Goal: Task Accomplishment & Management: Use online tool/utility

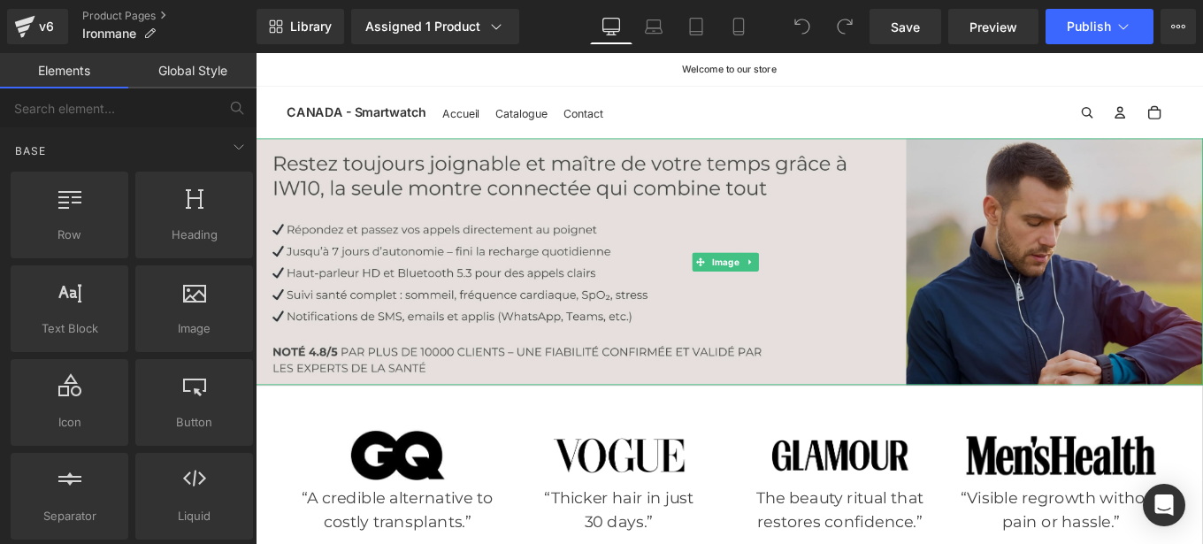
click at [642, 275] on img at bounding box center [791, 288] width 1070 height 279
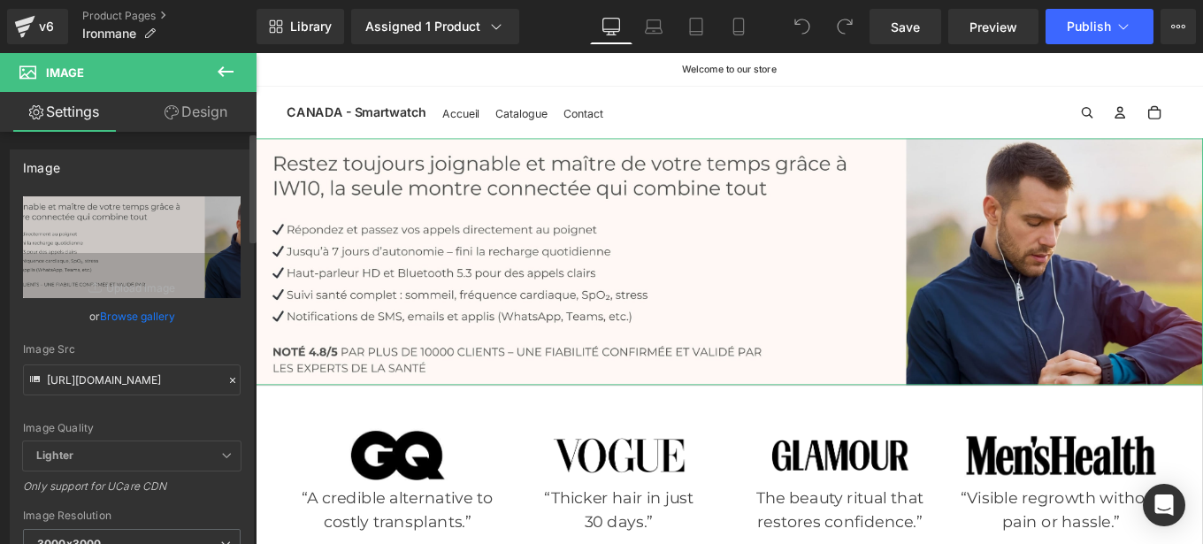
click at [230, 379] on icon at bounding box center [232, 380] width 5 height 5
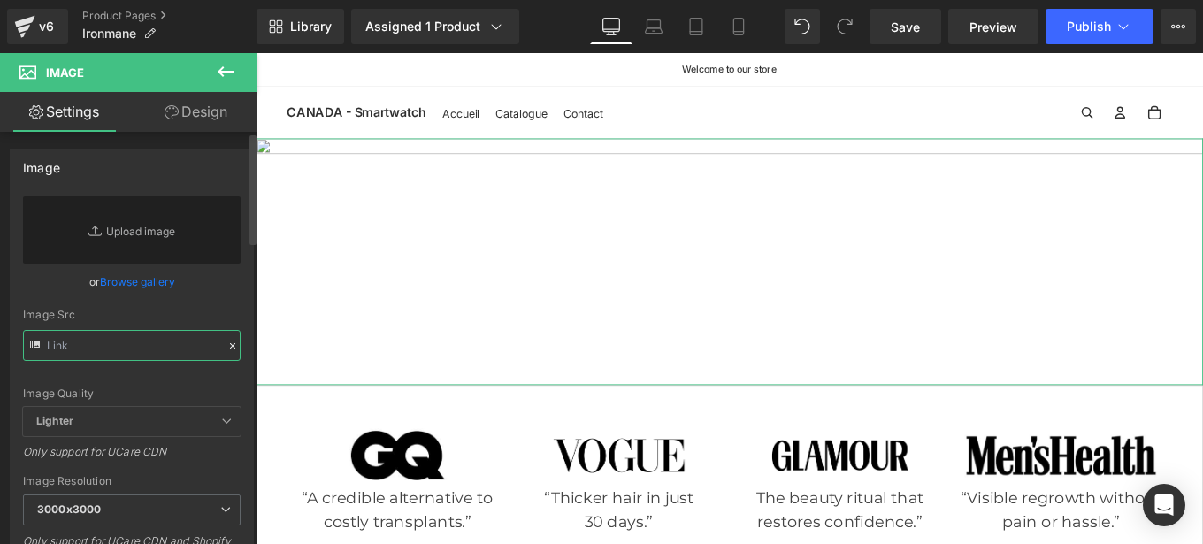
click at [149, 344] on input "text" at bounding box center [132, 345] width 218 height 31
paste input "[URL][DOMAIN_NAME]"
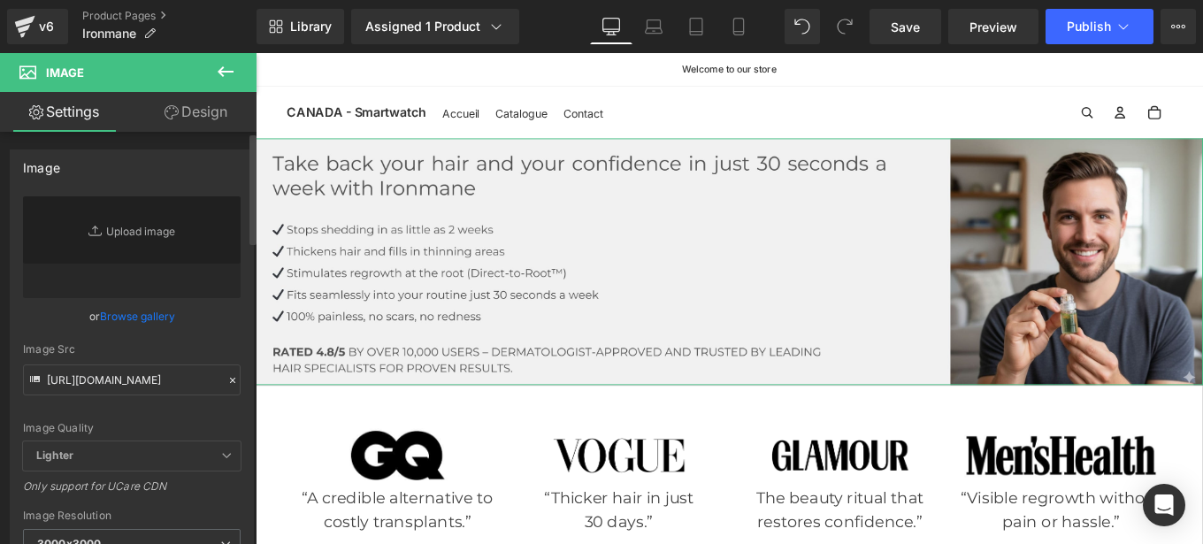
click at [224, 341] on div "Image Quality Lighter Lightest Lighter Lighter Lightest Only support for UCare …" at bounding box center [132, 318] width 218 height 245
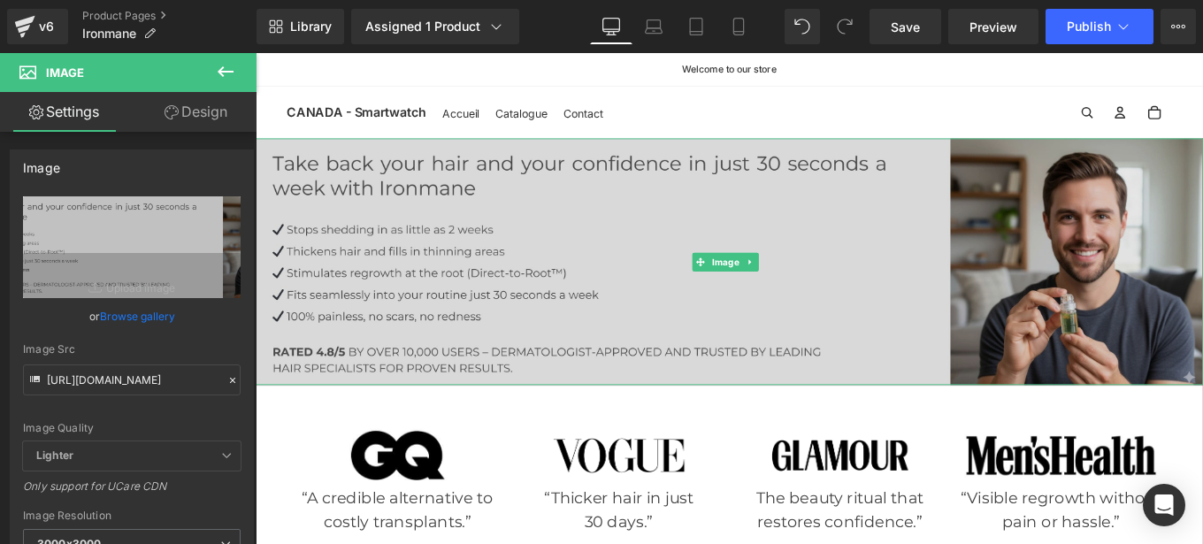
type input "[URL][DOMAIN_NAME]"
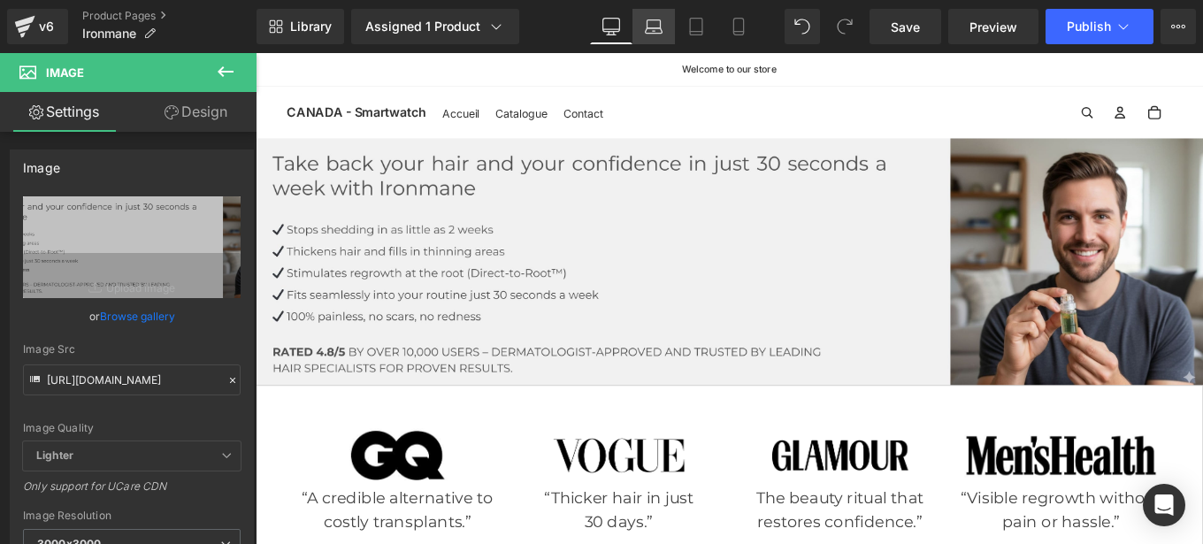
click at [656, 31] on icon at bounding box center [654, 27] width 18 height 18
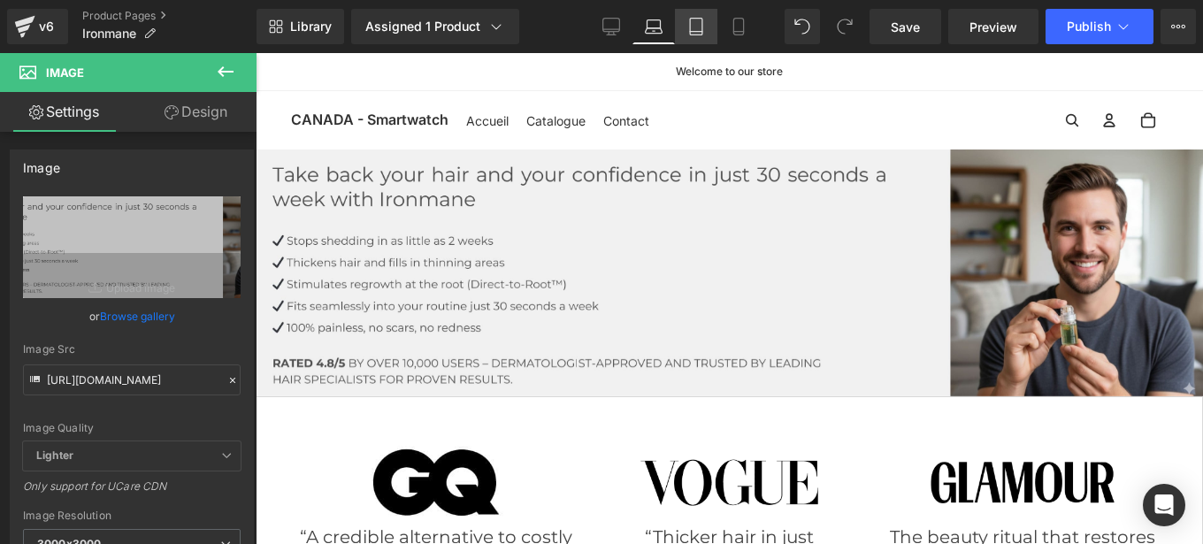
click at [702, 30] on icon at bounding box center [696, 27] width 18 height 18
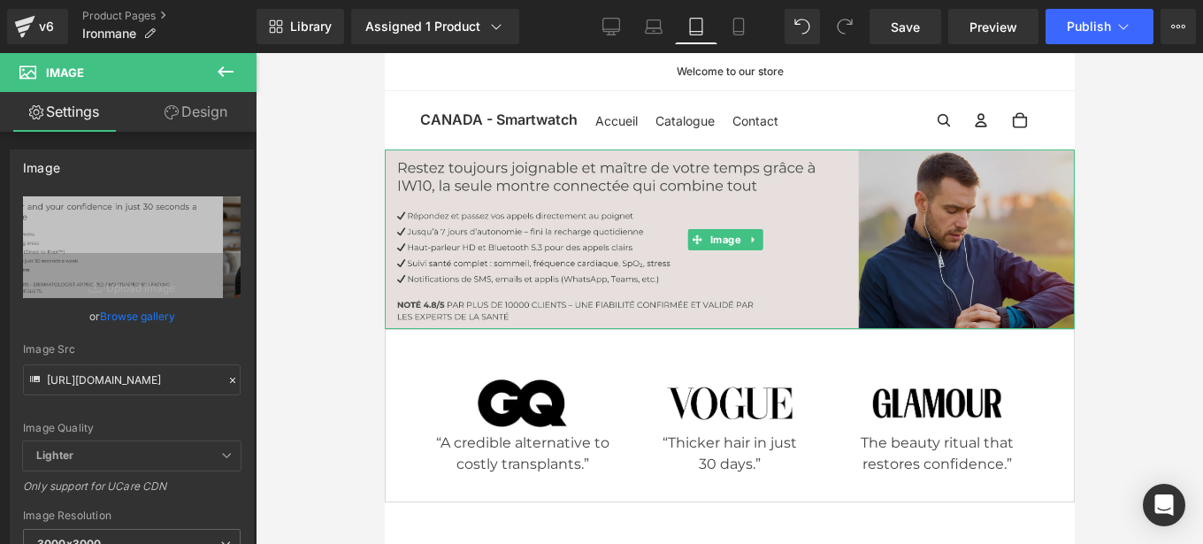
click at [708, 211] on img at bounding box center [729, 239] width 690 height 180
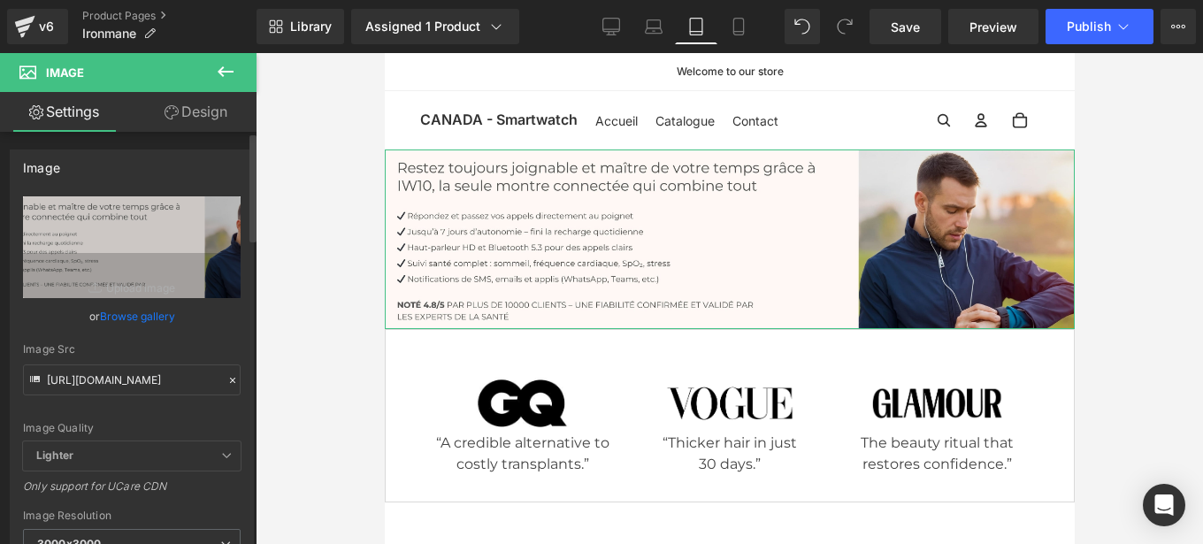
click at [226, 377] on icon at bounding box center [232, 380] width 12 height 12
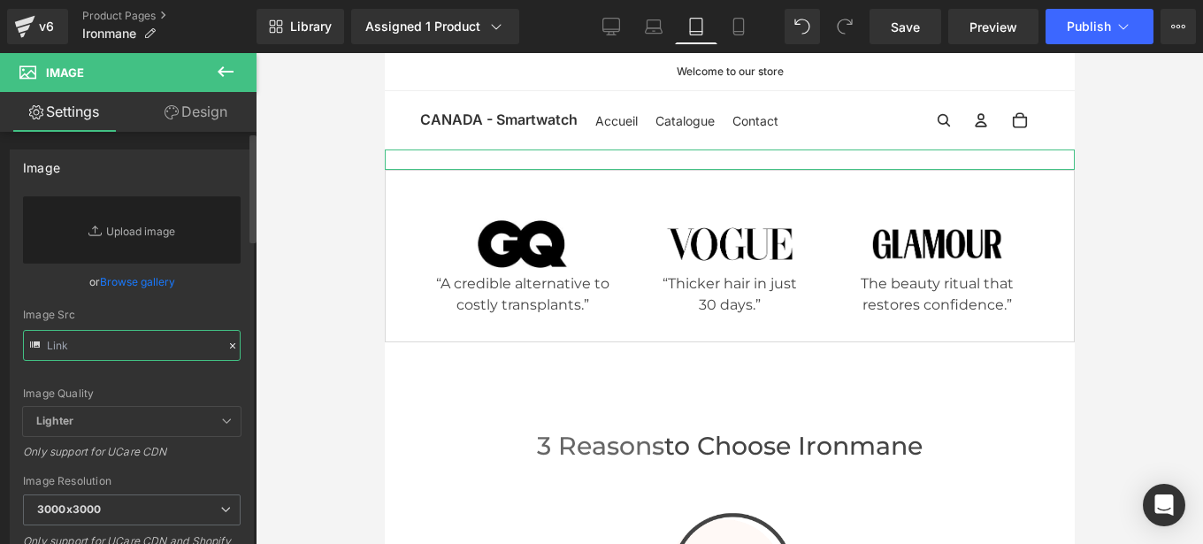
click at [156, 347] on input "text" at bounding box center [132, 345] width 218 height 31
paste input "[URL][DOMAIN_NAME]"
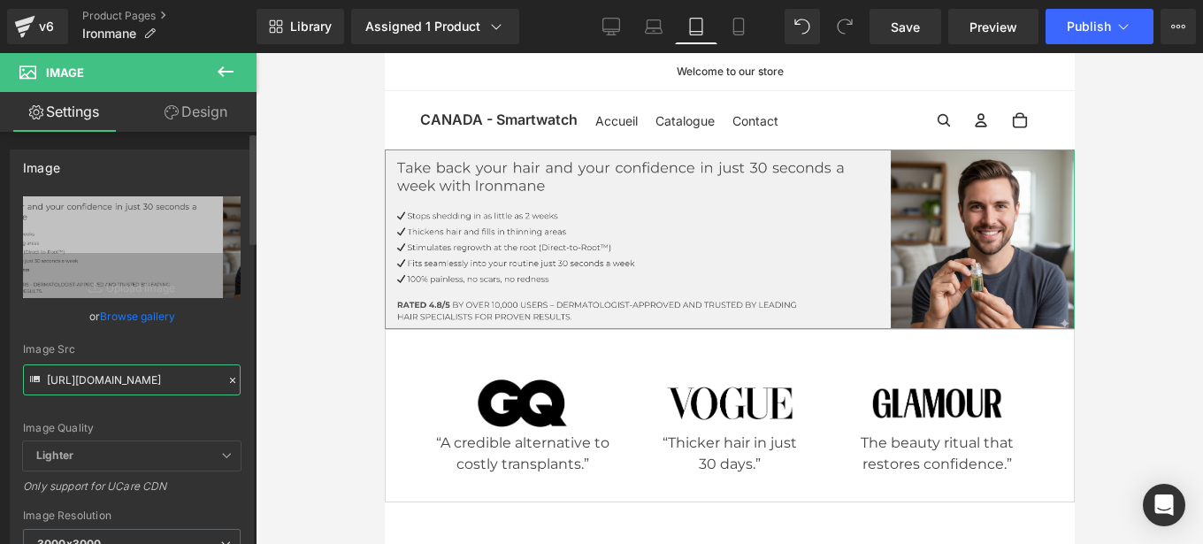
type input "[URL][DOMAIN_NAME]"
click at [241, 338] on div "[URL][DOMAIN_NAME] Replace Image Upload image or Browse gallery Image Src [URL]…" at bounding box center [132, 425] width 242 height 458
click at [749, 30] on link "Mobile" at bounding box center [738, 26] width 42 height 35
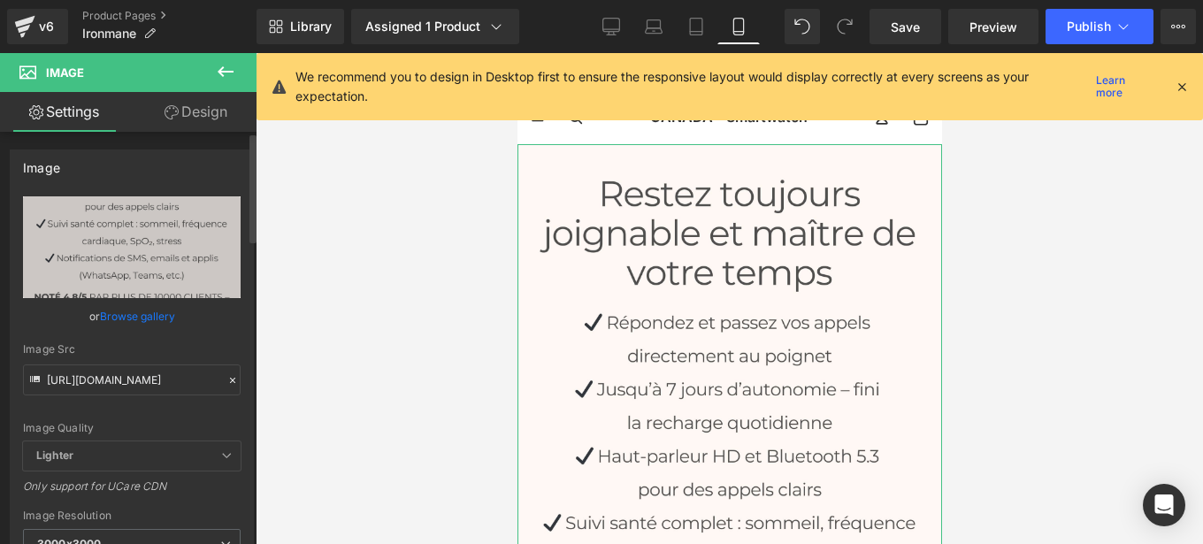
click at [226, 381] on icon at bounding box center [232, 380] width 12 height 12
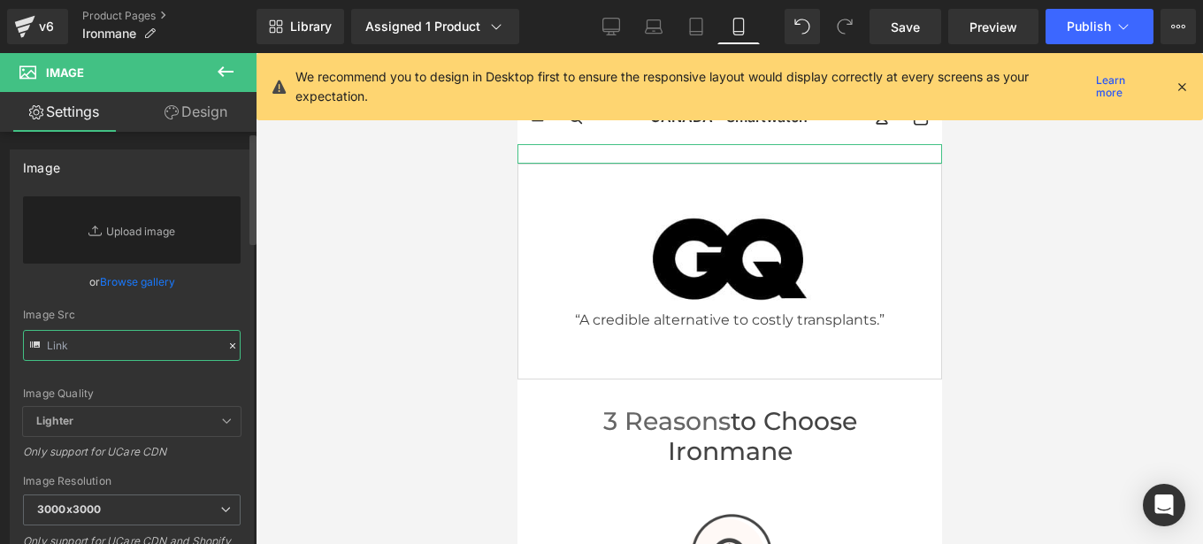
click at [156, 349] on input "text" at bounding box center [132, 345] width 218 height 31
paste input "[URL][DOMAIN_NAME]"
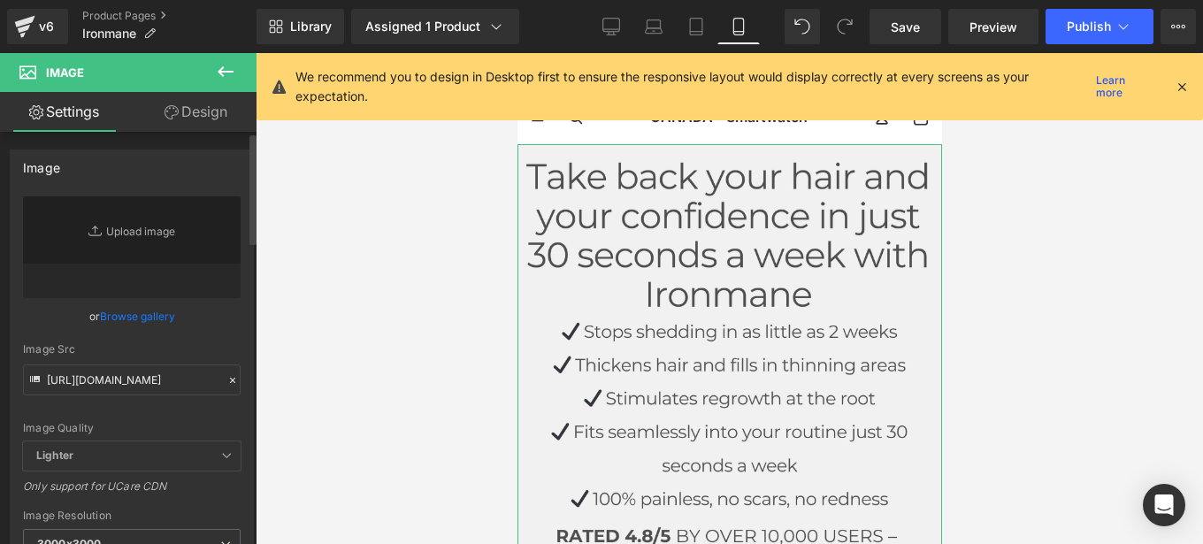
click at [238, 330] on div "[URL][DOMAIN_NAME] Replace Image Upload image or Browse gallery Image Src [URL]…" at bounding box center [132, 425] width 242 height 458
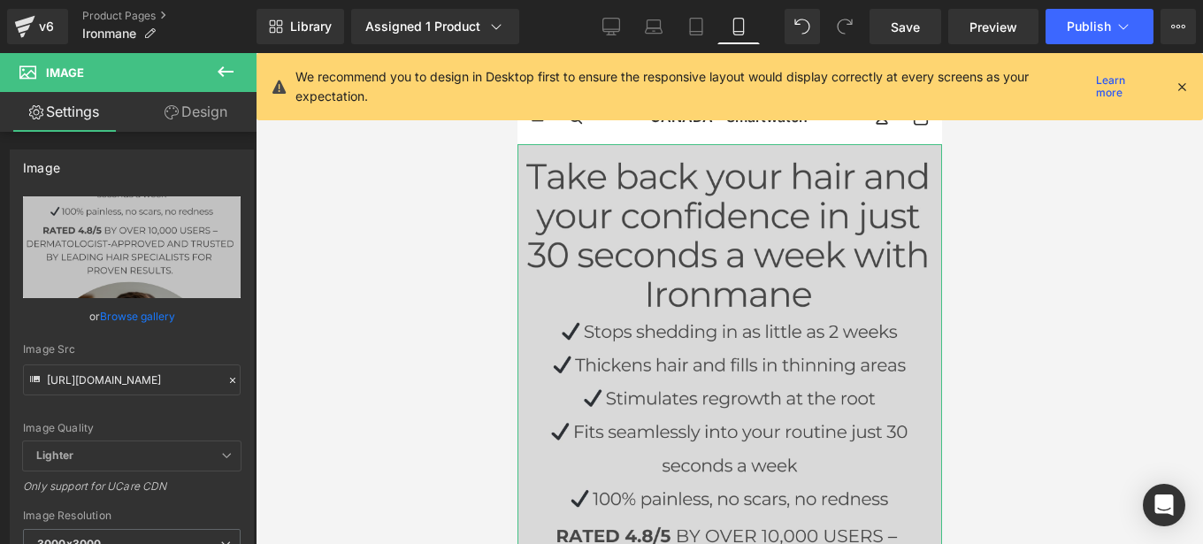
type input "[URL][DOMAIN_NAME]"
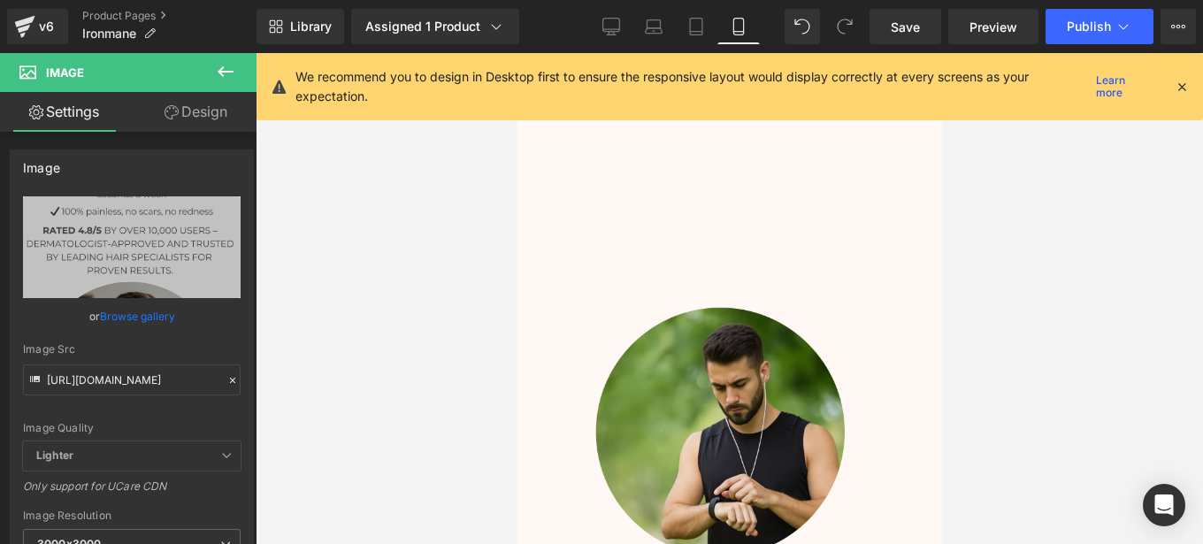
scroll to position [10867, 0]
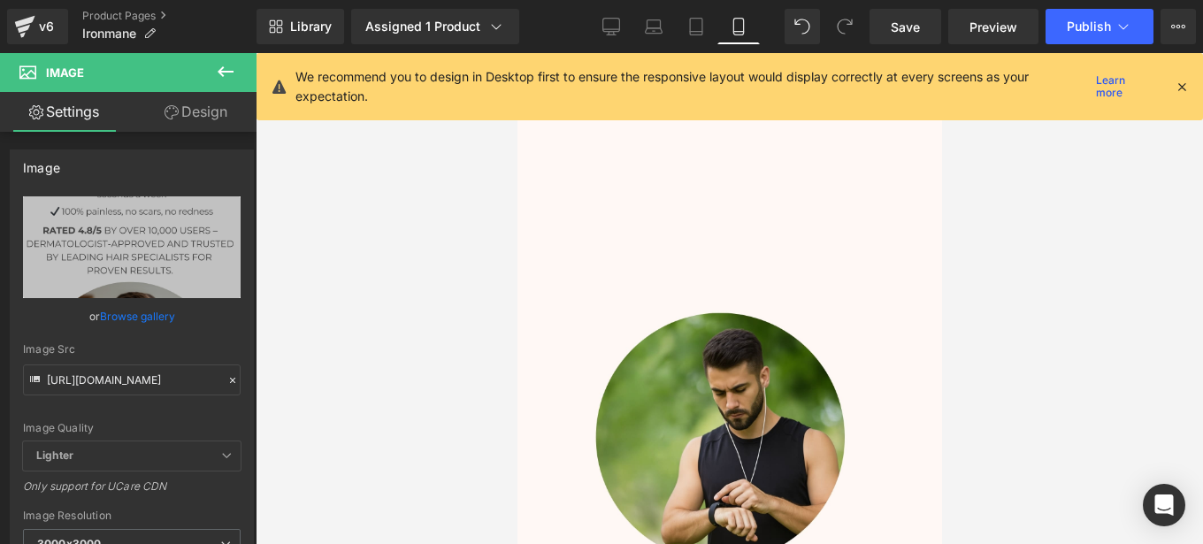
click at [854, 269] on div "Take back control of your hair, your confidence, and starting [DATE]. Heading T…" at bounding box center [729, 142] width 425 height 849
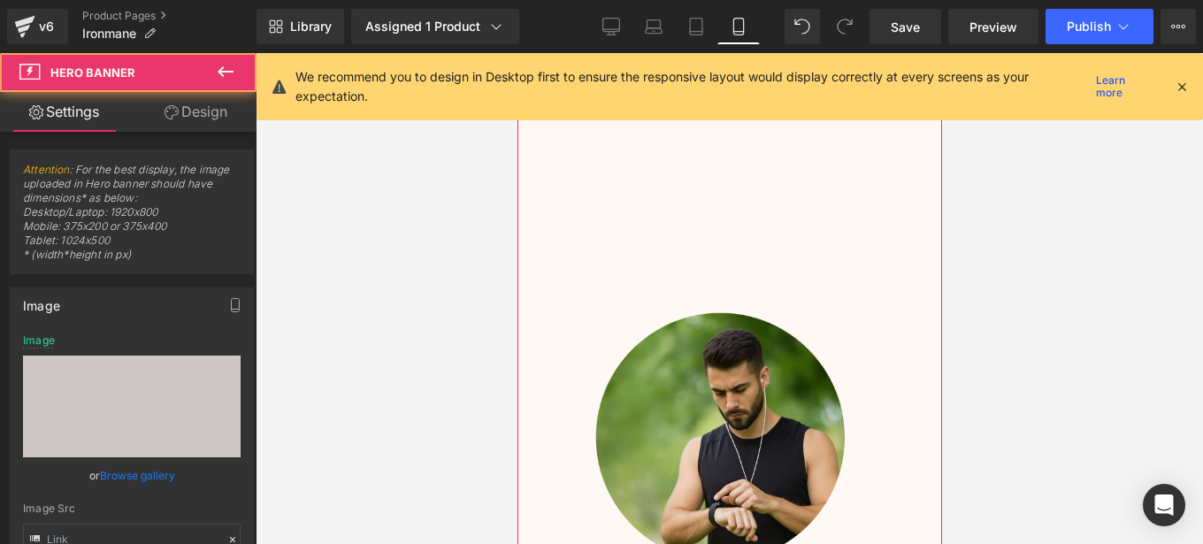
type input "[URL][DOMAIN_NAME]"
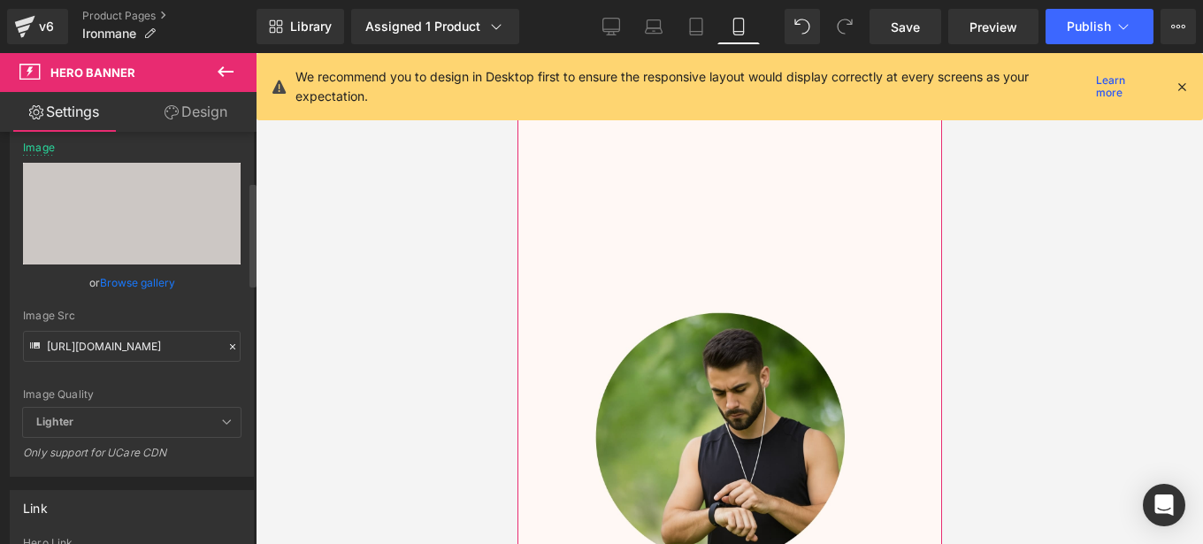
scroll to position [197, 0]
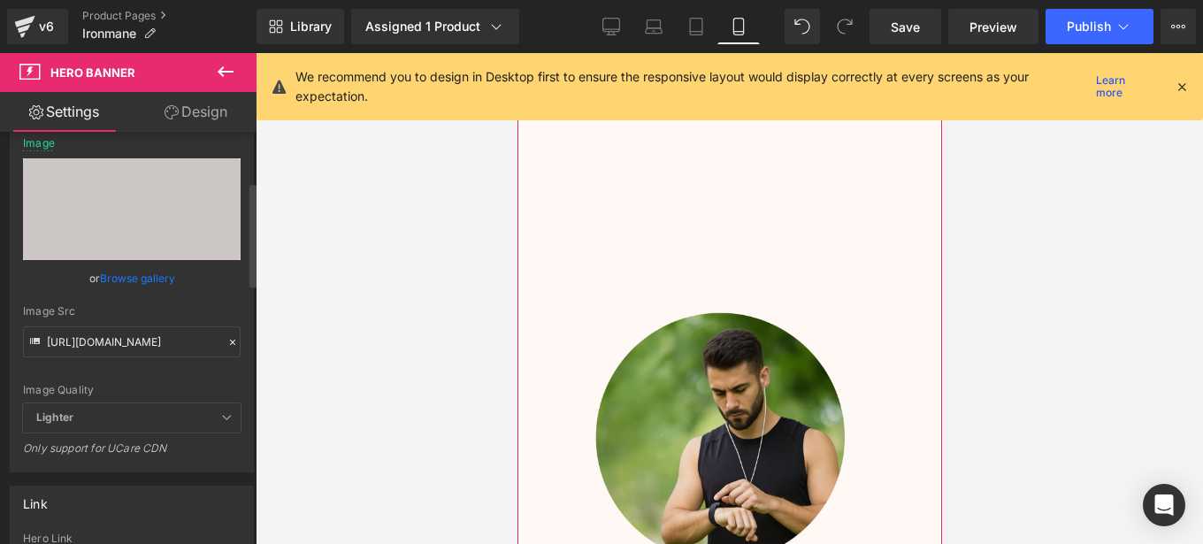
click at [226, 339] on icon at bounding box center [232, 342] width 12 height 12
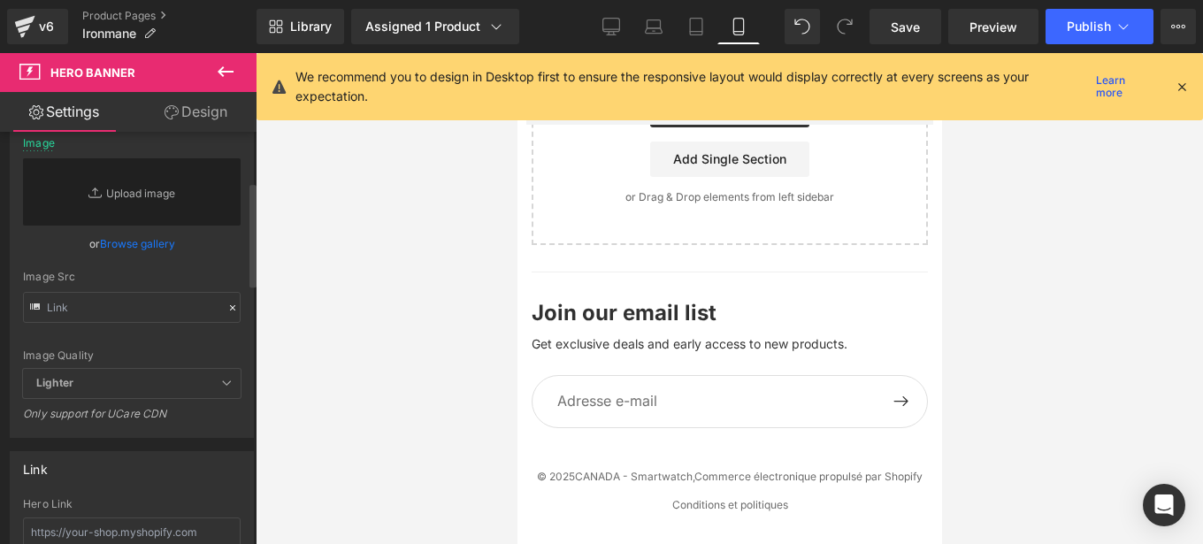
scroll to position [10634, 0]
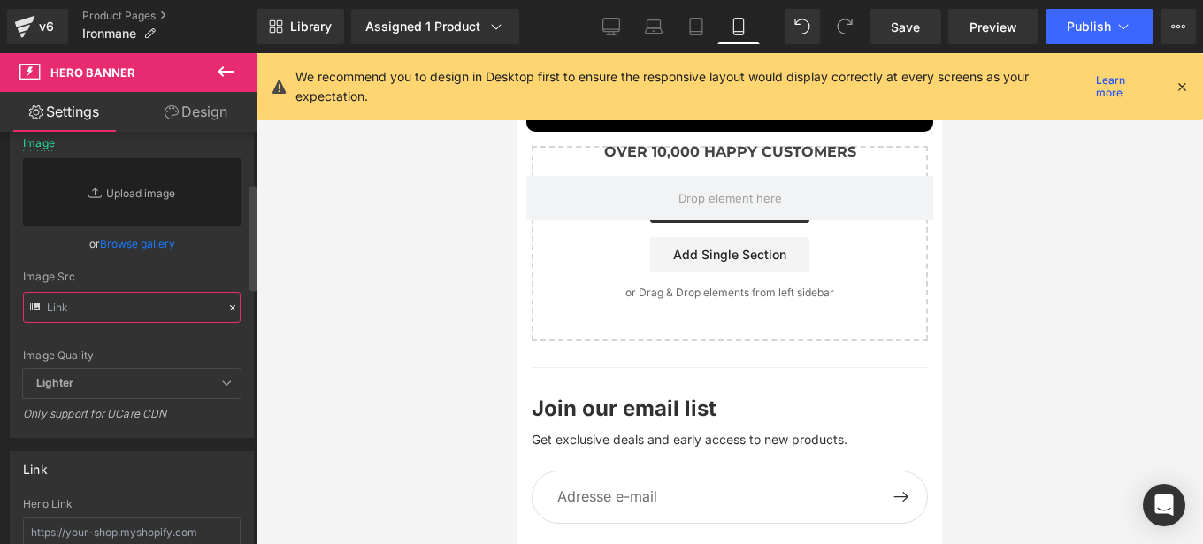
click at [165, 303] on input "text" at bounding box center [132, 307] width 218 height 31
paste input "[URL][DOMAIN_NAME]"
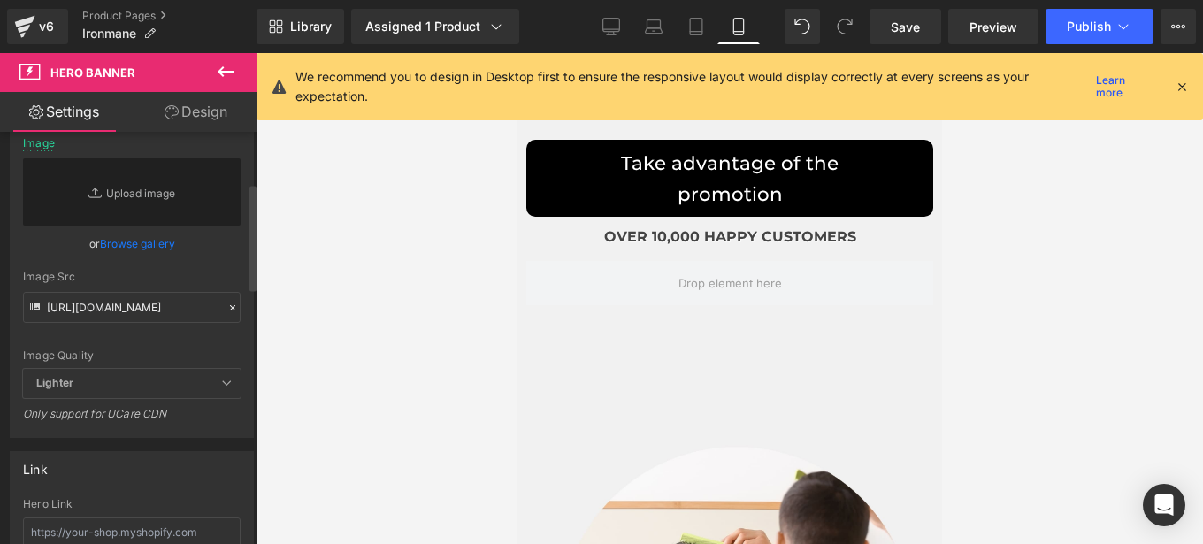
click at [232, 281] on div "Image Src" at bounding box center [132, 277] width 218 height 12
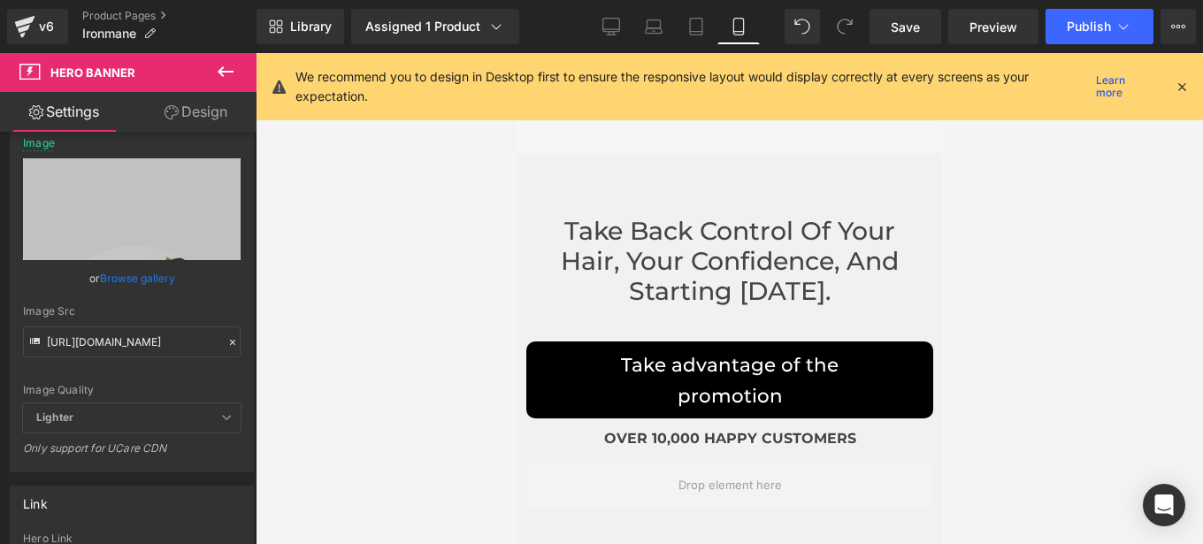
scroll to position [10431, 0]
click at [692, 34] on icon at bounding box center [696, 27] width 18 height 18
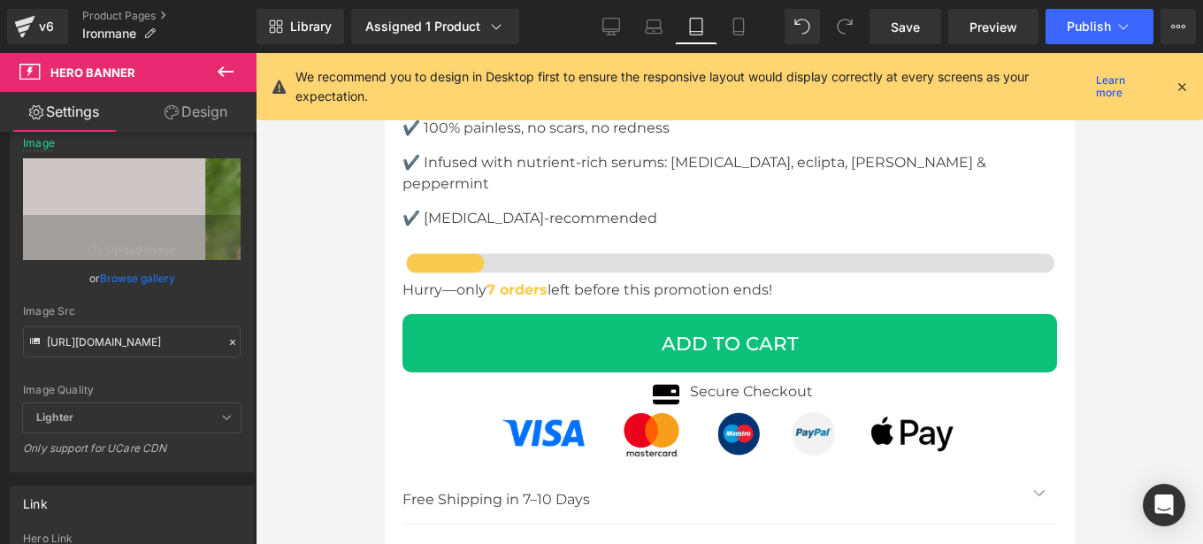
type input "[URL][DOMAIN_NAME]"
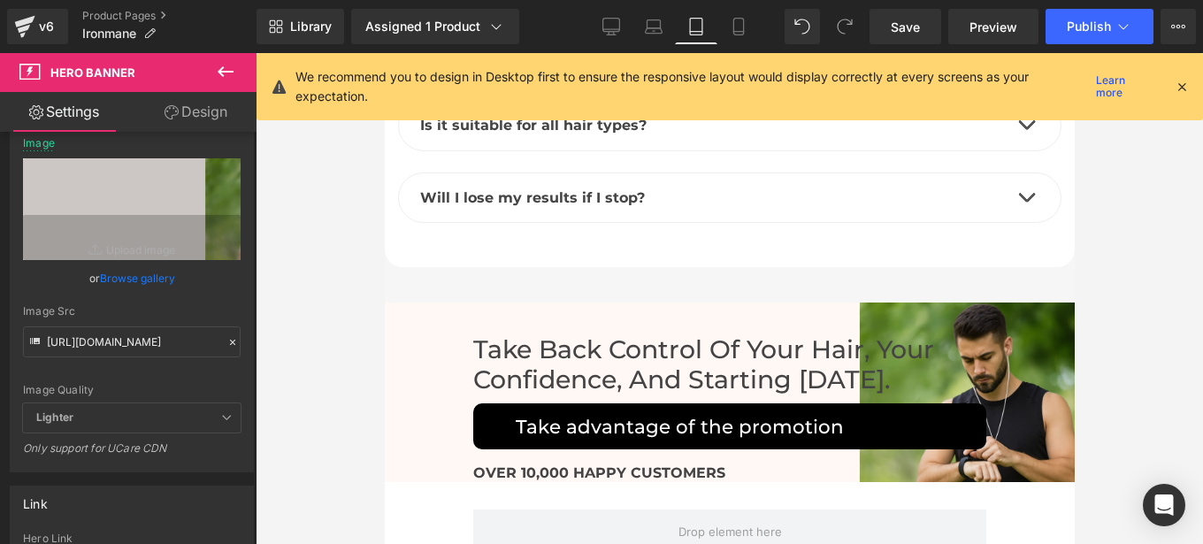
scroll to position [11277, 0]
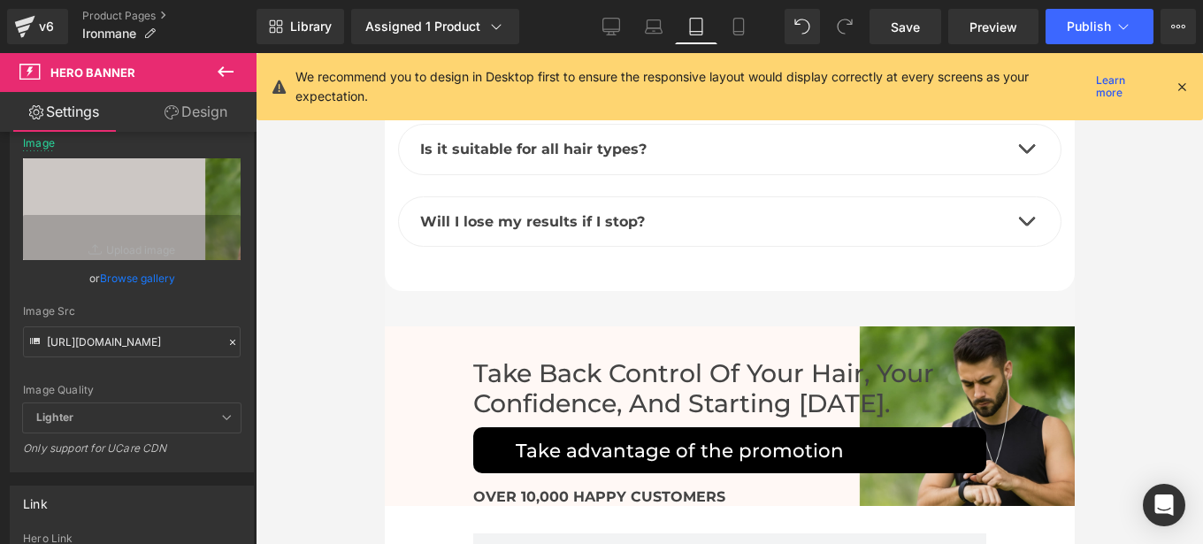
click at [734, 359] on div "Take back control of your hair, your confidence, and starting [DATE]. Heading" at bounding box center [728, 388] width 513 height 60
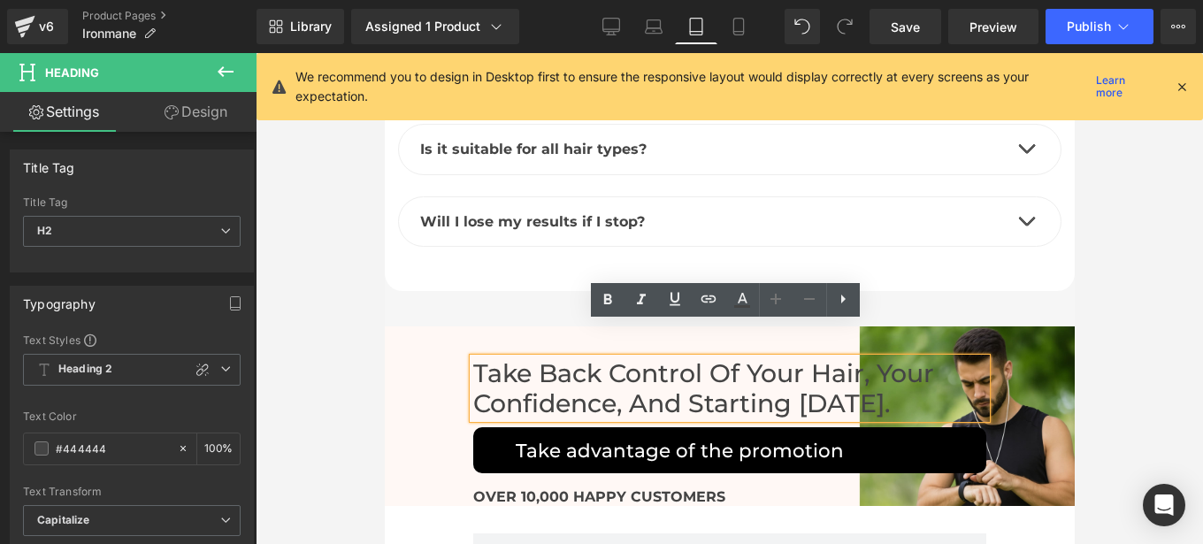
click at [512, 326] on div "Take back control of your hair, your confidence, and starting [DATE]. Heading T…" at bounding box center [729, 416] width 690 height 180
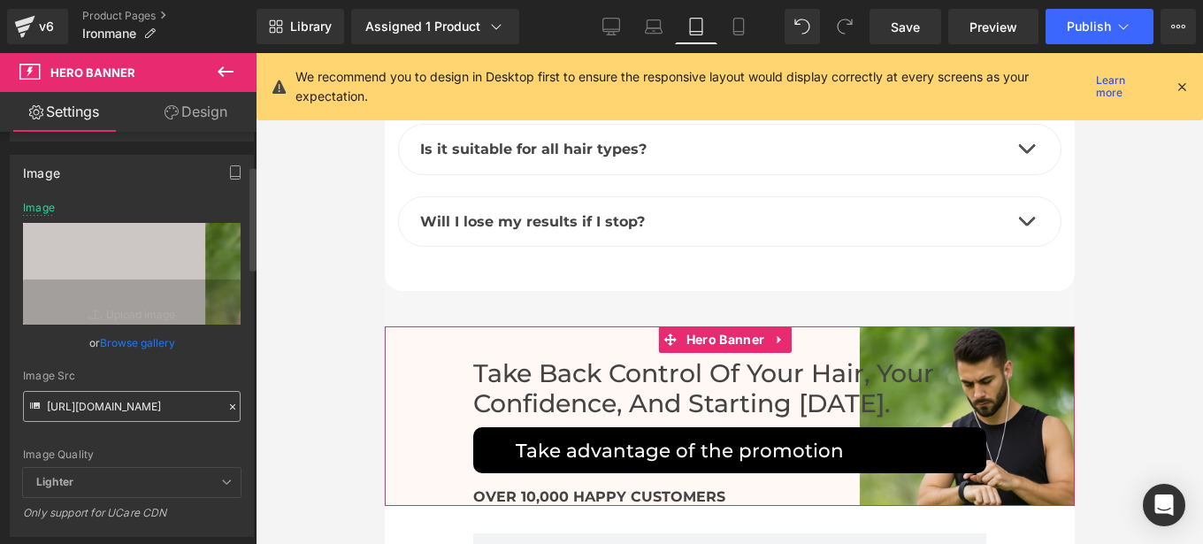
scroll to position [134, 0]
click at [226, 408] on icon at bounding box center [232, 406] width 12 height 12
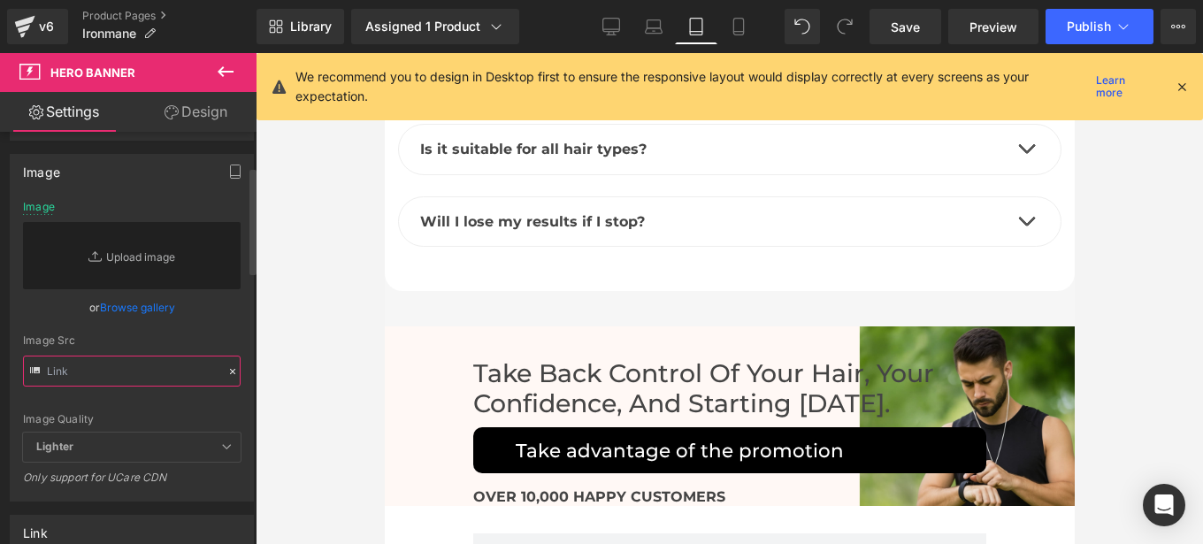
click at [144, 372] on input "text" at bounding box center [132, 371] width 218 height 31
paste input "[URL][DOMAIN_NAME]"
click at [229, 340] on div "Image Src" at bounding box center [132, 340] width 218 height 12
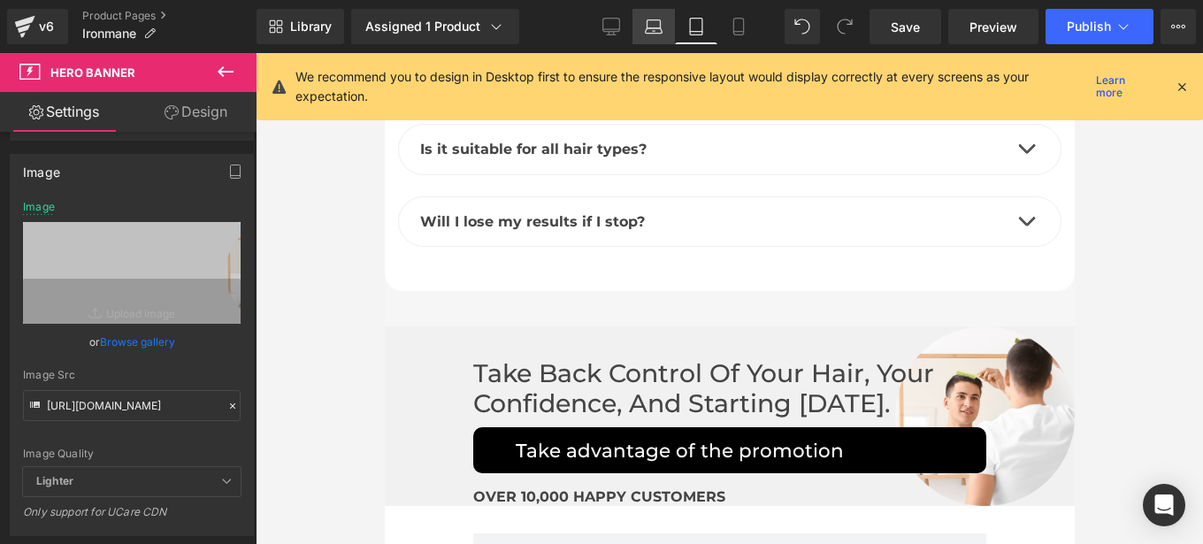
click at [655, 35] on link "Laptop" at bounding box center [653, 26] width 42 height 35
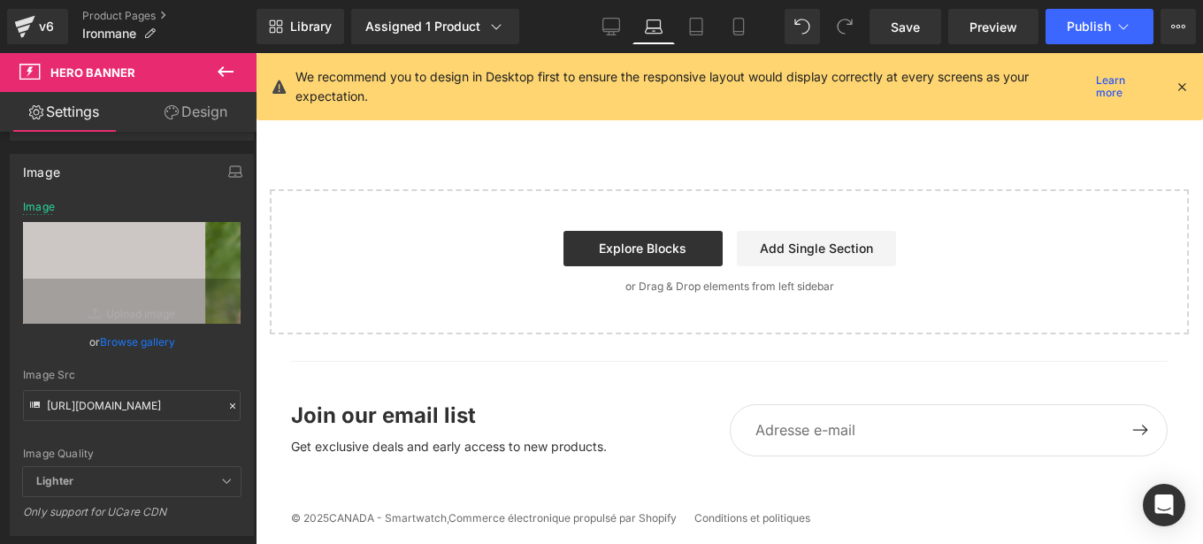
type input "[URL][DOMAIN_NAME]"
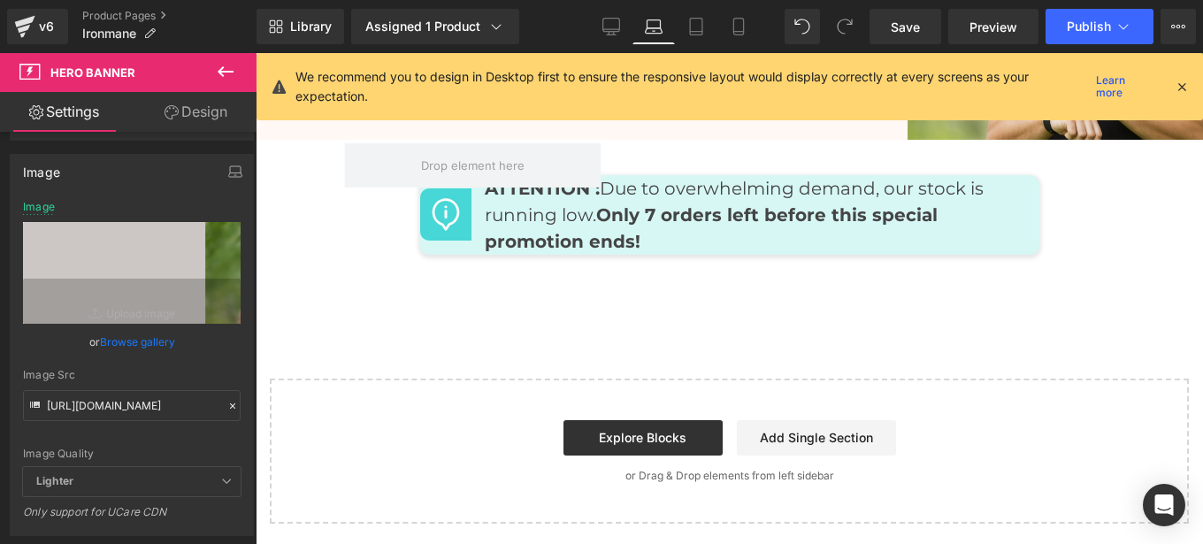
scroll to position [8618, 0]
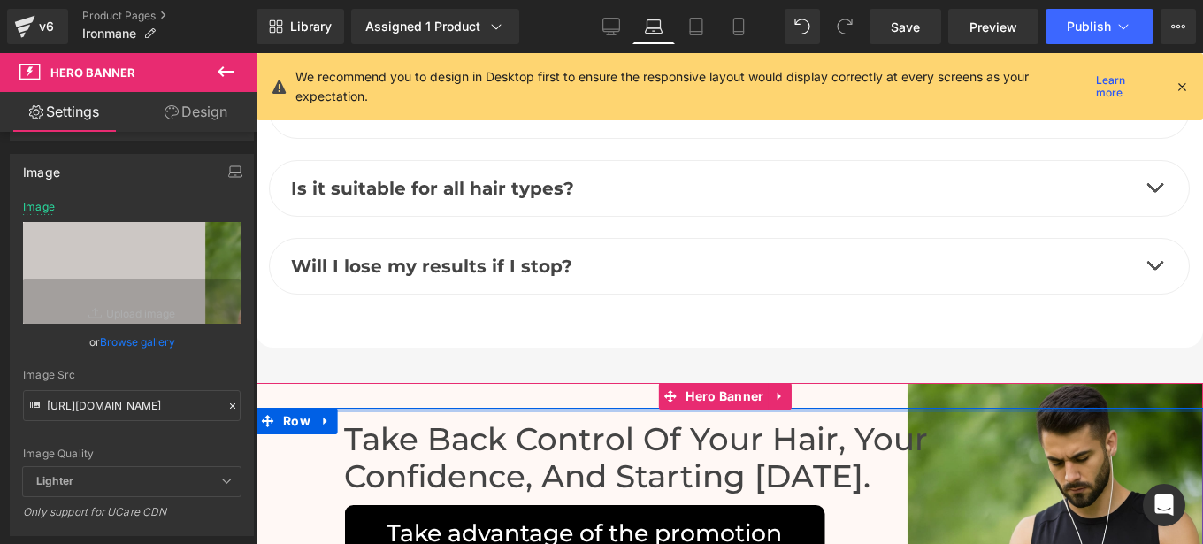
click at [710, 408] on div at bounding box center [729, 410] width 947 height 4
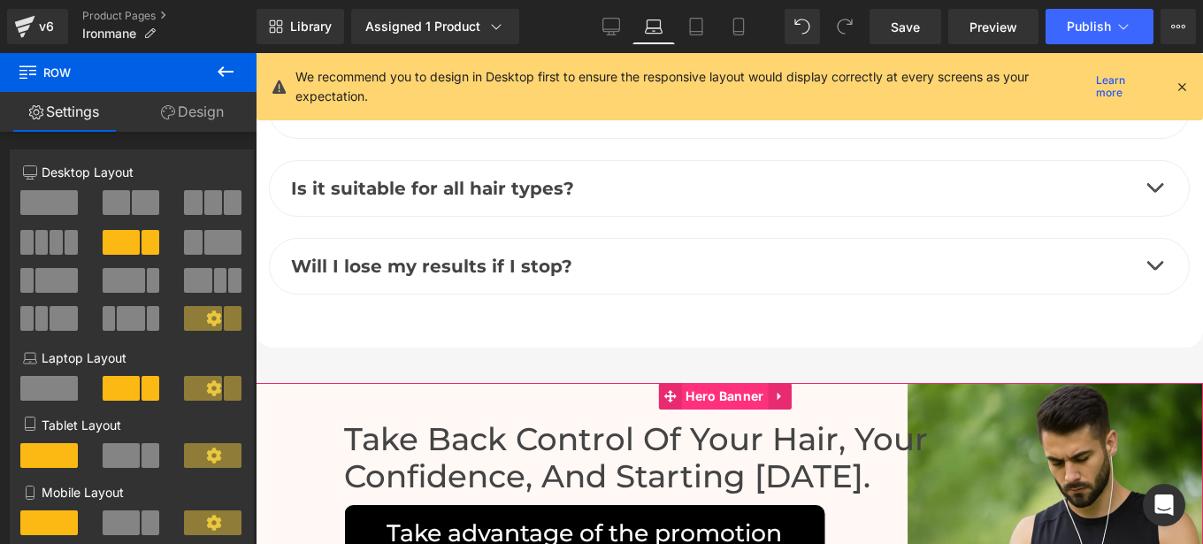
click at [708, 383] on span "Hero Banner" at bounding box center [724, 396] width 87 height 27
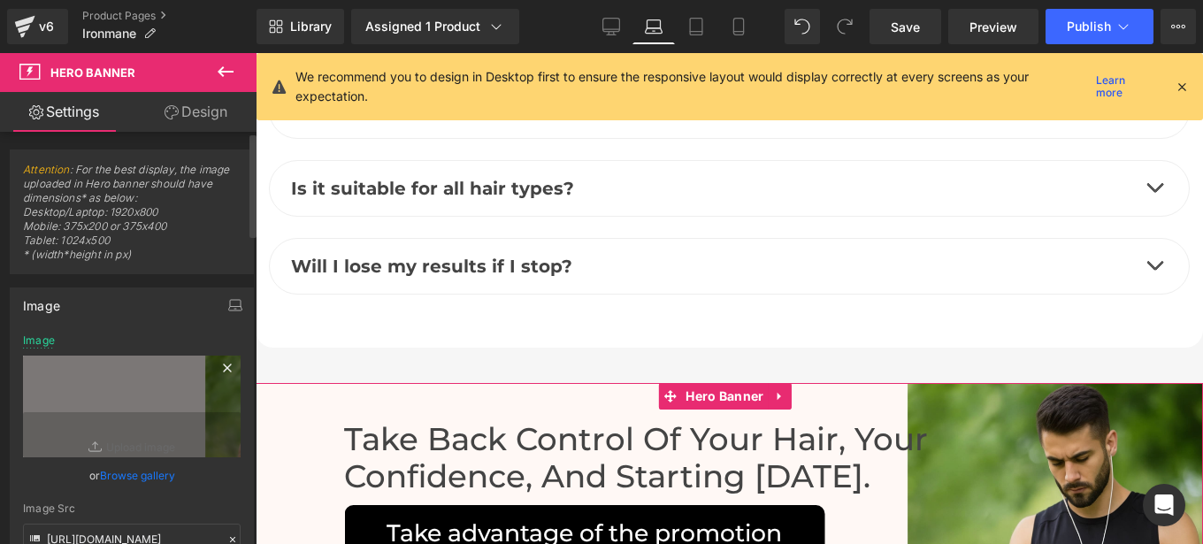
scroll to position [127, 0]
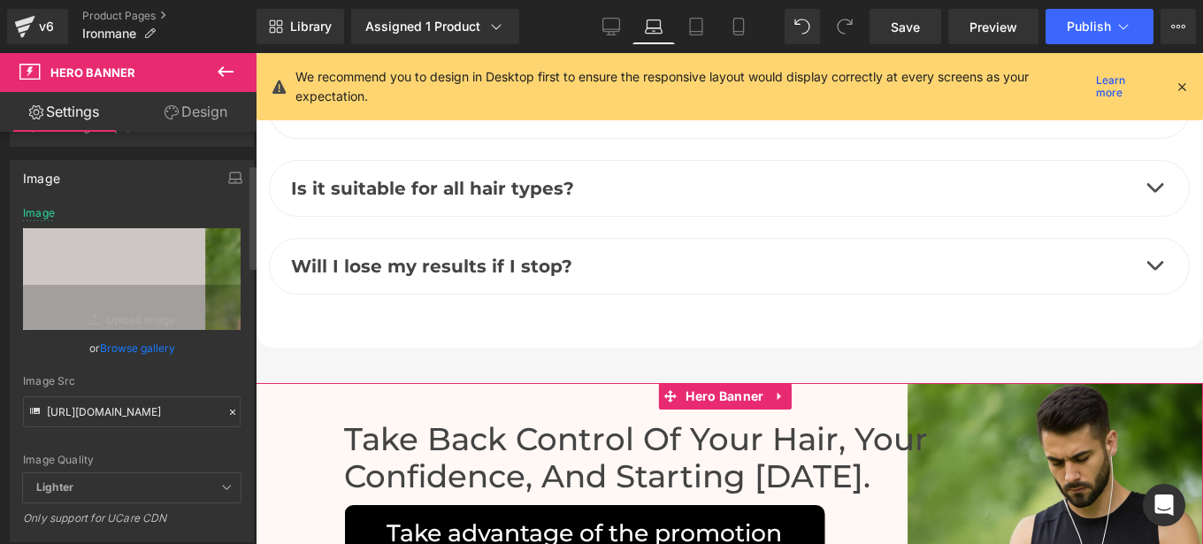
click at [226, 406] on icon at bounding box center [232, 412] width 12 height 12
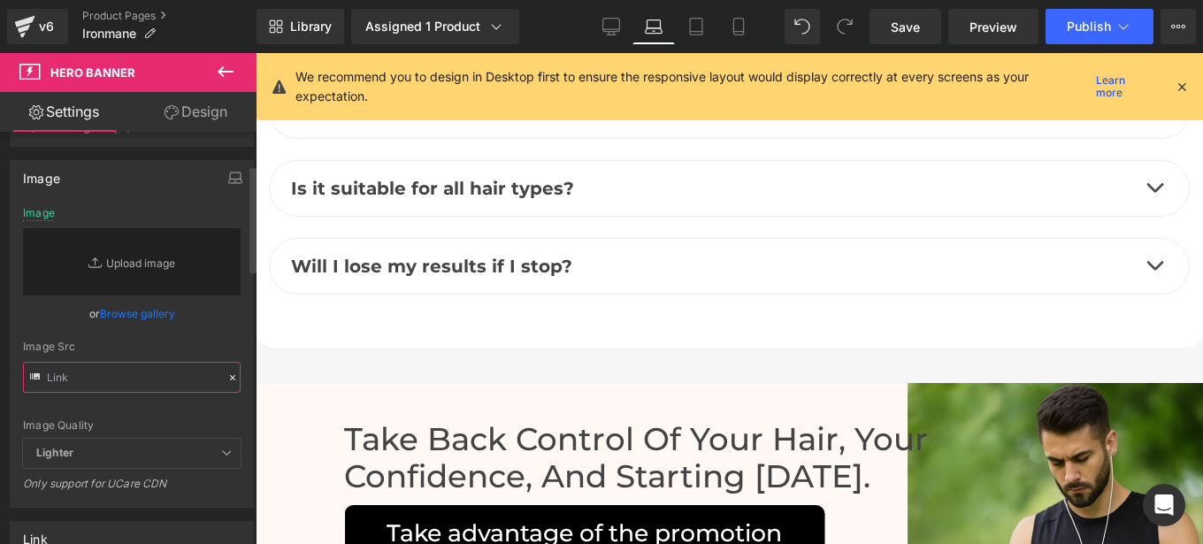
click at [134, 376] on input "text" at bounding box center [132, 377] width 218 height 31
paste input "[URL][DOMAIN_NAME]"
type input "[URL][DOMAIN_NAME]"
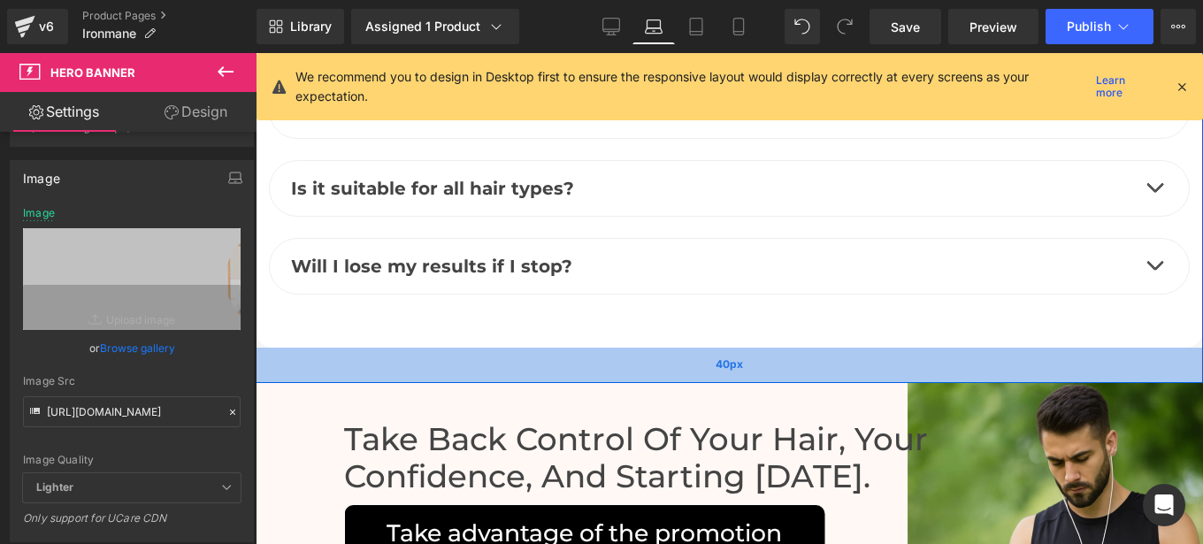
click at [805, 348] on div "40px" at bounding box center [729, 365] width 947 height 35
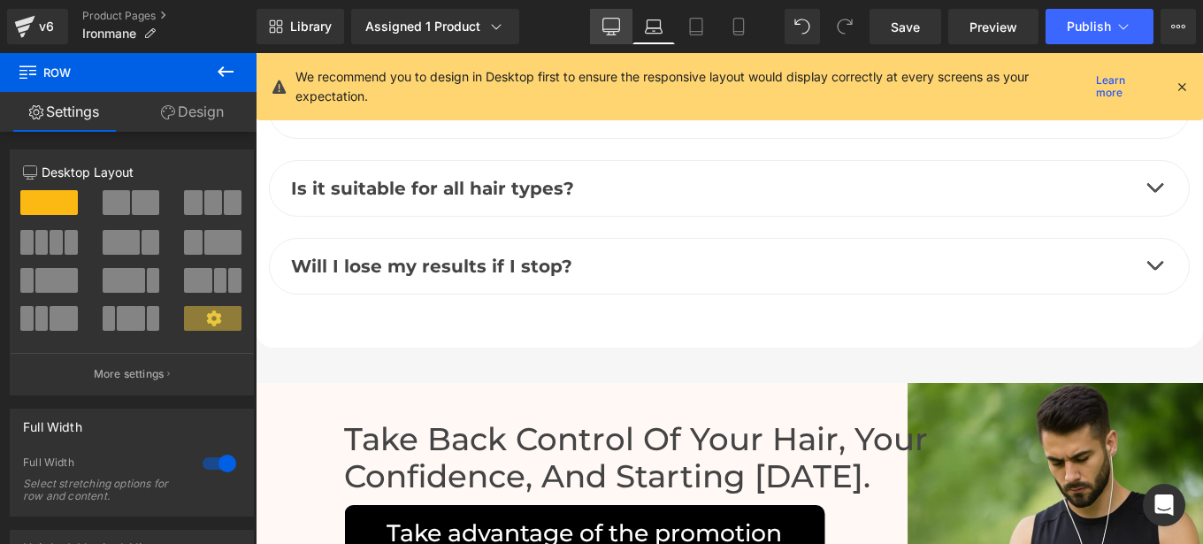
click at [617, 21] on icon at bounding box center [611, 27] width 18 height 18
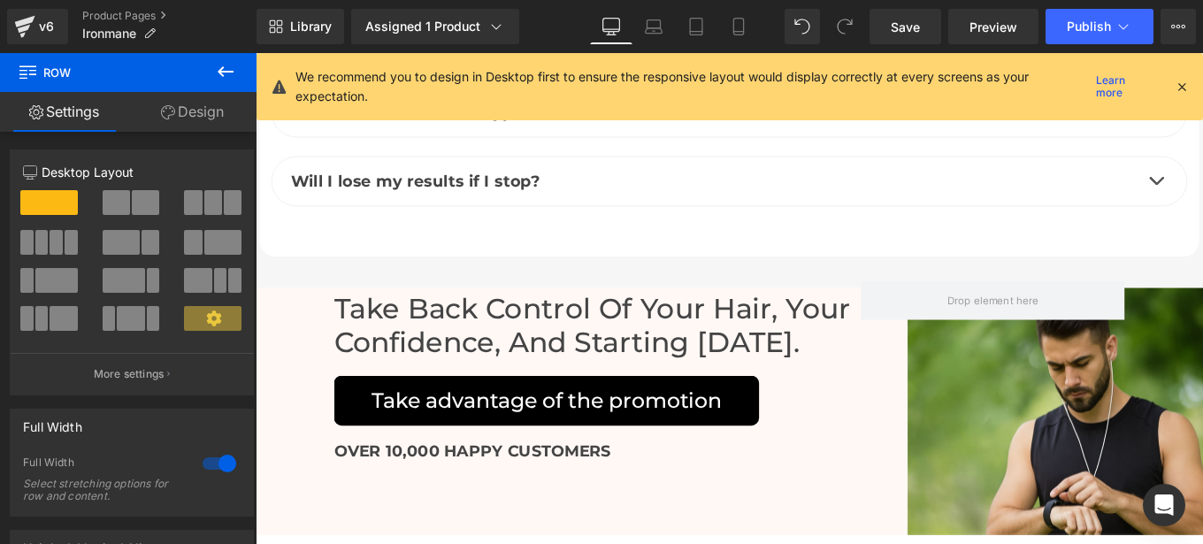
scroll to position [7919, 0]
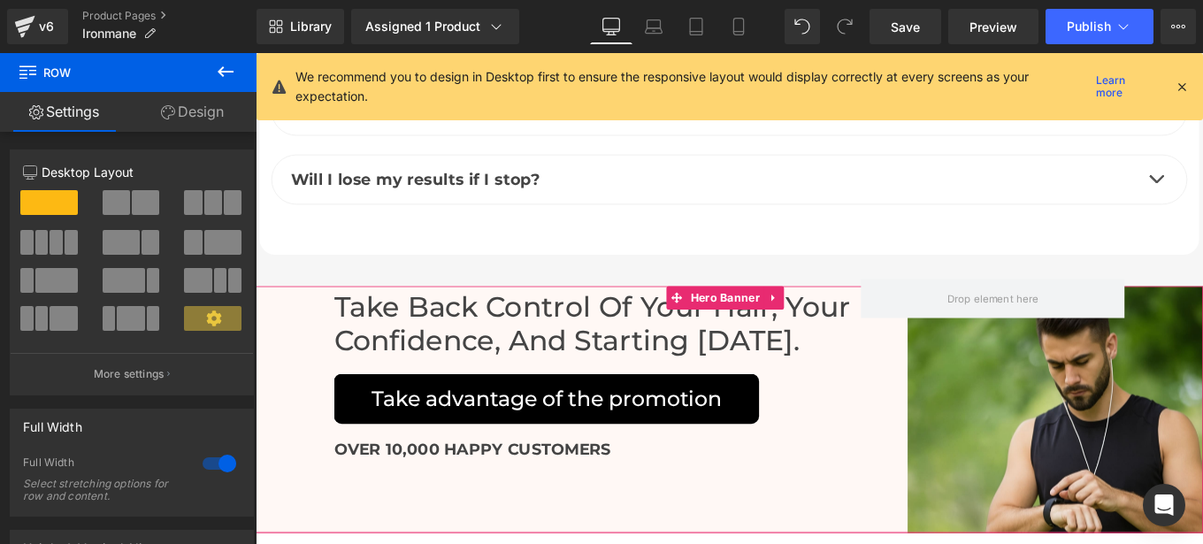
click at [781, 317] on span "Hero Banner" at bounding box center [786, 330] width 87 height 27
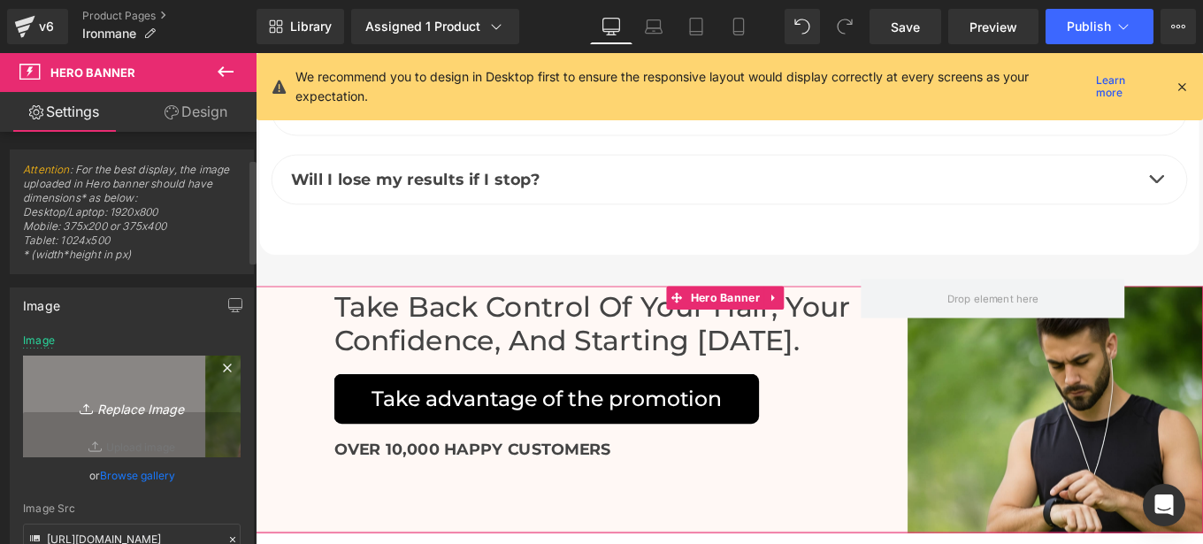
scroll to position [111, 0]
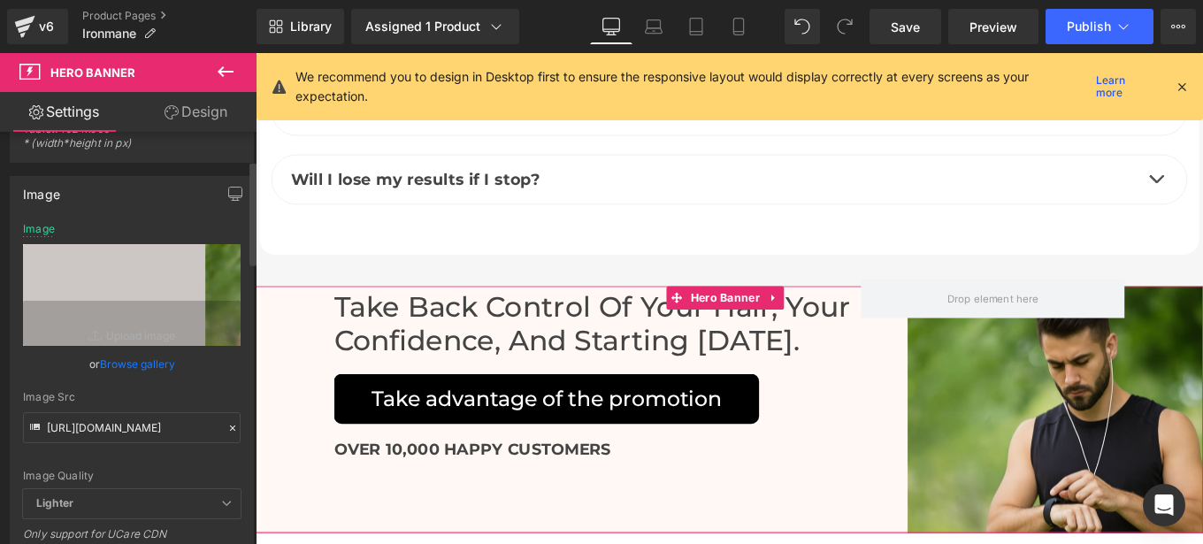
click at [226, 428] on icon at bounding box center [232, 428] width 12 height 12
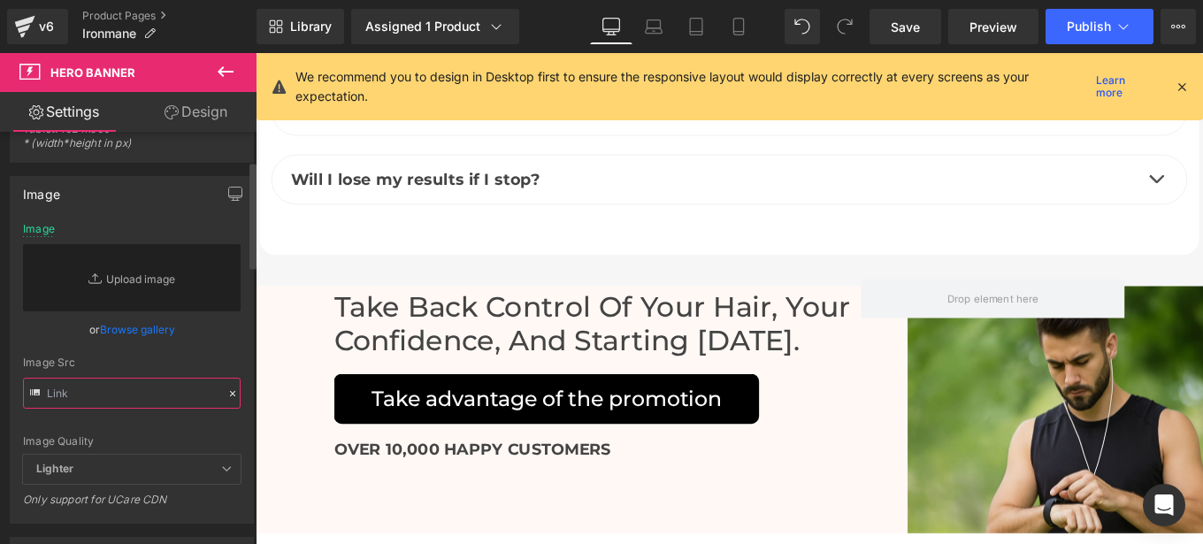
click at [126, 393] on input "text" at bounding box center [132, 393] width 218 height 31
paste input "[URL][DOMAIN_NAME]"
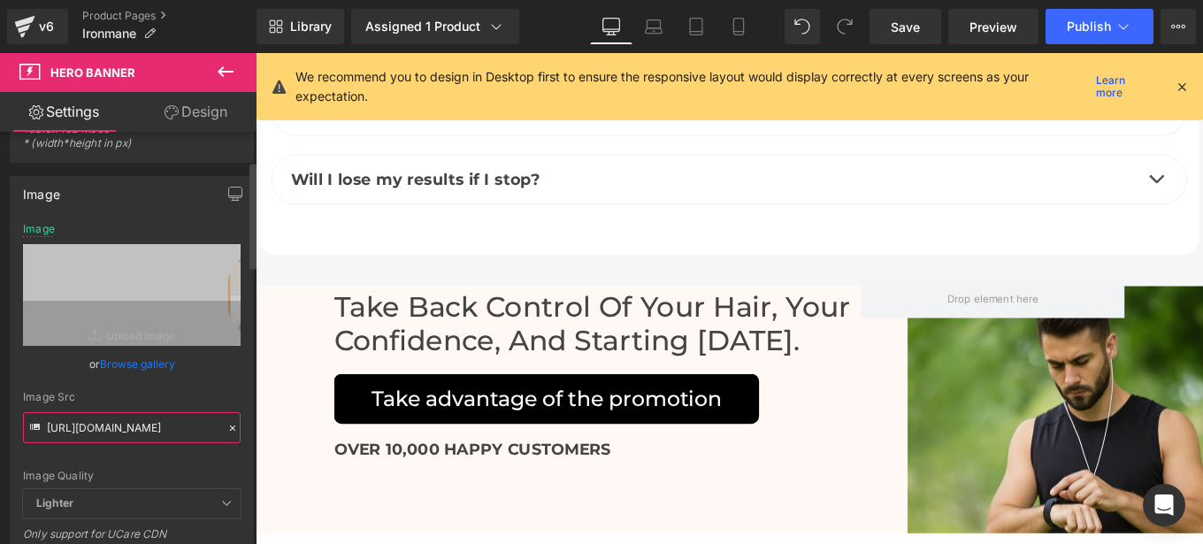
type input "[URL][DOMAIN_NAME]"
click at [232, 386] on div "Image Quality Lighter Lightest Lighter Lighter Lightest Only support for UCare …" at bounding box center [132, 356] width 218 height 266
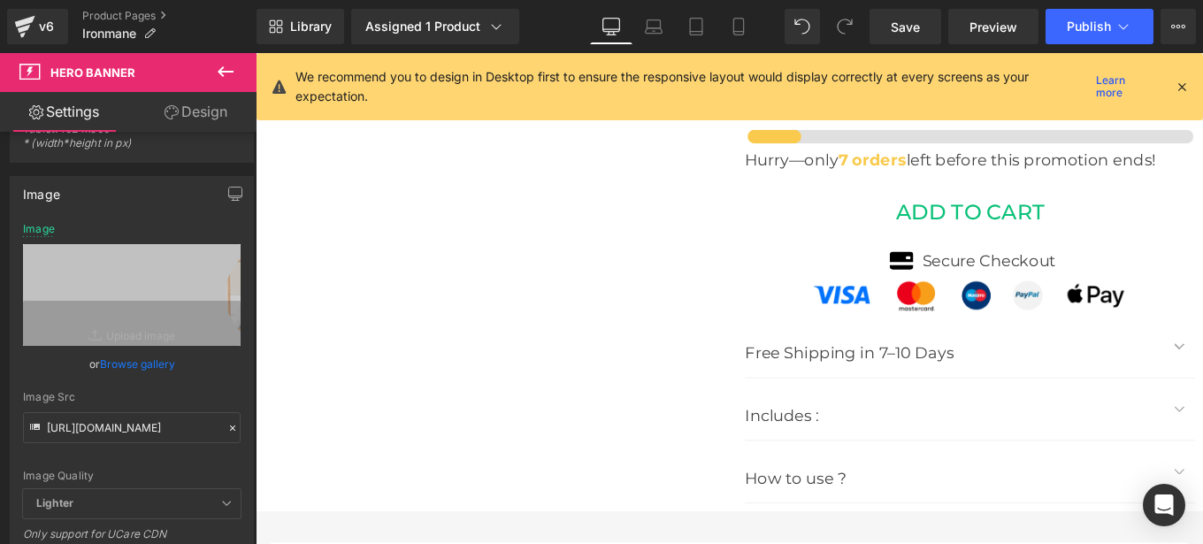
scroll to position [6906, 0]
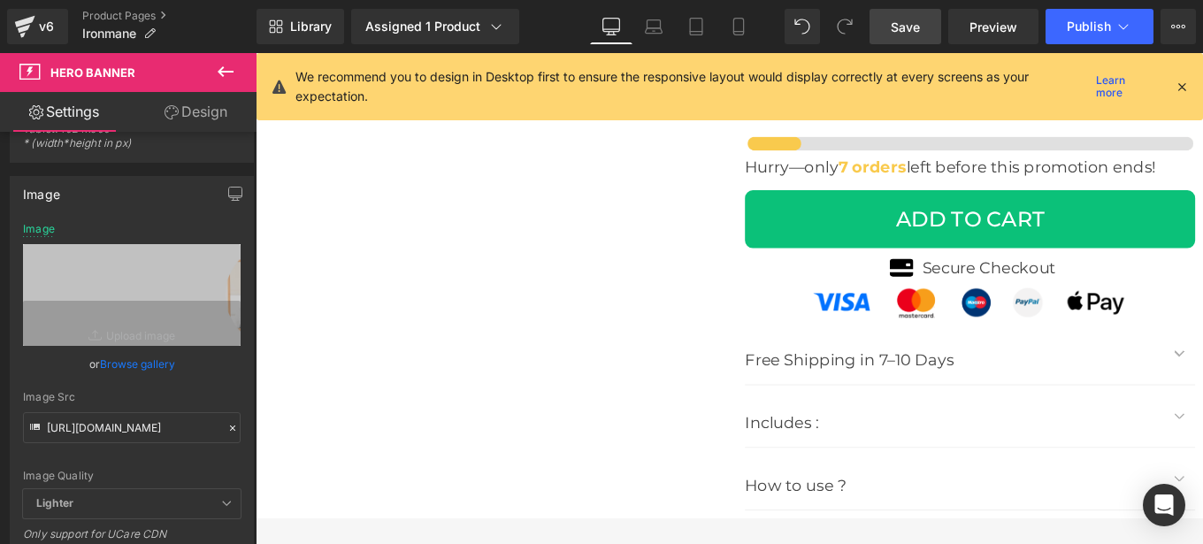
click at [906, 24] on span "Save" at bounding box center [905, 27] width 29 height 19
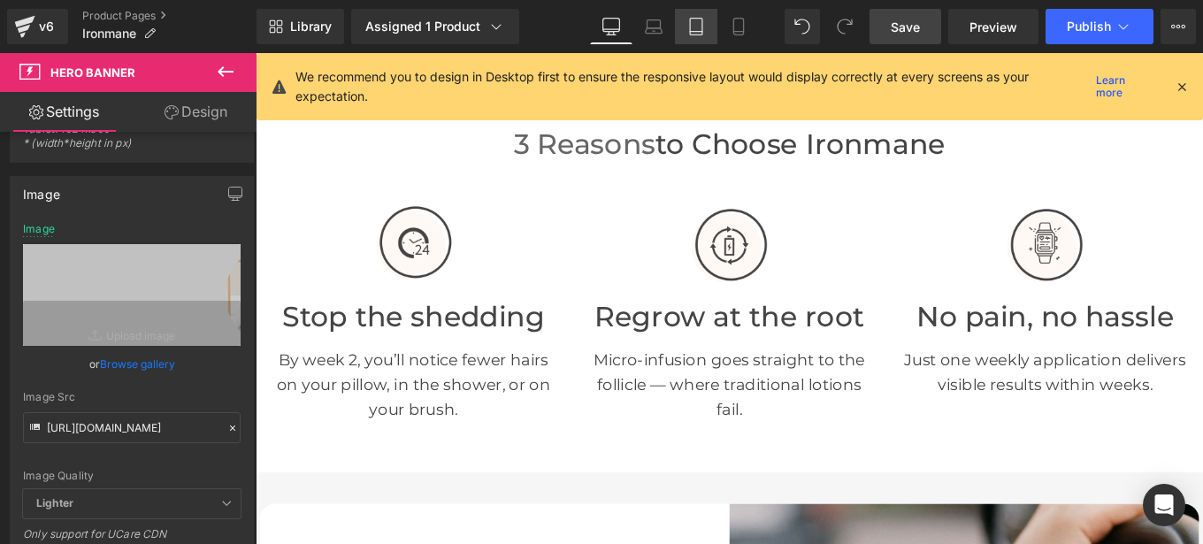
scroll to position [510, 0]
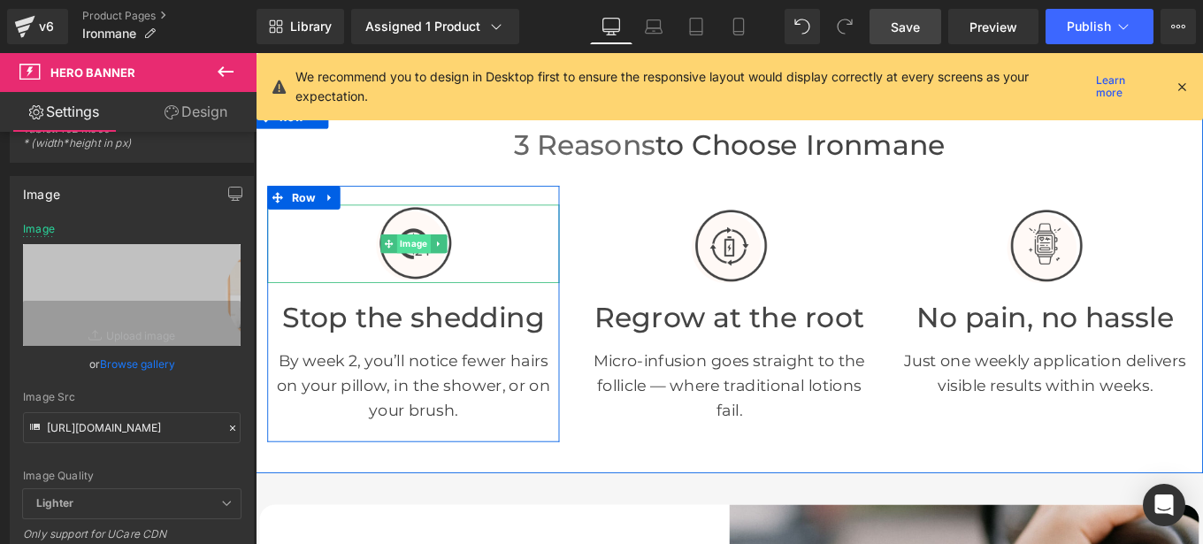
click at [424, 274] on span "Image" at bounding box center [434, 268] width 38 height 21
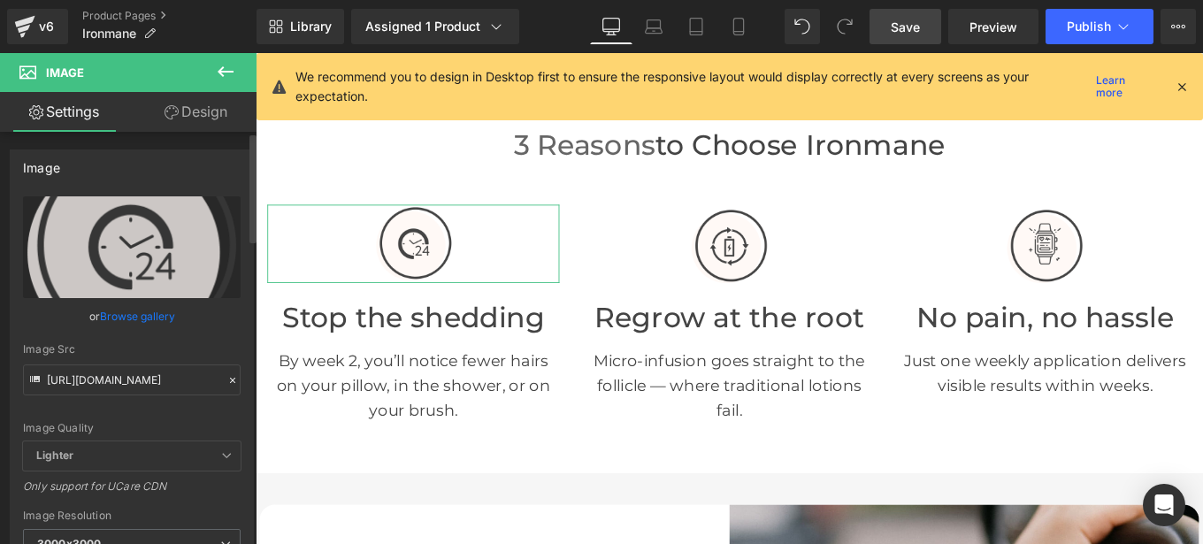
click at [226, 374] on icon at bounding box center [232, 380] width 12 height 12
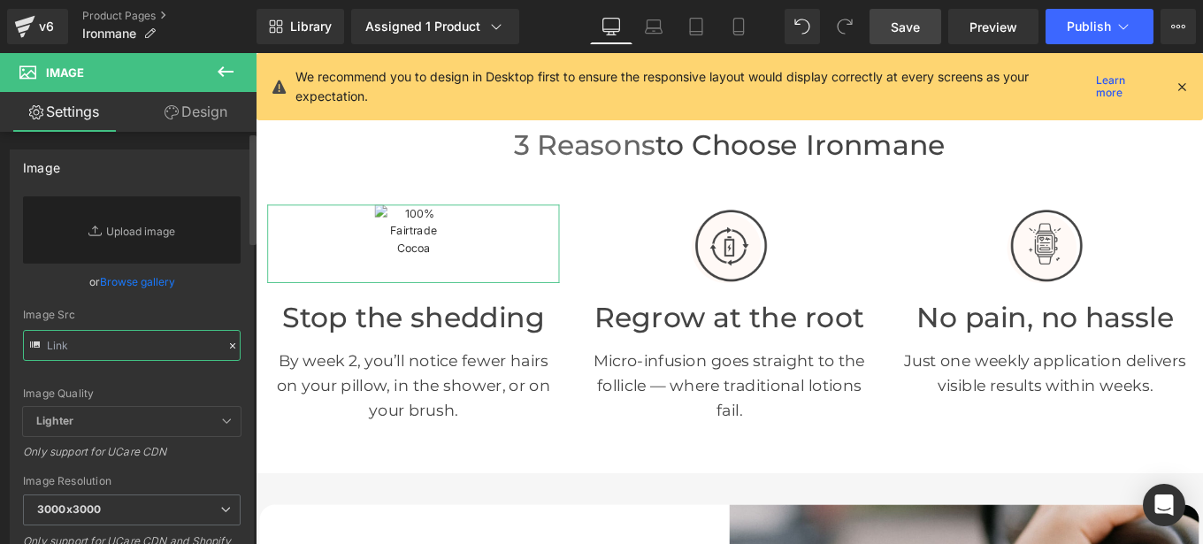
click at [133, 345] on input "text" at bounding box center [132, 345] width 218 height 31
paste input "[URL][DOMAIN_NAME]"
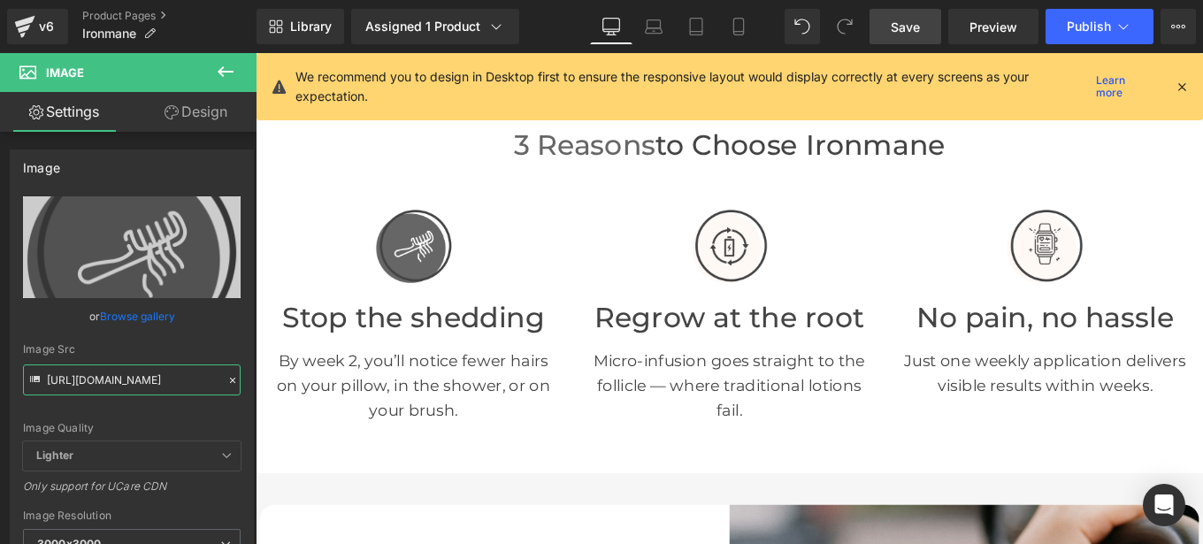
type input "[URL][DOMAIN_NAME]"
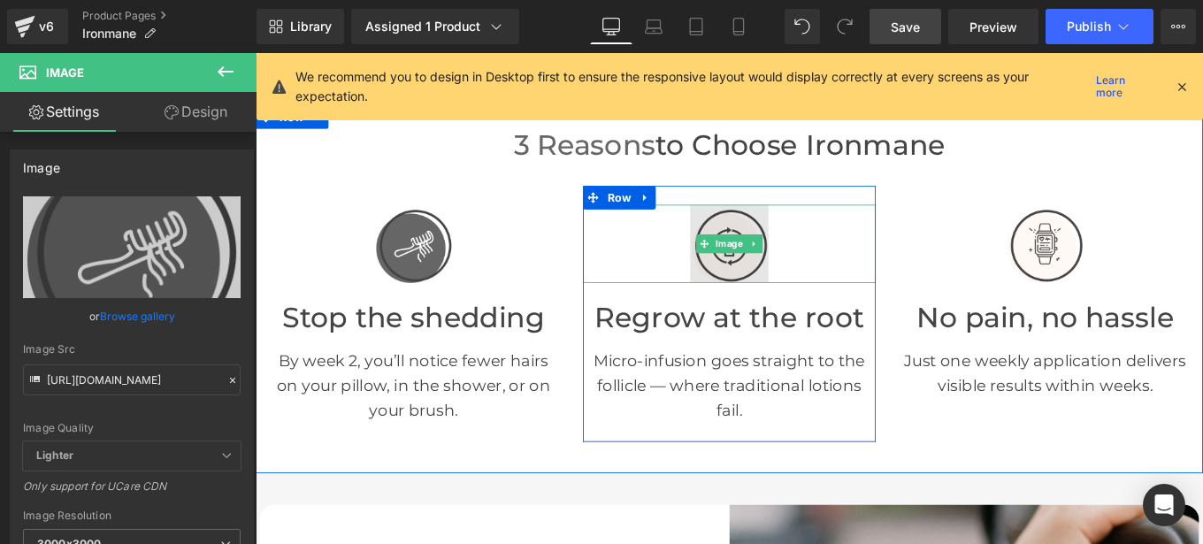
click at [785, 277] on img at bounding box center [791, 269] width 88 height 88
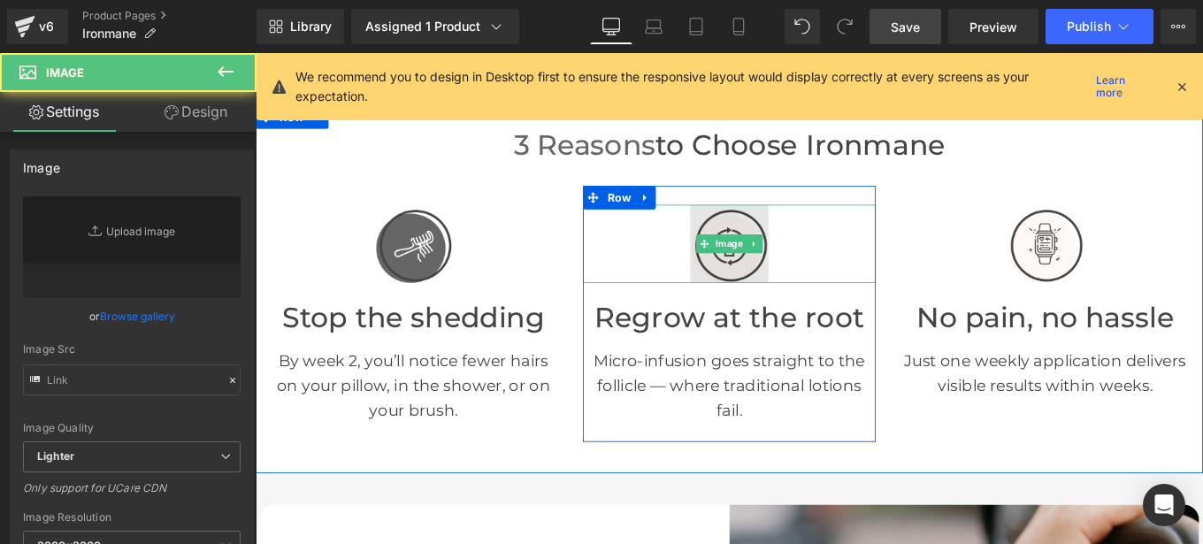
type input "[URL][DOMAIN_NAME]"
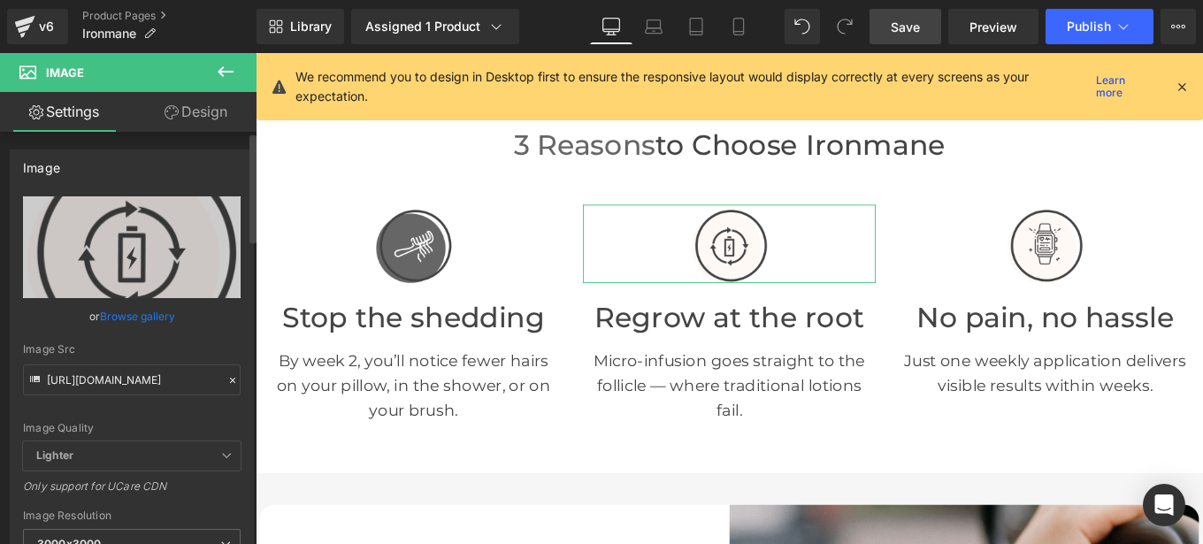
click at [226, 376] on icon at bounding box center [232, 380] width 12 height 12
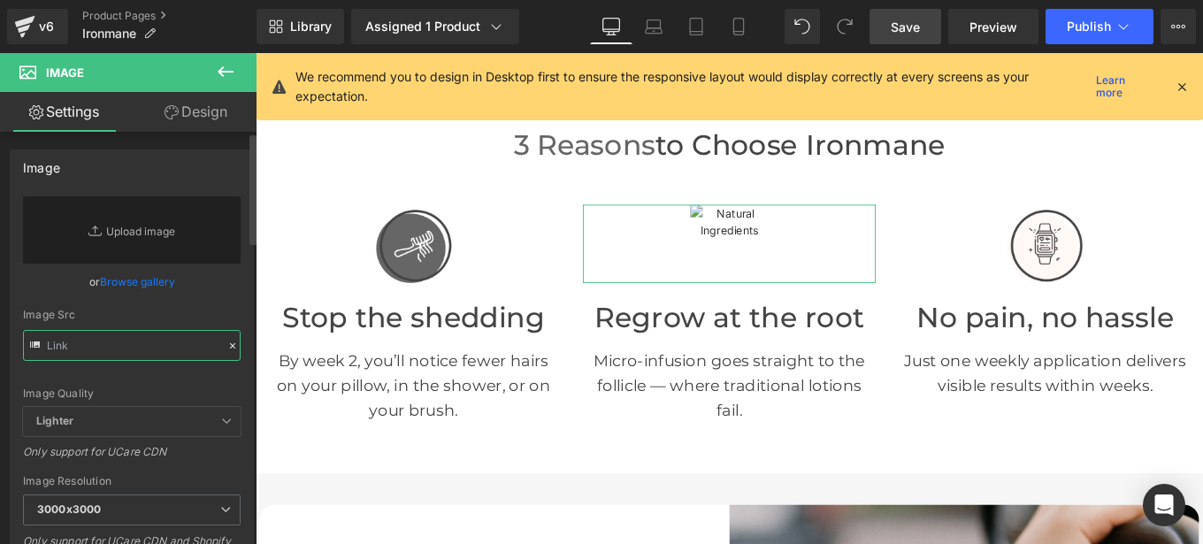
click at [125, 338] on input "text" at bounding box center [132, 345] width 218 height 31
paste input "[URL][DOMAIN_NAME]"
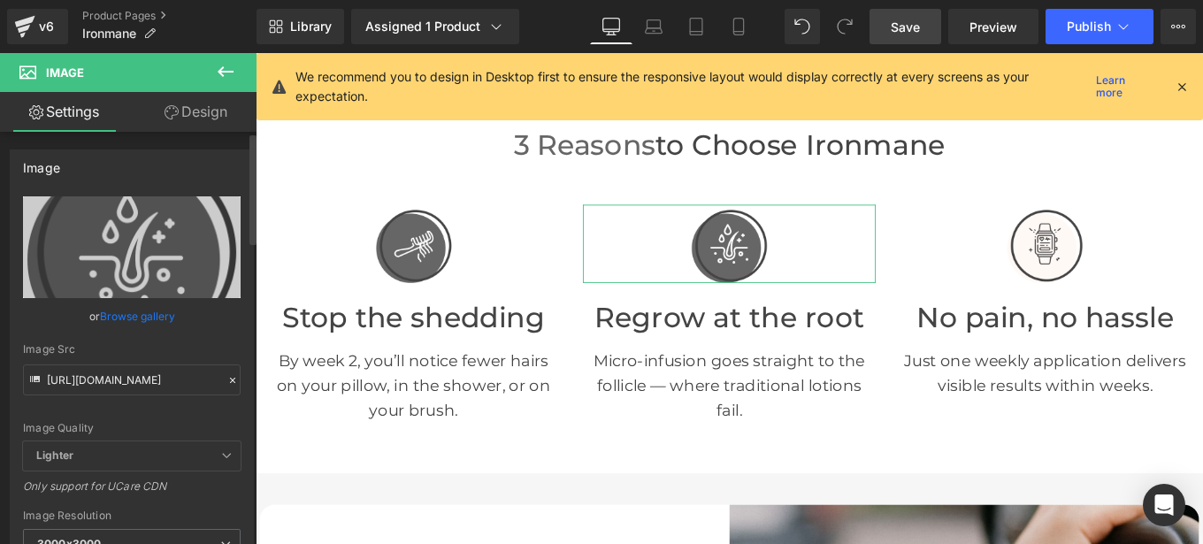
type input "[URL][DOMAIN_NAME]"
click at [221, 341] on div "Image Quality Lighter Lightest Lighter Lighter Lightest Only support for UCare …" at bounding box center [132, 318] width 218 height 245
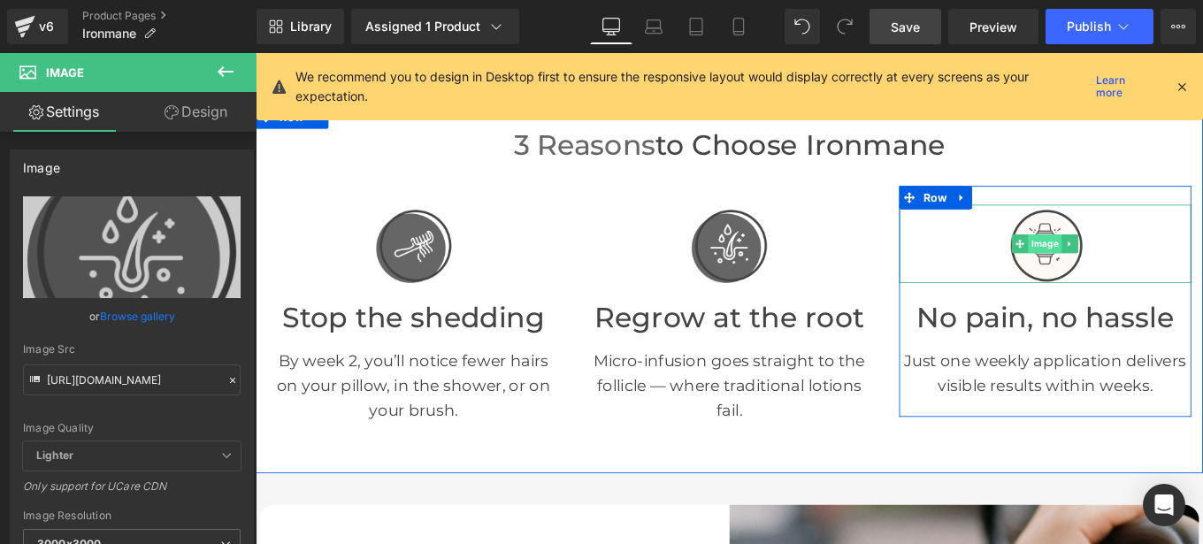
click at [1143, 273] on span "Image" at bounding box center [1148, 268] width 38 height 21
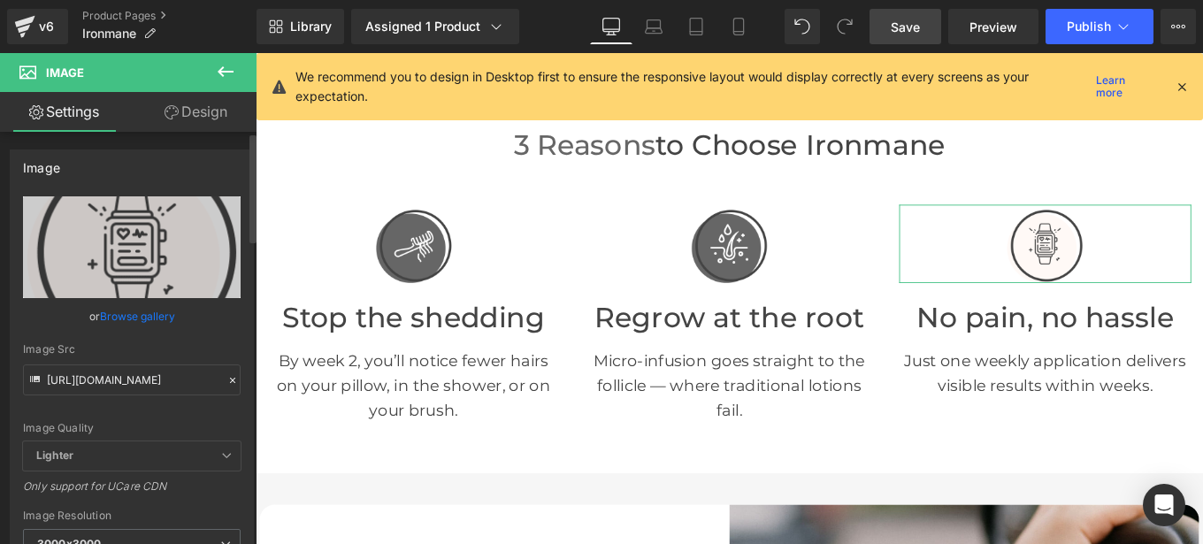
click at [226, 375] on icon at bounding box center [232, 380] width 12 height 12
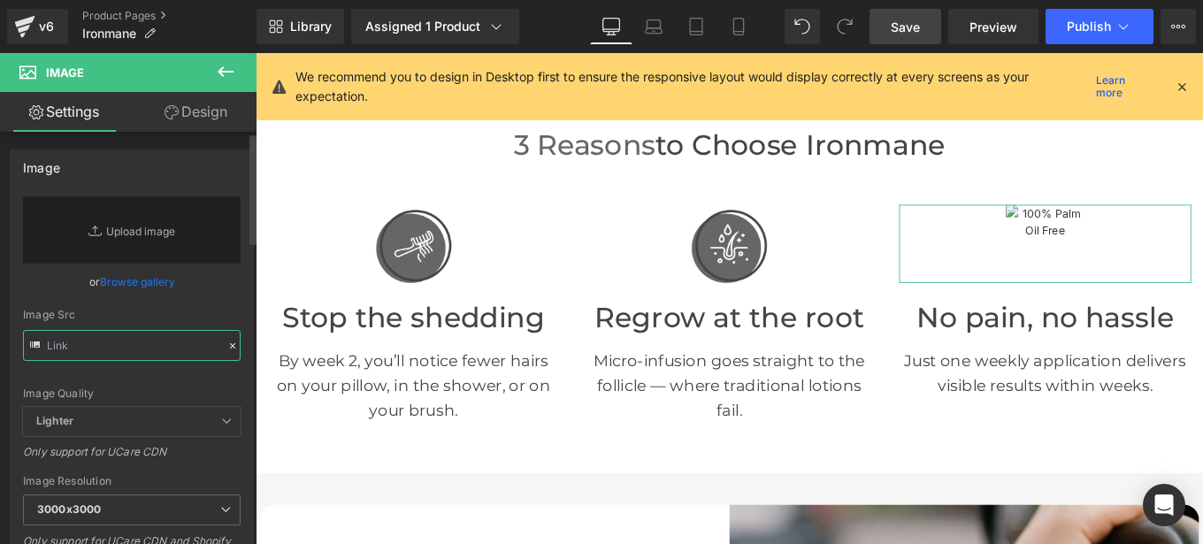
click at [147, 360] on input "text" at bounding box center [132, 345] width 218 height 31
paste input "[URL][DOMAIN_NAME]"
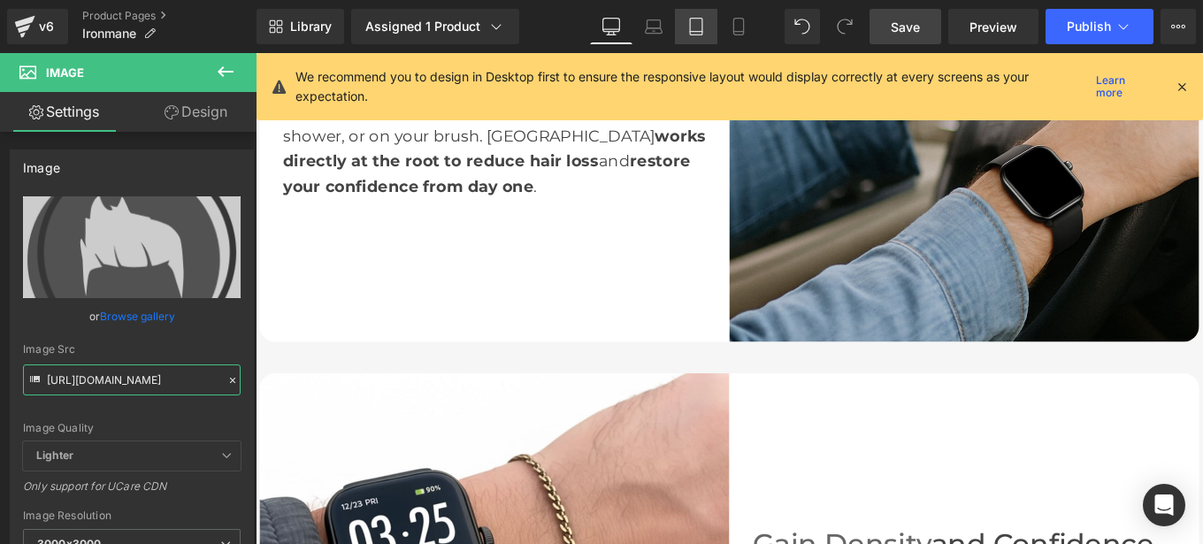
scroll to position [1253, 0]
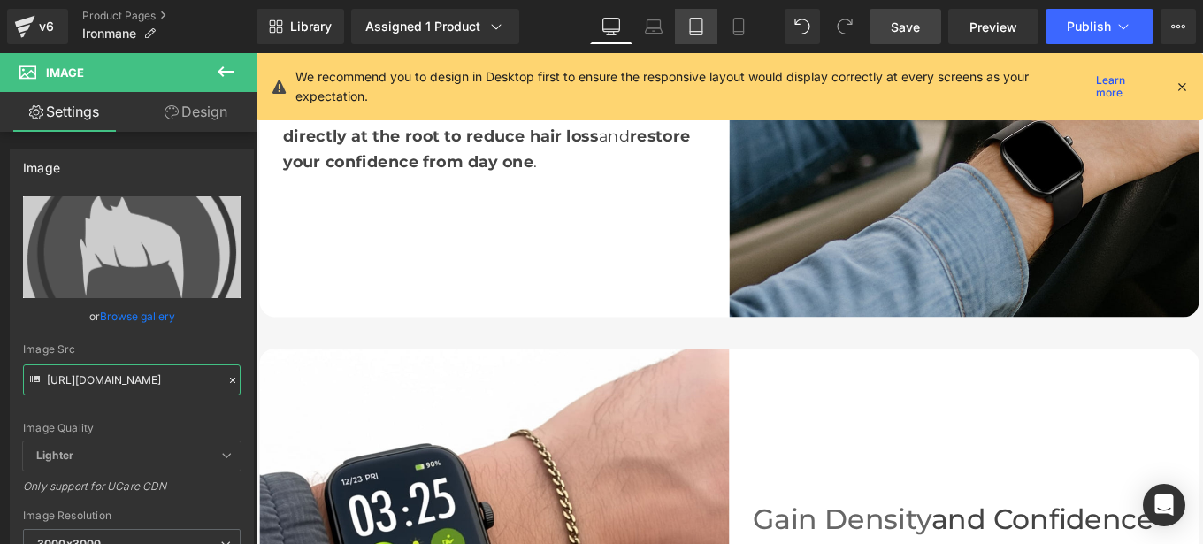
type input "[URL][DOMAIN_NAME]"
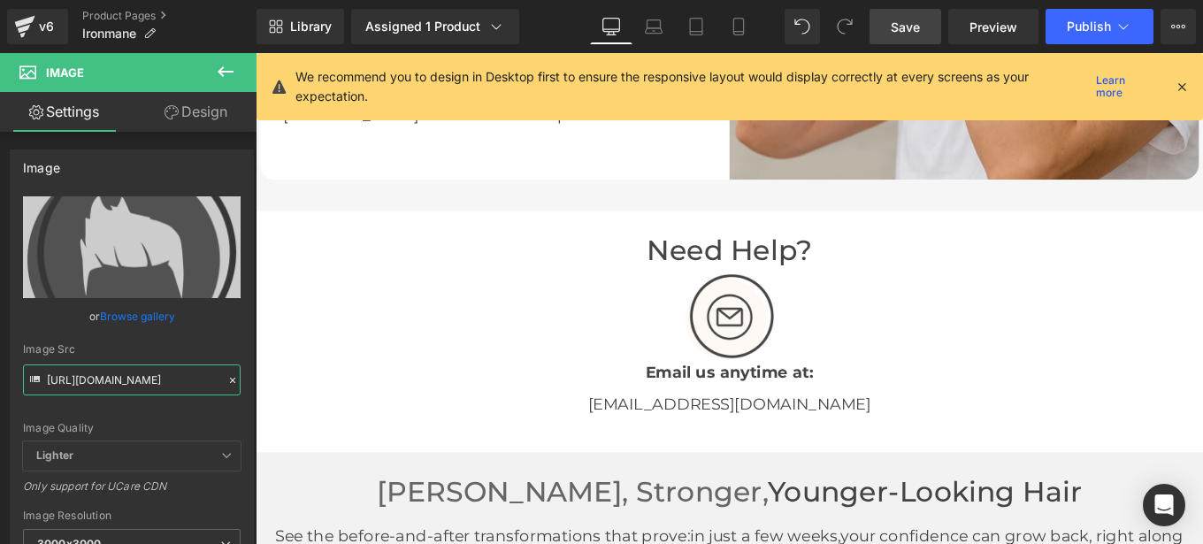
scroll to position [3483, 0]
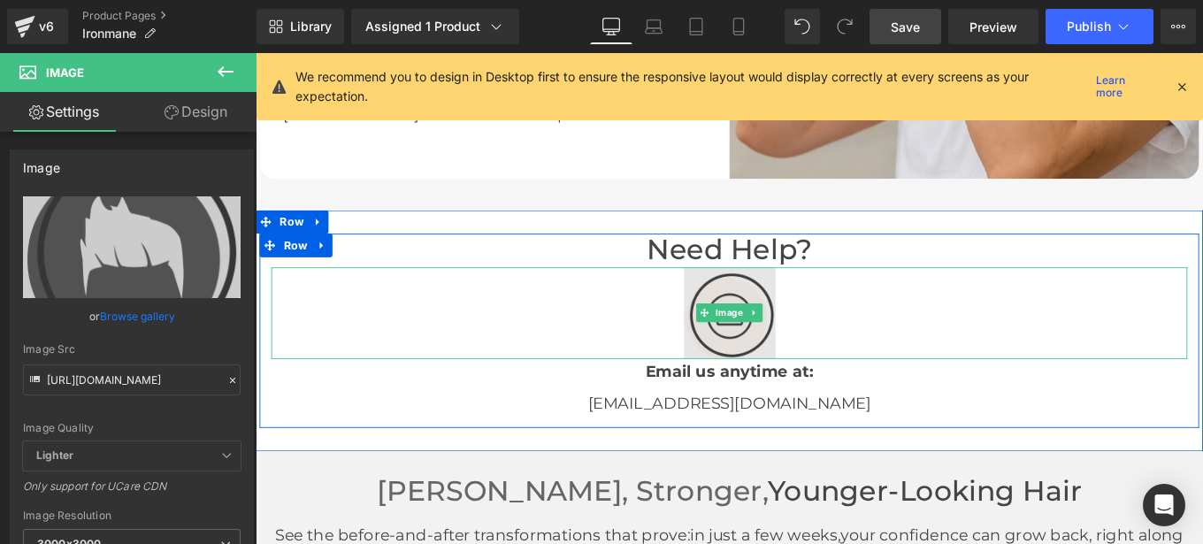
click at [807, 386] on img at bounding box center [791, 346] width 103 height 103
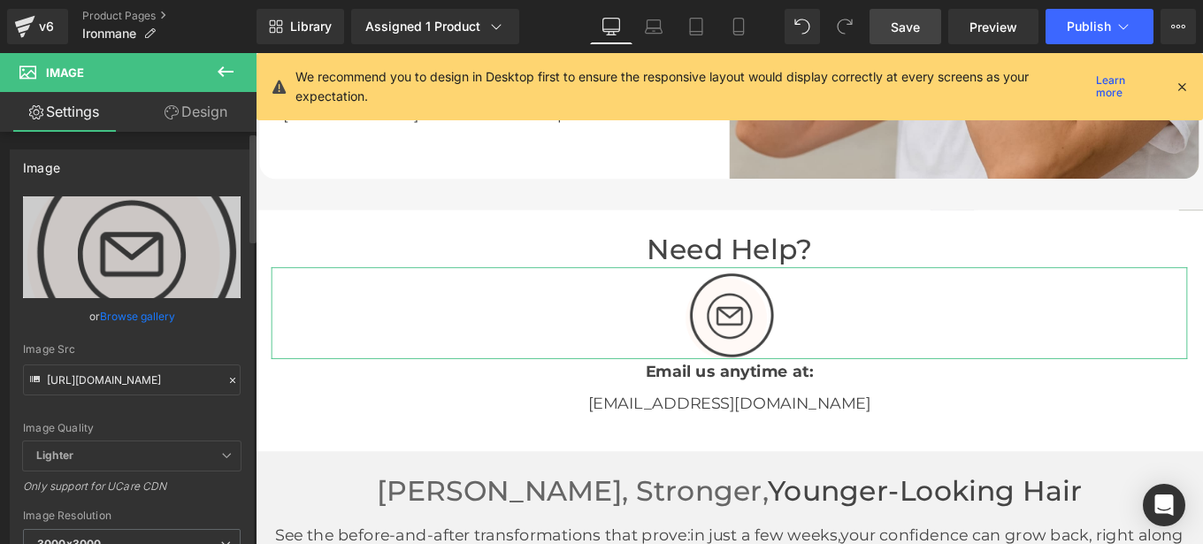
click at [226, 379] on icon at bounding box center [232, 380] width 12 height 12
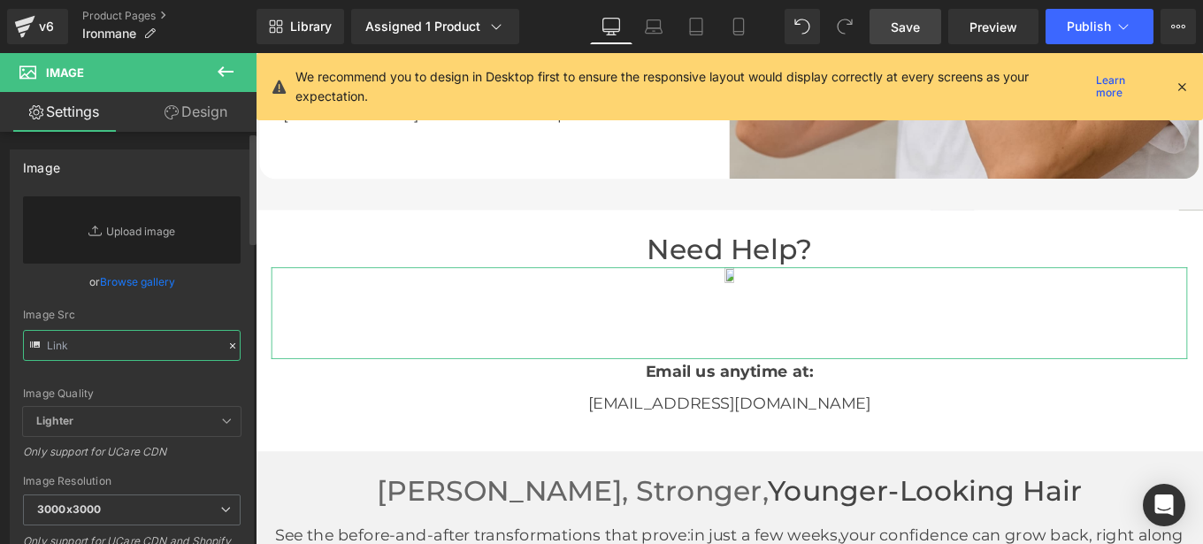
click at [105, 349] on input "text" at bounding box center [132, 345] width 218 height 31
paste input "[URL][DOMAIN_NAME]"
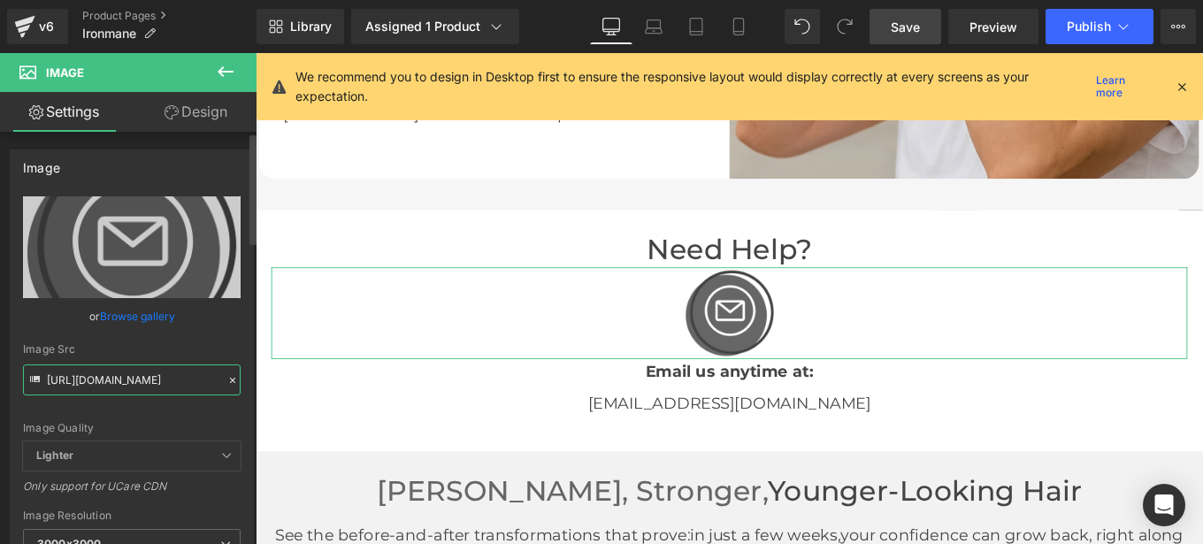
type input "[URL][DOMAIN_NAME]"
click at [241, 347] on div "[URL][DOMAIN_NAME] Replace Image Upload image or Browse gallery Image Src [URL]…" at bounding box center [132, 425] width 242 height 458
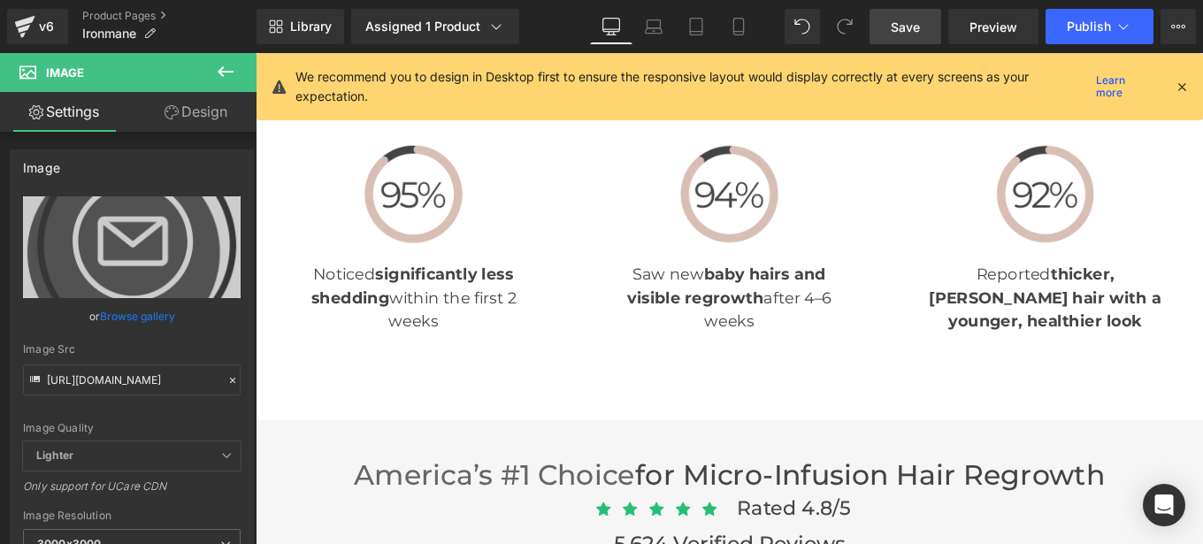
scroll to position [4347, 0]
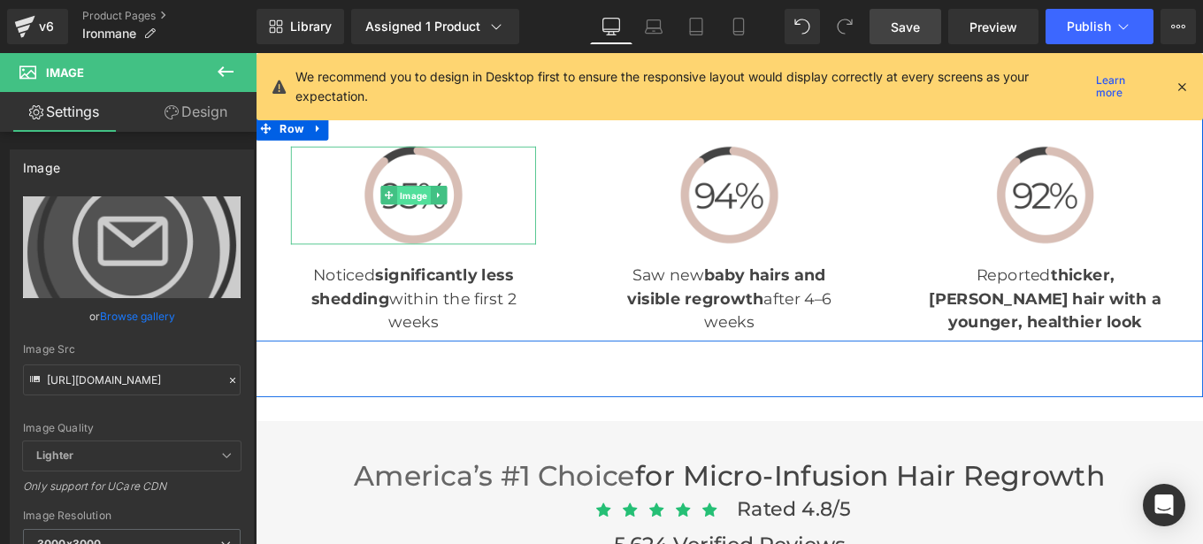
click at [436, 211] on span "Image" at bounding box center [434, 214] width 38 height 21
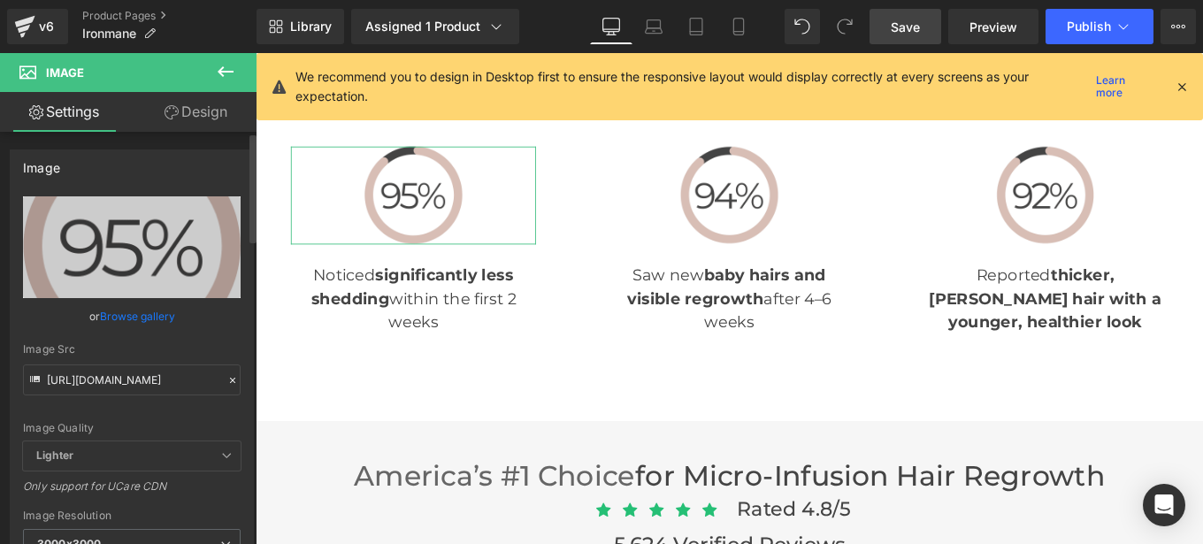
click at [225, 388] on div at bounding box center [233, 381] width 16 height 20
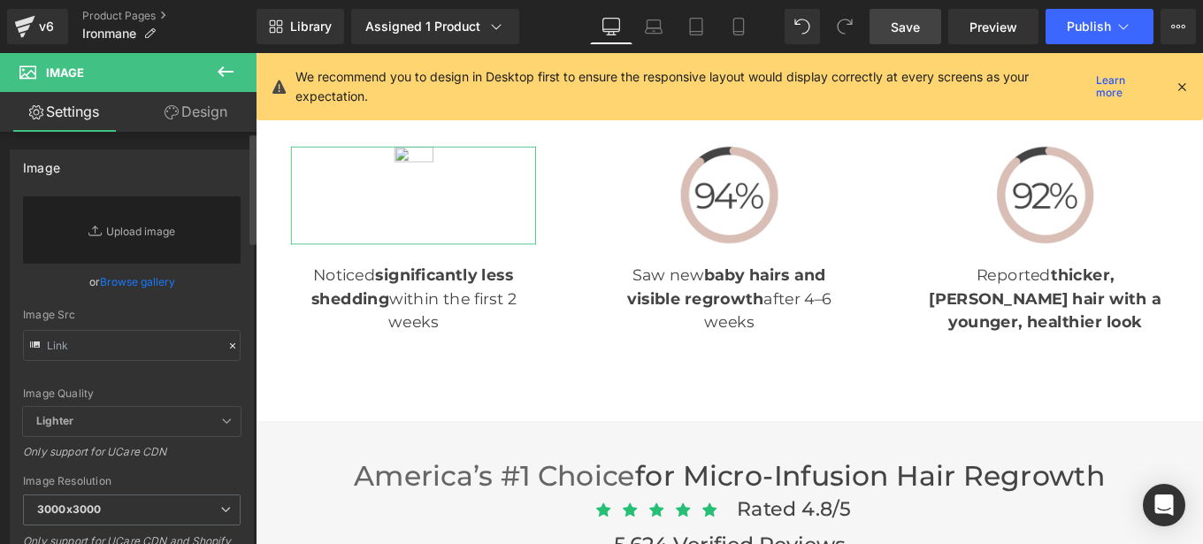
click at [146, 362] on div "Image Quality Lighter Lightest Lighter Lighter Lightest Only support for UCare …" at bounding box center [132, 301] width 218 height 211
click at [132, 352] on input "text" at bounding box center [132, 345] width 218 height 31
paste input "[URL][DOMAIN_NAME]"
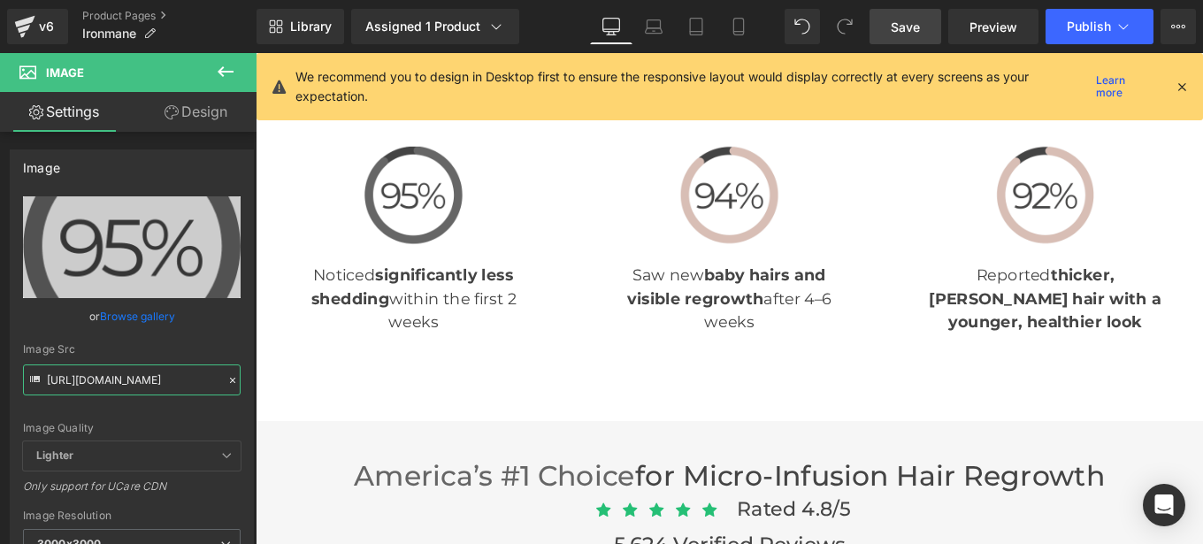
type input "[URL][DOMAIN_NAME]"
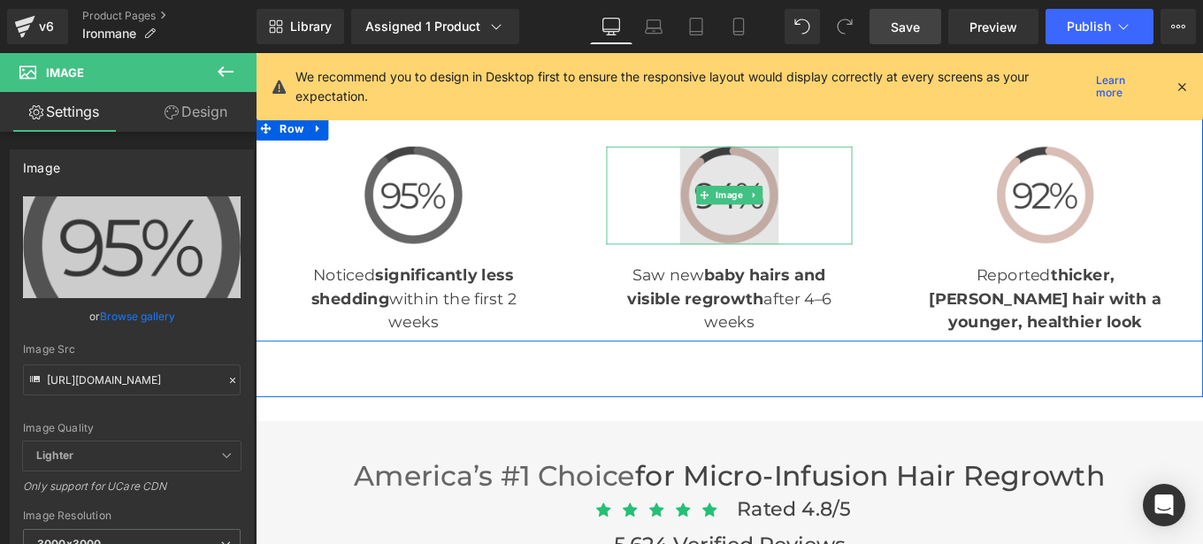
click at [773, 200] on img at bounding box center [790, 214] width 111 height 111
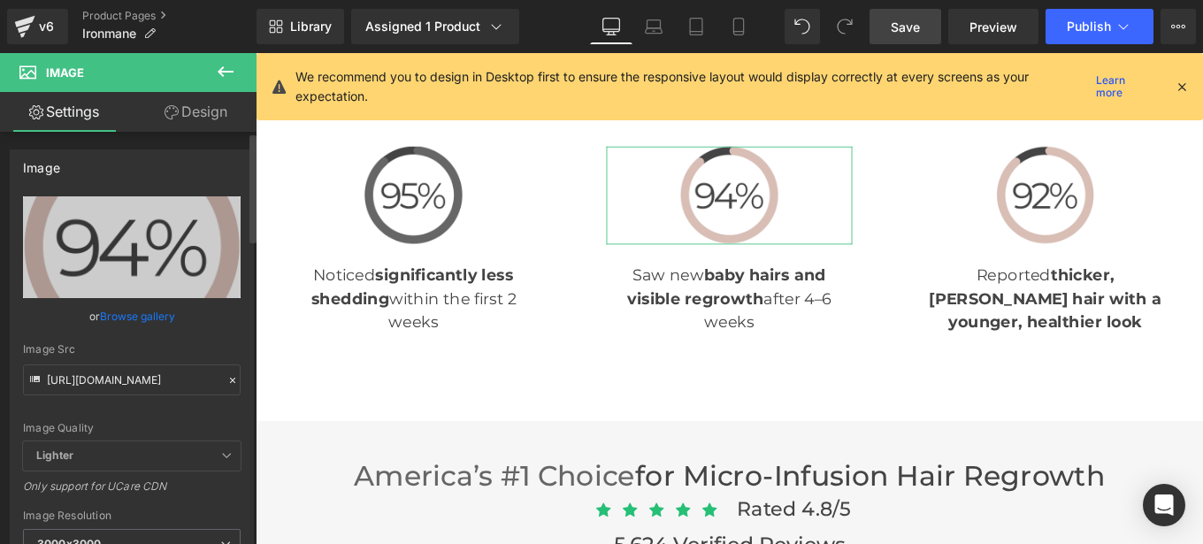
click at [226, 376] on icon at bounding box center [232, 380] width 12 height 12
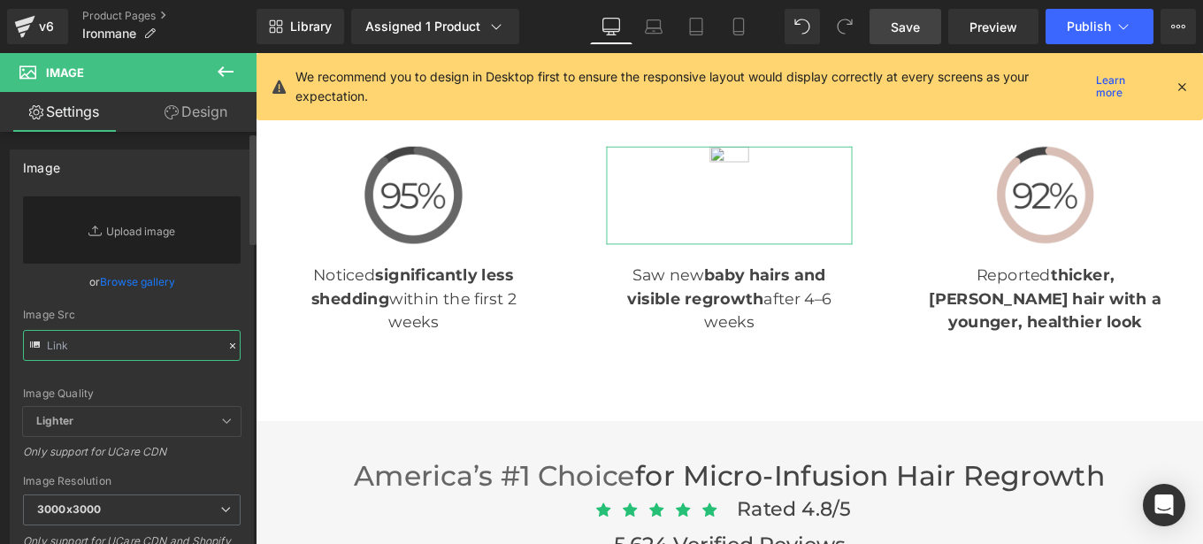
click at [133, 341] on input "text" at bounding box center [132, 345] width 218 height 31
paste input "[URL][DOMAIN_NAME]"
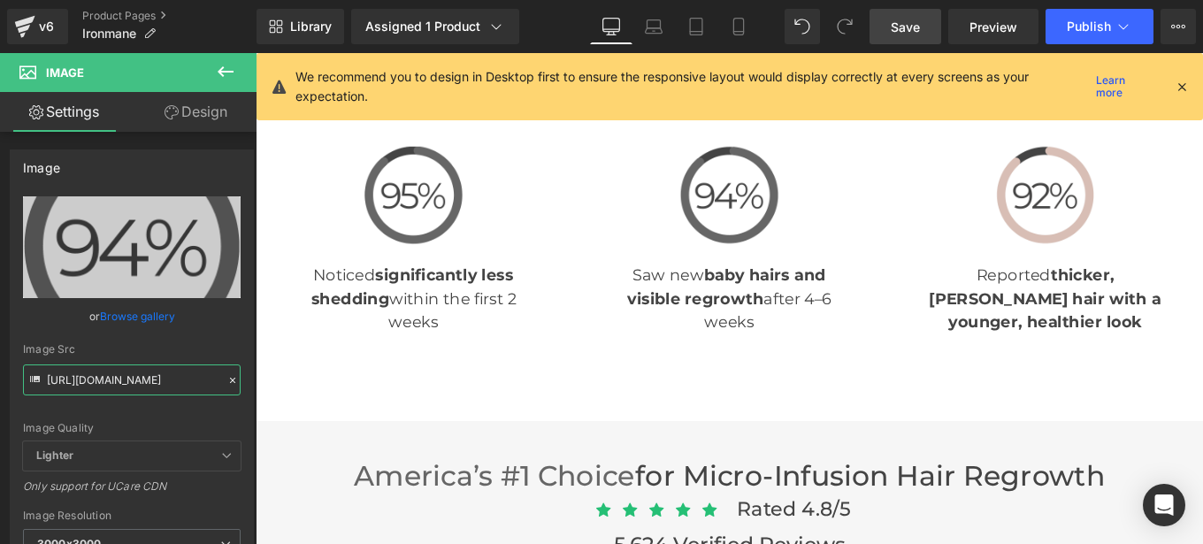
type input "[URL][DOMAIN_NAME]"
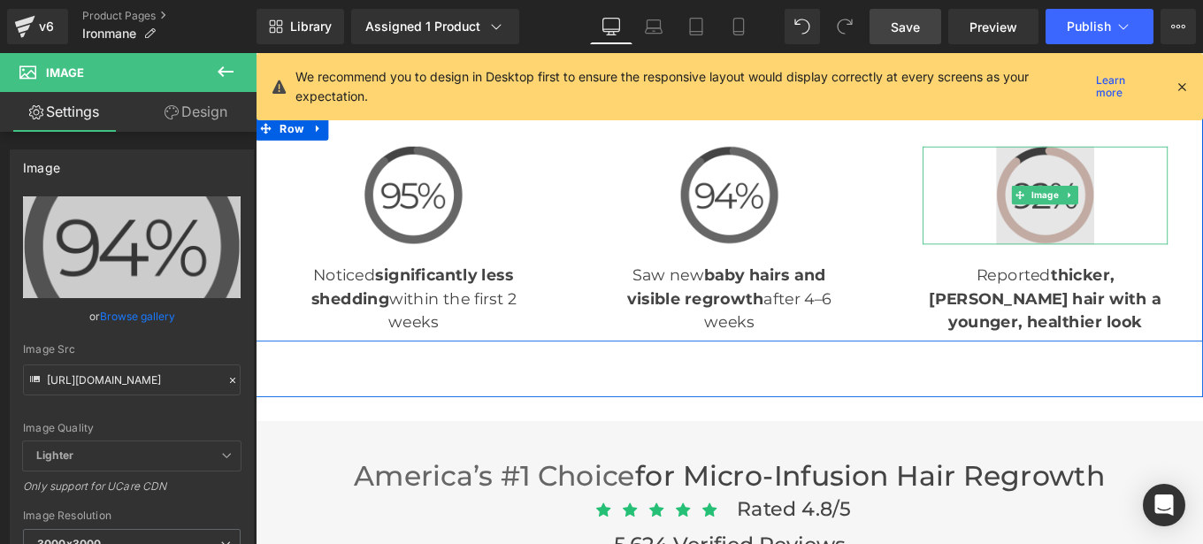
click at [1136, 233] on img at bounding box center [1147, 214] width 111 height 111
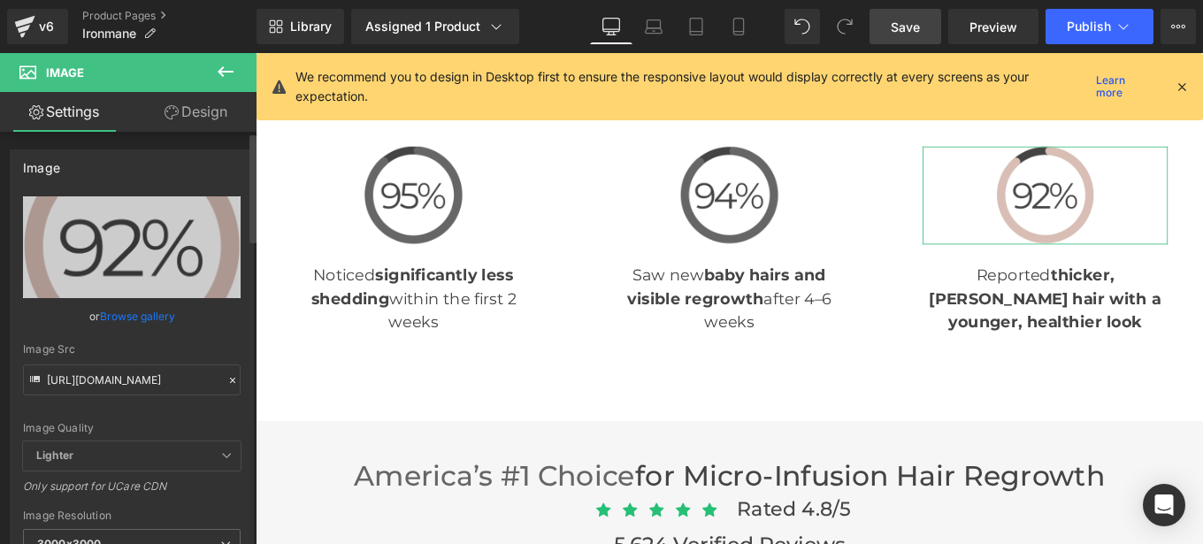
click at [227, 381] on icon at bounding box center [232, 380] width 12 height 12
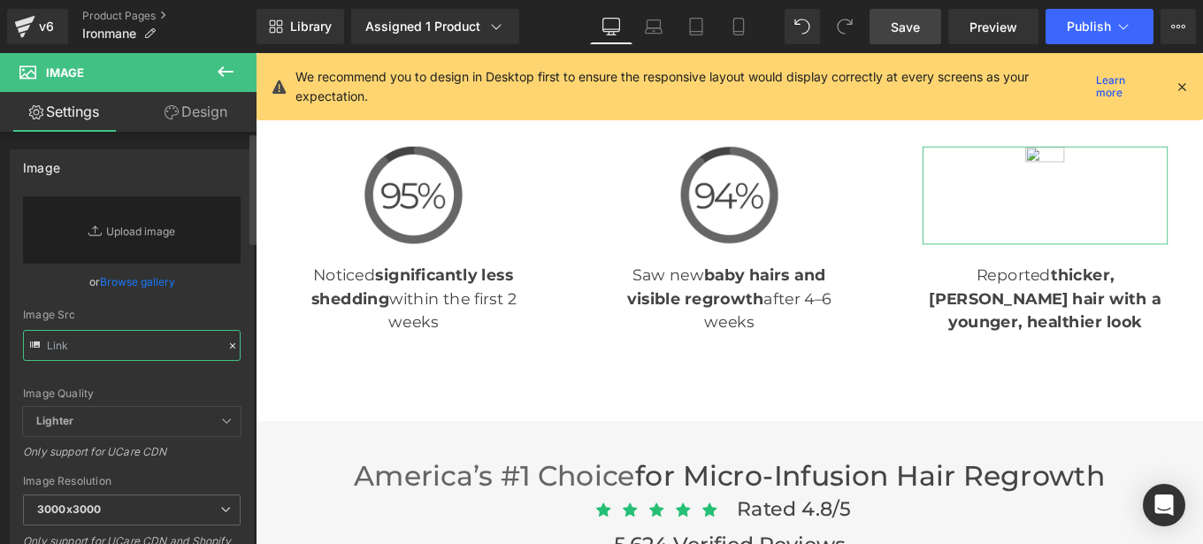
click at [138, 351] on input "text" at bounding box center [132, 345] width 218 height 31
paste input "[URL][DOMAIN_NAME]"
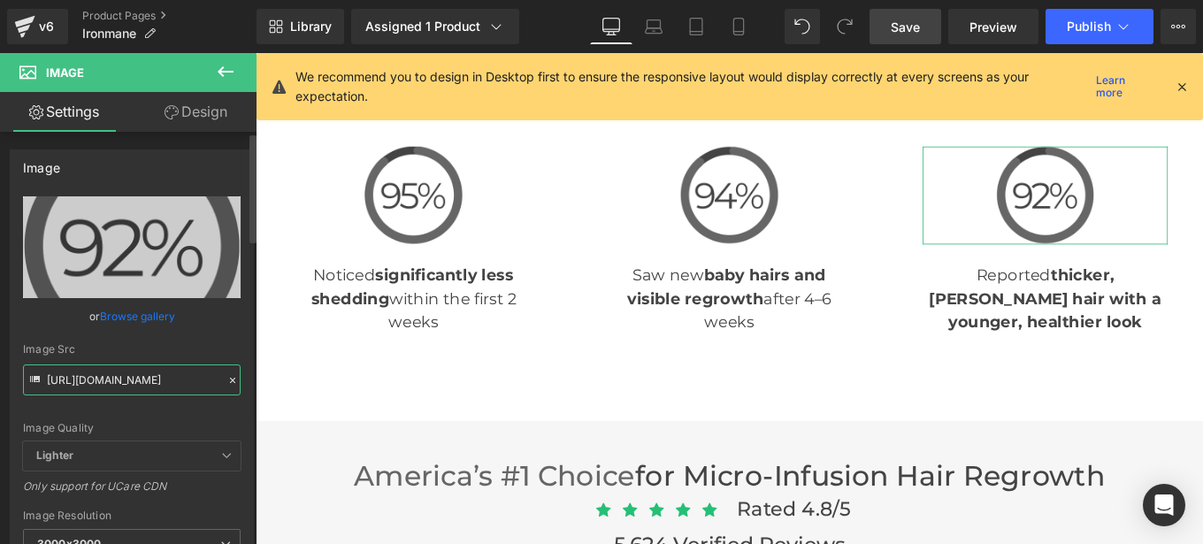
type input "[URL][DOMAIN_NAME]"
click at [230, 348] on div "Image Src" at bounding box center [132, 349] width 218 height 12
drag, startPoint x: 908, startPoint y: 29, endPoint x: 659, endPoint y: 213, distance: 310.0
click at [908, 29] on span "Save" at bounding box center [905, 27] width 29 height 19
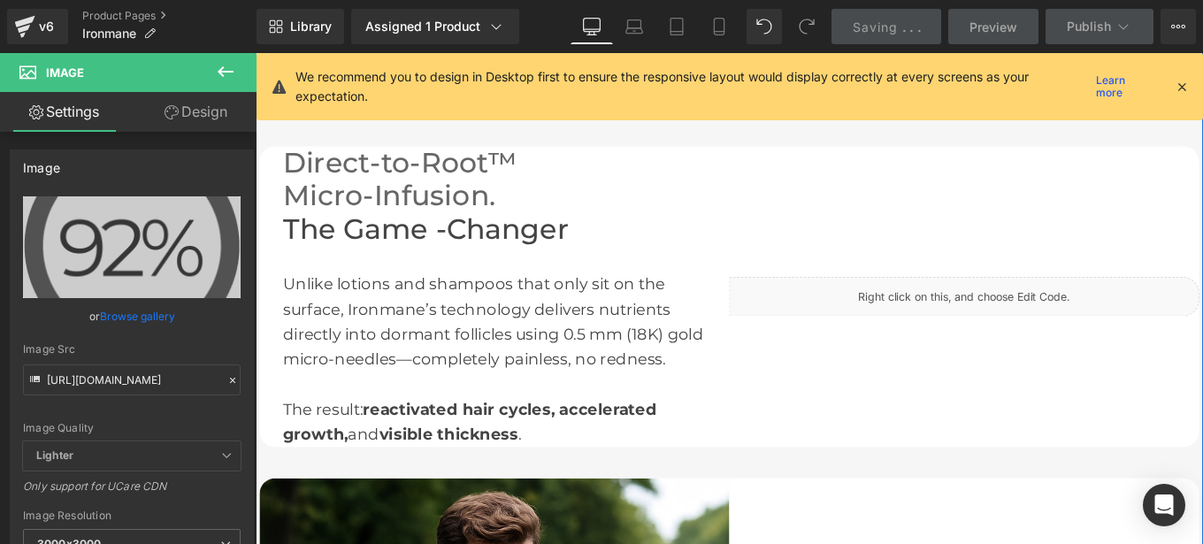
scroll to position [2049, 0]
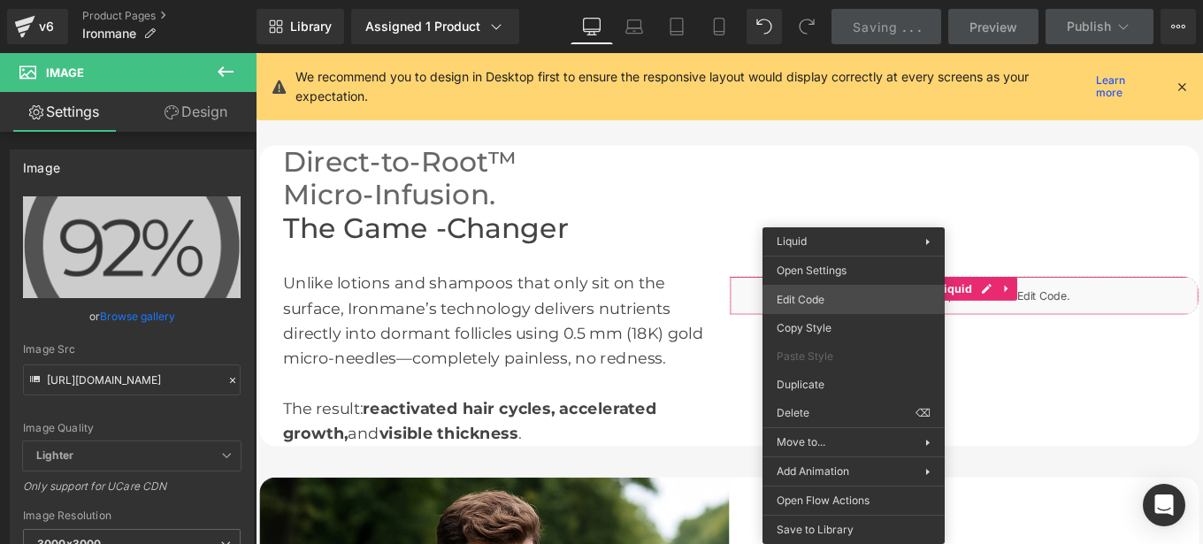
click at [810, 0] on div "Image You are previewing how the will restyle your page. You can not edit Eleme…" at bounding box center [601, 0] width 1203 height 0
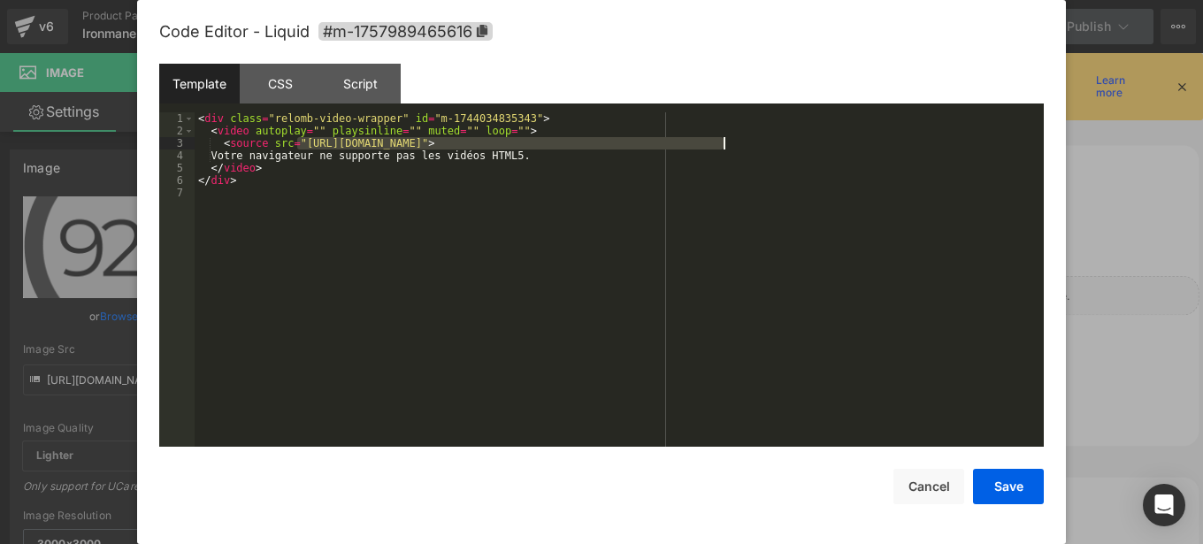
drag, startPoint x: 295, startPoint y: 146, endPoint x: 725, endPoint y: 145, distance: 429.9
click at [725, 145] on div "< div class = "relomb-video-wrapper" id = "m-1744034835343" > < video autoplay …" at bounding box center [619, 291] width 849 height 359
click at [1000, 482] on button "Save" at bounding box center [1008, 486] width 71 height 35
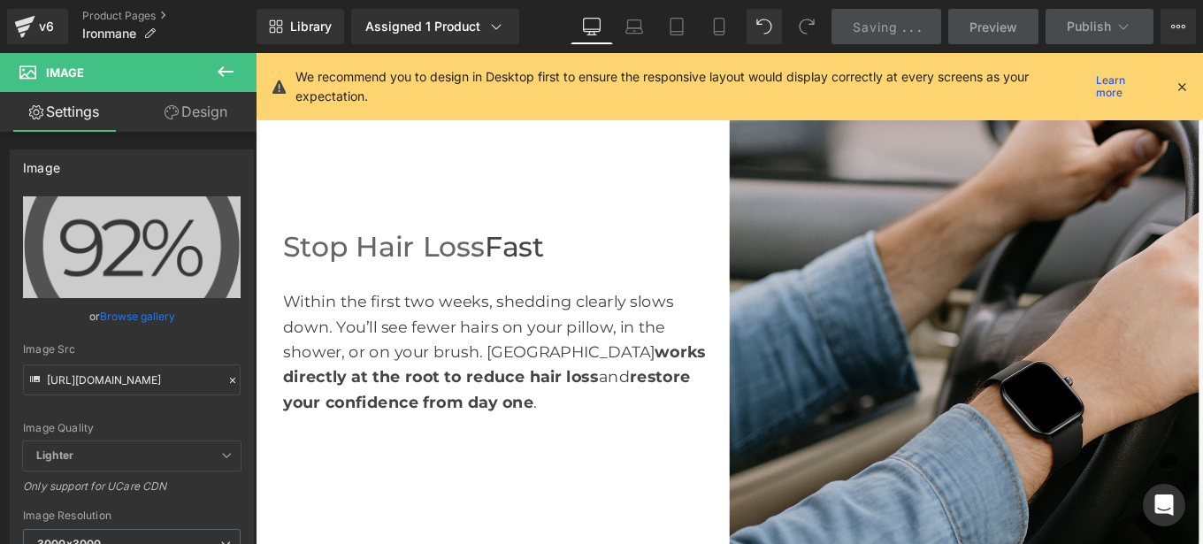
scroll to position [981, 0]
click at [973, 274] on img at bounding box center [1056, 358] width 531 height 531
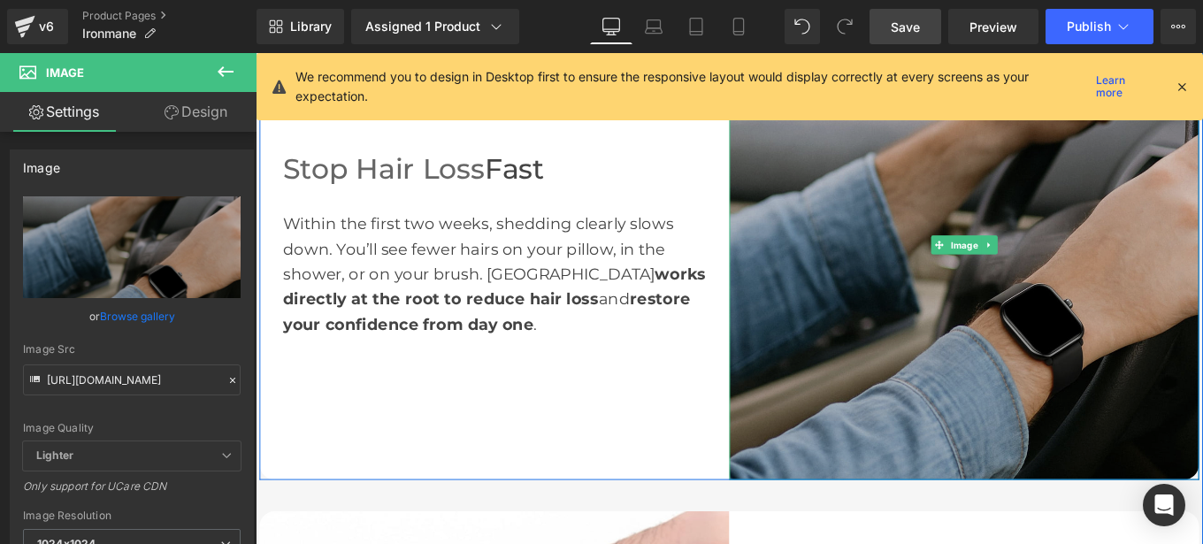
scroll to position [1070, 0]
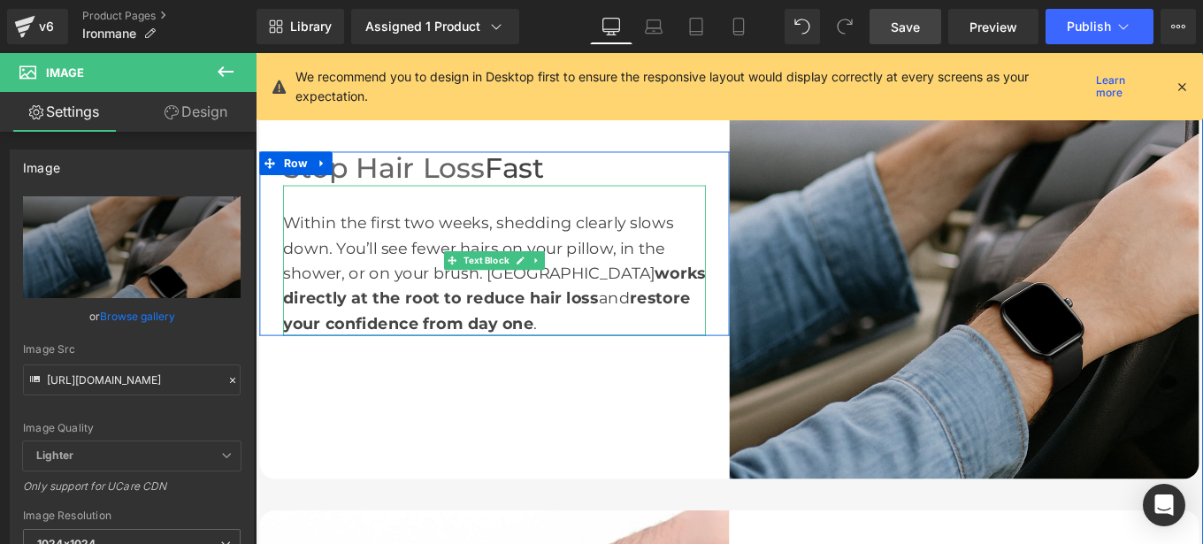
click at [569, 306] on div "Within the first two weeks, shedding clearly slows down. You’ll see fewer hairs…" at bounding box center [526, 288] width 478 height 170
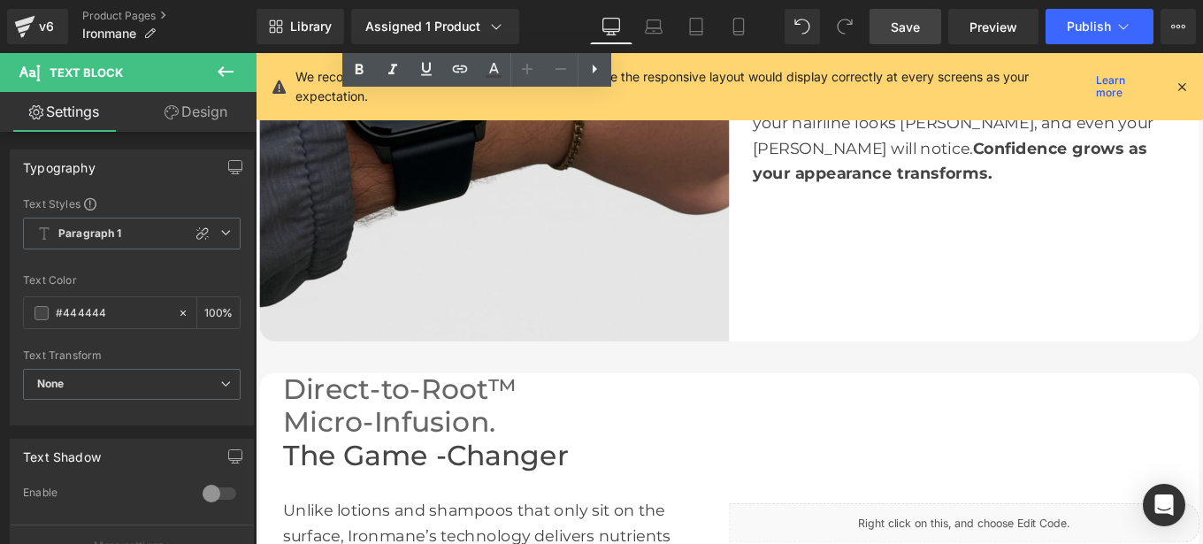
scroll to position [1777, 0]
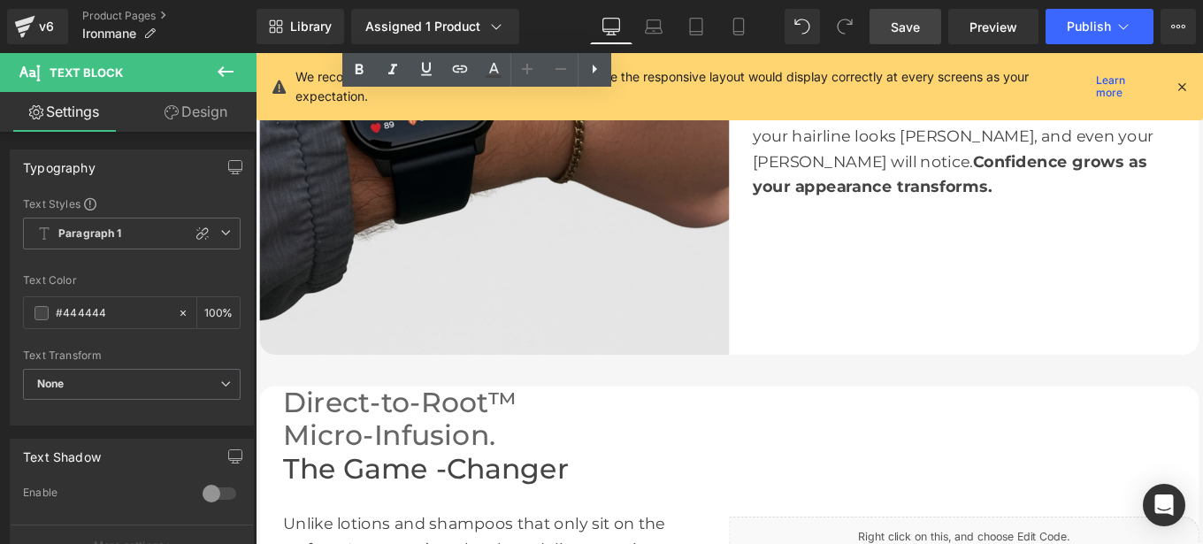
click at [612, 257] on img at bounding box center [525, 128] width 531 height 531
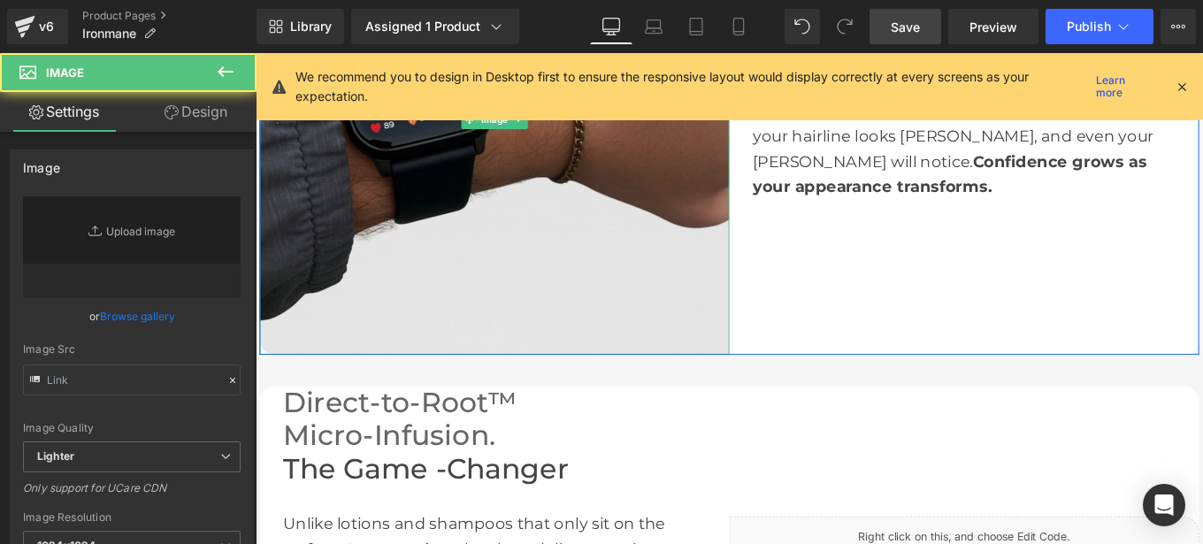
type input "[URL][DOMAIN_NAME]"
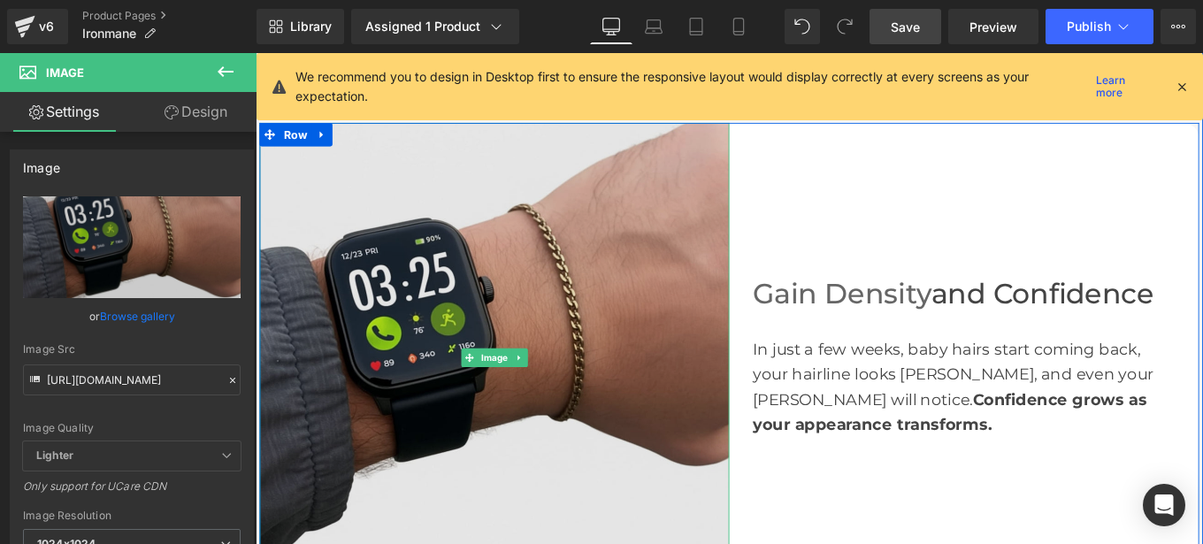
scroll to position [1507, 0]
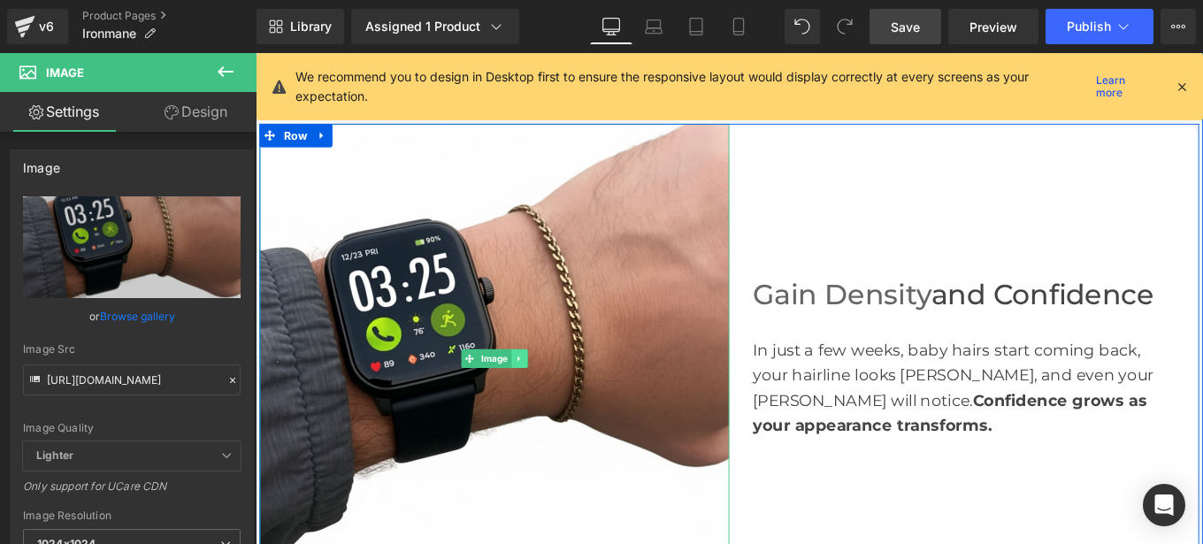
click at [557, 395] on link at bounding box center [553, 397] width 19 height 21
click at [558, 395] on icon at bounding box center [563, 398] width 10 height 11
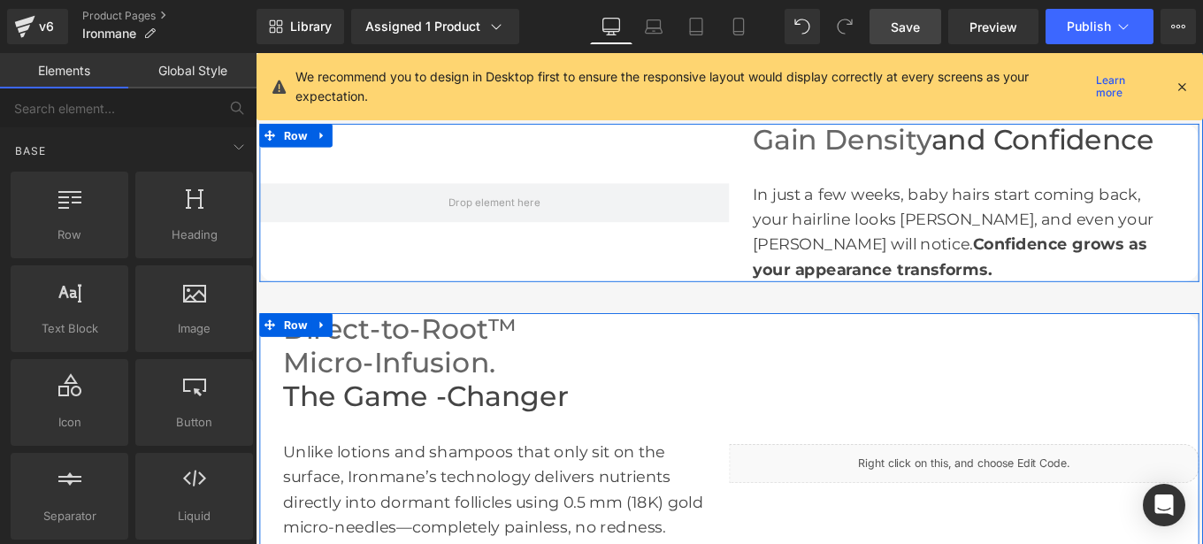
click at [1095, 509] on icon at bounding box center [1093, 509] width 3 height 6
click at [1086, 502] on icon at bounding box center [1092, 508] width 12 height 12
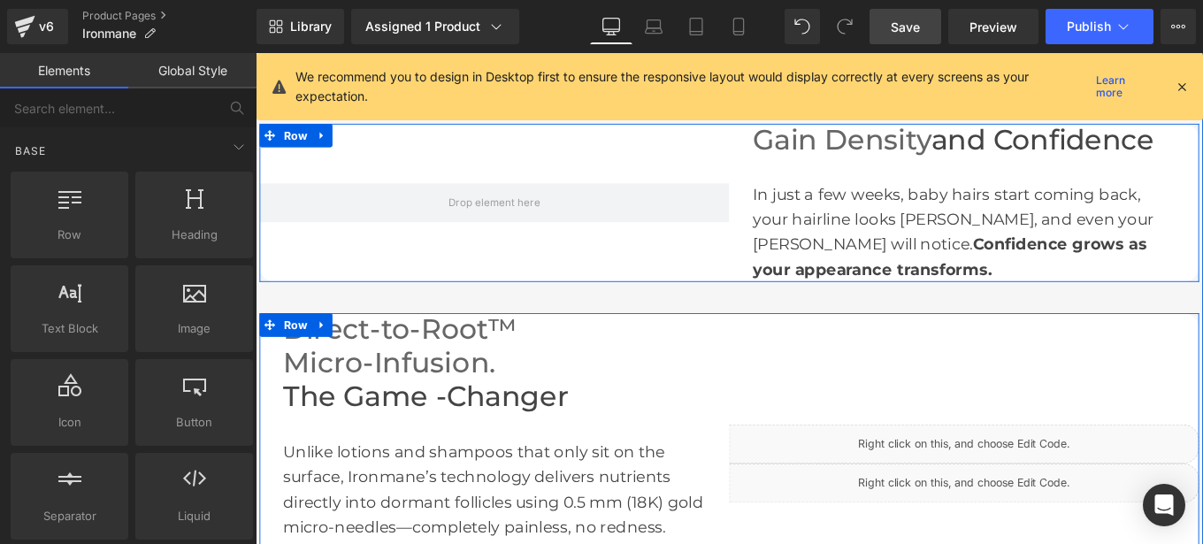
scroll to position [1691, 0]
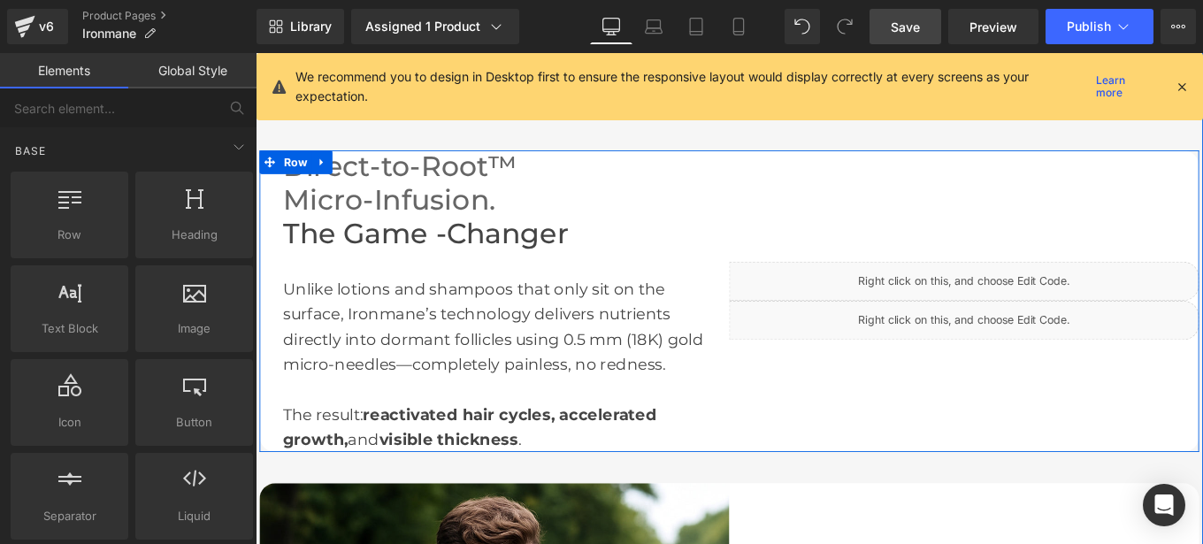
click at [1000, 336] on div "Liquid Liquid" at bounding box center [1056, 333] width 531 height 340
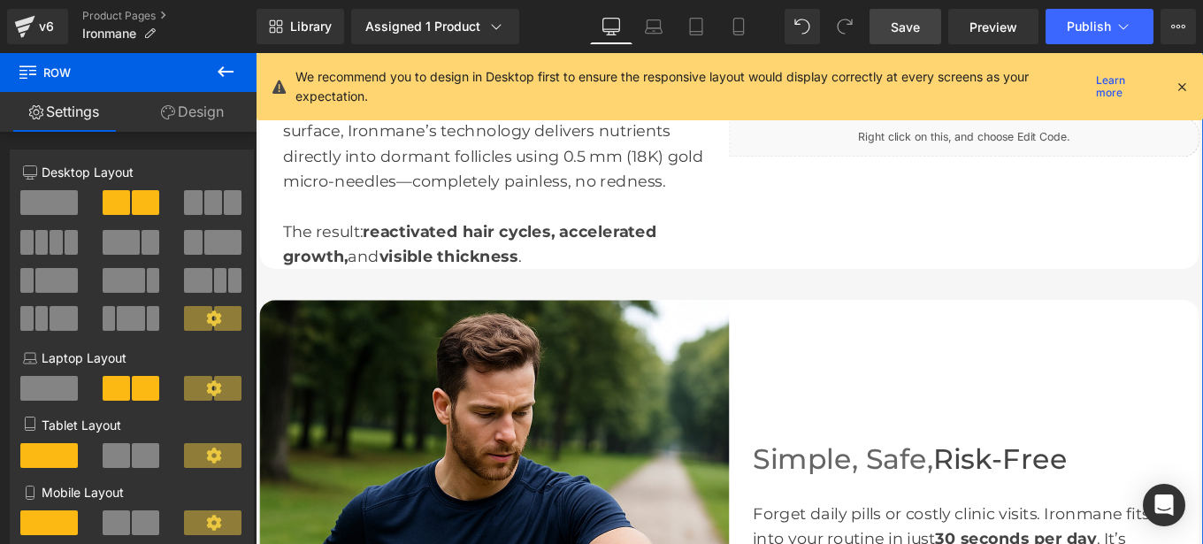
scroll to position [1703, 0]
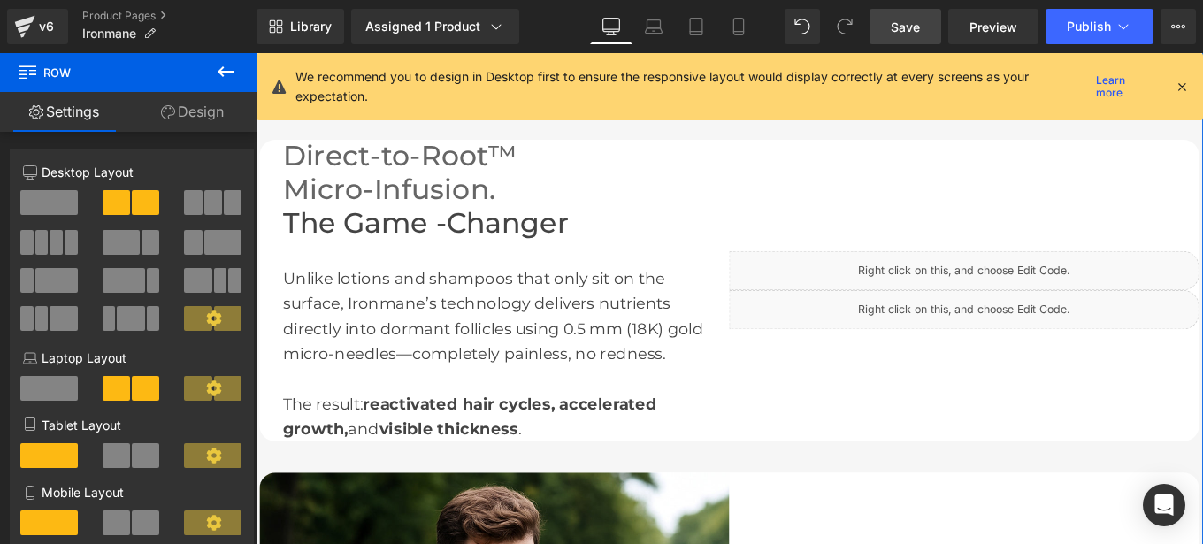
click at [954, 346] on div "Liquid" at bounding box center [1056, 343] width 531 height 44
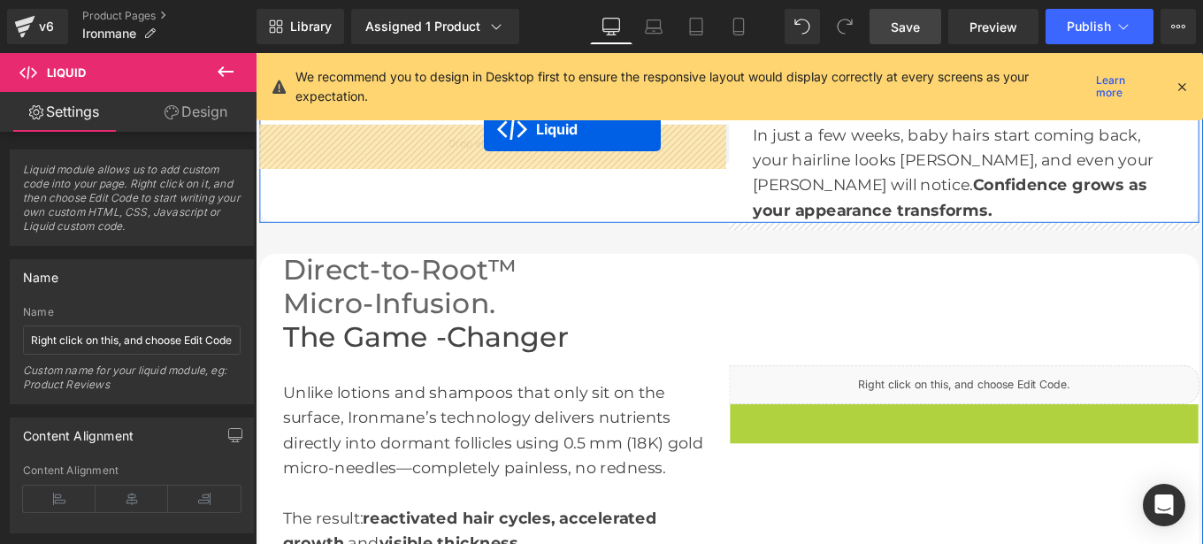
scroll to position [1556, 0]
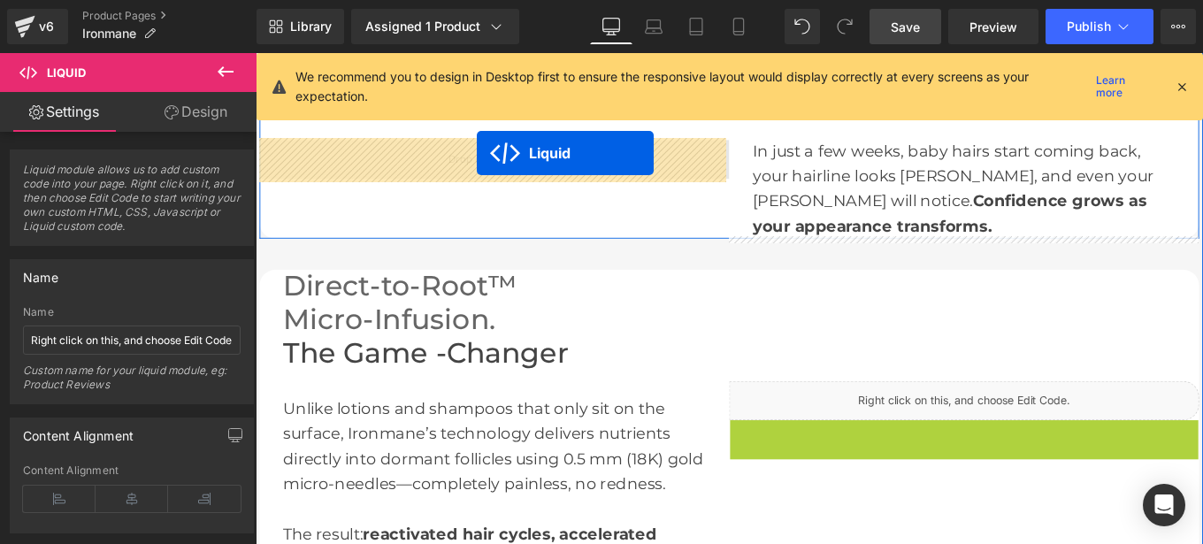
drag, startPoint x: 1006, startPoint y: 334, endPoint x: 506, endPoint y: 166, distance: 527.3
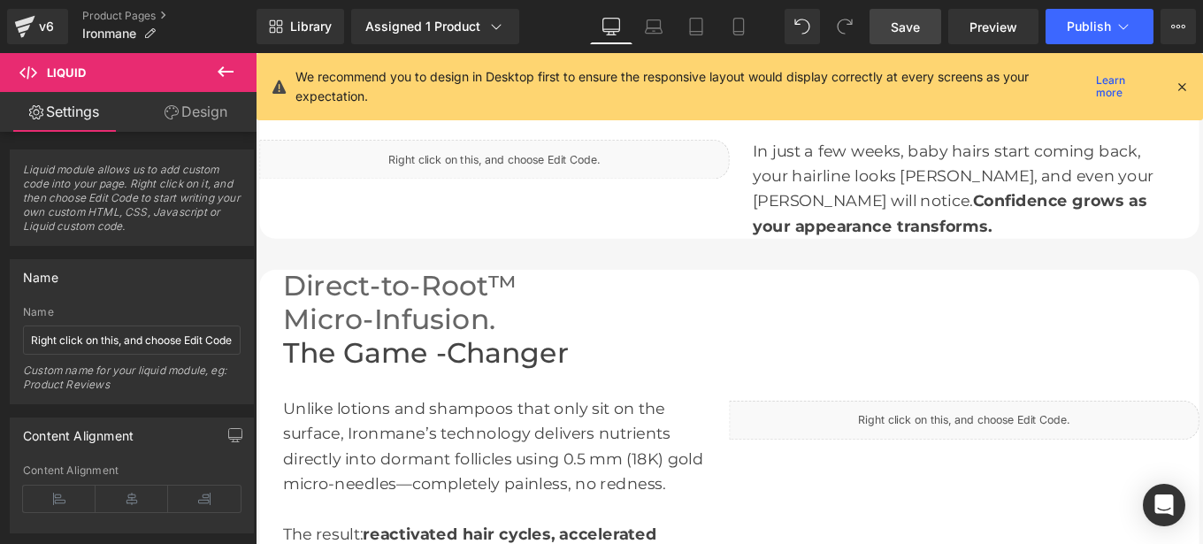
click at [890, 27] on link "Save" at bounding box center [906, 26] width 72 height 35
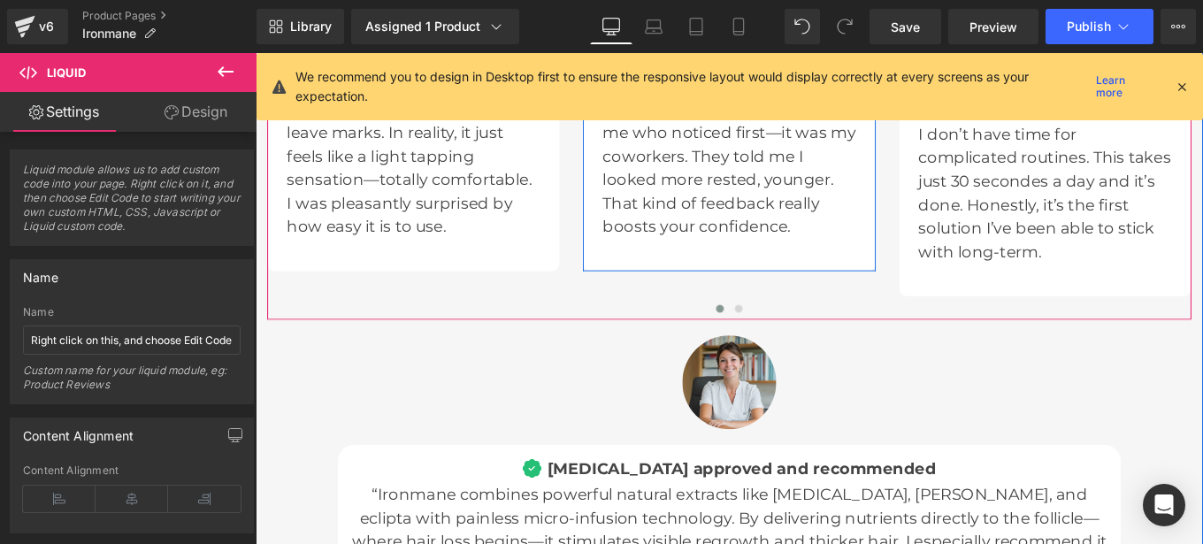
scroll to position [5056, 0]
click at [791, 335] on button at bounding box center [801, 342] width 21 height 18
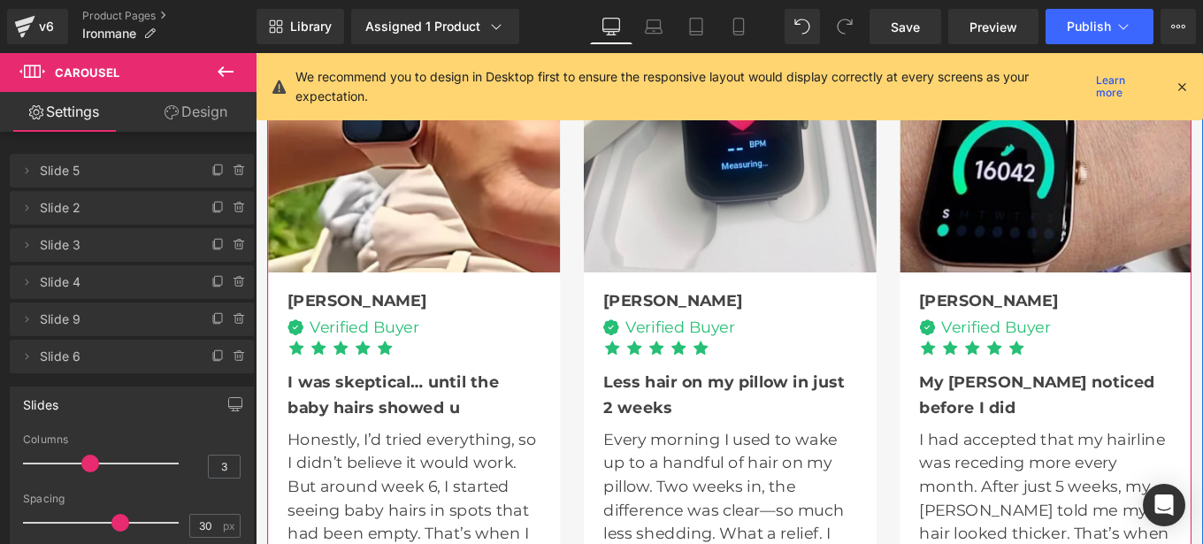
scroll to position [4710, 0]
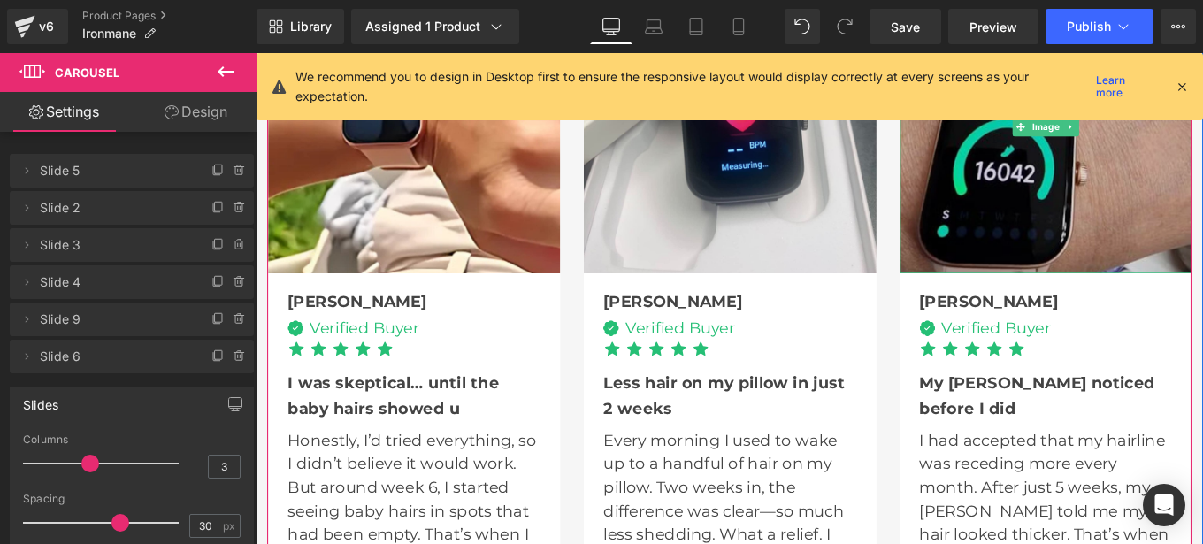
click at [1108, 200] on img at bounding box center [1149, 136] width 330 height 330
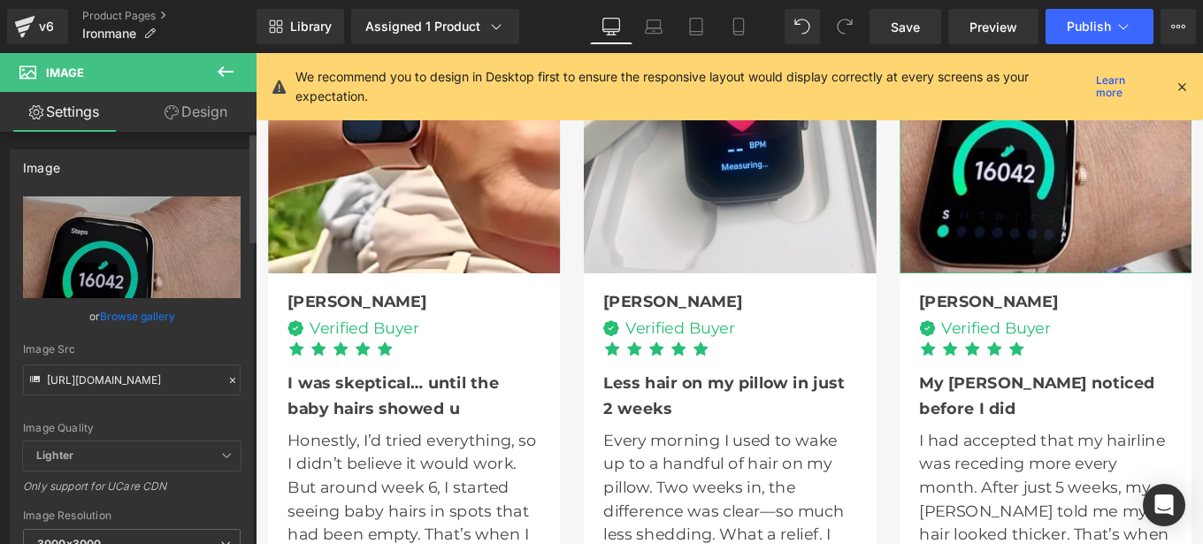
click at [226, 375] on icon at bounding box center [232, 380] width 12 height 12
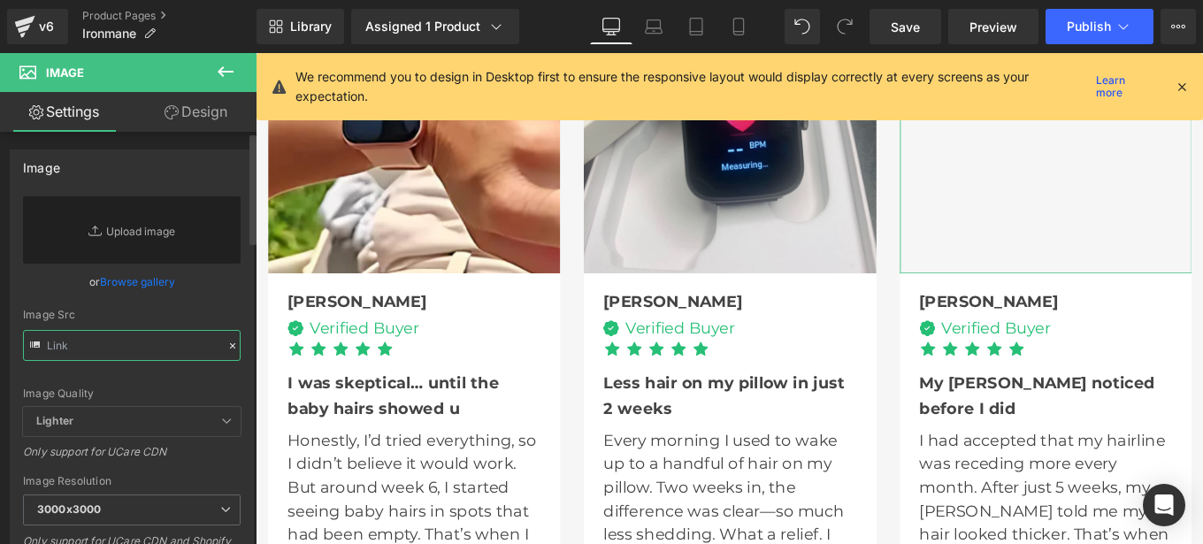
click at [112, 341] on input "text" at bounding box center [132, 345] width 218 height 31
paste input "[URL][DOMAIN_NAME]"
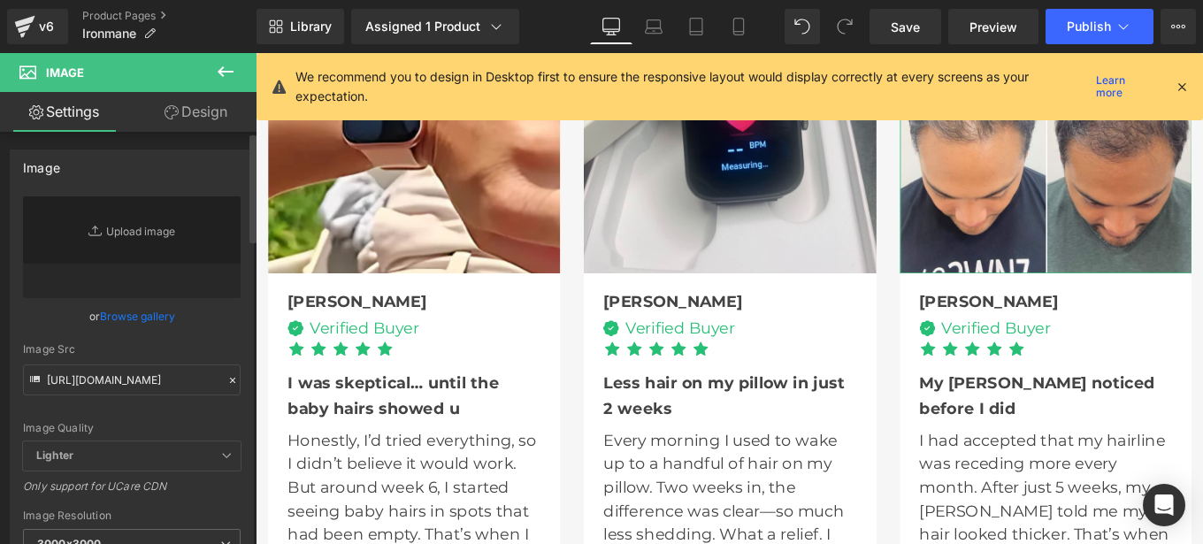
scroll to position [0, 0]
click at [237, 342] on div "[URL][DOMAIN_NAME] Replace Image Upload image or Browse gallery Image Src [URL]…" at bounding box center [132, 425] width 242 height 458
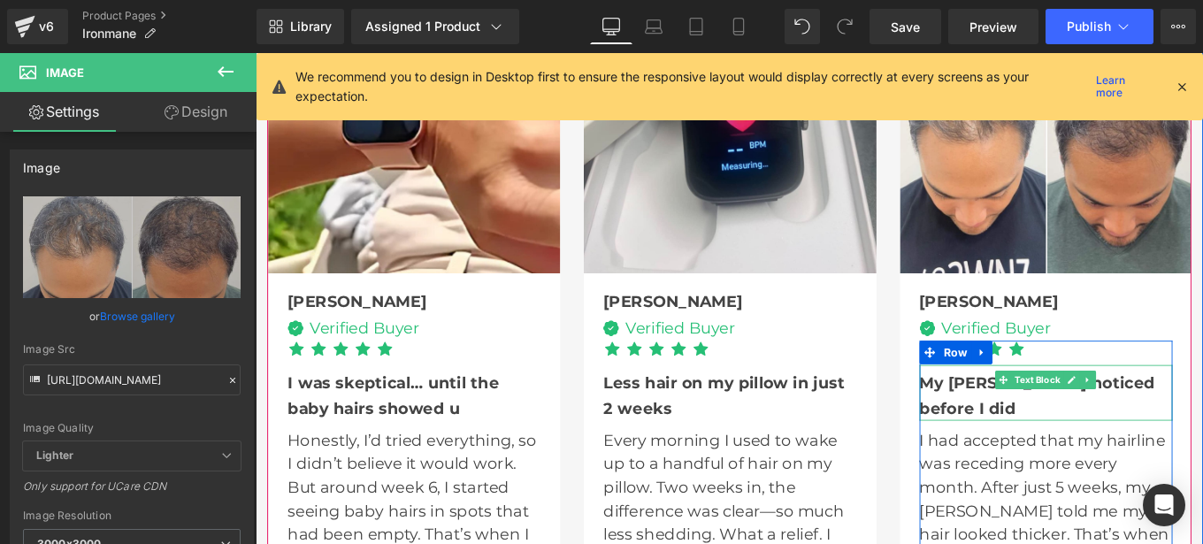
type input "[URL][DOMAIN_NAME]"
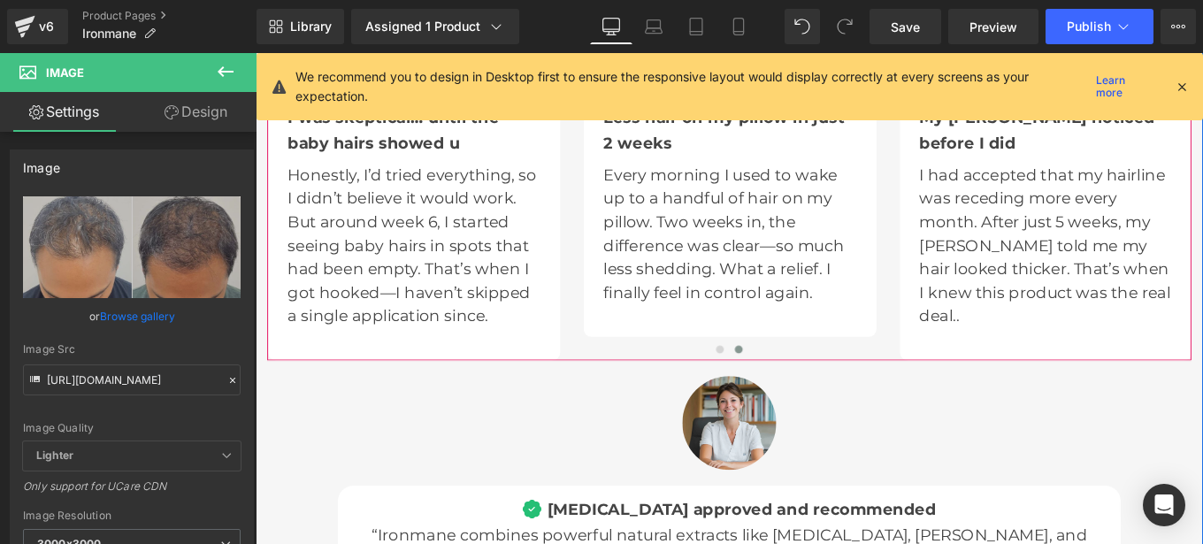
scroll to position [5010, 0]
click at [776, 383] on span at bounding box center [780, 387] width 9 height 9
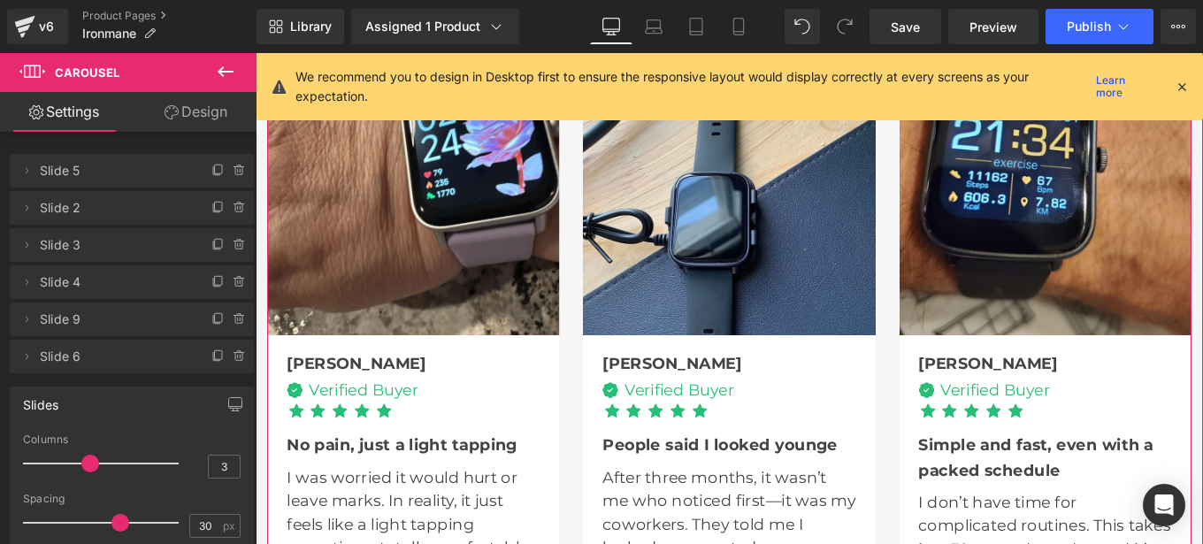
scroll to position [4639, 0]
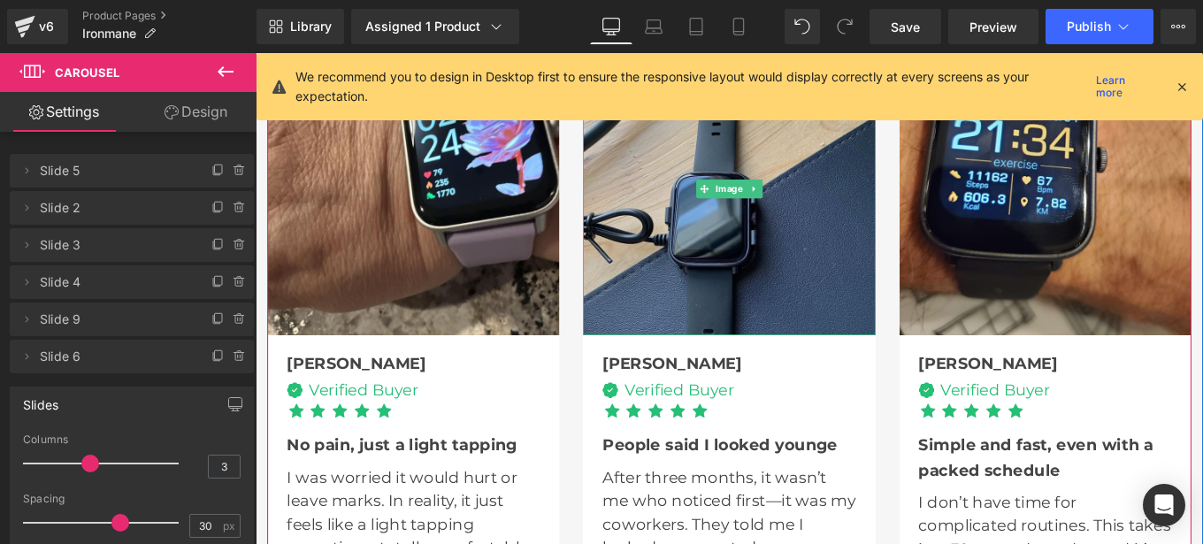
click at [773, 227] on img at bounding box center [790, 207] width 330 height 330
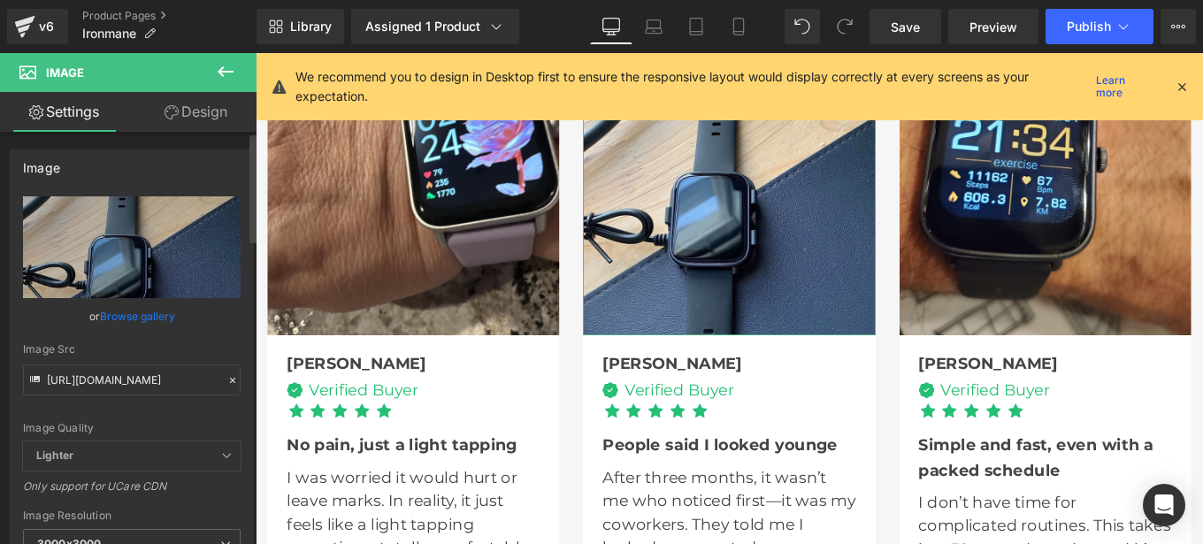
click at [230, 379] on icon at bounding box center [232, 380] width 5 height 5
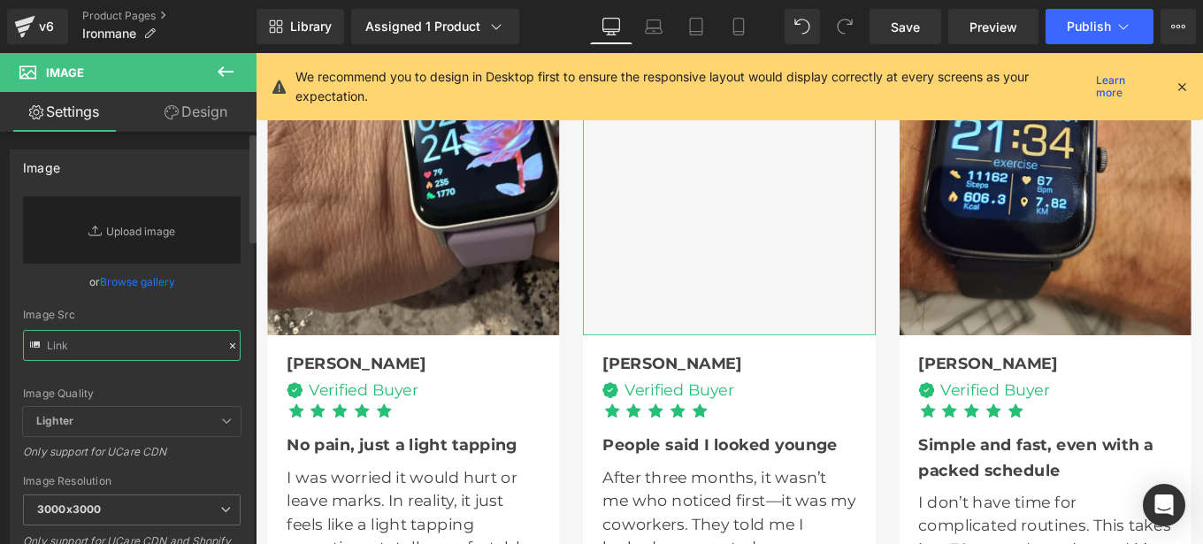
click at [133, 350] on input "text" at bounding box center [132, 345] width 218 height 31
paste input "[URL][DOMAIN_NAME]"
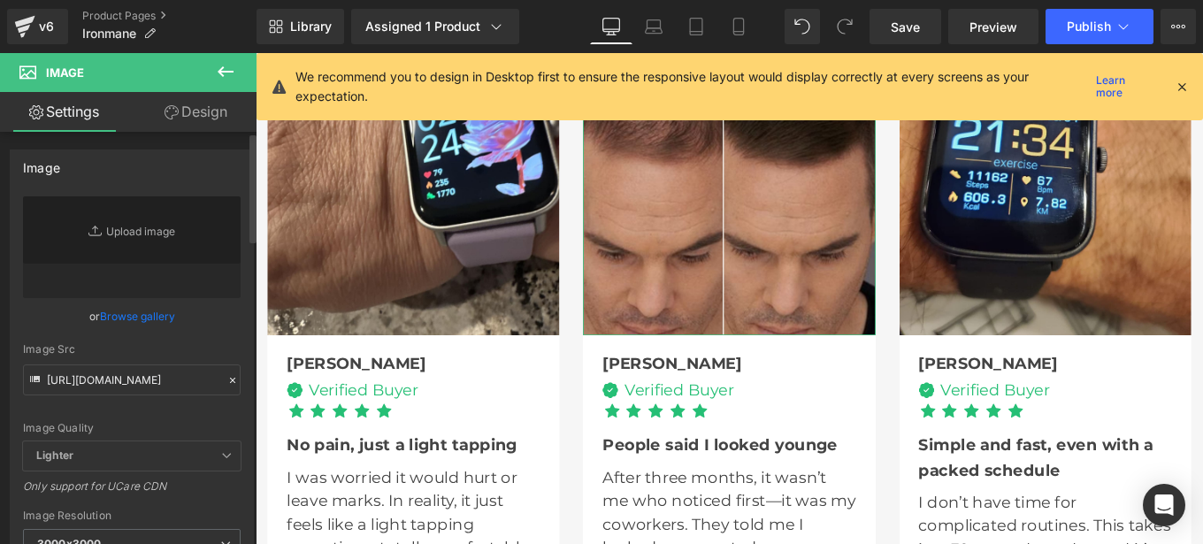
scroll to position [0, 0]
click at [245, 339] on div "[URL][DOMAIN_NAME] Replace Image Upload image or Browse gallery Image Src [URL]…" at bounding box center [132, 425] width 242 height 458
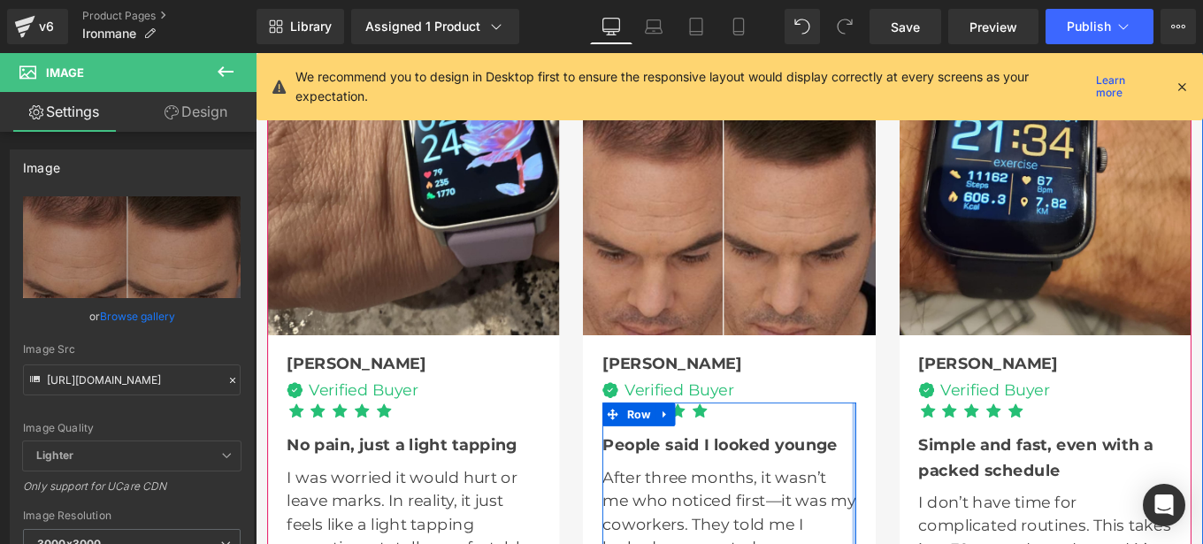
type input "[URL][DOMAIN_NAME]"
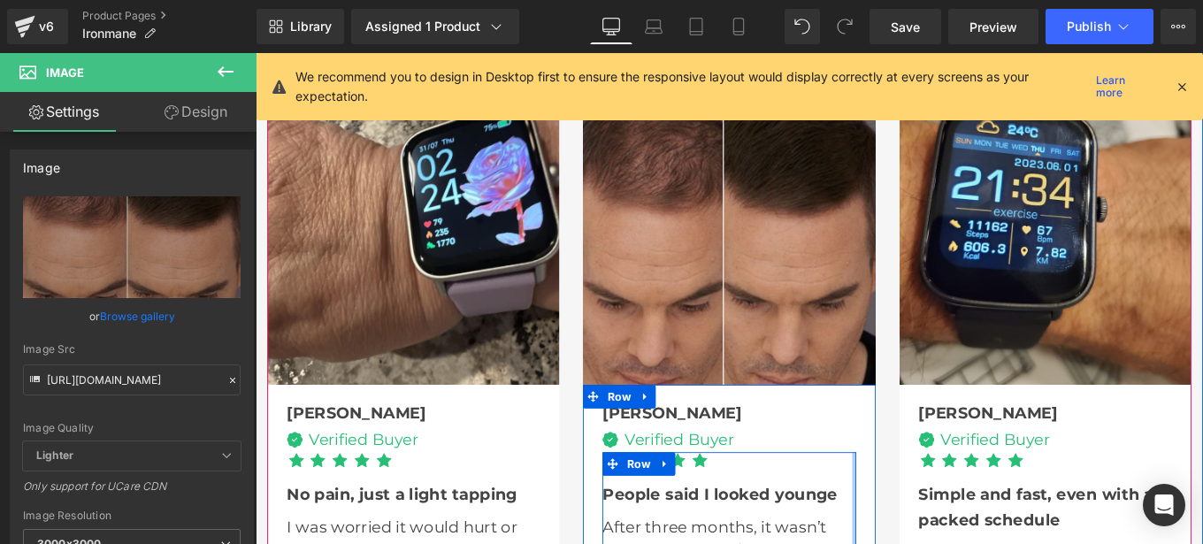
scroll to position [4581, 0]
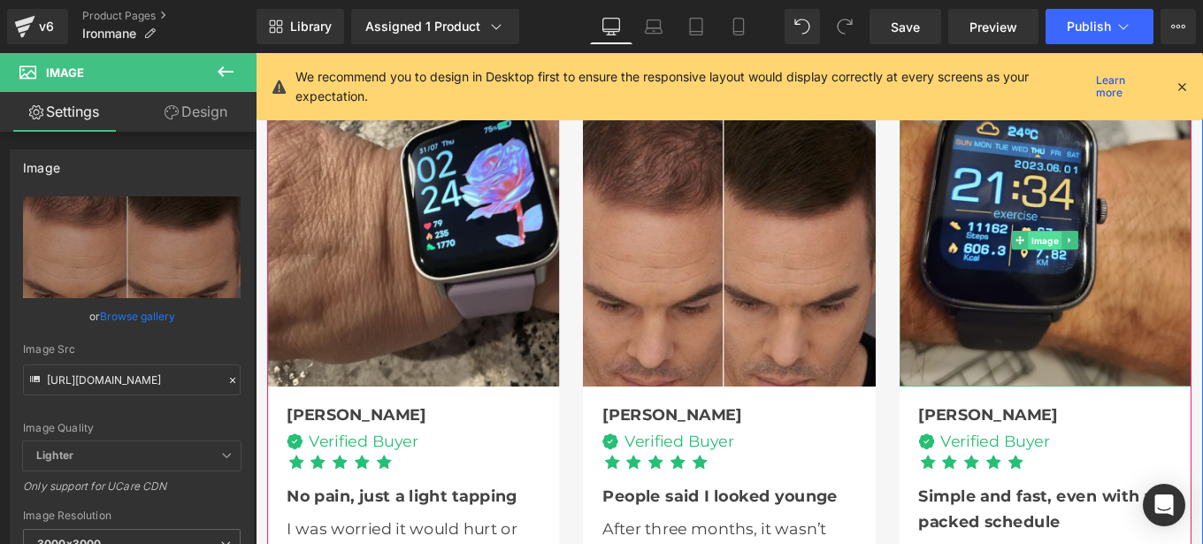
click at [1134, 256] on span "Image" at bounding box center [1148, 265] width 38 height 21
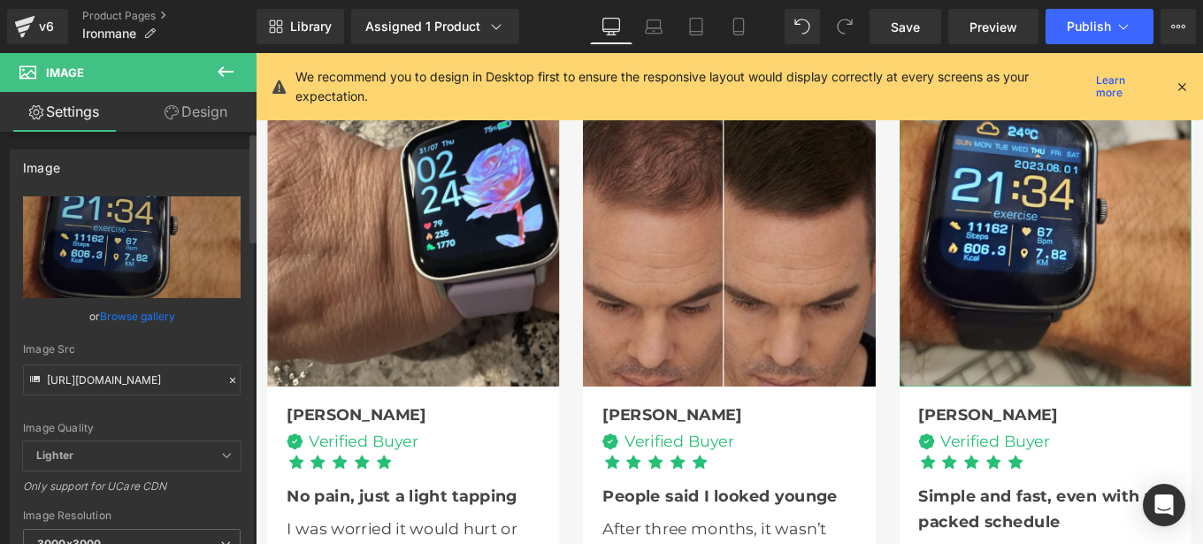
click at [226, 376] on icon at bounding box center [232, 380] width 12 height 12
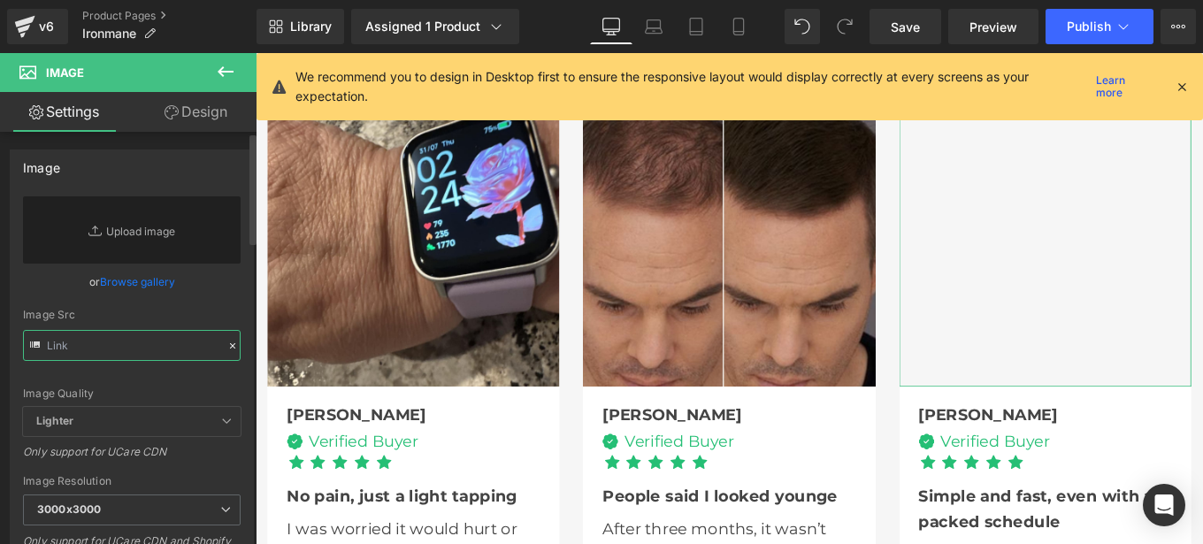
click at [121, 355] on input "text" at bounding box center [132, 345] width 218 height 31
paste input "[URL][DOMAIN_NAME]"
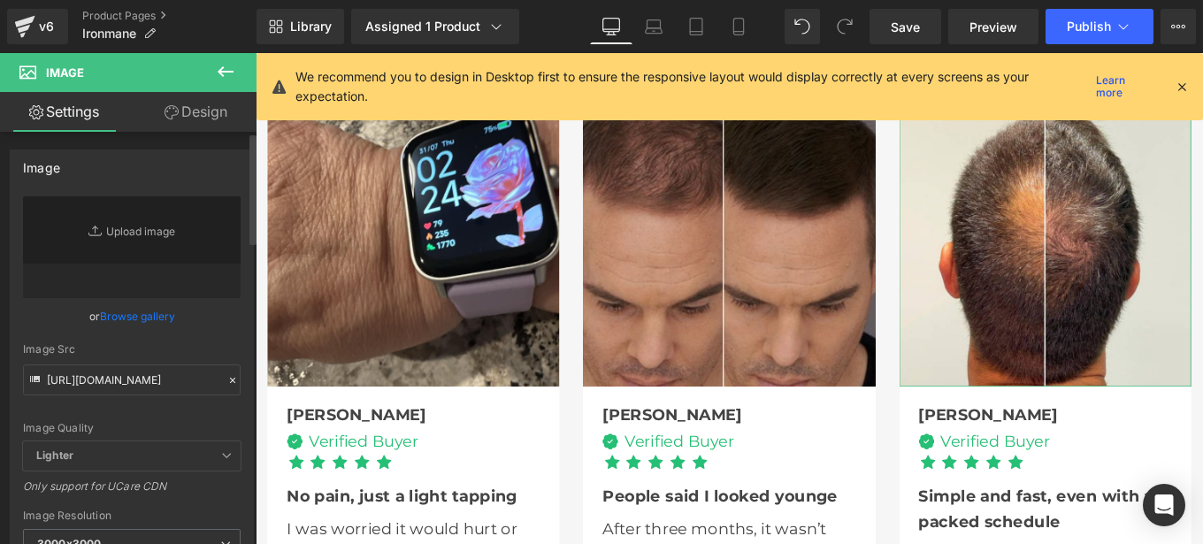
scroll to position [0, 0]
click at [238, 342] on div "[URL][DOMAIN_NAME] Replace Image Upload image or Browse gallery Image Src [URL]…" at bounding box center [132, 425] width 242 height 458
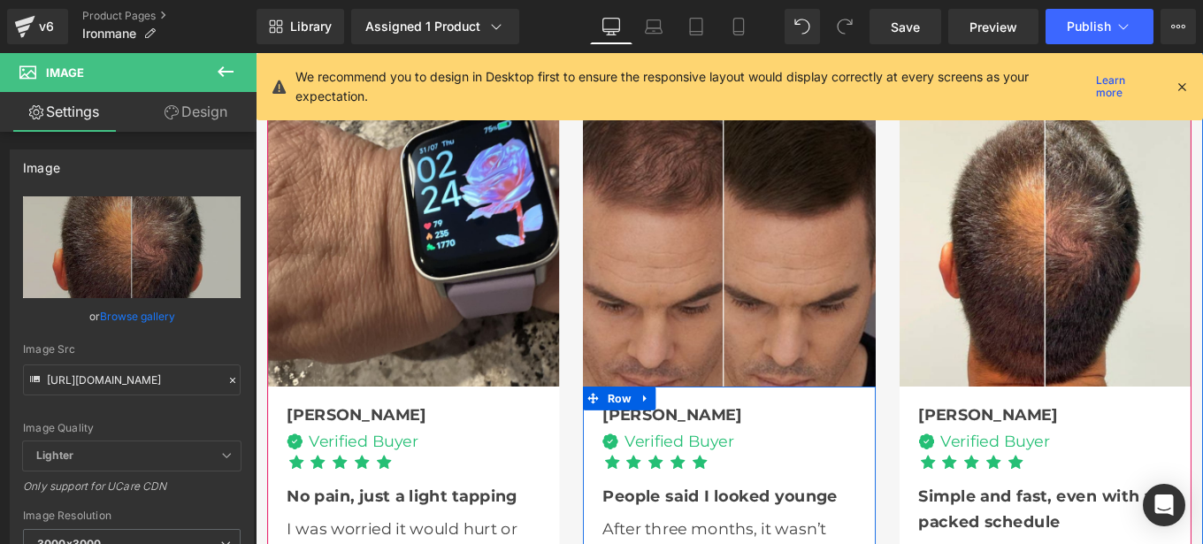
type input "[URL][DOMAIN_NAME]"
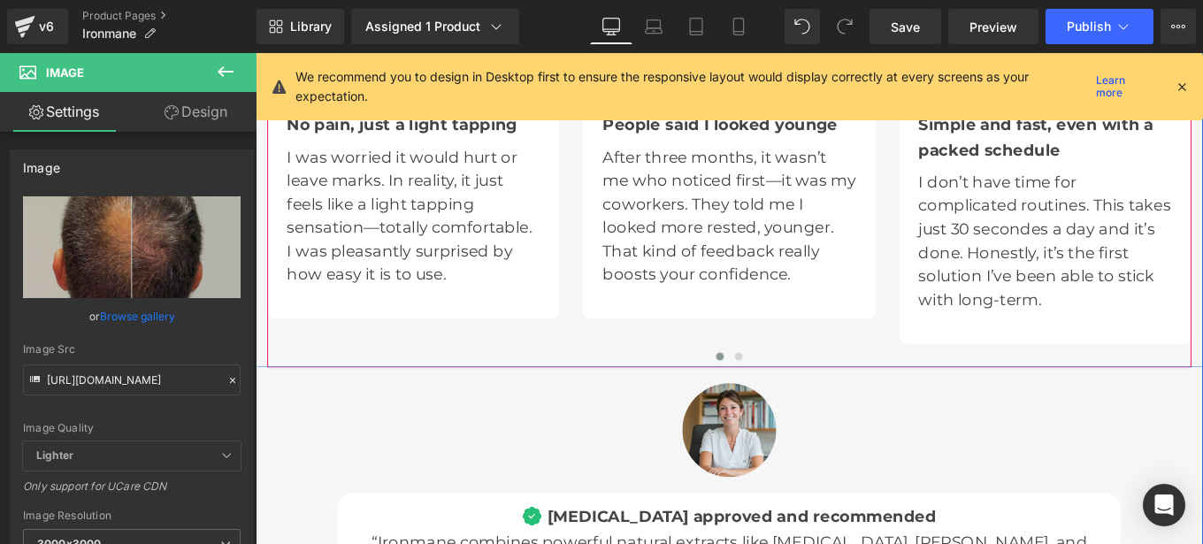
scroll to position [5002, 0]
click at [797, 390] on span at bounding box center [801, 394] width 9 height 9
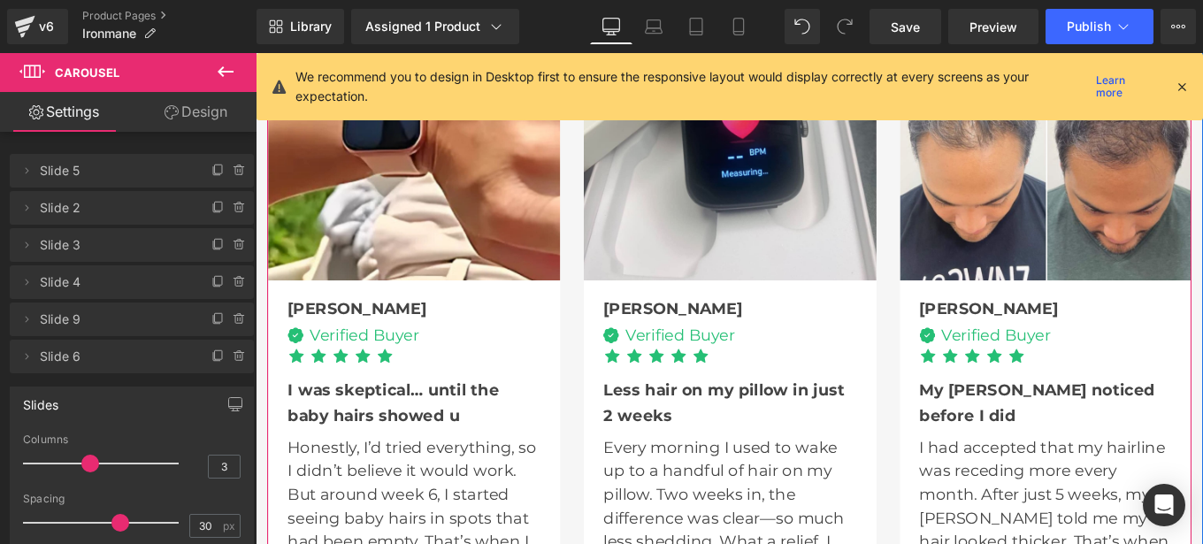
scroll to position [4701, 0]
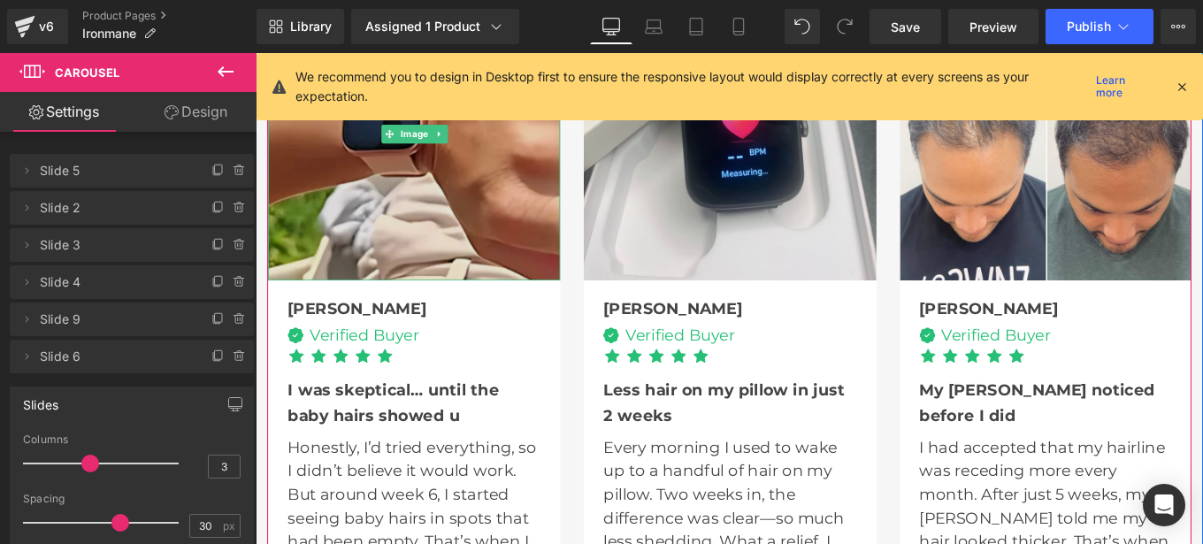
click at [415, 172] on img at bounding box center [435, 145] width 330 height 330
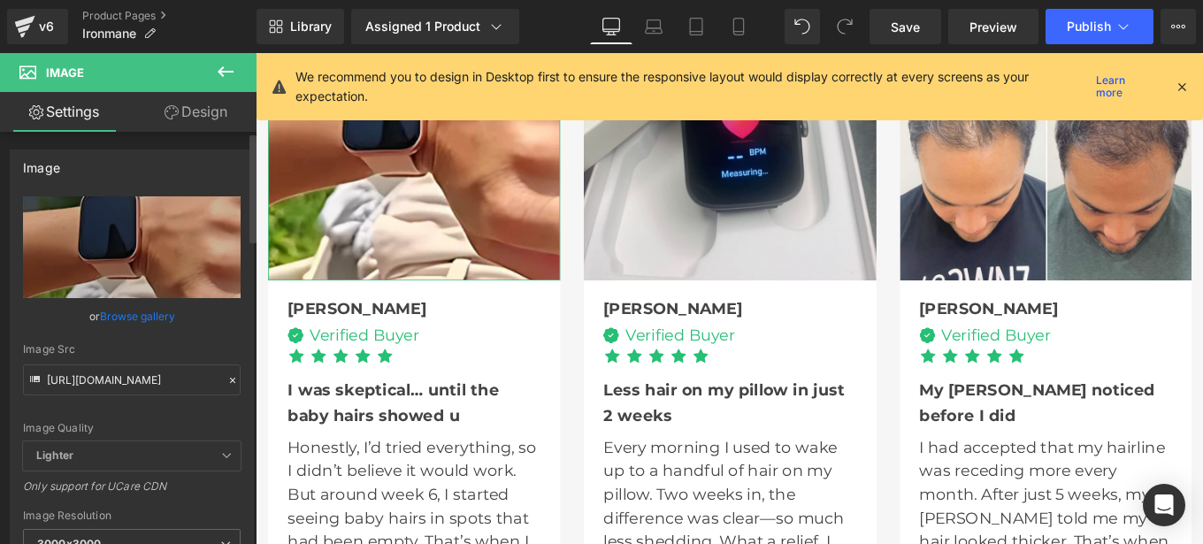
click at [226, 383] on icon at bounding box center [232, 380] width 12 height 12
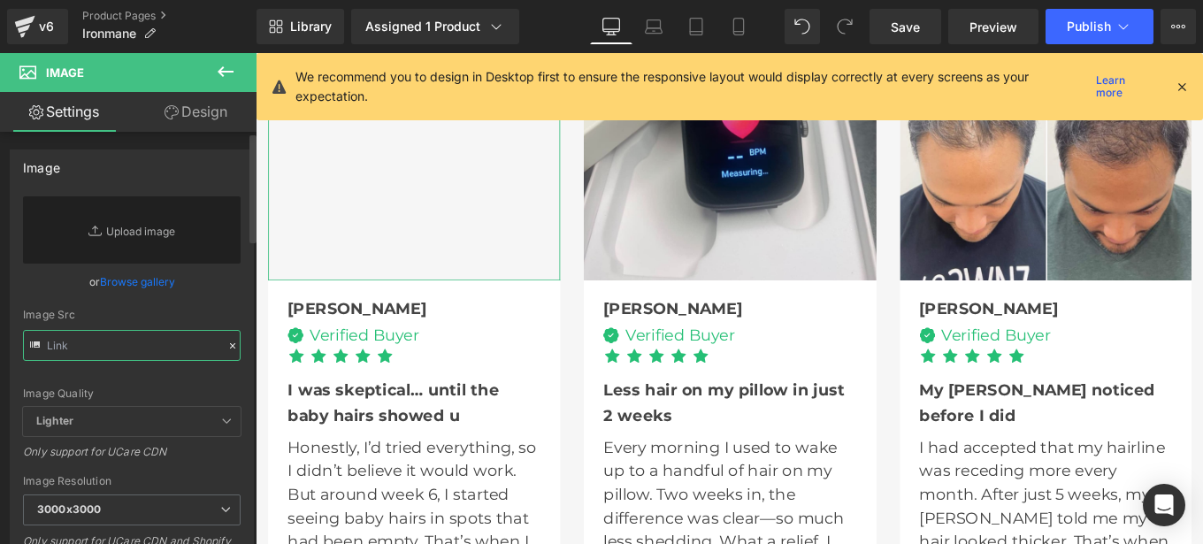
click at [135, 358] on input "text" at bounding box center [132, 345] width 218 height 31
paste input "[URL][DOMAIN_NAME]"
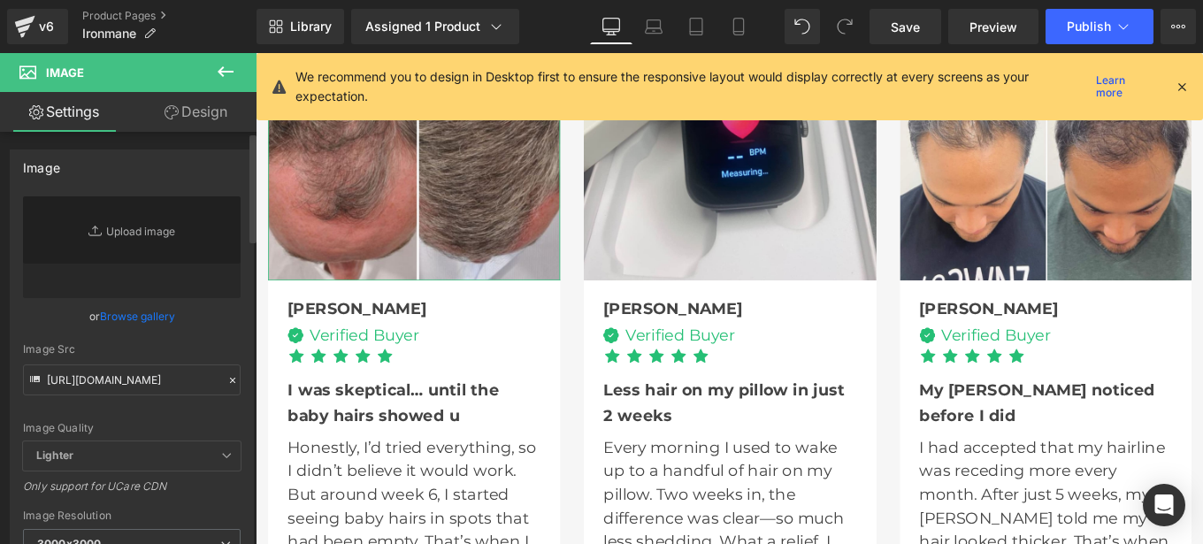
scroll to position [0, 0]
click at [239, 341] on div "[URL][DOMAIN_NAME] Replace Image Upload image or Browse gallery Image Src [URL]…" at bounding box center [132, 425] width 242 height 458
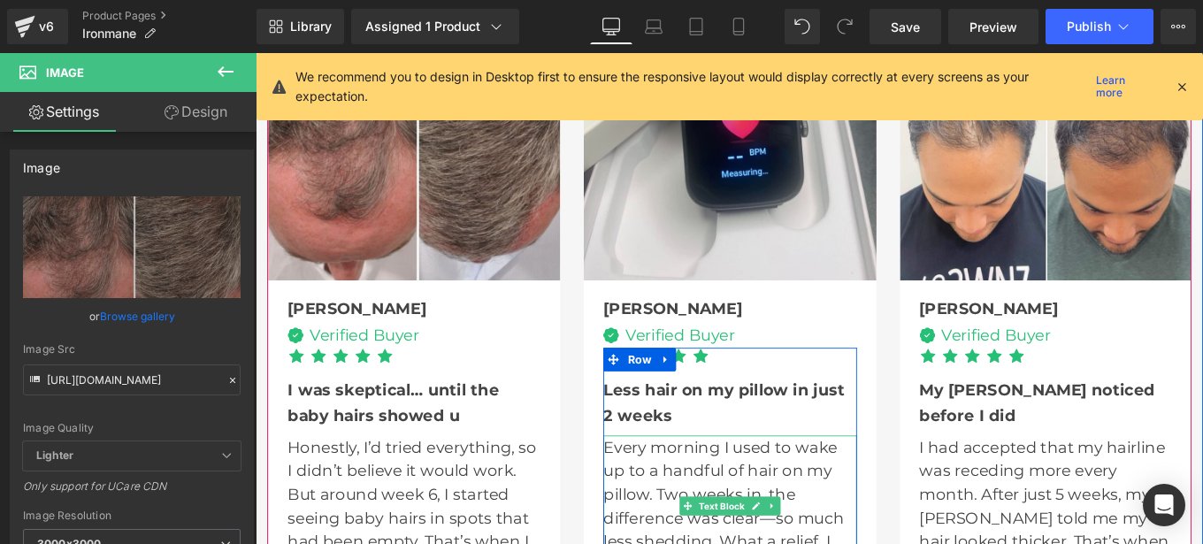
type input "[URL][DOMAIN_NAME]"
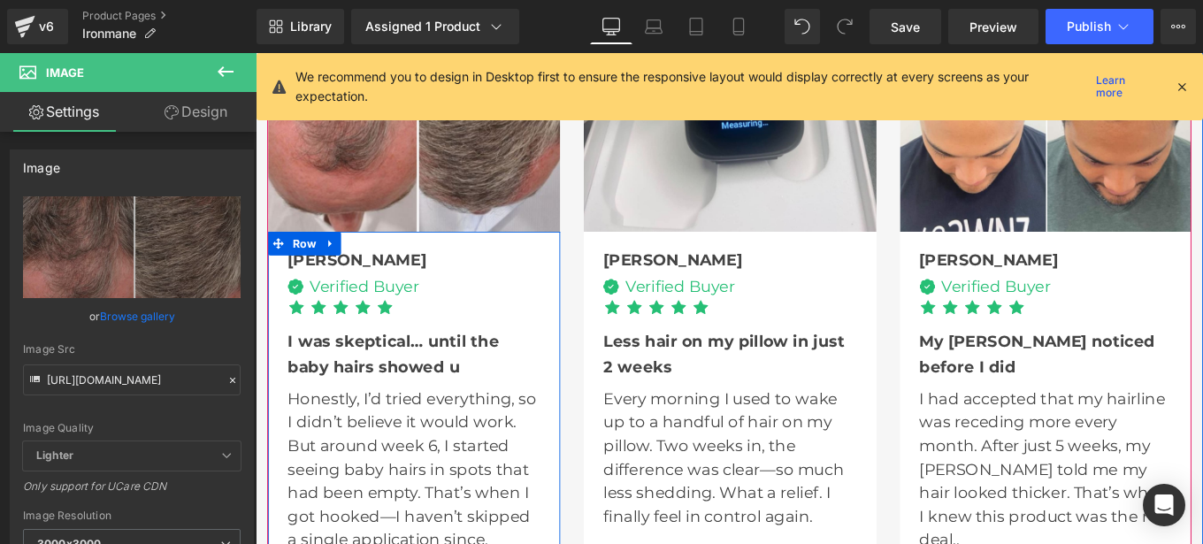
scroll to position [4757, 0]
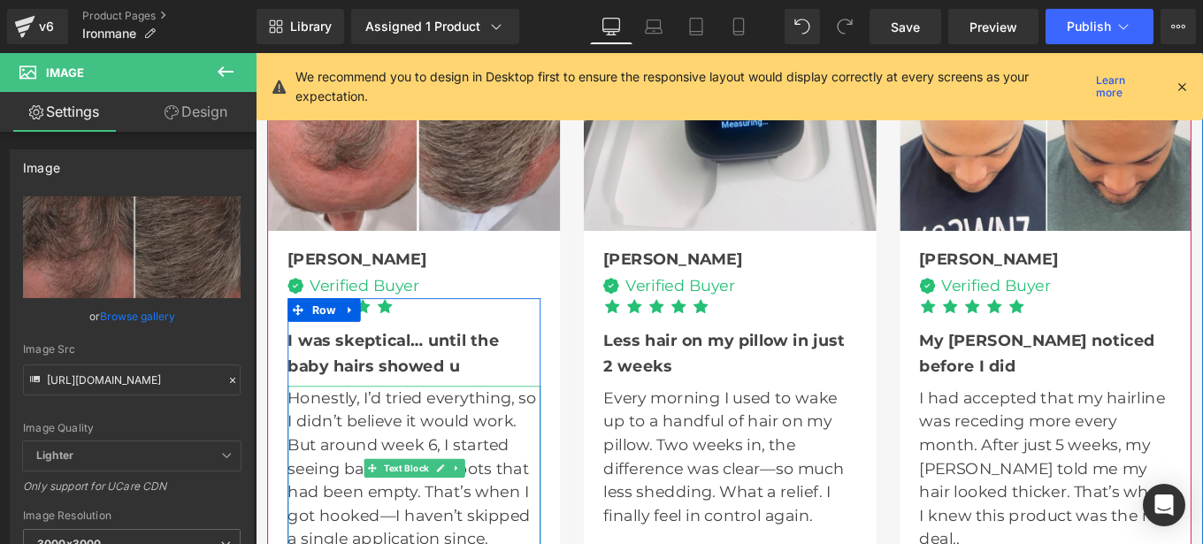
click at [300, 439] on div "Honestly, I’d tried everything, so I didn’t believe it would work. But around w…" at bounding box center [435, 522] width 286 height 186
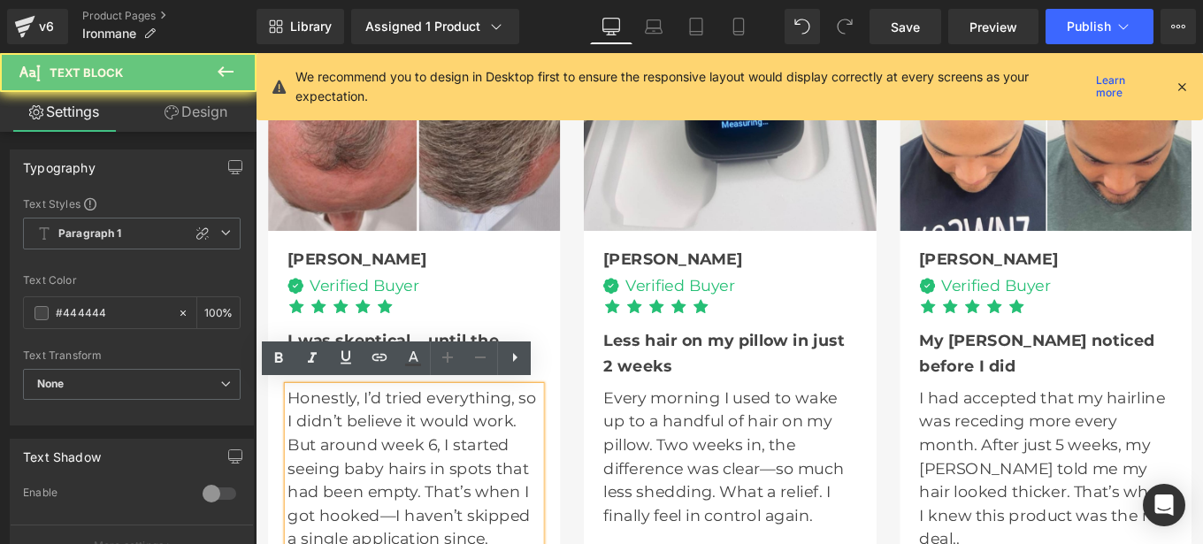
click at [295, 440] on div "Honestly, I’d tried everything, so I didn’t believe it would work. But around w…" at bounding box center [435, 522] width 286 height 186
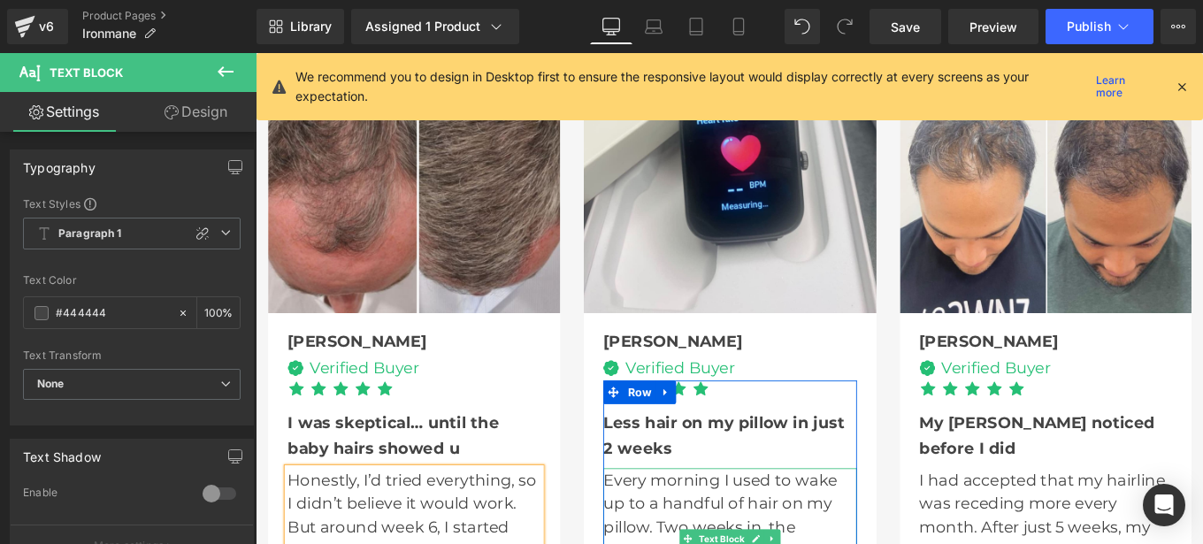
scroll to position [4664, 0]
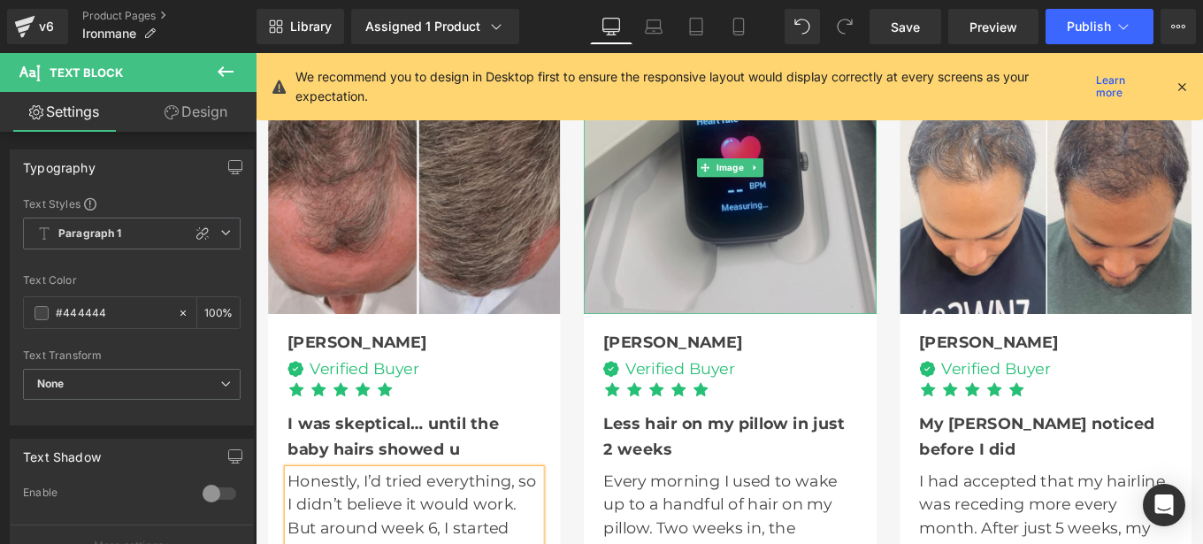
click at [746, 209] on img at bounding box center [791, 182] width 330 height 330
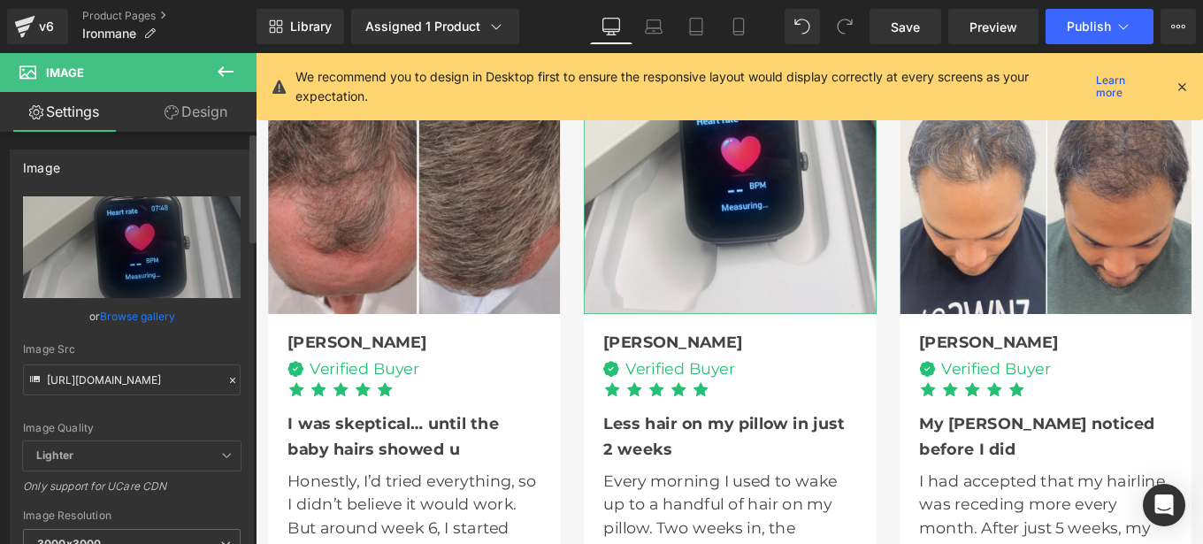
click at [226, 377] on icon at bounding box center [232, 380] width 12 height 12
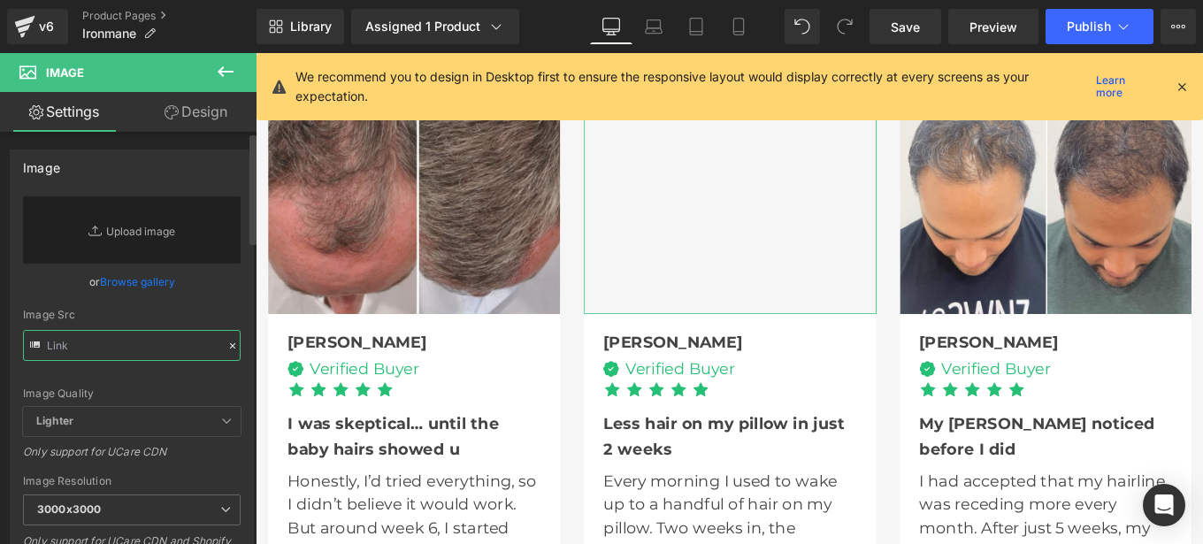
click at [132, 354] on input "text" at bounding box center [132, 345] width 218 height 31
paste input "[URL][DOMAIN_NAME]"
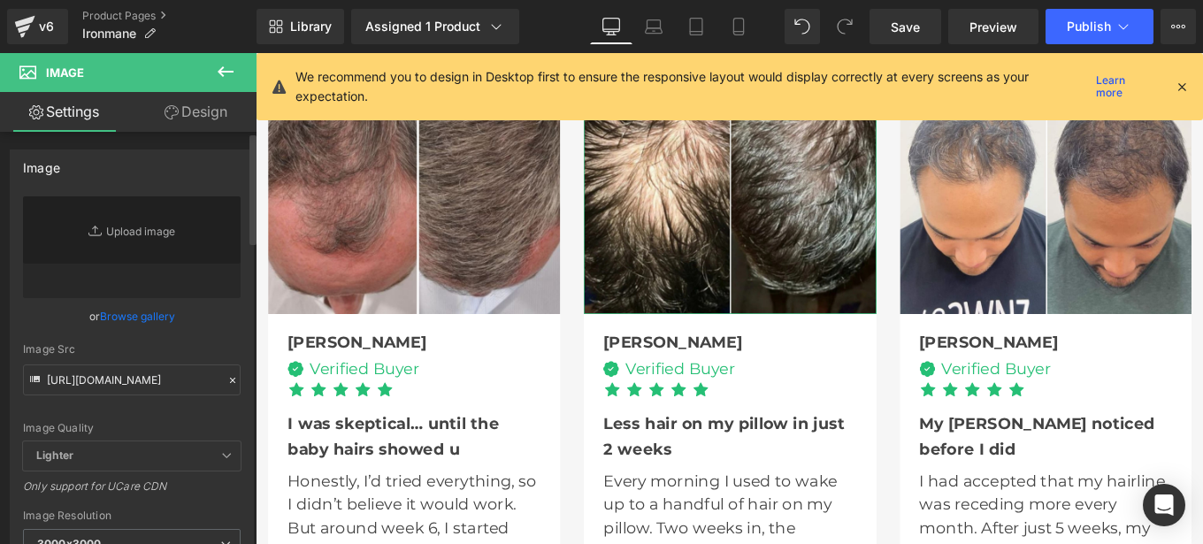
scroll to position [0, 0]
click at [232, 344] on div "Image Src" at bounding box center [132, 349] width 218 height 12
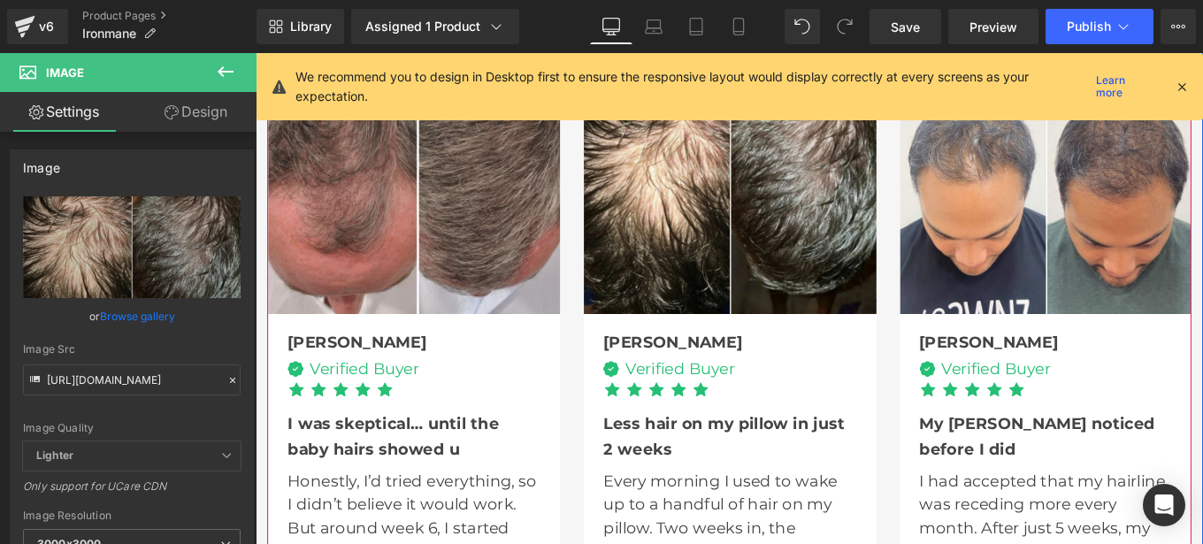
type input "[URL][DOMAIN_NAME]"
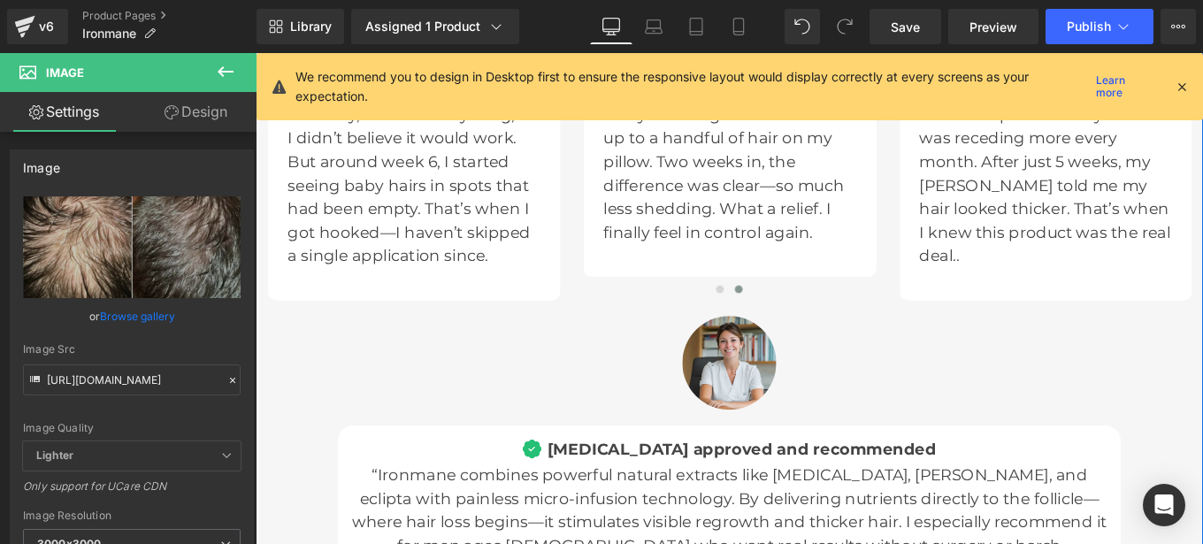
scroll to position [5081, 0]
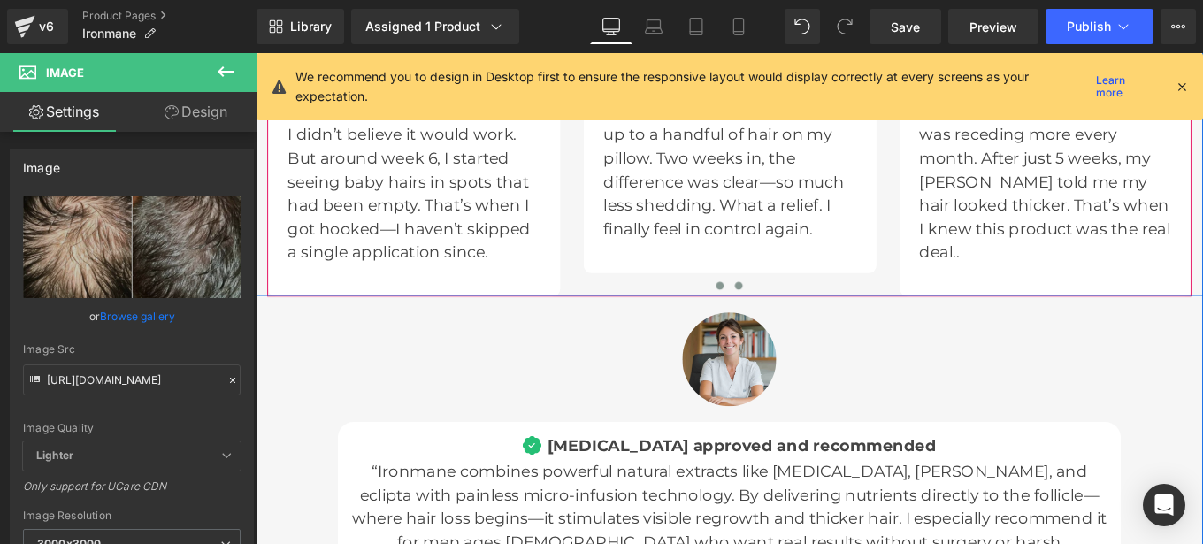
click at [776, 312] on span at bounding box center [780, 315] width 9 height 9
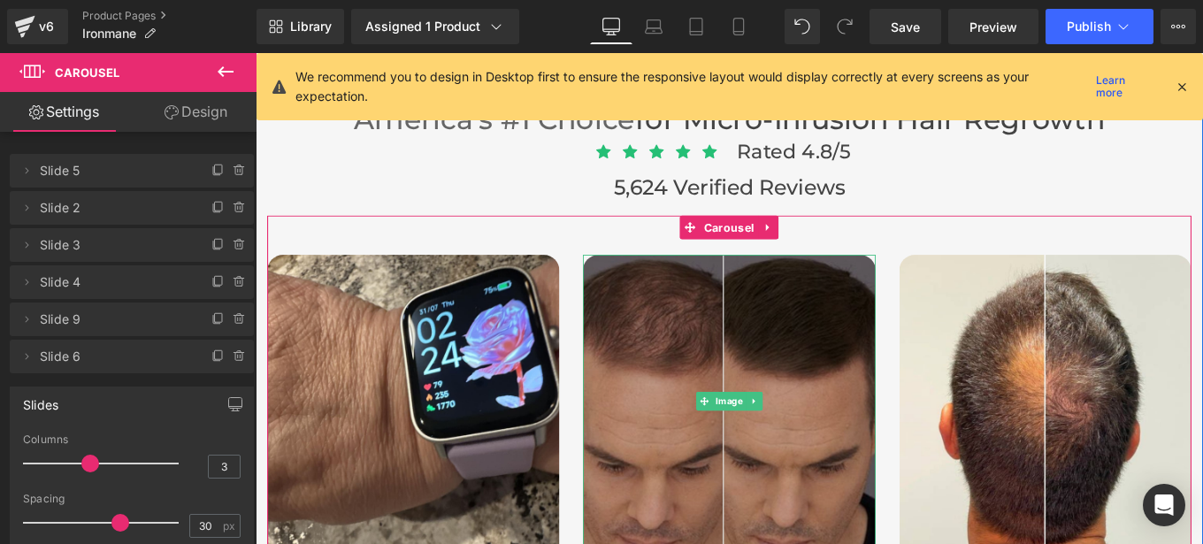
scroll to position [4396, 0]
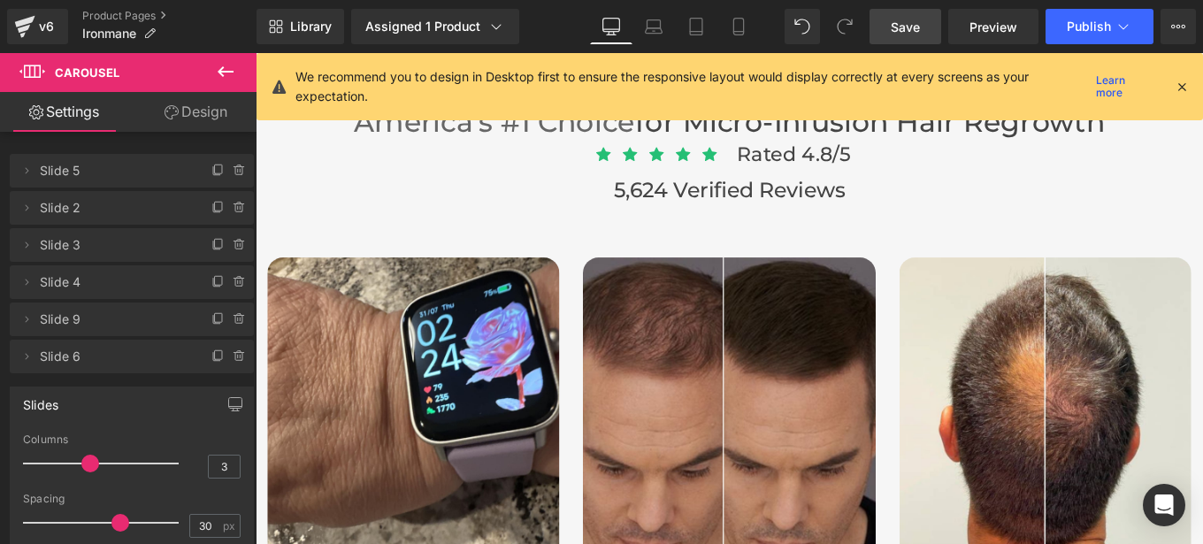
drag, startPoint x: 899, startPoint y: 11, endPoint x: 688, endPoint y: 193, distance: 277.9
click at [899, 11] on link "Save" at bounding box center [906, 26] width 72 height 35
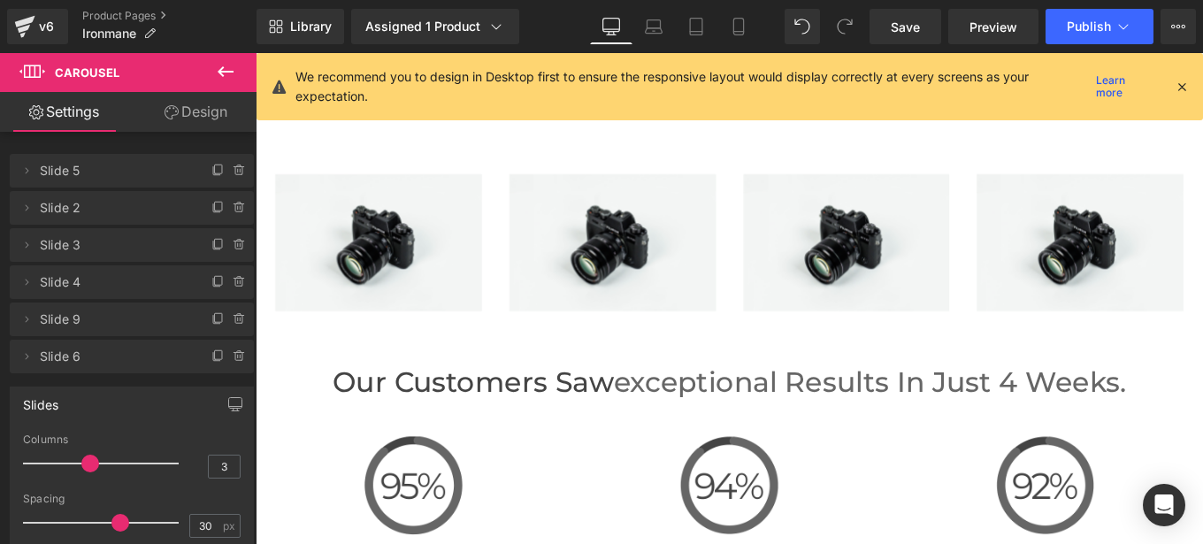
scroll to position [3667, 0]
drag, startPoint x: 226, startPoint y: 65, endPoint x: 466, endPoint y: 299, distance: 334.7
click at [226, 65] on icon at bounding box center [225, 71] width 21 height 21
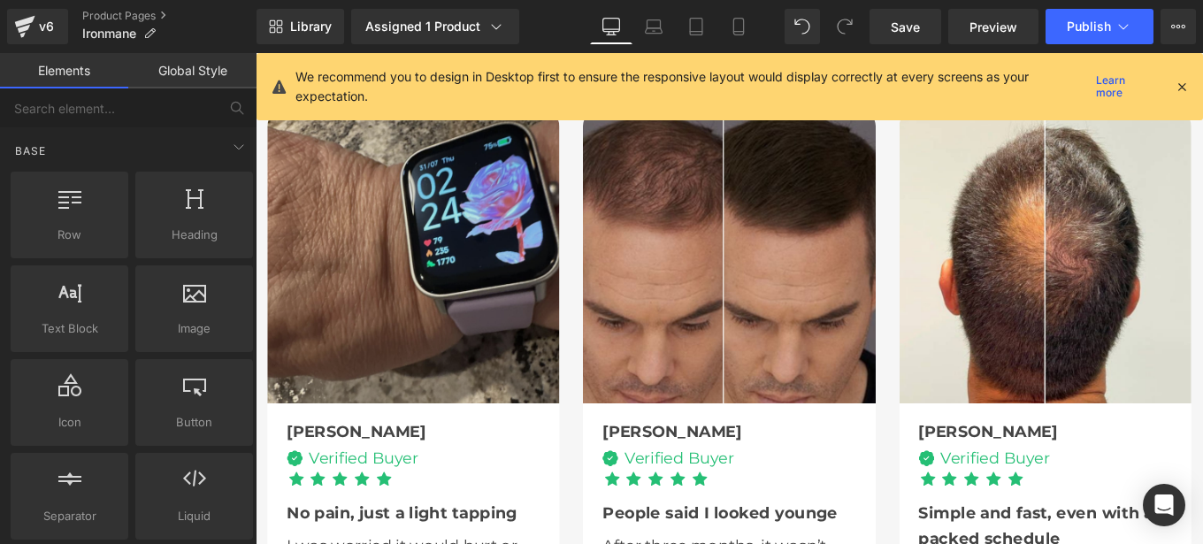
scroll to position [4560, 0]
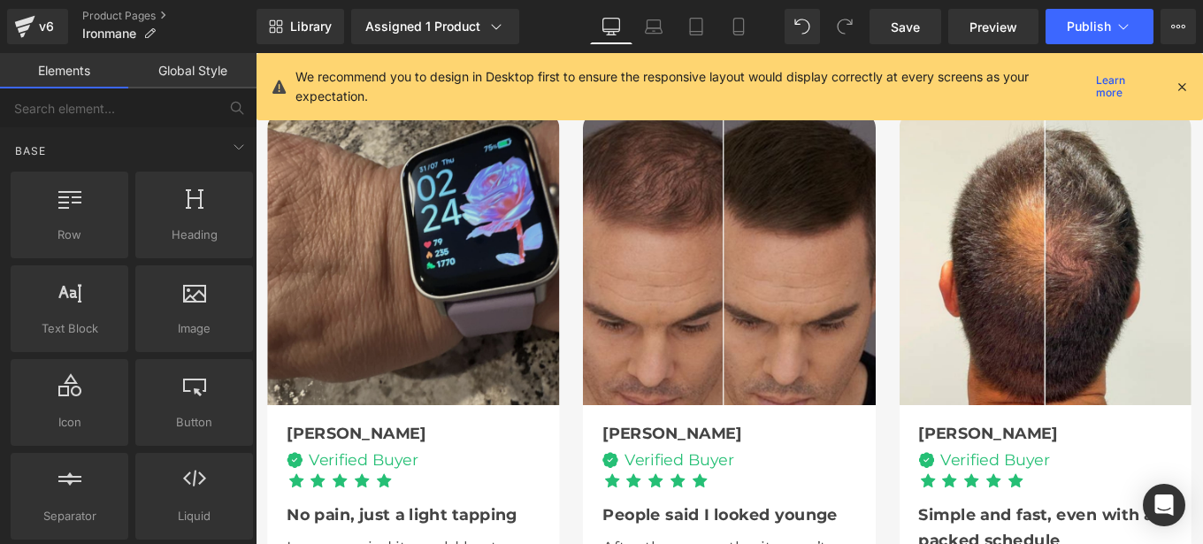
click at [387, 280] on img at bounding box center [434, 285] width 330 height 330
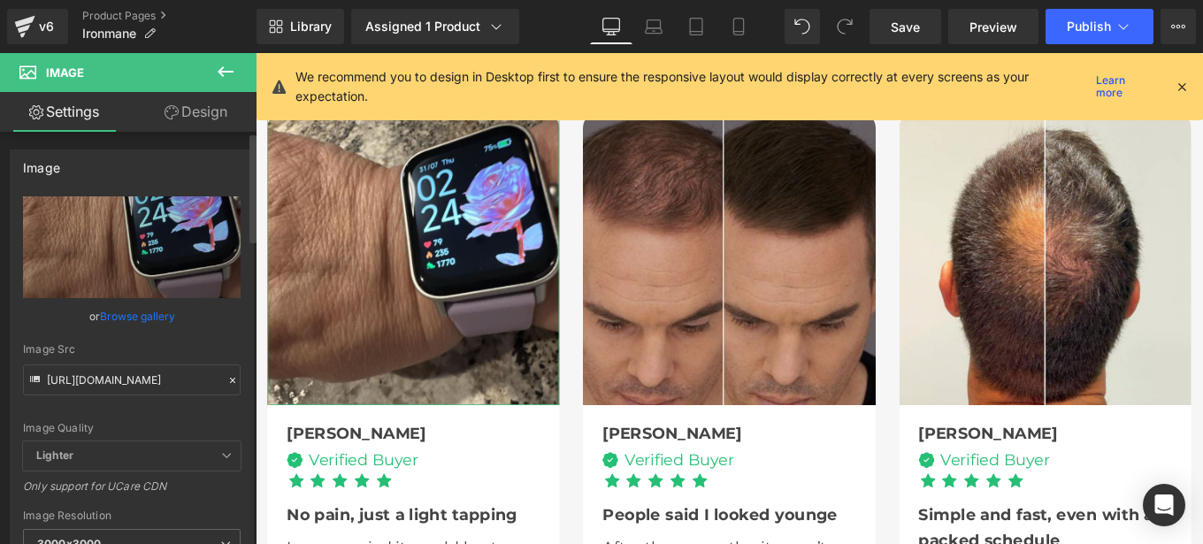
click at [226, 384] on icon at bounding box center [232, 380] width 12 height 12
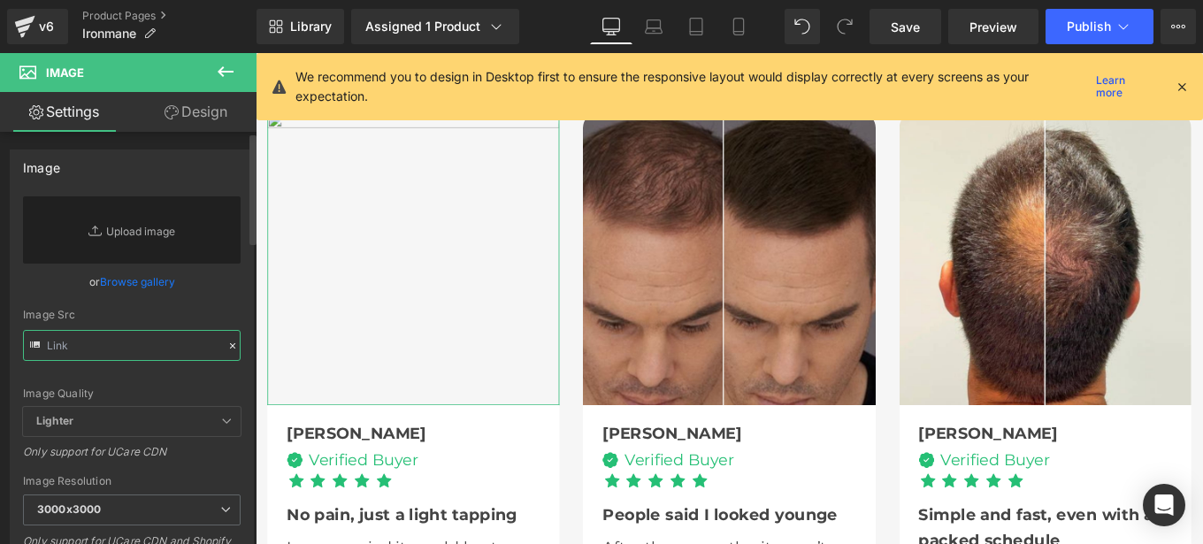
click at [131, 338] on input "text" at bounding box center [132, 345] width 218 height 31
paste input "[URL][DOMAIN_NAME]"
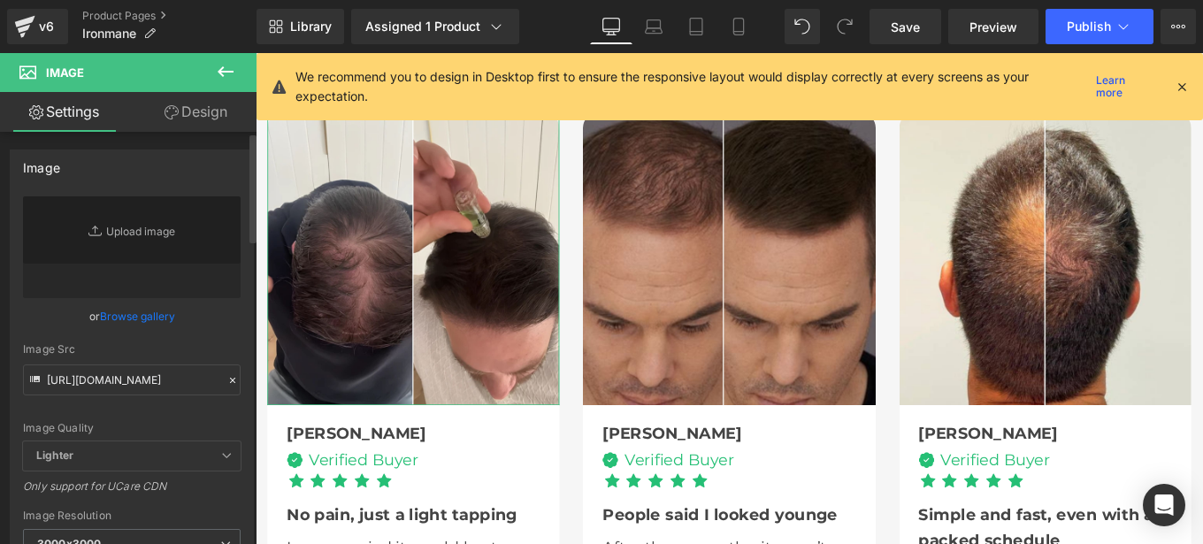
scroll to position [0, 0]
click at [241, 341] on div "[URL][DOMAIN_NAME] Replace Image Upload image or Browse gallery Image Src [URL]…" at bounding box center [132, 425] width 242 height 458
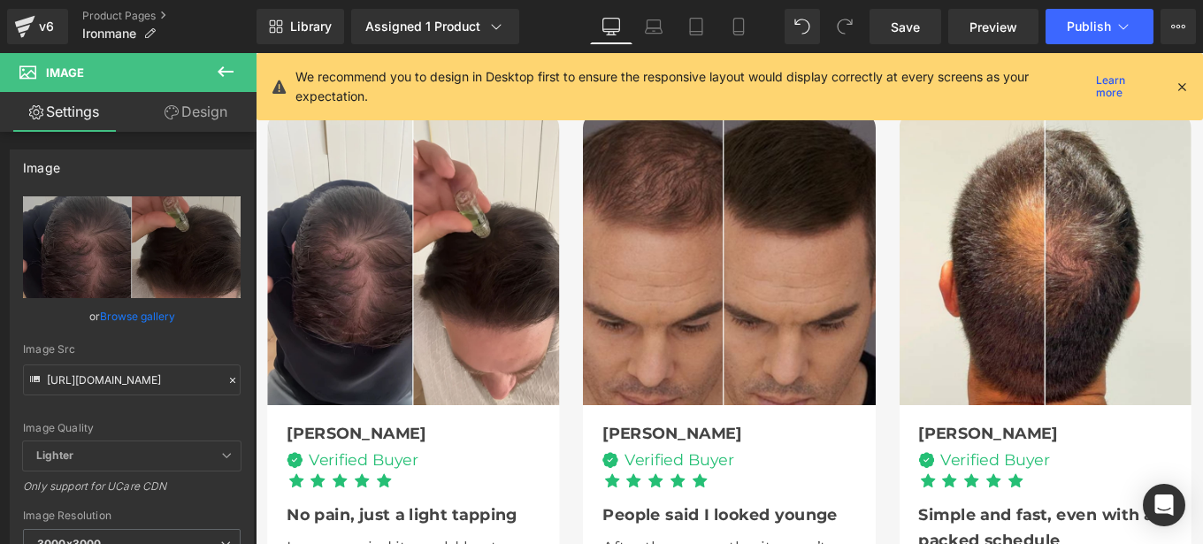
type input "[URL][DOMAIN_NAME]"
click at [909, 34] on span "Save" at bounding box center [905, 27] width 29 height 19
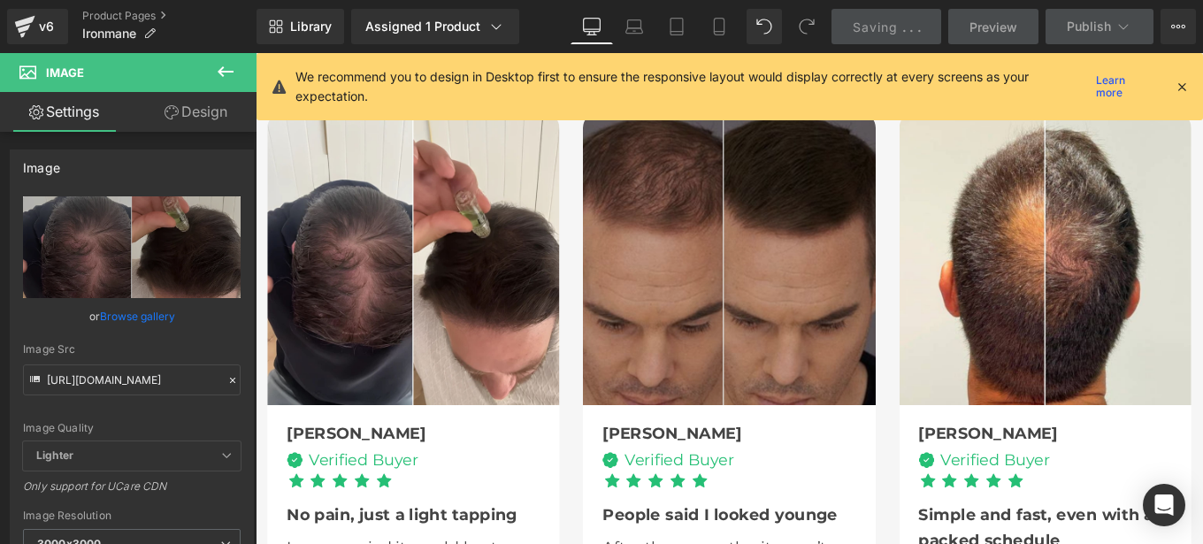
scroll to position [5201, 0]
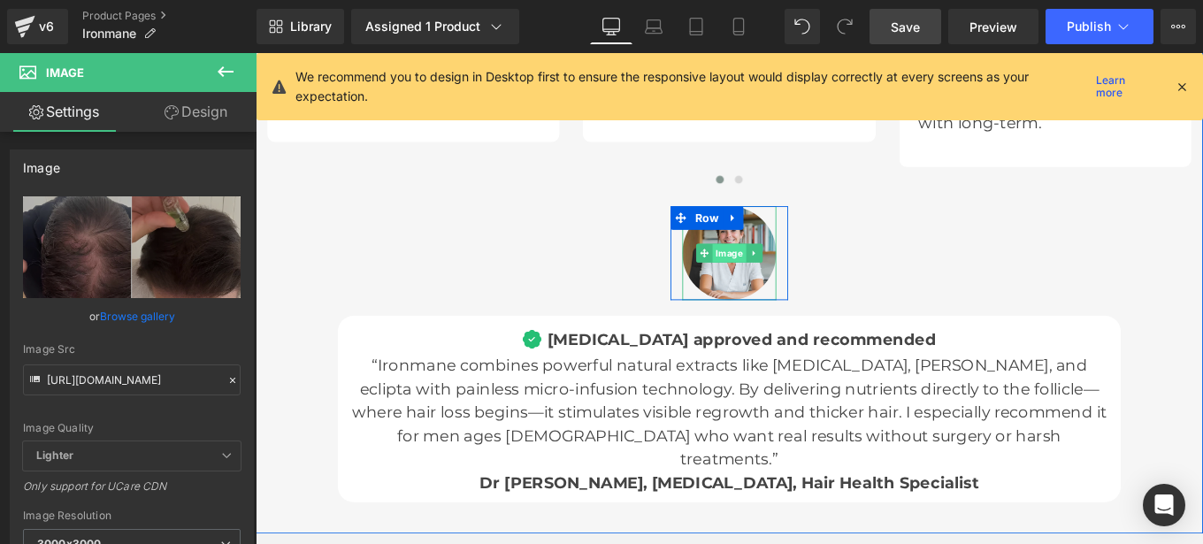
click at [783, 269] on span "Image" at bounding box center [791, 279] width 38 height 21
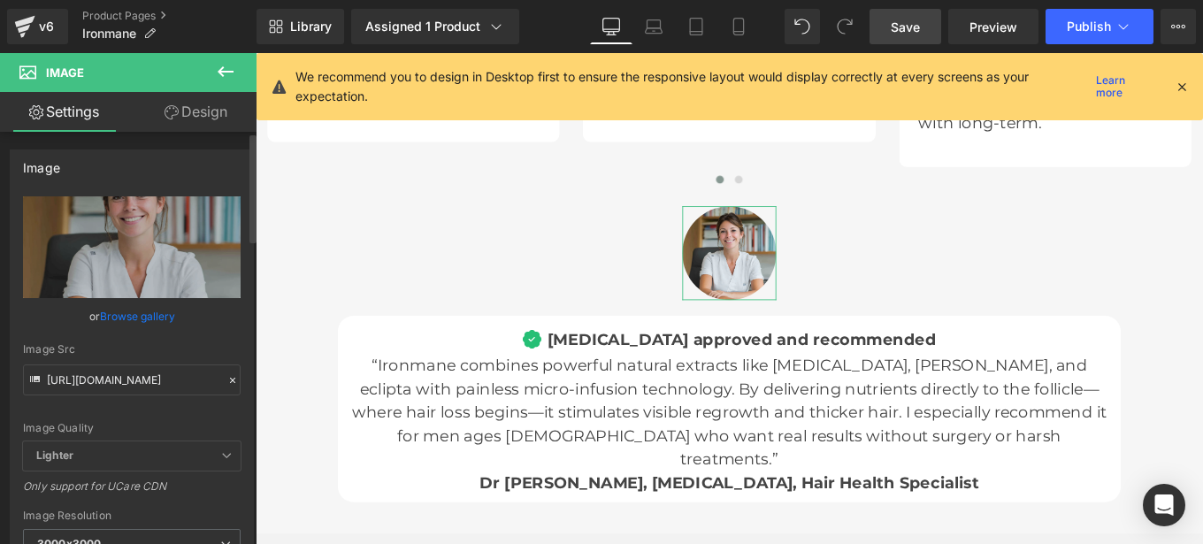
click at [230, 379] on icon at bounding box center [232, 380] width 5 height 5
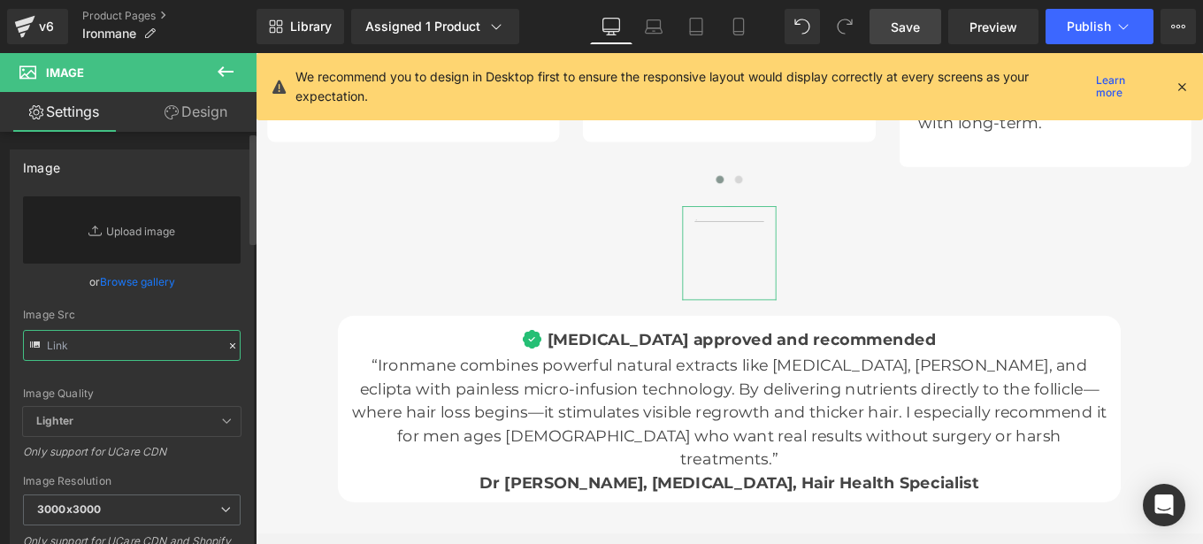
click at [131, 336] on input "text" at bounding box center [132, 345] width 218 height 31
paste input "[URL][DOMAIN_NAME]"
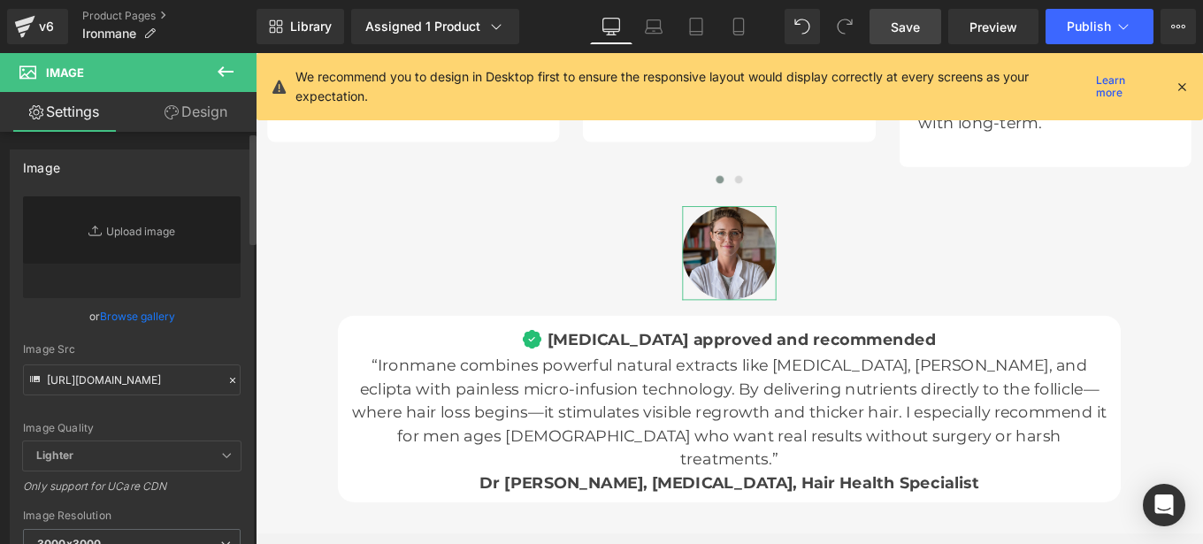
click at [226, 330] on div "Image Quality Lighter Lightest Lighter Lighter Lightest Only support for UCare …" at bounding box center [132, 318] width 218 height 245
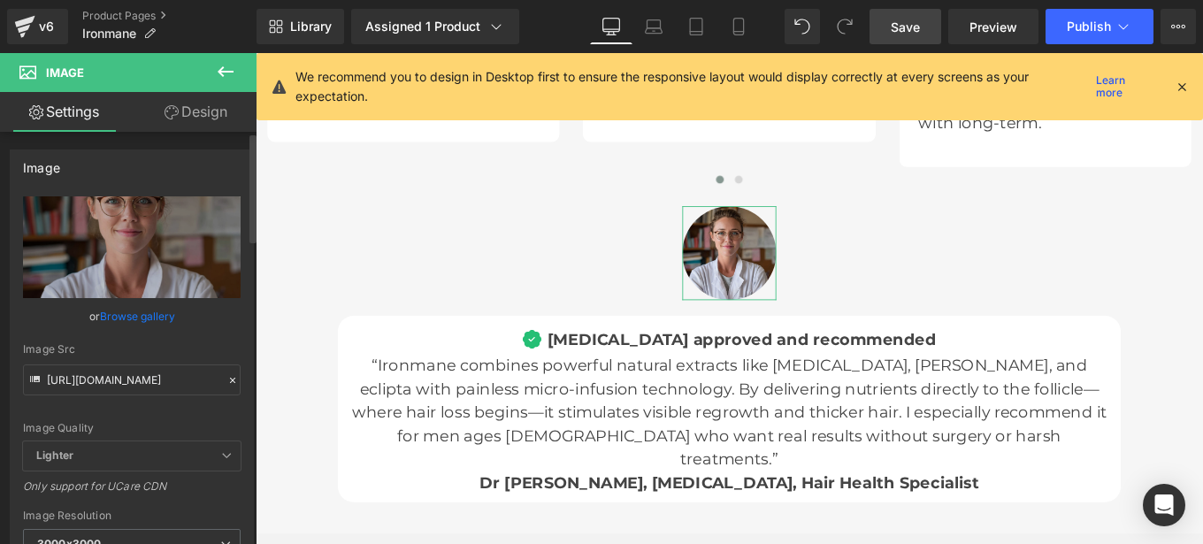
click at [237, 355] on div "[URL][DOMAIN_NAME] Replace Image Upload image or Browse gallery Image Src [URL]…" at bounding box center [132, 425] width 242 height 458
type input "[URL][DOMAIN_NAME]"
click at [915, 26] on span "Save" at bounding box center [905, 27] width 29 height 19
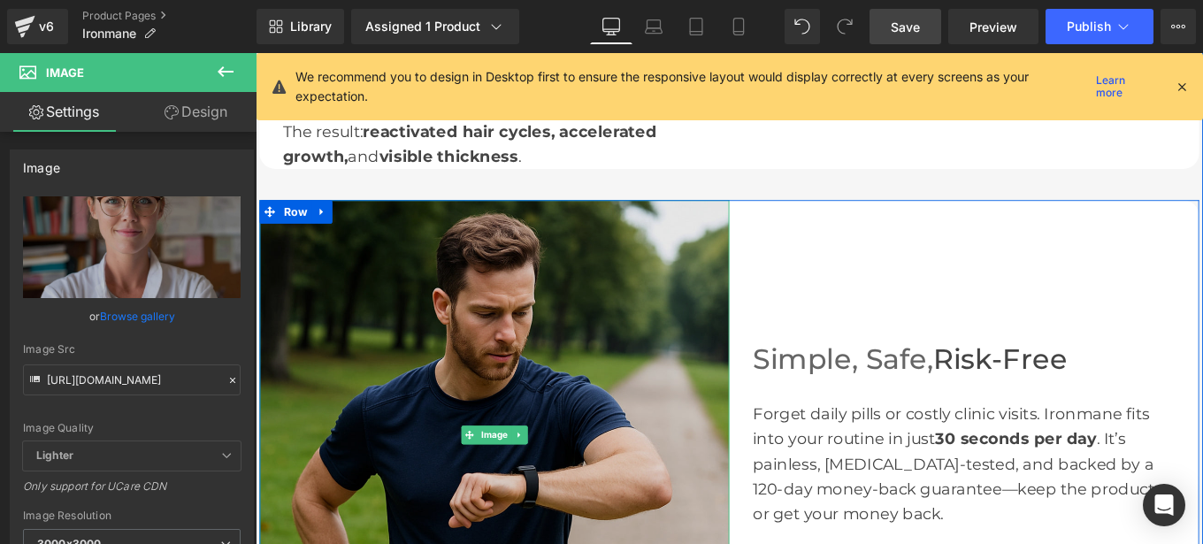
scroll to position [2012, 0]
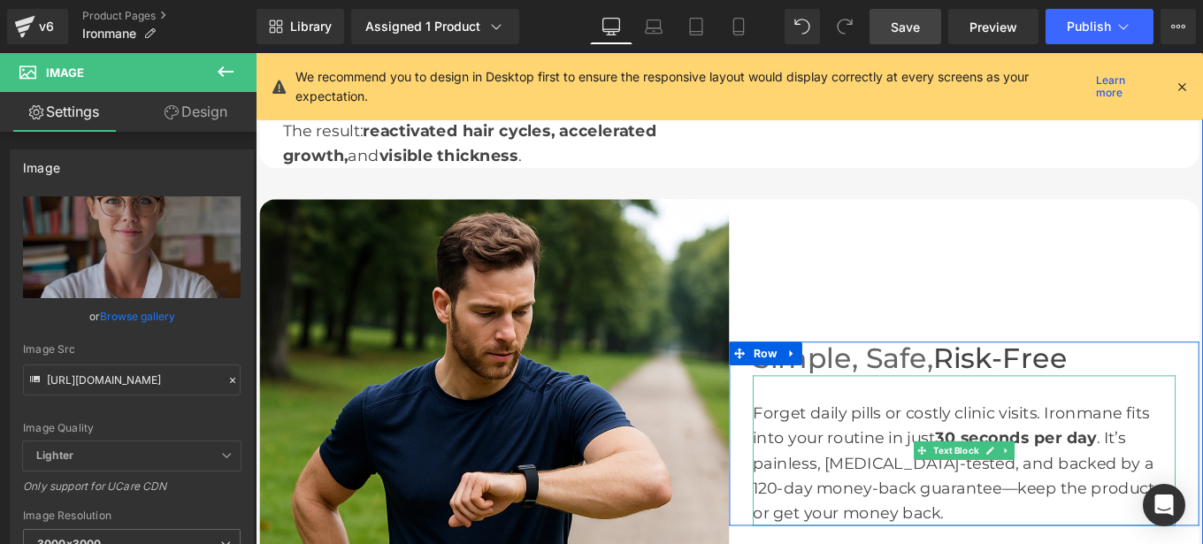
click at [962, 481] on div "Forget daily pills or costly clinic visits. [PERSON_NAME] fits into your routin…" at bounding box center [1056, 517] width 478 height 142
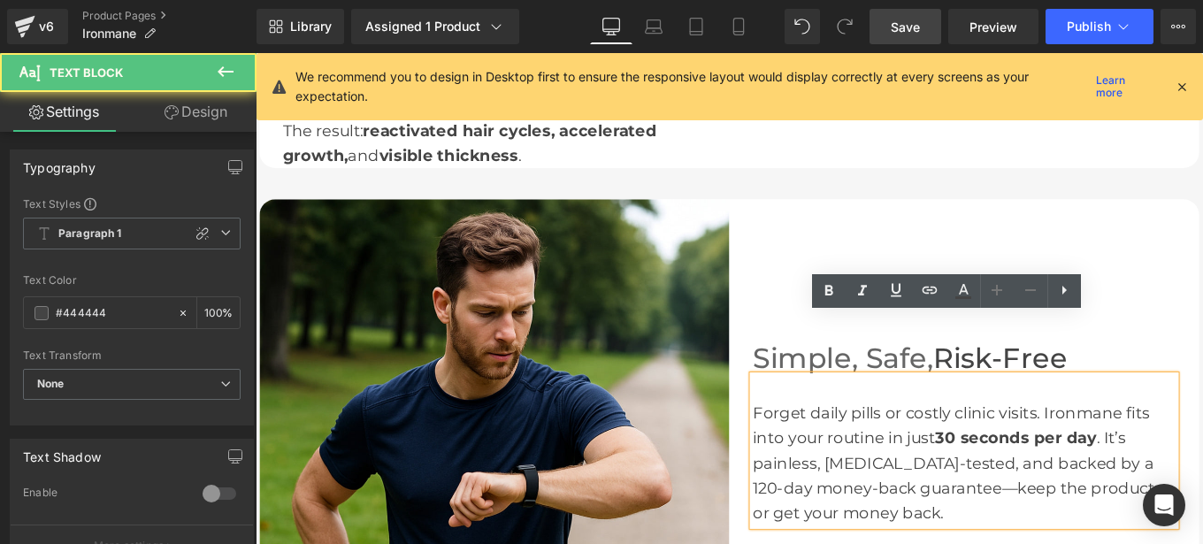
scroll to position [2076, 0]
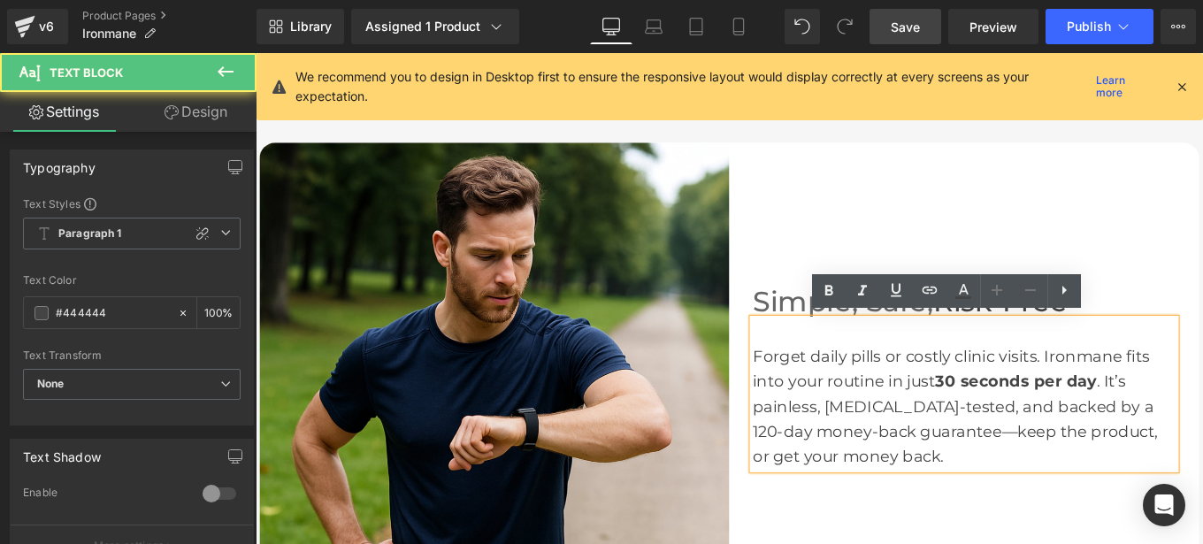
drag, startPoint x: 990, startPoint y: 510, endPoint x: 811, endPoint y: 394, distance: 213.0
click at [817, 394] on div "Forget daily pills or costly clinic visits. [PERSON_NAME] fits into your routin…" at bounding box center [1056, 438] width 478 height 170
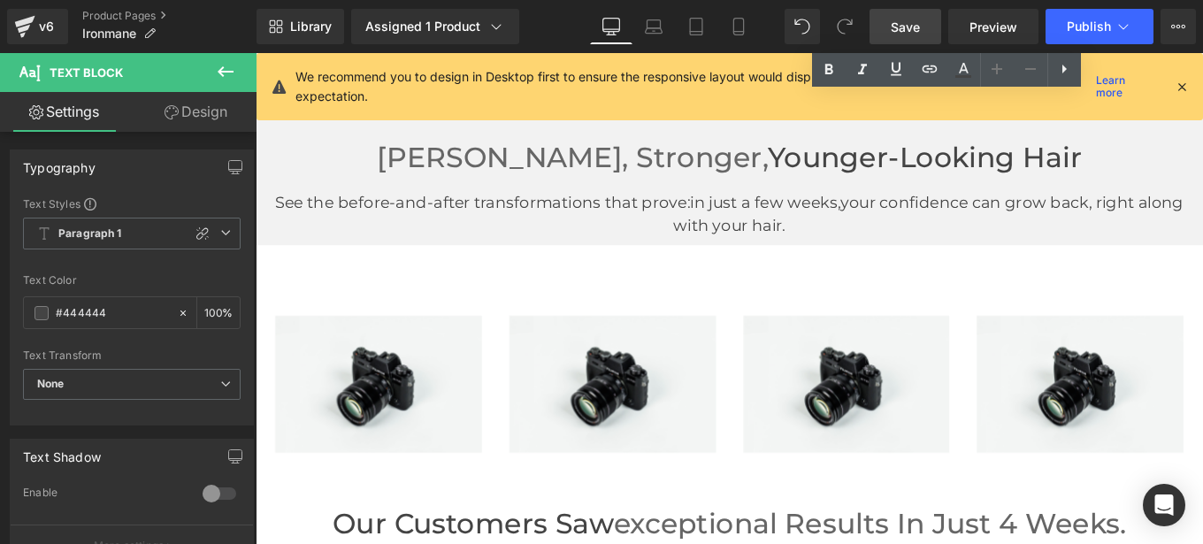
scroll to position [3509, 0]
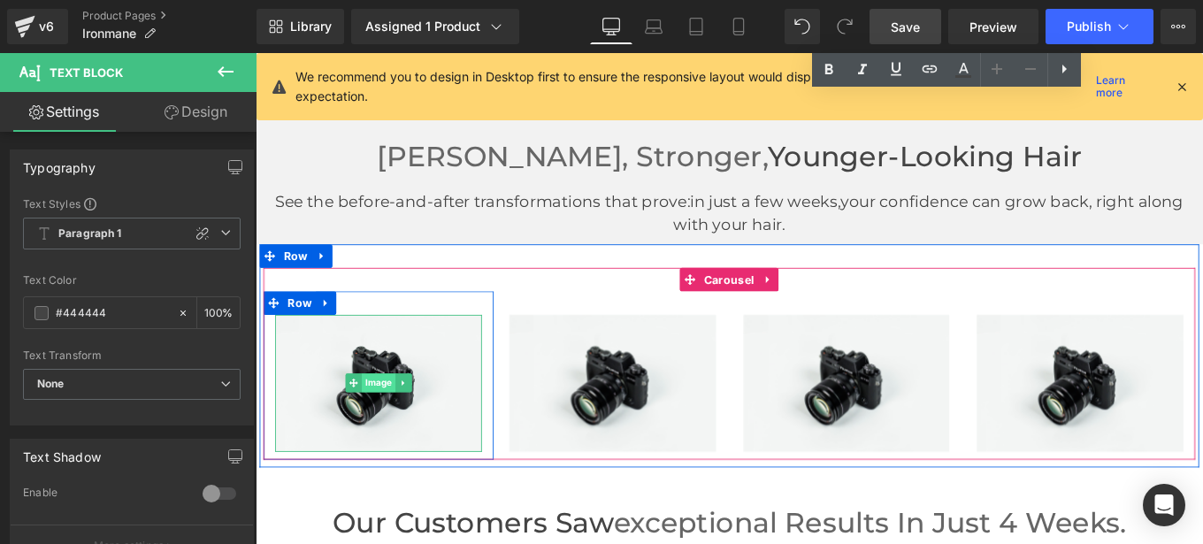
click at [388, 431] on span "Image" at bounding box center [394, 425] width 38 height 21
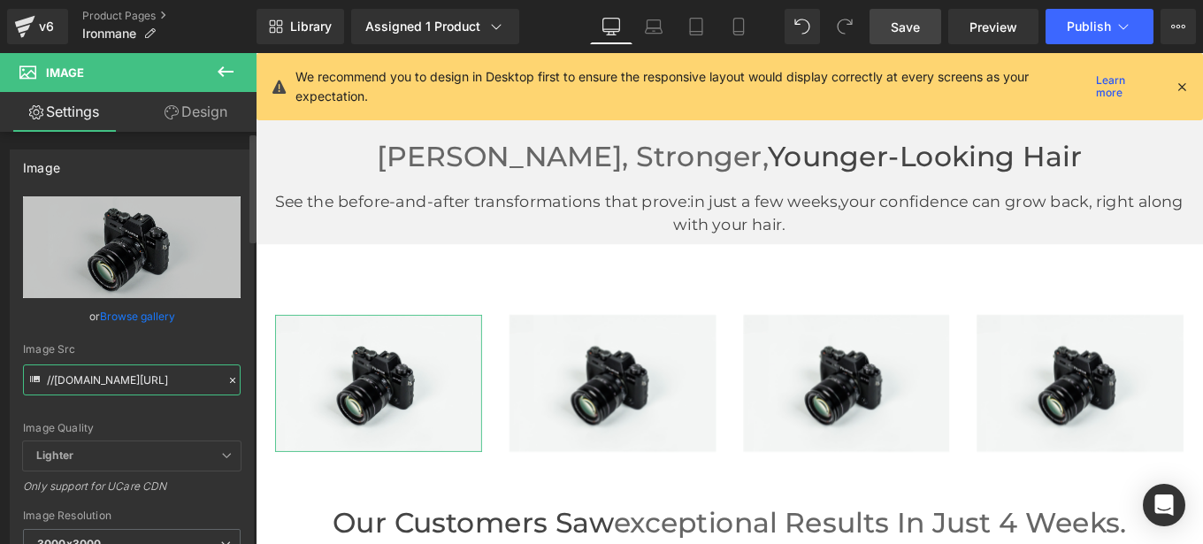
click at [189, 388] on input "//[DOMAIN_NAME][URL]" at bounding box center [132, 379] width 218 height 31
paste input "text"
type input "//[DOMAIN_NAME][URL]"
click at [226, 356] on div "Image Src //[DOMAIN_NAME][URL]" at bounding box center [132, 369] width 218 height 52
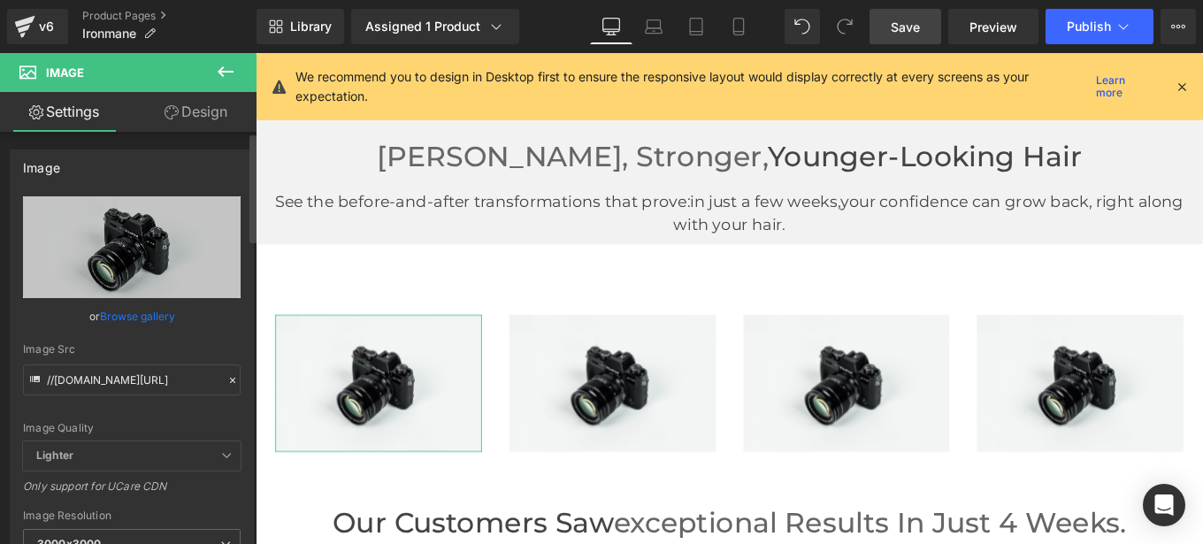
click at [233, 338] on div "Image Quality Lighter Lightest Lighter Lighter Lightest Only support for UCare …" at bounding box center [132, 318] width 218 height 245
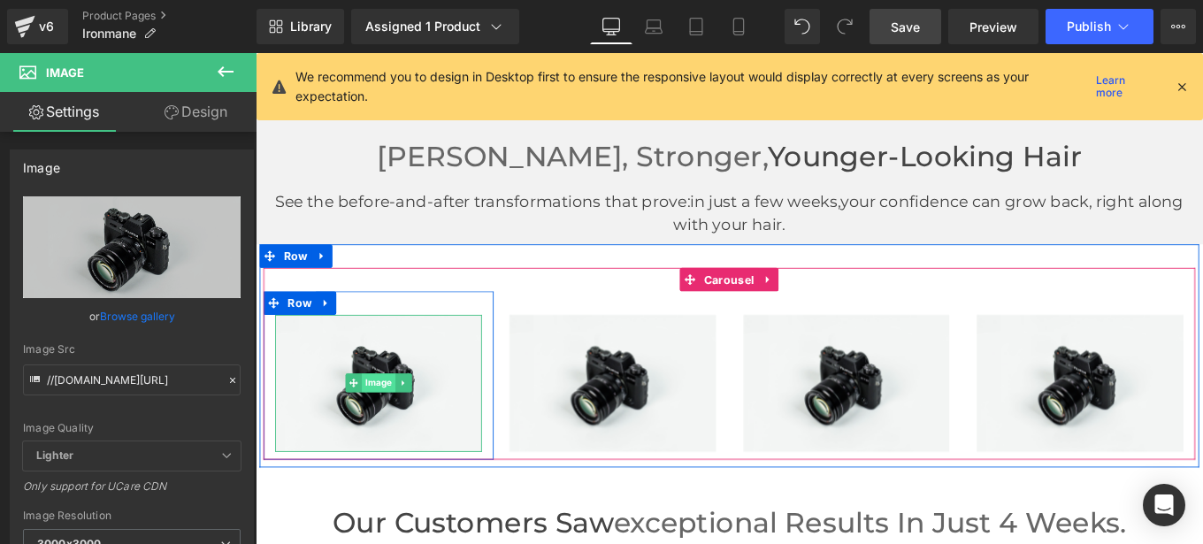
click at [382, 433] on span "Image" at bounding box center [394, 425] width 38 height 21
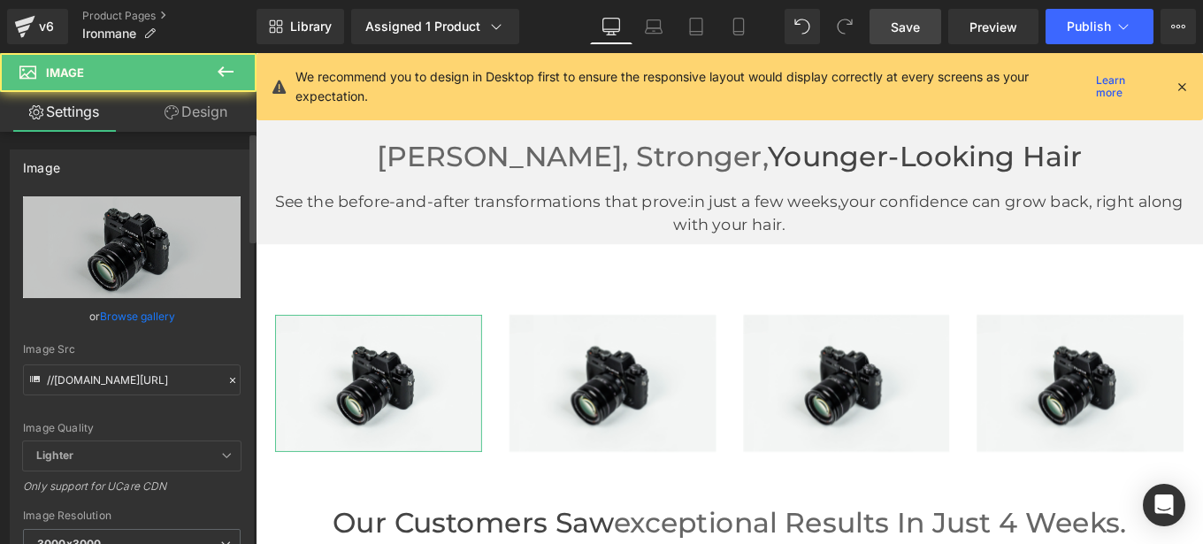
click at [226, 380] on icon at bounding box center [232, 380] width 12 height 12
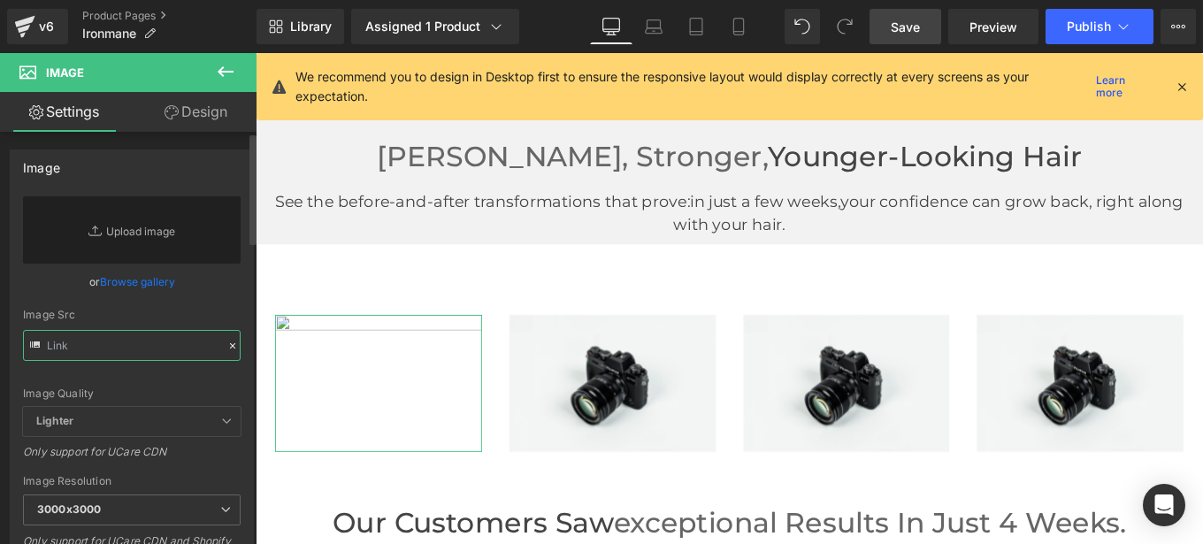
click at [107, 349] on input "text" at bounding box center [132, 345] width 218 height 31
paste input "[URL][DOMAIN_NAME]"
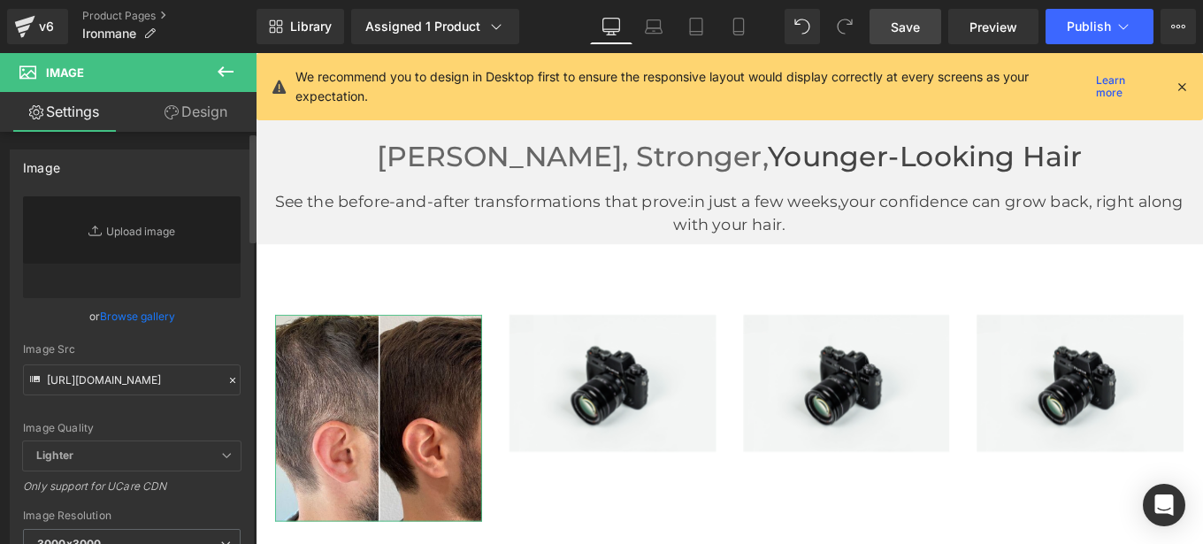
click at [228, 336] on div "Image Quality Lighter Lightest Lighter Lighter Lightest Only support for UCare …" at bounding box center [132, 318] width 218 height 245
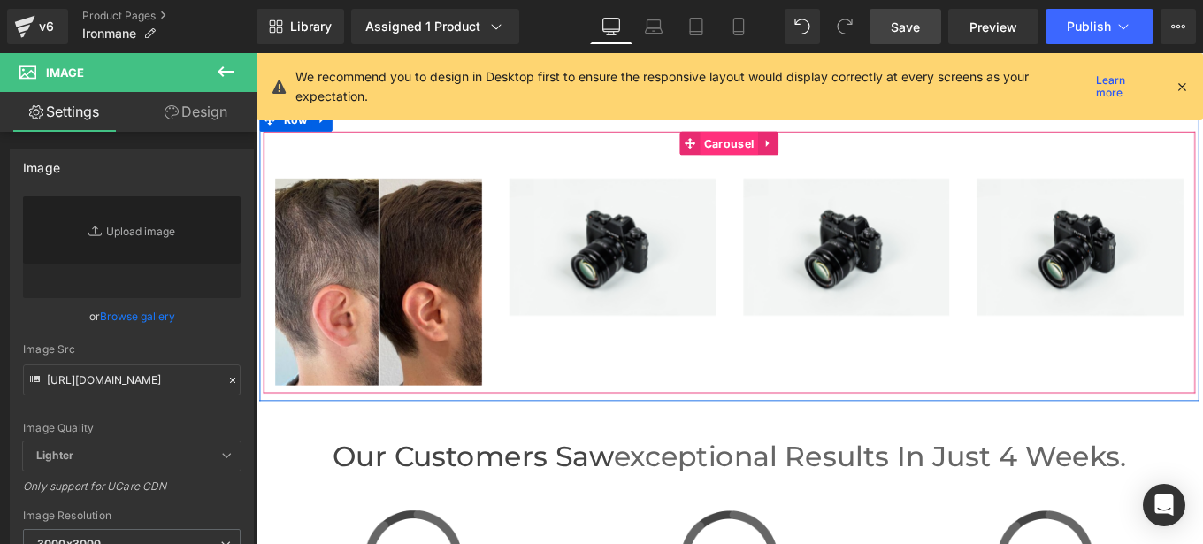
scroll to position [3669, 0]
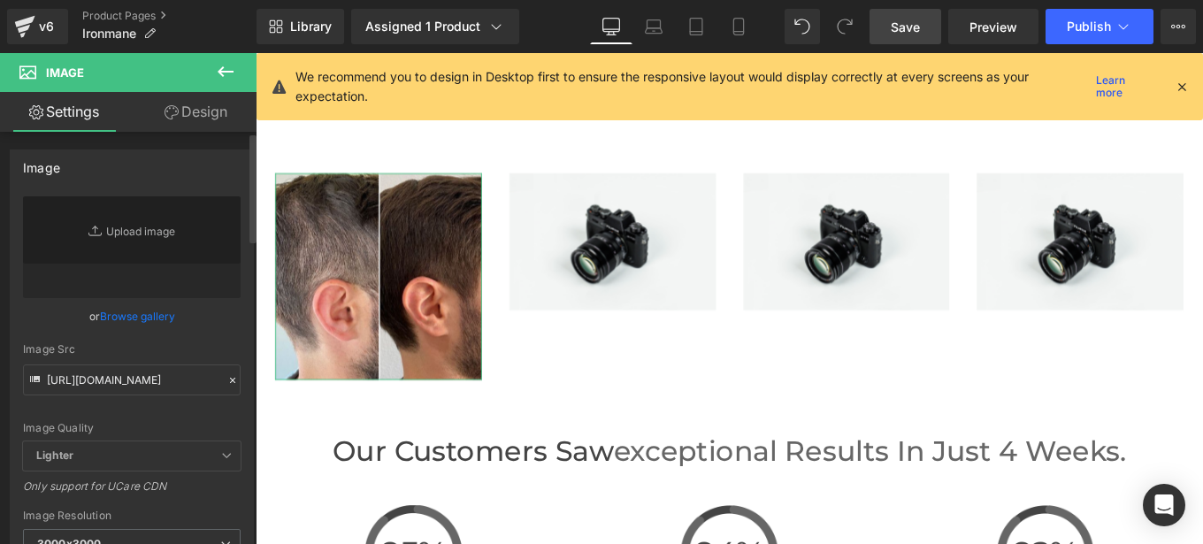
click at [235, 418] on div "[URL][DOMAIN_NAME] Replace Image Upload image or Browse gallery Image Src [URL]…" at bounding box center [132, 425] width 242 height 458
type input "[URL][DOMAIN_NAME]"
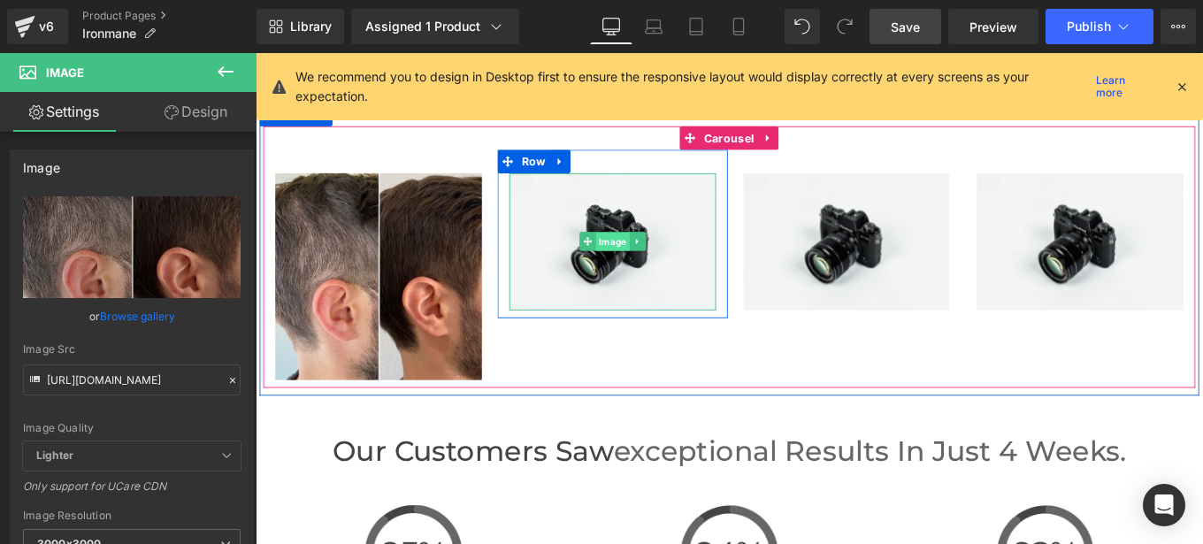
click at [646, 260] on span "Image" at bounding box center [659, 266] width 38 height 21
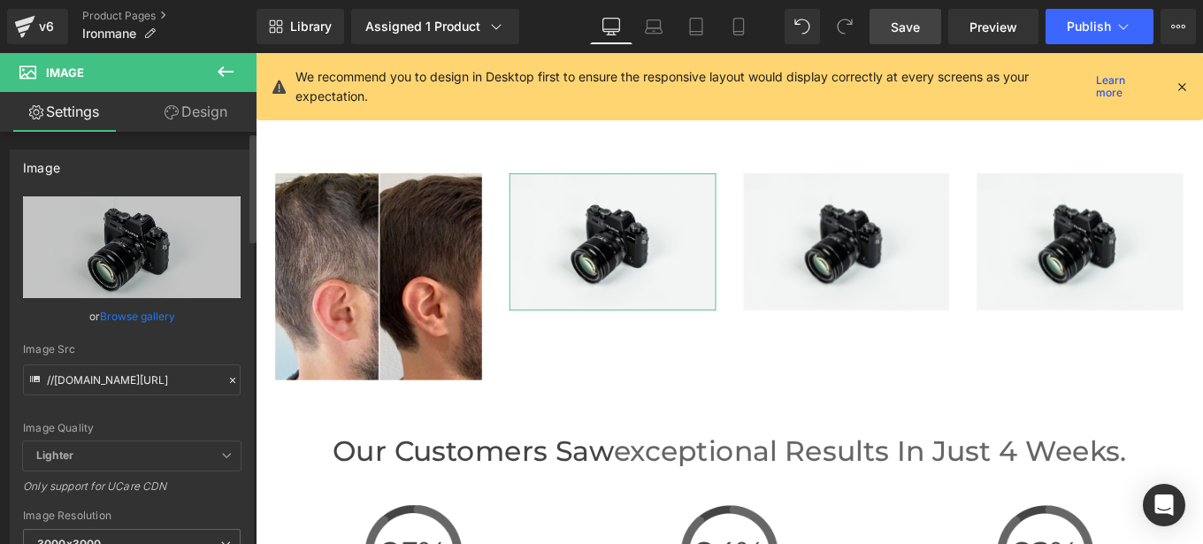
click at [226, 382] on icon at bounding box center [232, 380] width 12 height 12
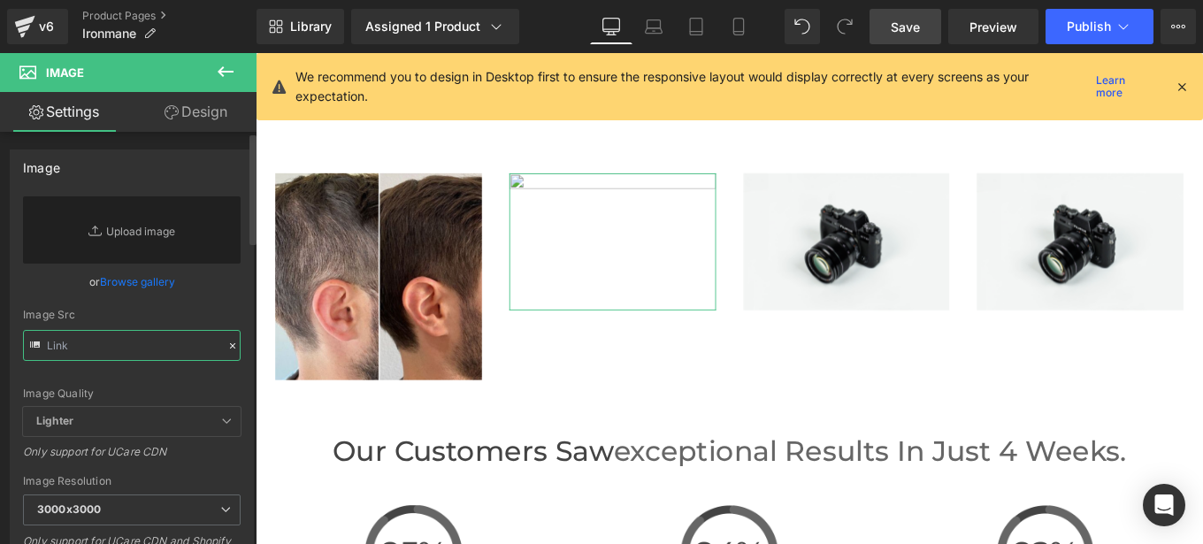
click at [124, 349] on input "text" at bounding box center [132, 345] width 218 height 31
paste input "[URL][DOMAIN_NAME]"
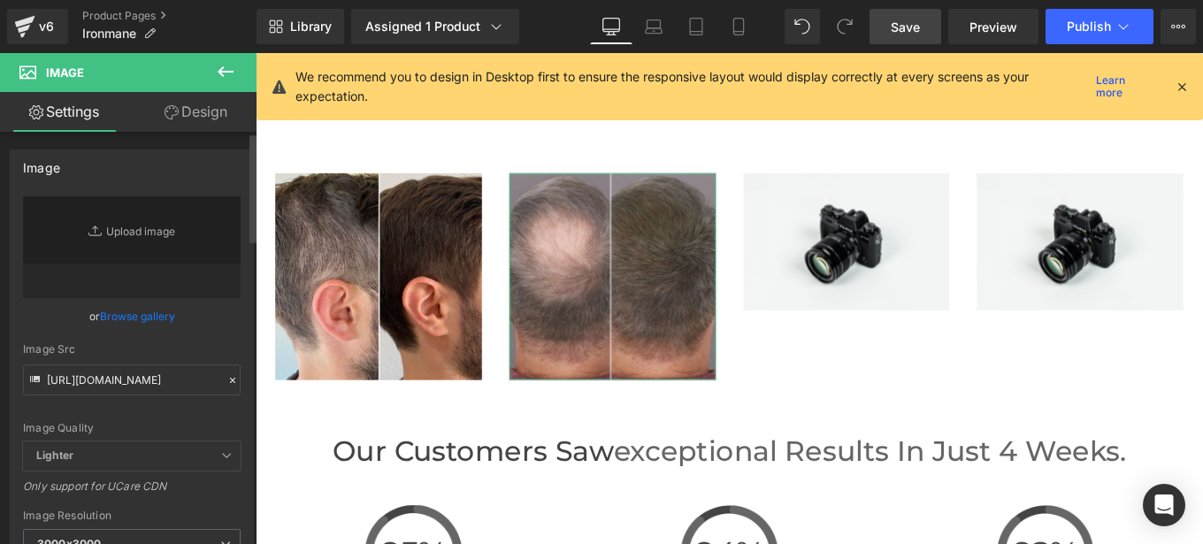
scroll to position [0, 0]
click at [229, 341] on div "Image Quality Lighter Lightest Lighter Lighter Lightest Only support for UCare …" at bounding box center [132, 318] width 218 height 245
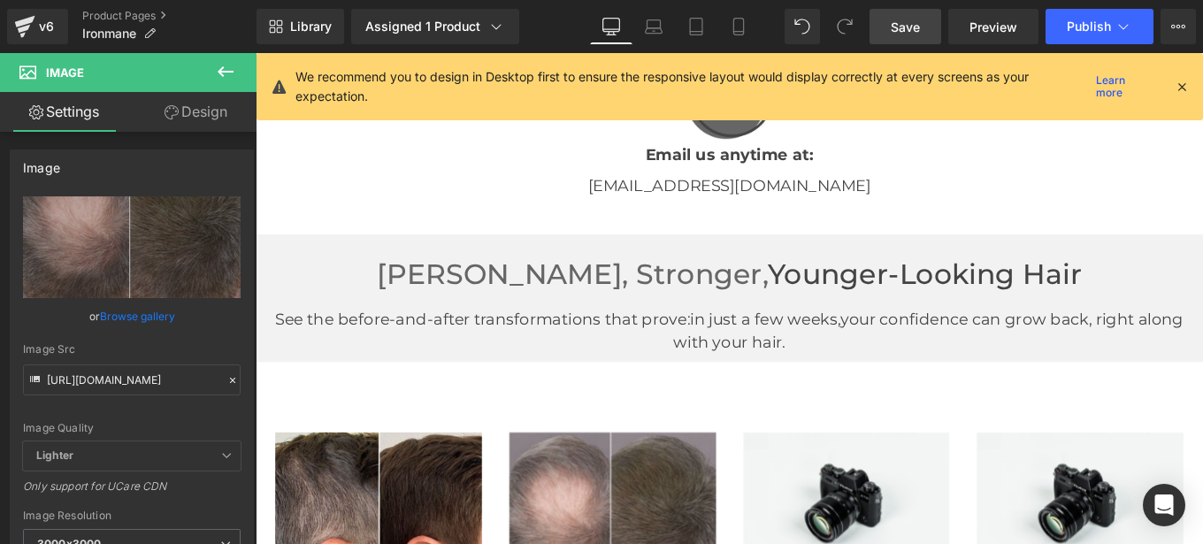
type input "[URL][DOMAIN_NAME]"
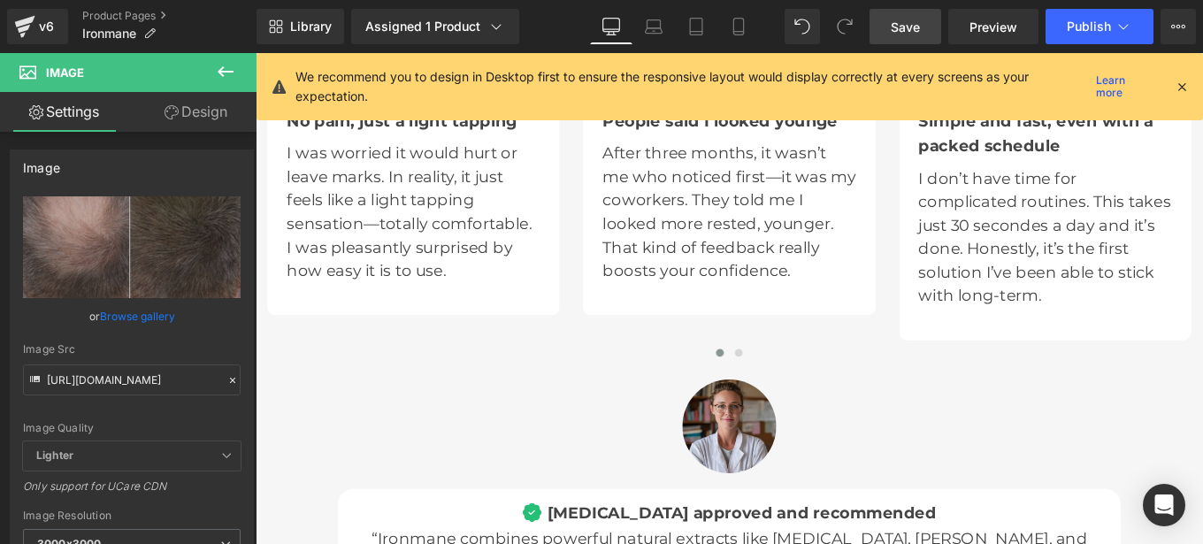
scroll to position [5085, 0]
click at [797, 387] on span at bounding box center [801, 391] width 9 height 9
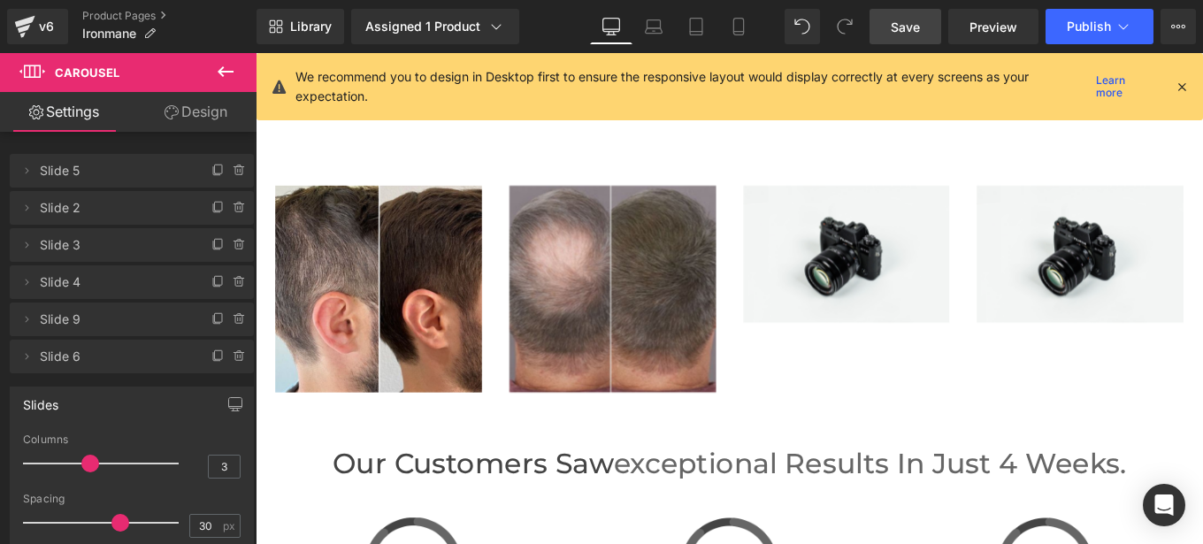
scroll to position [3648, 0]
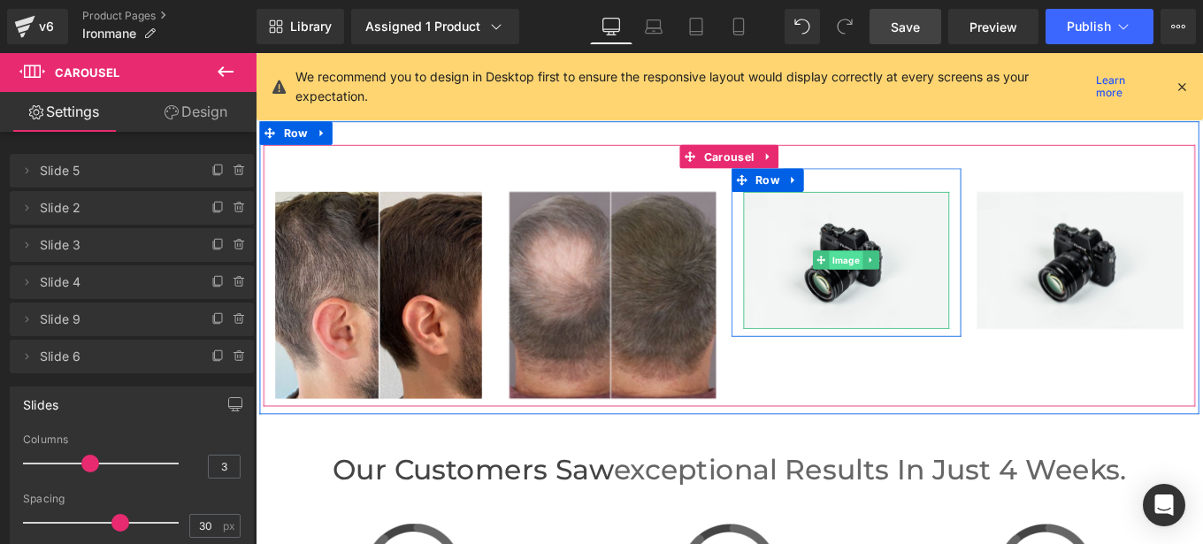
click at [911, 282] on span "Image" at bounding box center [923, 287] width 38 height 21
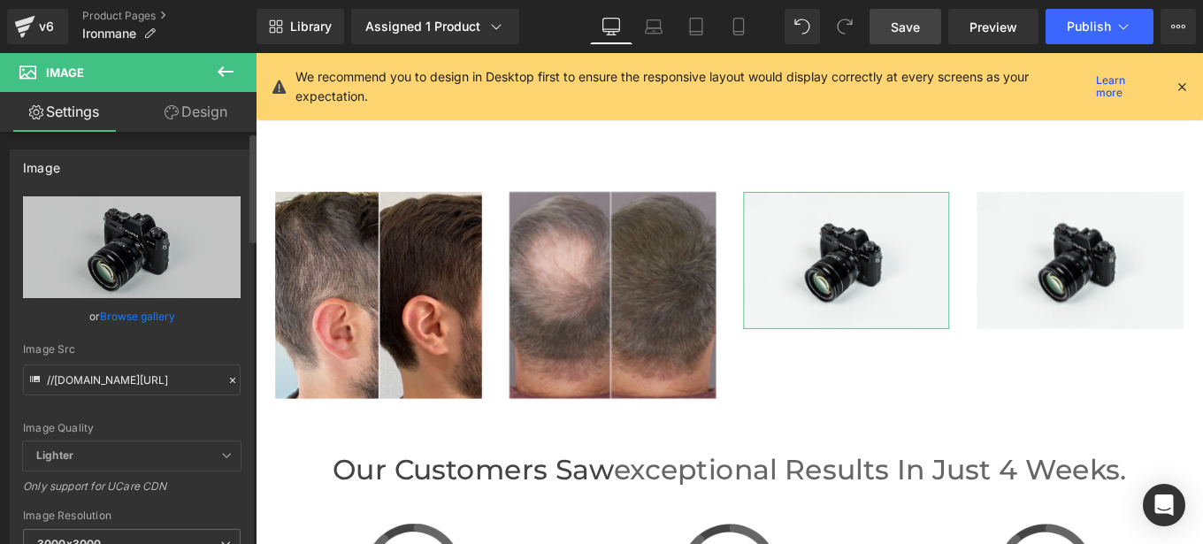
click at [226, 378] on icon at bounding box center [232, 380] width 12 height 12
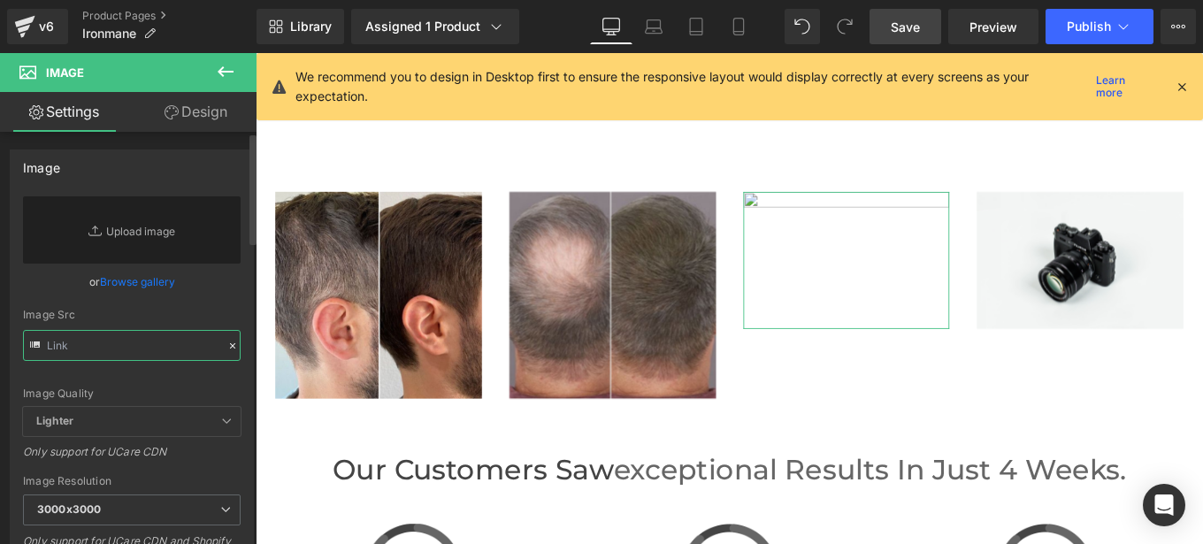
click at [123, 351] on input "text" at bounding box center [132, 345] width 218 height 31
paste input "[URL][DOMAIN_NAME]"
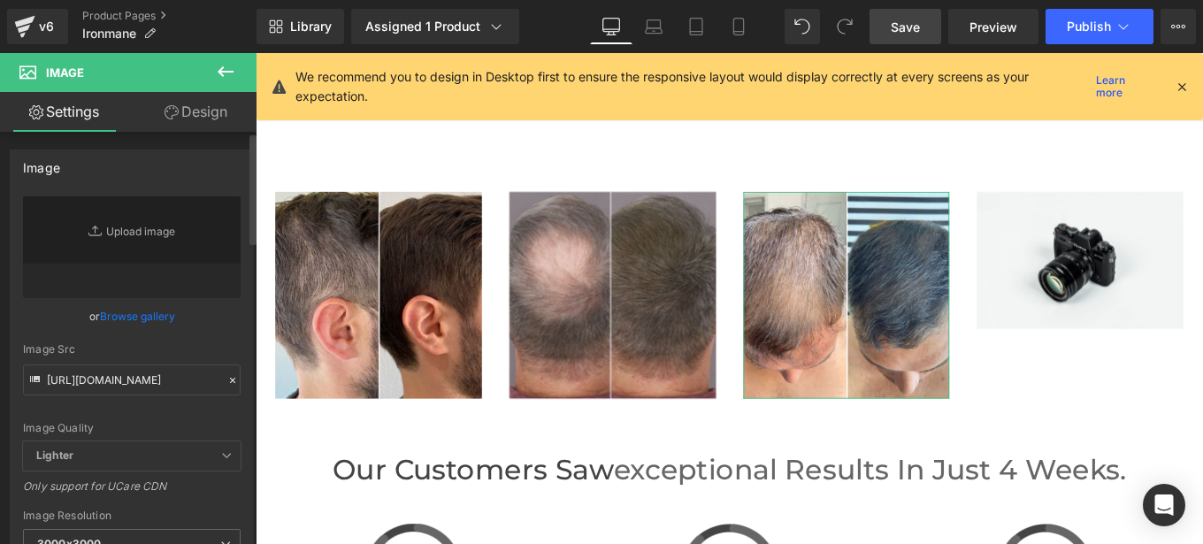
scroll to position [0, 0]
click at [226, 341] on div "Image Quality Lighter Lightest Lighter Lighter Lightest Only support for UCare …" at bounding box center [132, 318] width 218 height 245
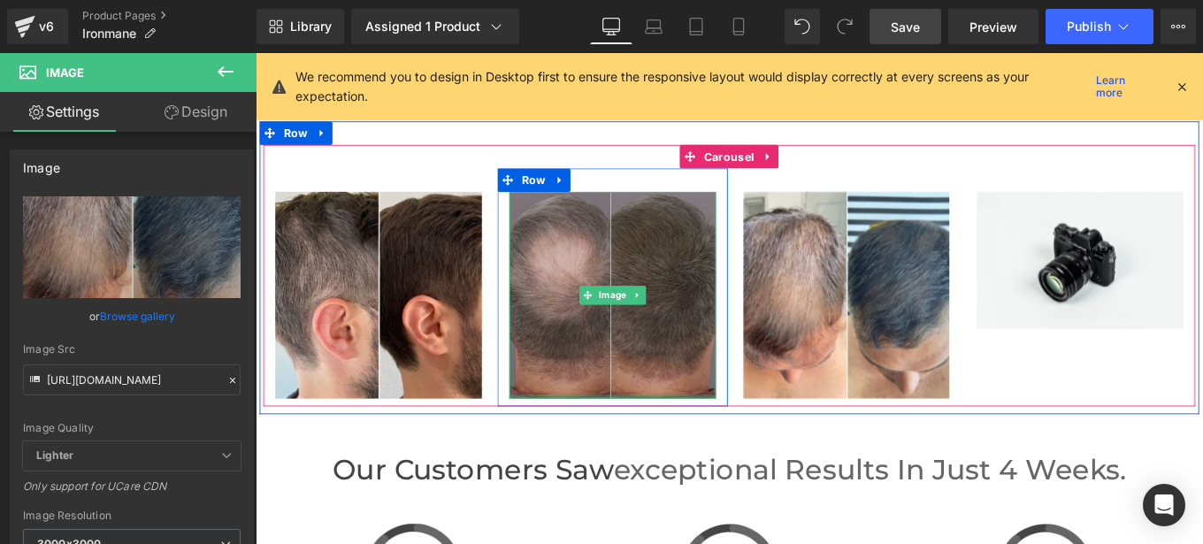
type input "[URL][DOMAIN_NAME]"
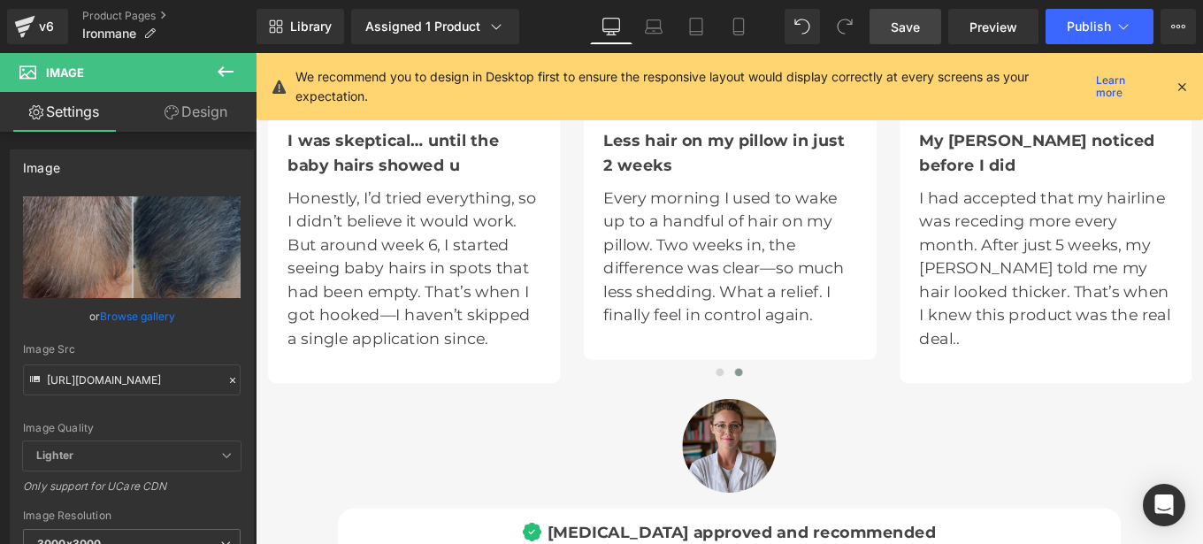
scroll to position [5069, 0]
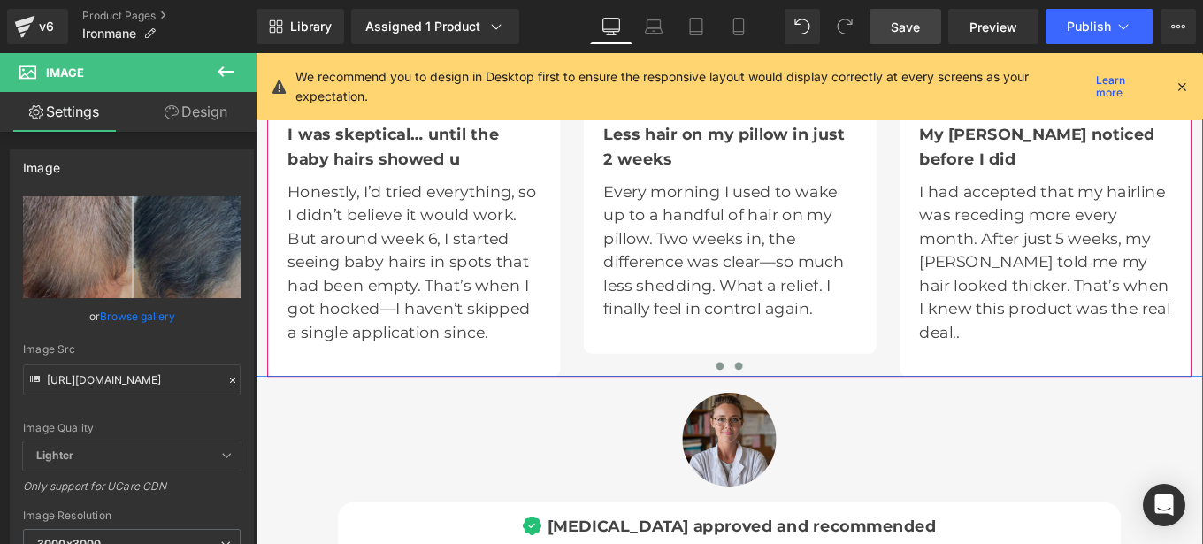
click at [776, 404] on span at bounding box center [780, 406] width 9 height 9
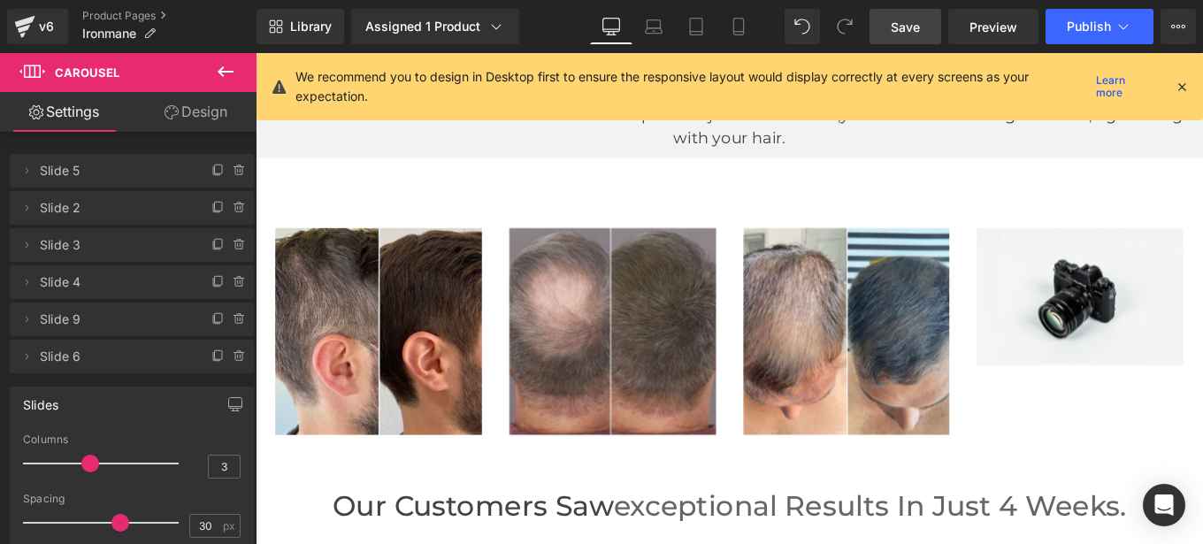
scroll to position [3606, 0]
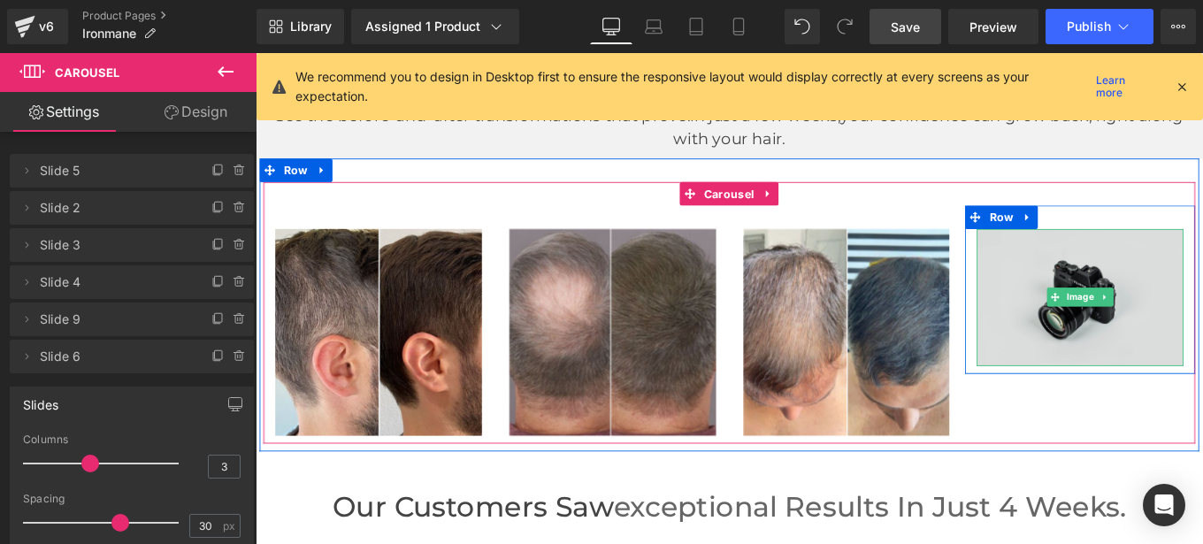
click at [1127, 309] on img at bounding box center [1187, 329] width 234 height 155
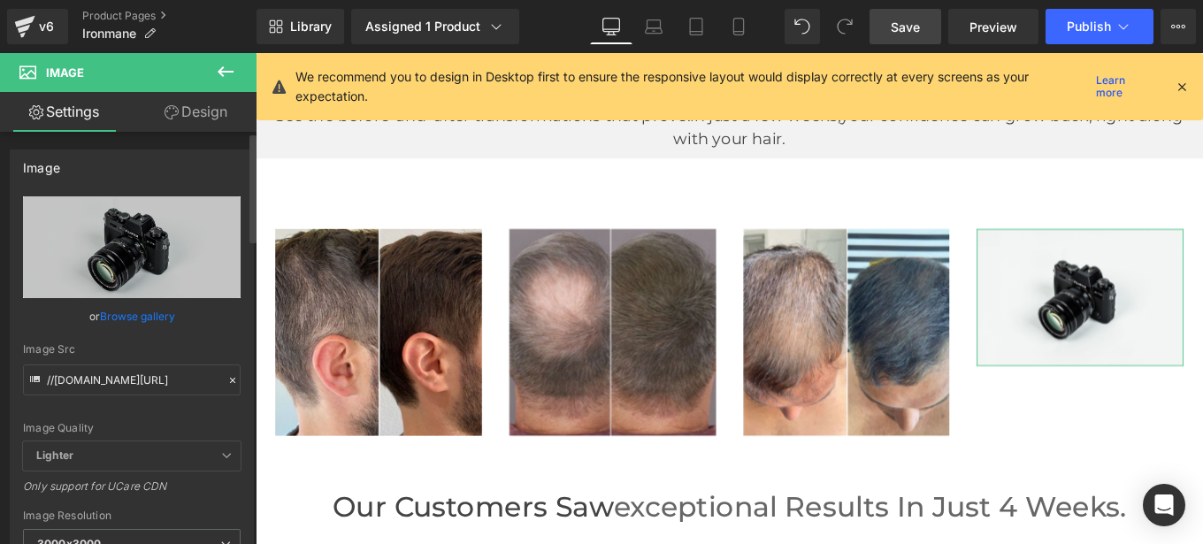
click at [226, 375] on icon at bounding box center [232, 380] width 12 height 12
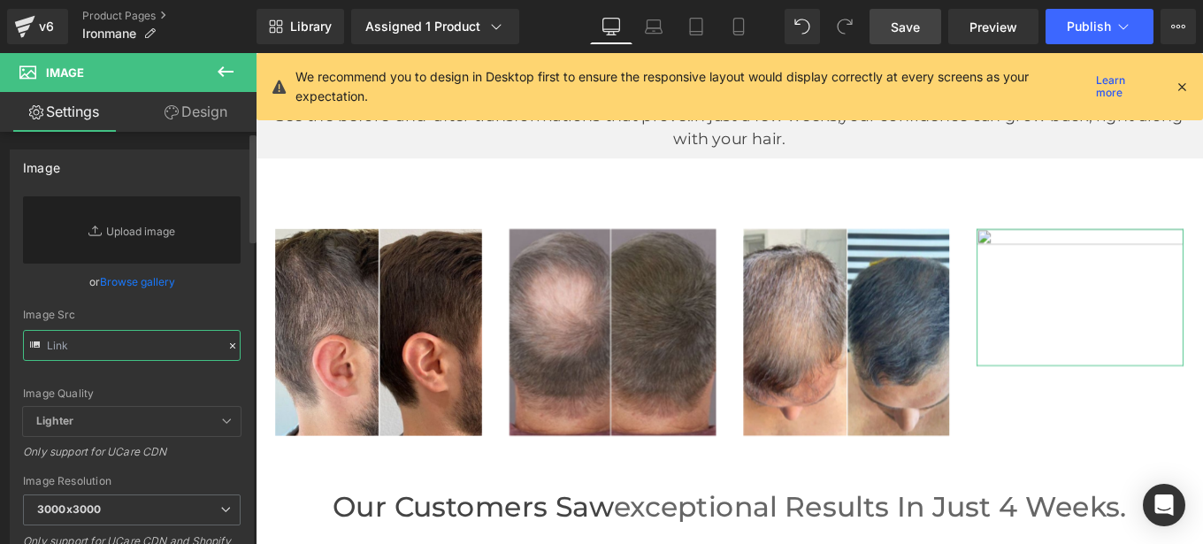
click at [124, 347] on input "text" at bounding box center [132, 345] width 218 height 31
paste input "[URL][DOMAIN_NAME]"
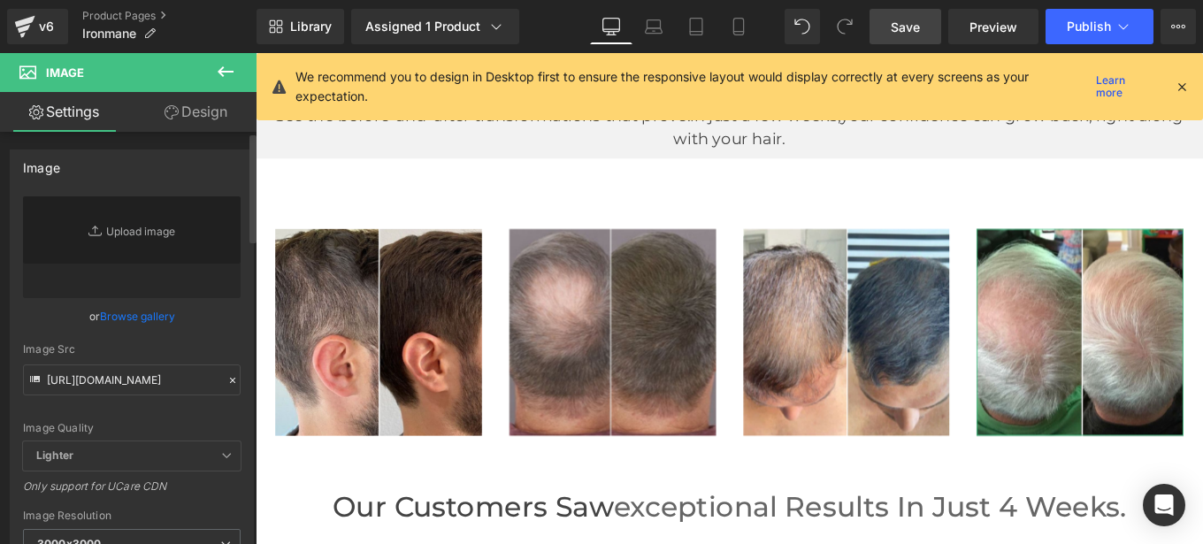
scroll to position [0, 0]
click at [236, 343] on div "[URL][DOMAIN_NAME] Replace Image Upload image or Browse gallery Image Src [URL]…" at bounding box center [132, 425] width 242 height 458
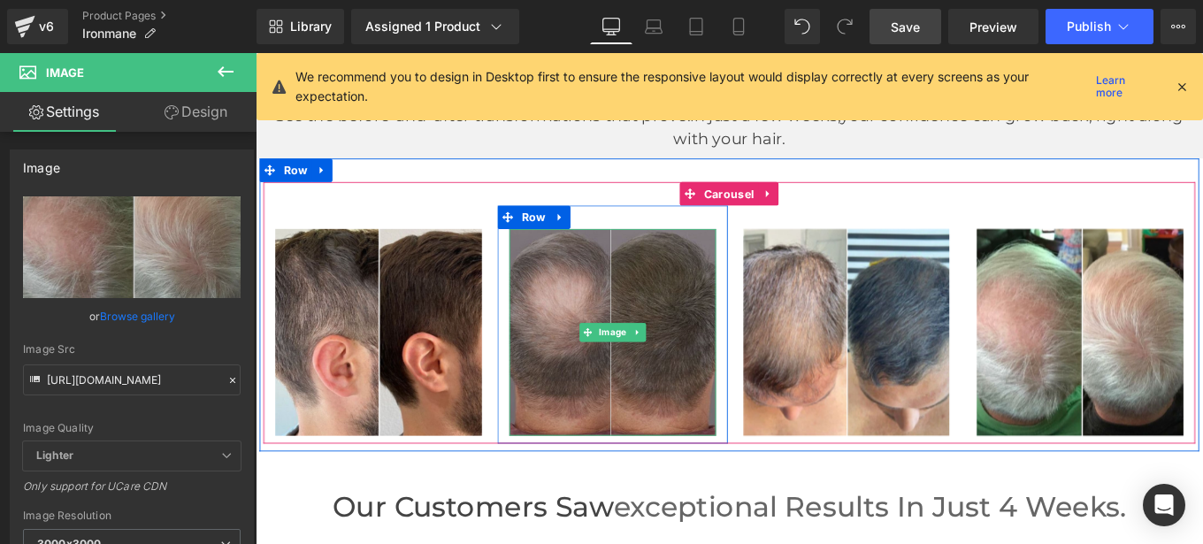
type input "[URL][DOMAIN_NAME]"
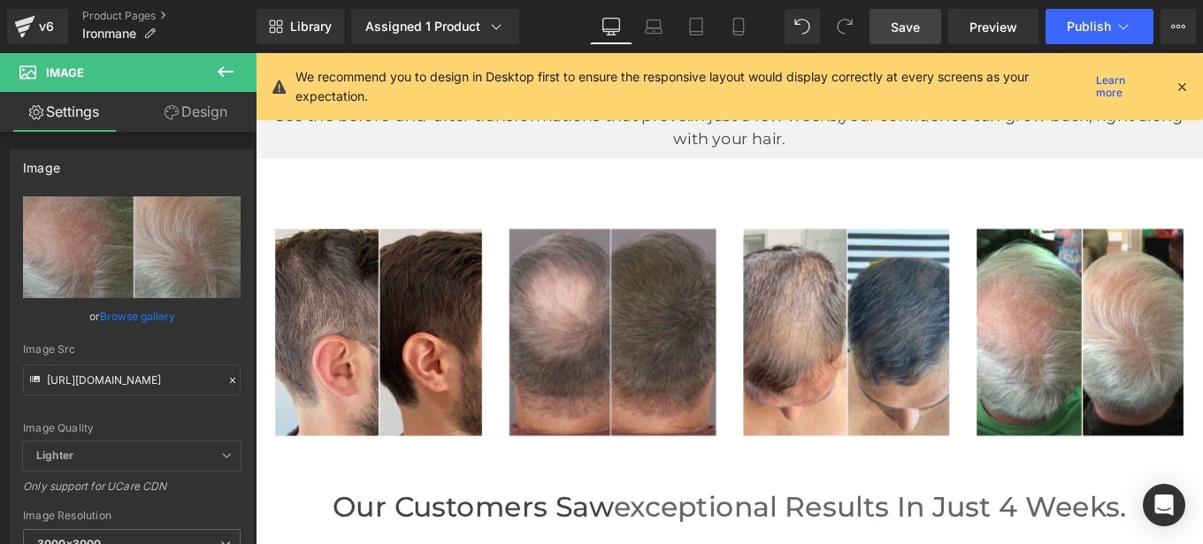
drag, startPoint x: 916, startPoint y: 33, endPoint x: 640, endPoint y: 399, distance: 458.6
click at [916, 33] on span "Save" at bounding box center [905, 27] width 29 height 19
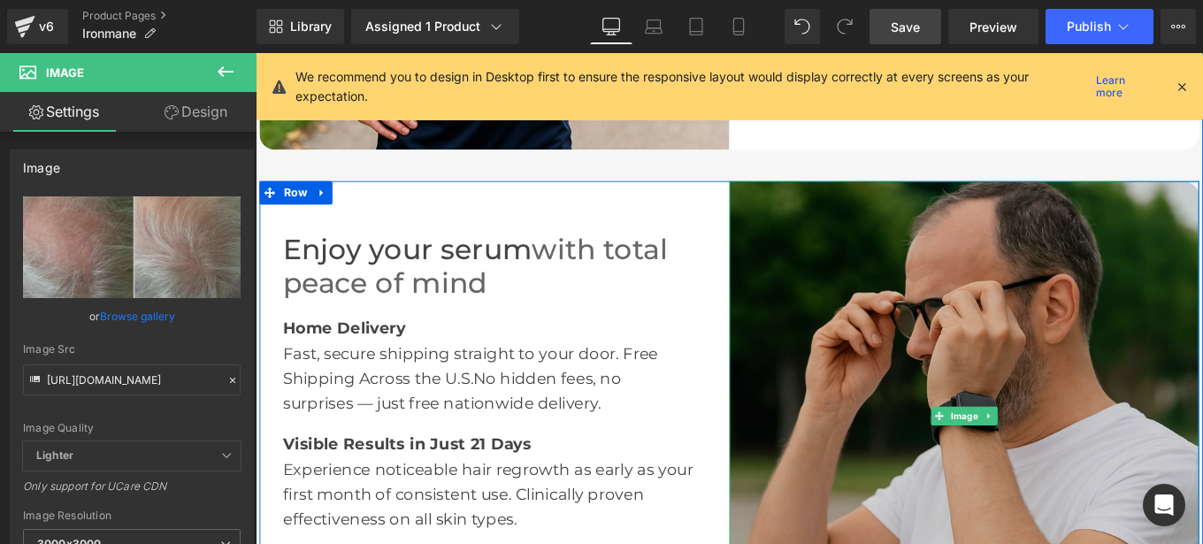
scroll to position [2600, 0]
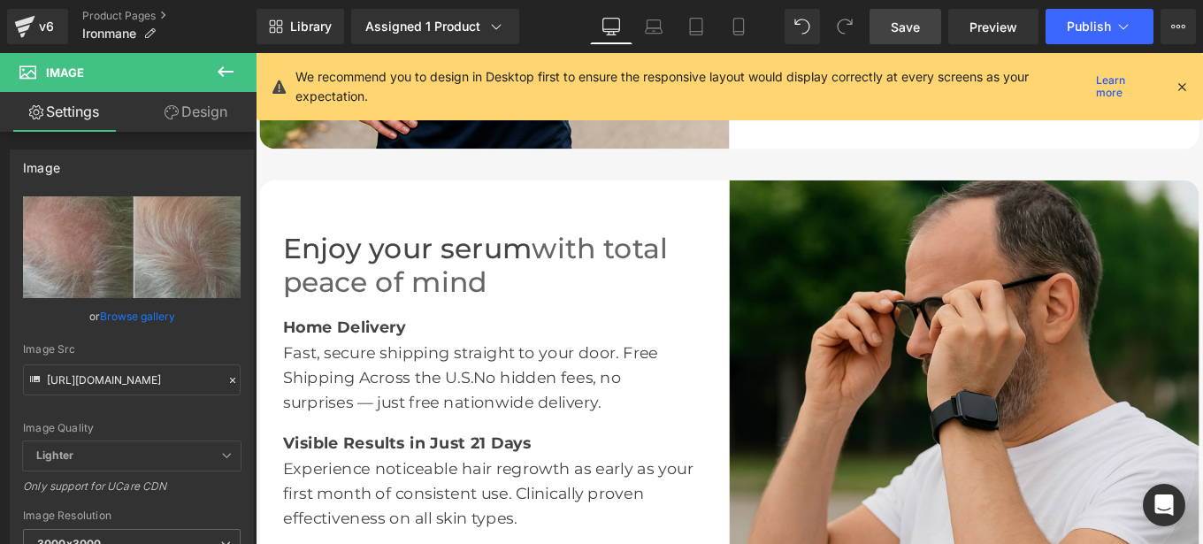
click at [919, 24] on span "Save" at bounding box center [905, 27] width 29 height 19
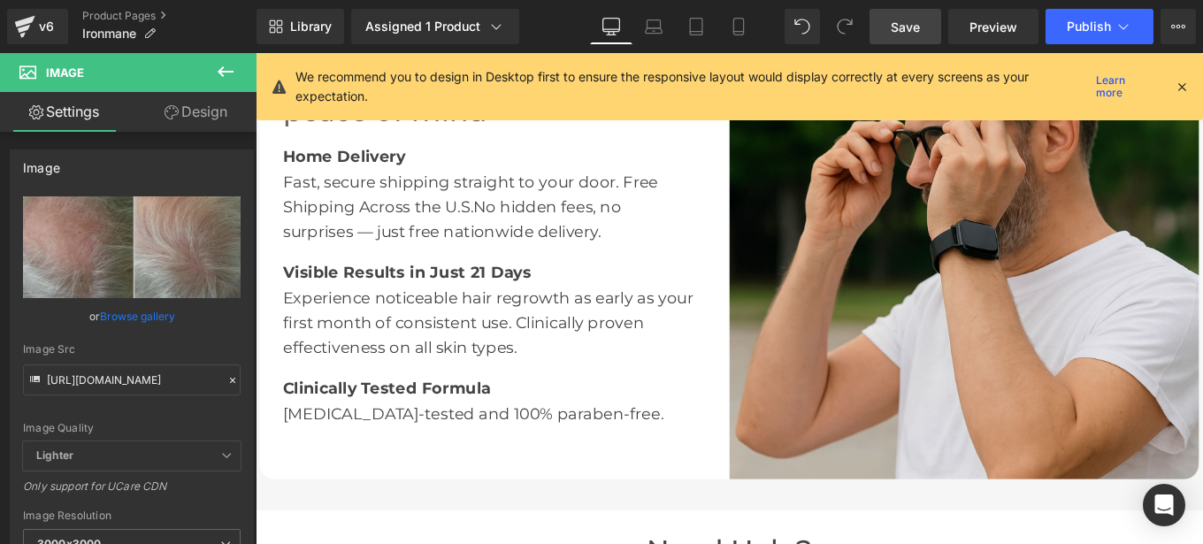
scroll to position [2786, 0]
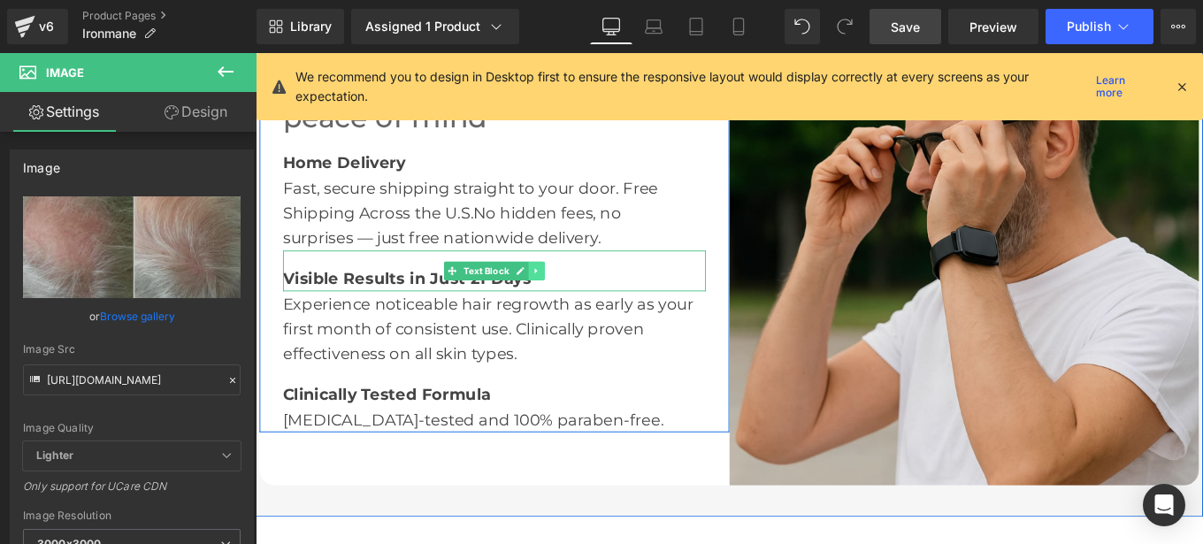
click at [575, 306] on link at bounding box center [573, 298] width 19 height 21
click at [339, 310] on b "Visible Results in Just 21 Days" at bounding box center [427, 307] width 280 height 21
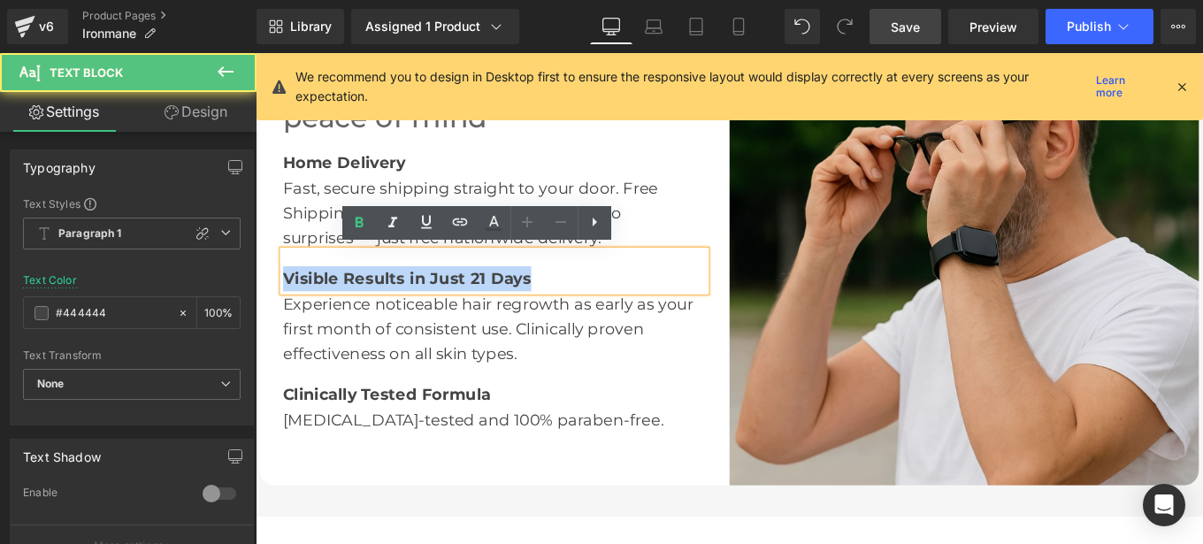
drag, startPoint x: 287, startPoint y: 303, endPoint x: 585, endPoint y: 297, distance: 297.3
click at [585, 297] on div "Visible Results in Just 21 Days" at bounding box center [526, 299] width 478 height 46
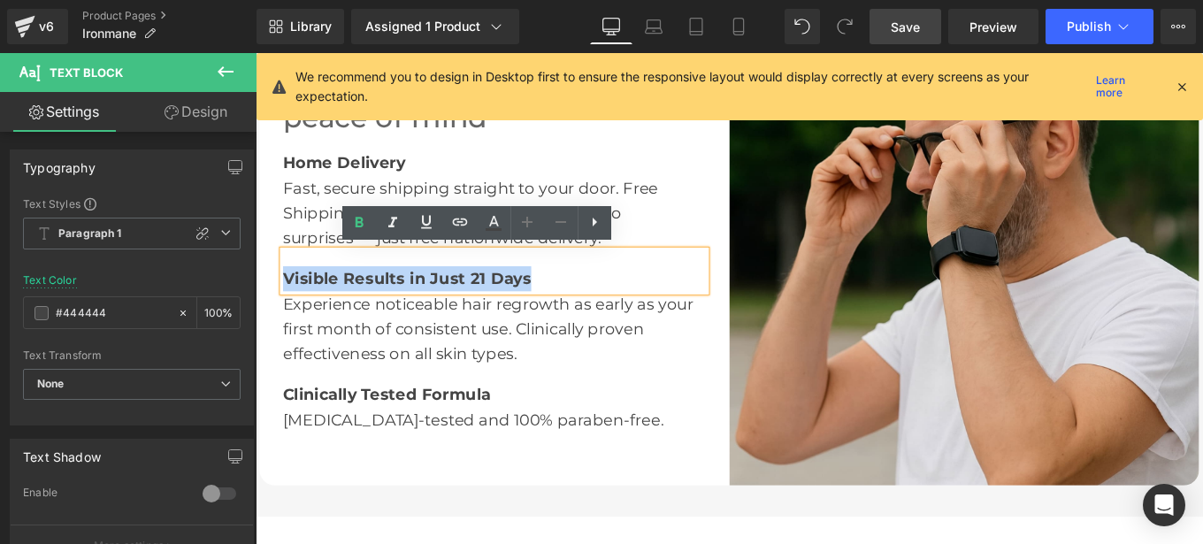
copy b "Visible Results in Just 21 Days"
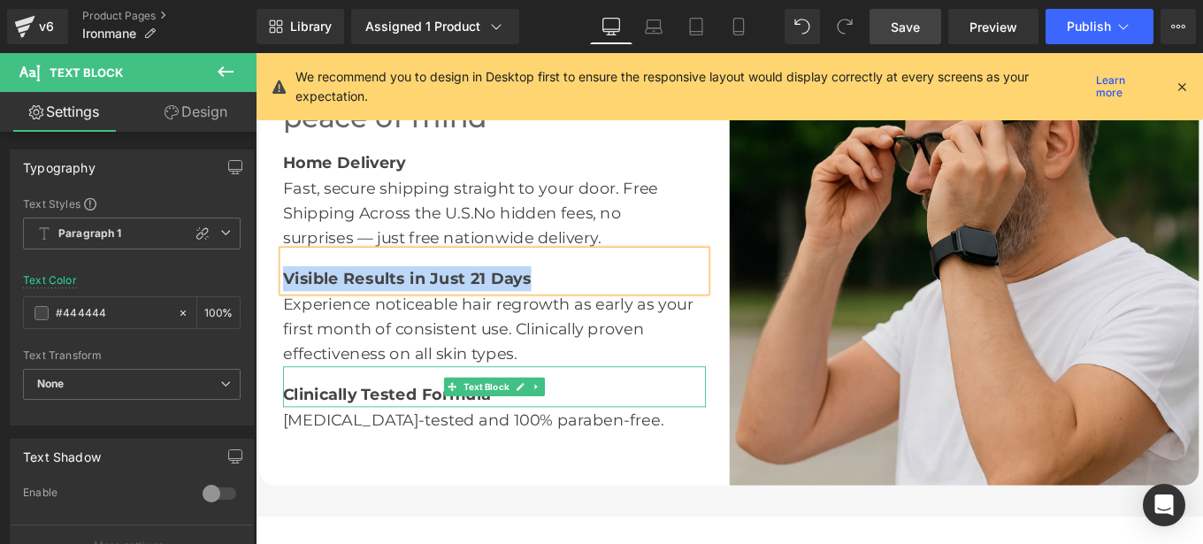
click at [449, 439] on b "Clinically Tested Formula" at bounding box center [404, 438] width 234 height 21
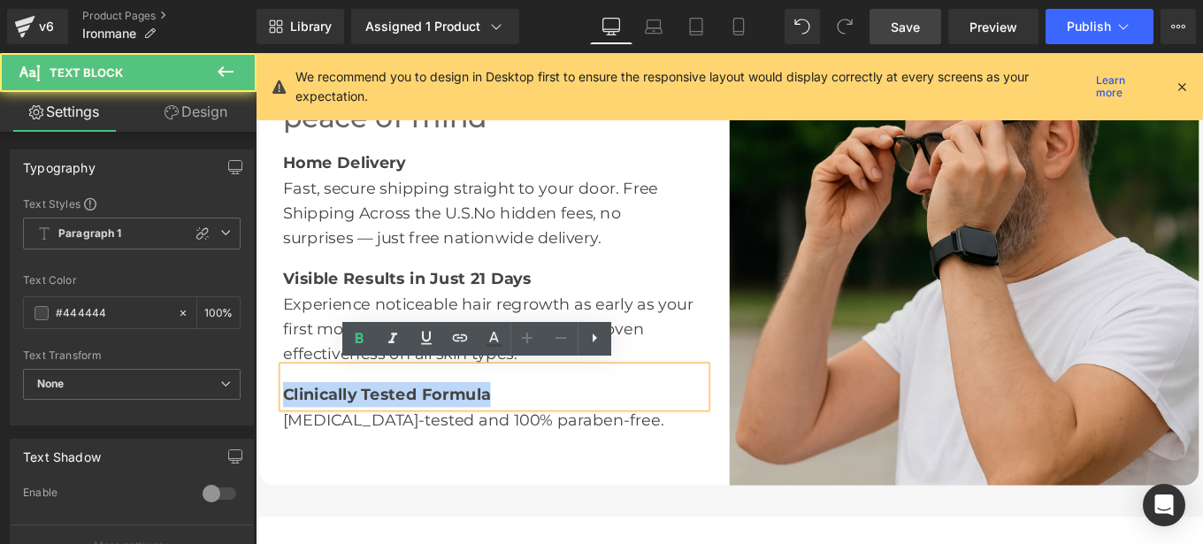
drag, startPoint x: 522, startPoint y: 443, endPoint x: 268, endPoint y: 439, distance: 253.9
click at [268, 439] on div "Enjoy your serum with total peace of mind Heading Home Delivery Text Block Fast…" at bounding box center [525, 275] width 531 height 411
copy b "Clinically Tested Formula"
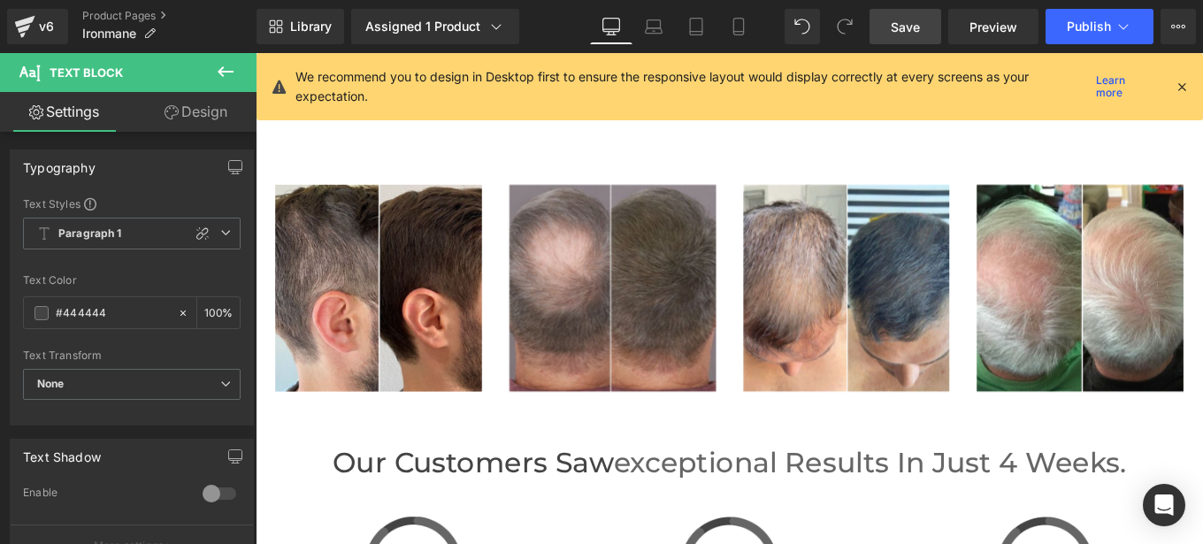
scroll to position [3941, 0]
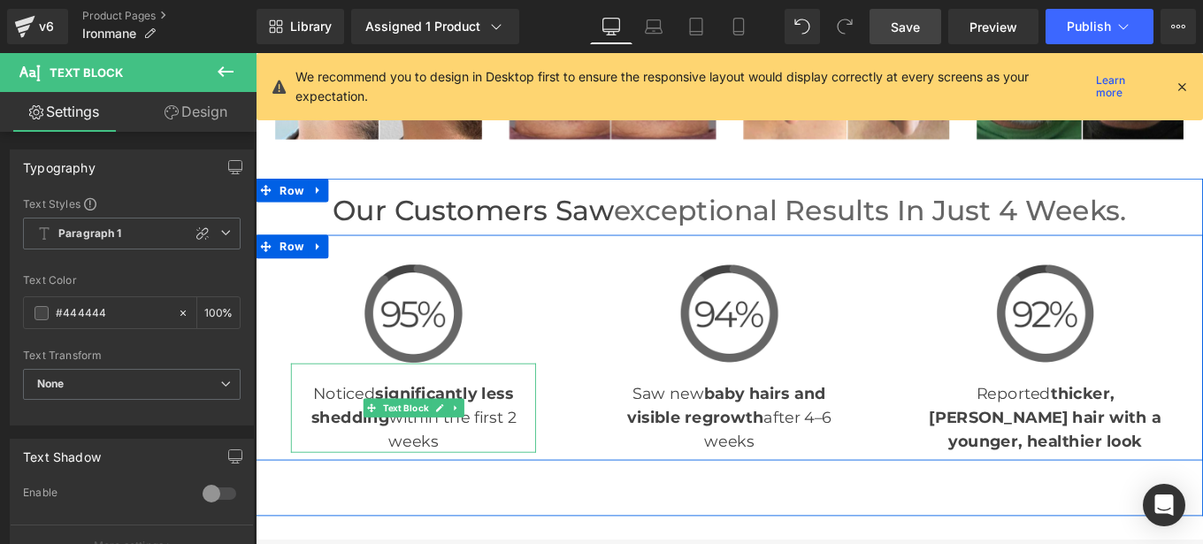
click at [316, 437] on p "Noticed significantly less shedding within the first 2 weeks" at bounding box center [433, 465] width 277 height 80
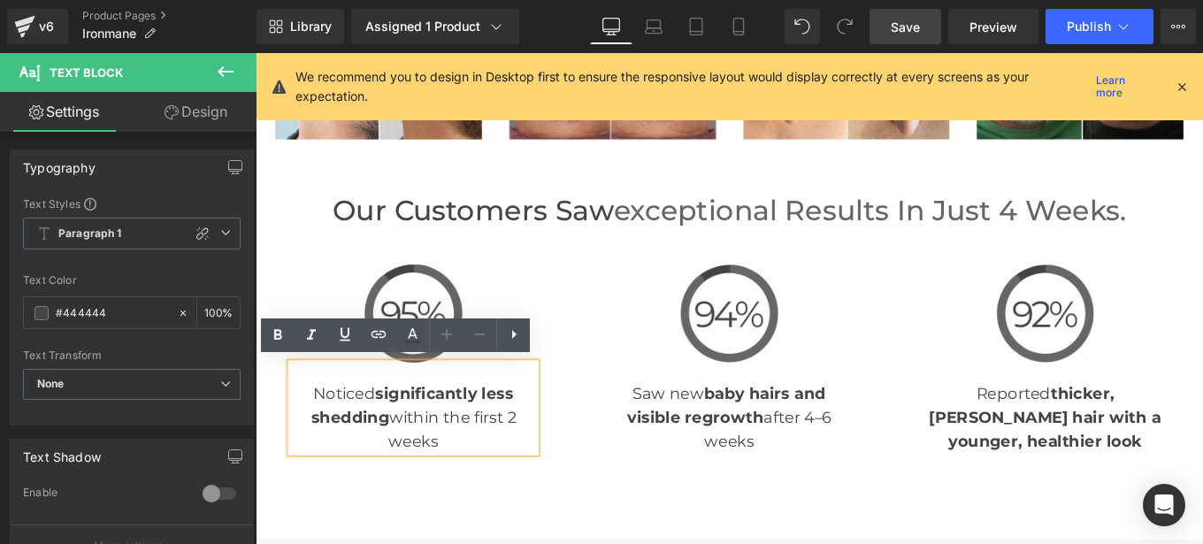
drag, startPoint x: 316, startPoint y: 437, endPoint x: 510, endPoint y: 480, distance: 199.4
click at [510, 480] on p "Noticed significantly less shedding within the first 2 weeks" at bounding box center [433, 465] width 277 height 80
copy p "Noticed significantly less shedding within the first 2 weeks"
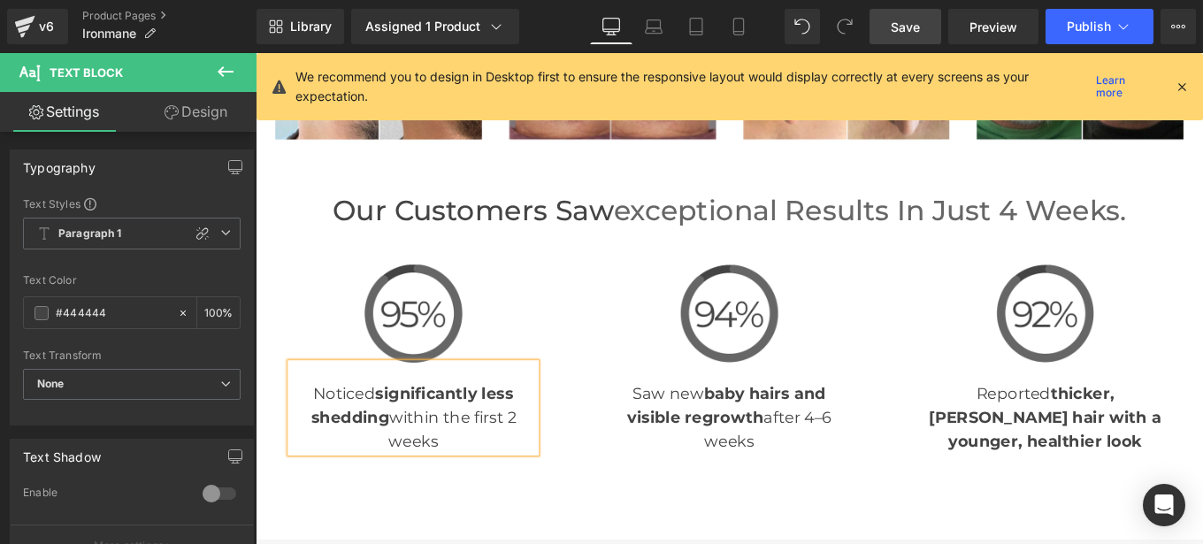
click at [689, 448] on p "Saw new baby hairs and visible regrowth after 4–6 weeks" at bounding box center [790, 465] width 277 height 80
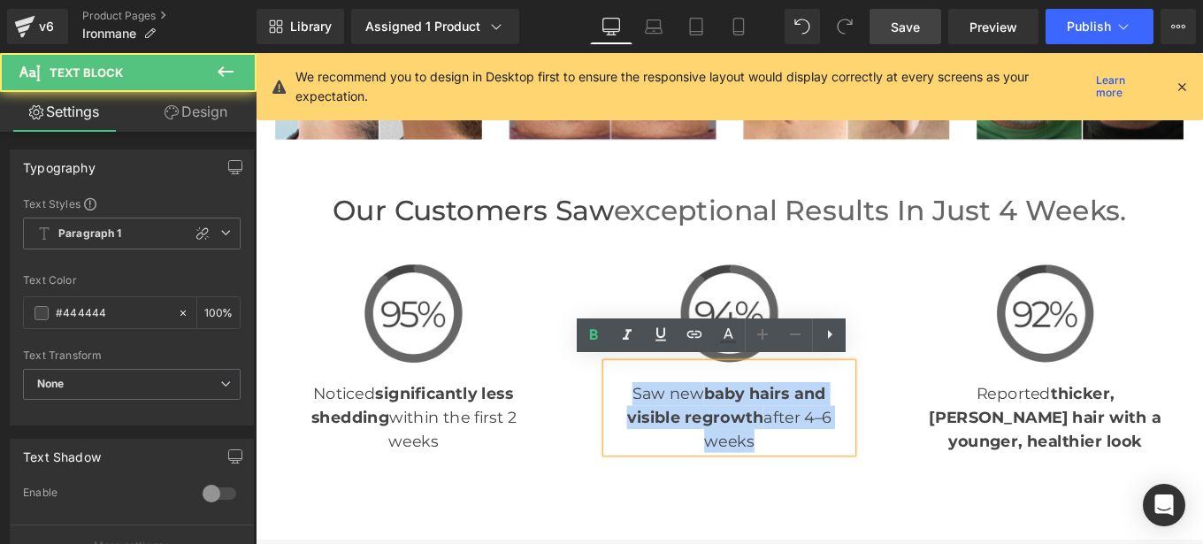
drag, startPoint x: 674, startPoint y: 432, endPoint x: 827, endPoint y: 487, distance: 162.9
click at [827, 487] on p "Saw new baby hairs and visible regrowth after 4–6 weeks" at bounding box center [790, 465] width 277 height 80
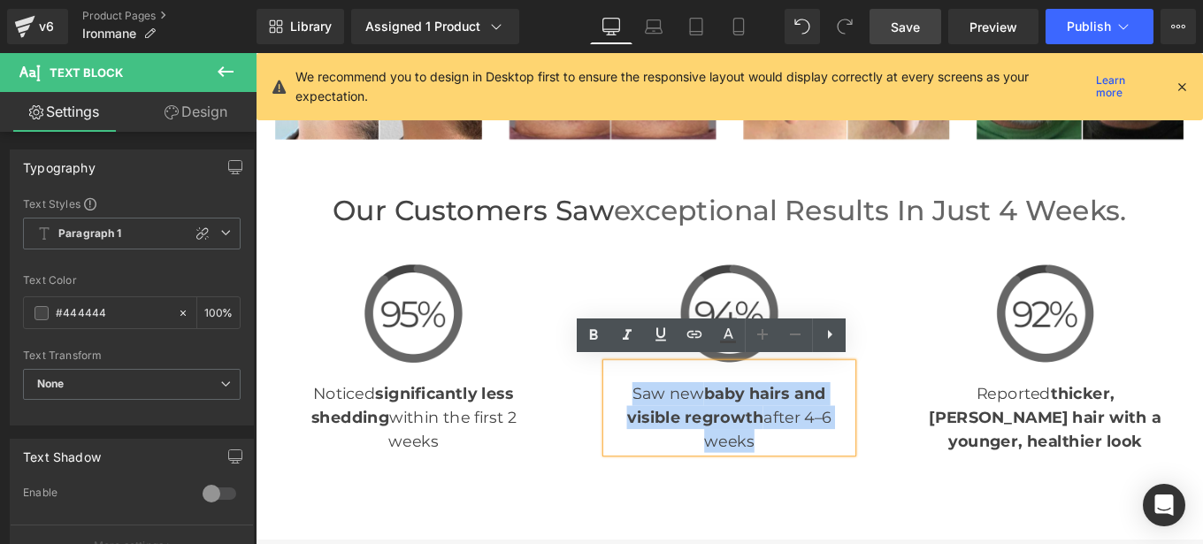
copy p "Saw new baby hairs and visible regrowth after 4–6 weeks"
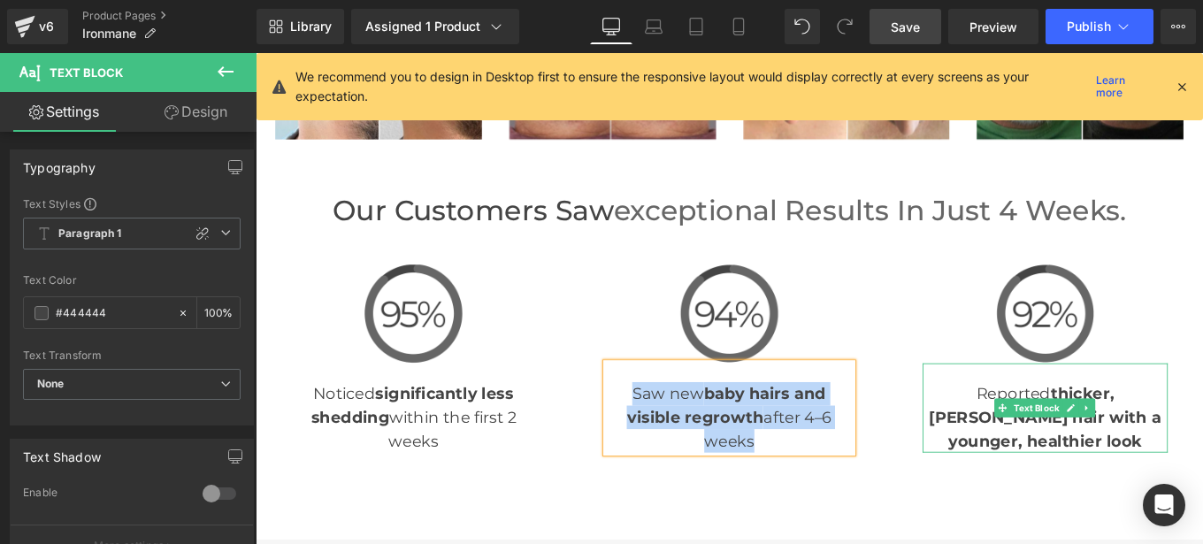
click at [1060, 449] on p "Reported thicker, [PERSON_NAME] hair with a younger, healthier look" at bounding box center [1147, 465] width 277 height 80
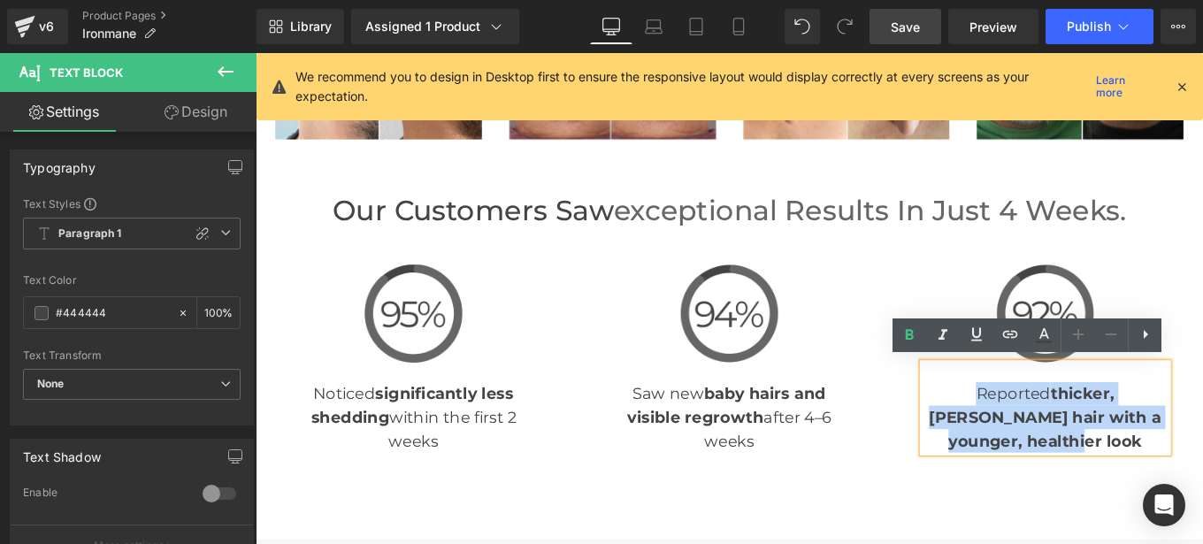
drag, startPoint x: 1018, startPoint y: 434, endPoint x: 1222, endPoint y: 494, distance: 212.2
click at [1202, 494] on p "Reported thicker, [PERSON_NAME] hair with a younger, healthier look" at bounding box center [1147, 465] width 277 height 80
copy p "Reported thicker, [PERSON_NAME] hair with a younger, healthier look"
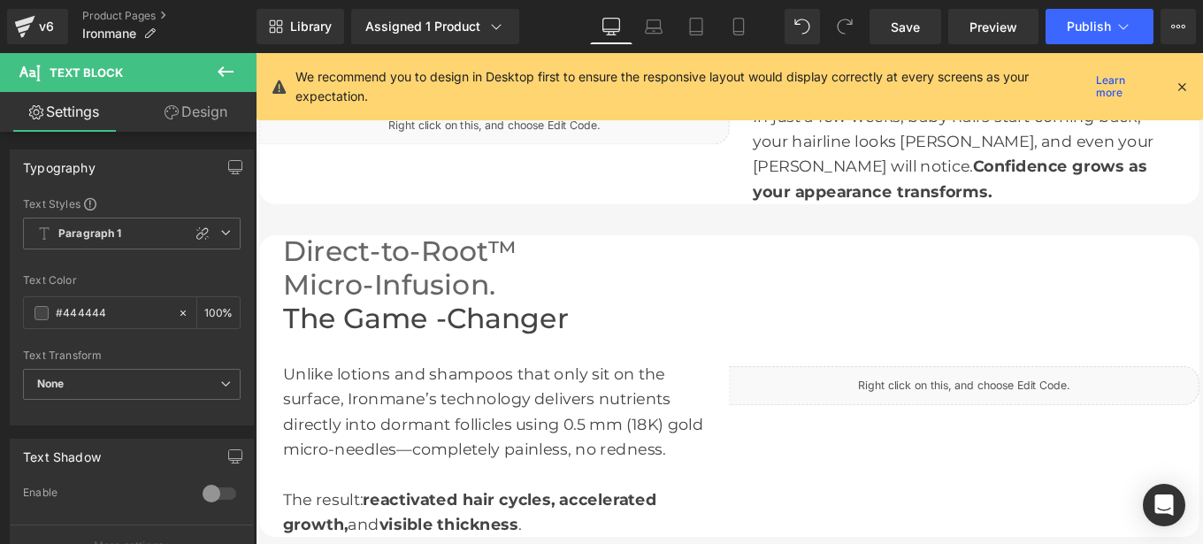
scroll to position [1594, 0]
click at [395, 462] on div "Unlike lotions and shampoos that only sit on the surface, Ironmane’s technology…" at bounding box center [526, 487] width 478 height 226
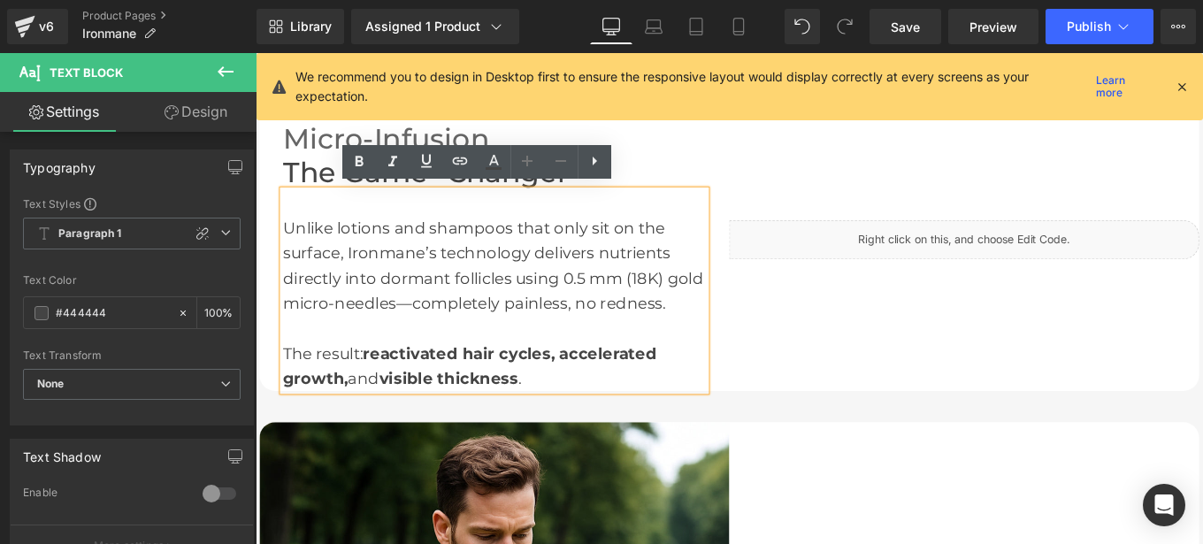
scroll to position [1761, 0]
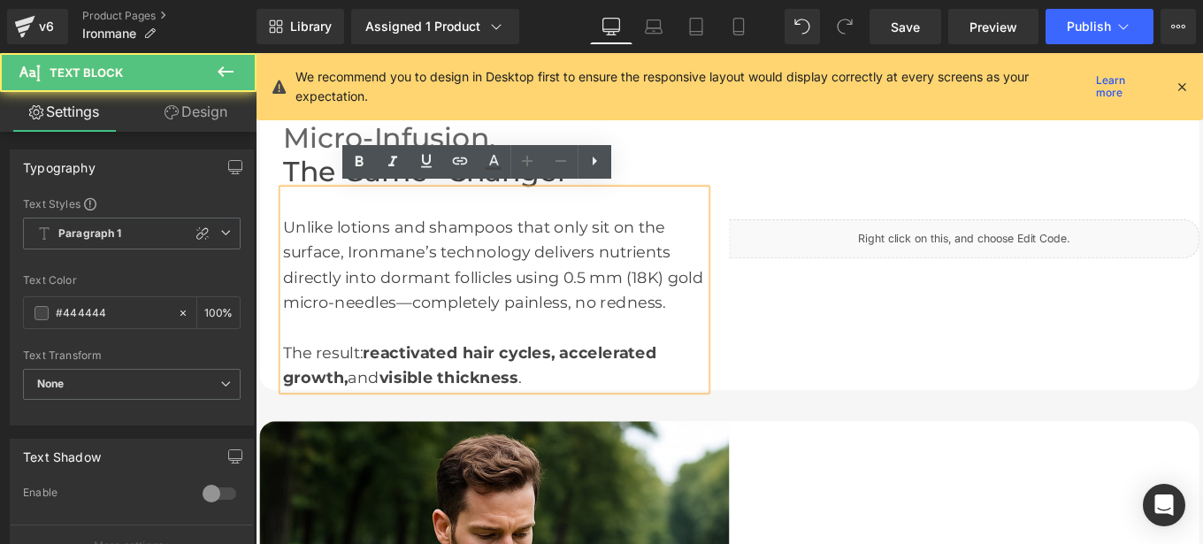
drag, startPoint x: 354, startPoint y: 275, endPoint x: 726, endPoint y: 337, distance: 377.5
click at [726, 337] on div "Unlike lotions and shampoos that only sit on the surface, Ironmane’s technology…" at bounding box center [526, 320] width 478 height 226
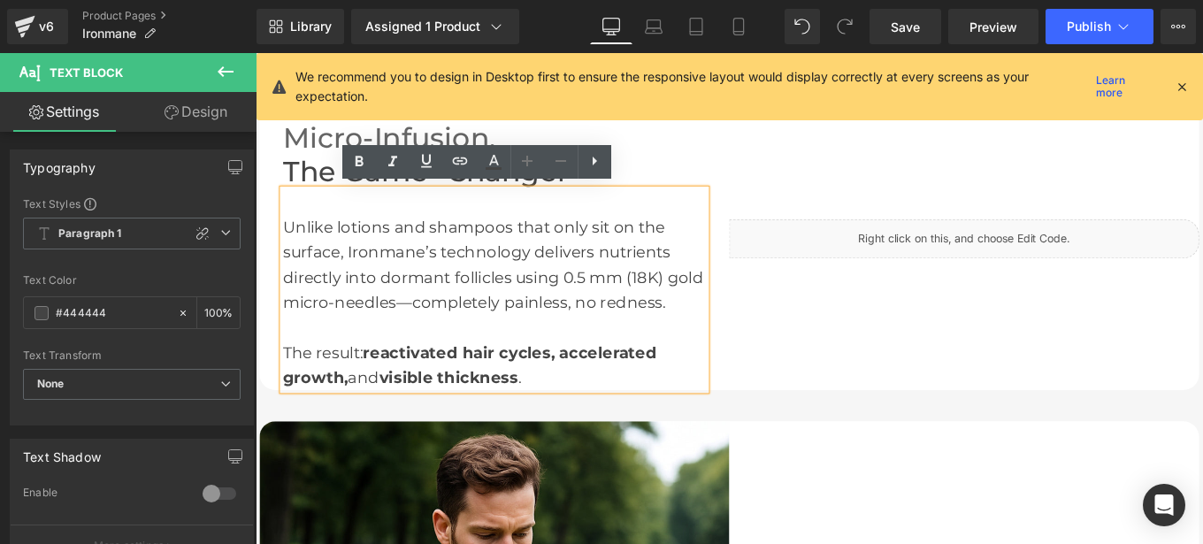
copy div "Ironmane’s technology delivers nutrients directly into dormant follicles using …"
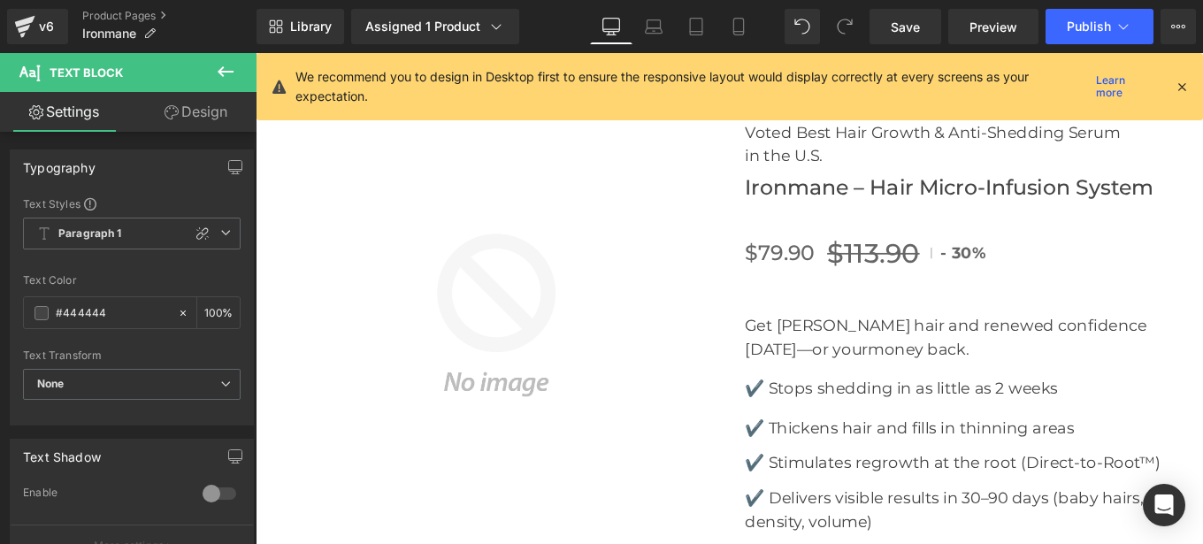
scroll to position [5952, 0]
click at [838, 418] on p "✔️ Stops shedding in as little as 2 weeks" at bounding box center [1063, 431] width 509 height 27
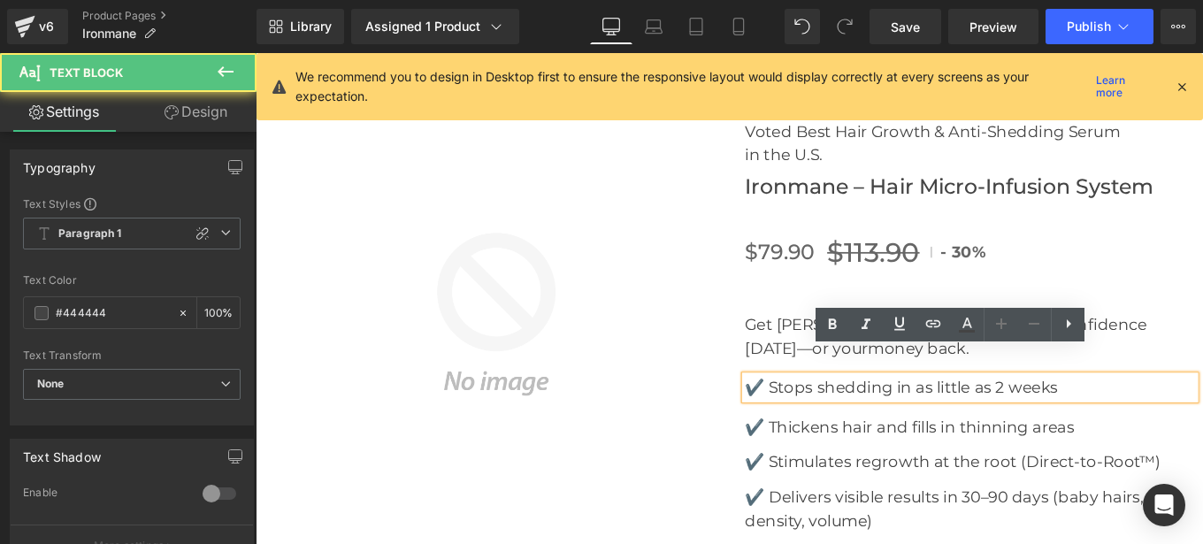
drag, startPoint x: 838, startPoint y: 402, endPoint x: 1170, endPoint y: 405, distance: 332.6
click at [1170, 418] on p "✔️ Stops shedding in as little as 2 weeks" at bounding box center [1063, 431] width 509 height 27
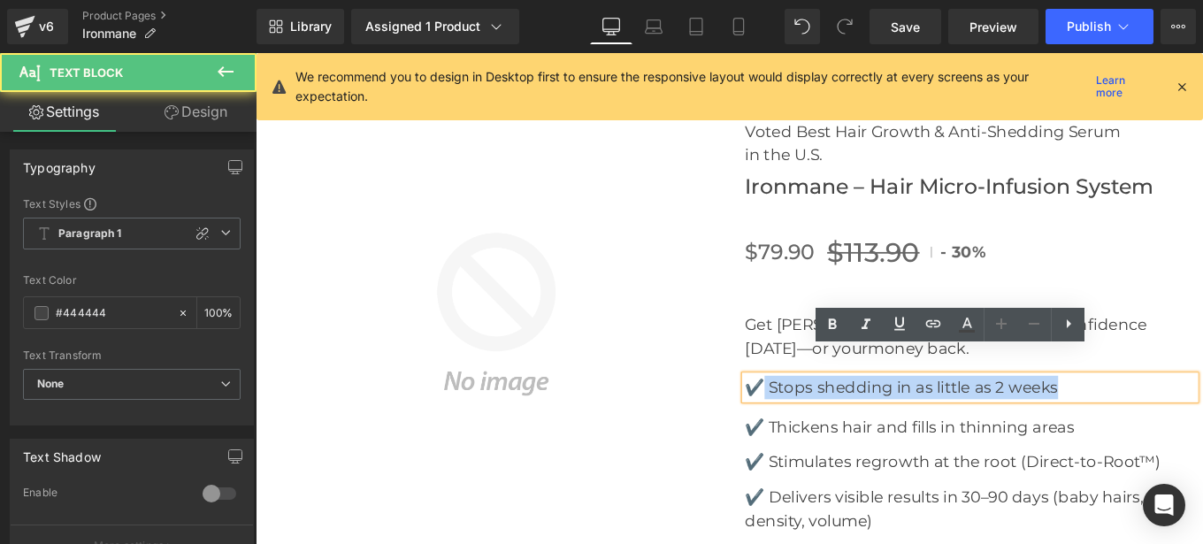
drag, startPoint x: 1016, startPoint y: 409, endPoint x: 830, endPoint y: 405, distance: 186.7
click at [830, 418] on p "✔️ Stops shedding in as little as 2 weeks" at bounding box center [1063, 431] width 509 height 27
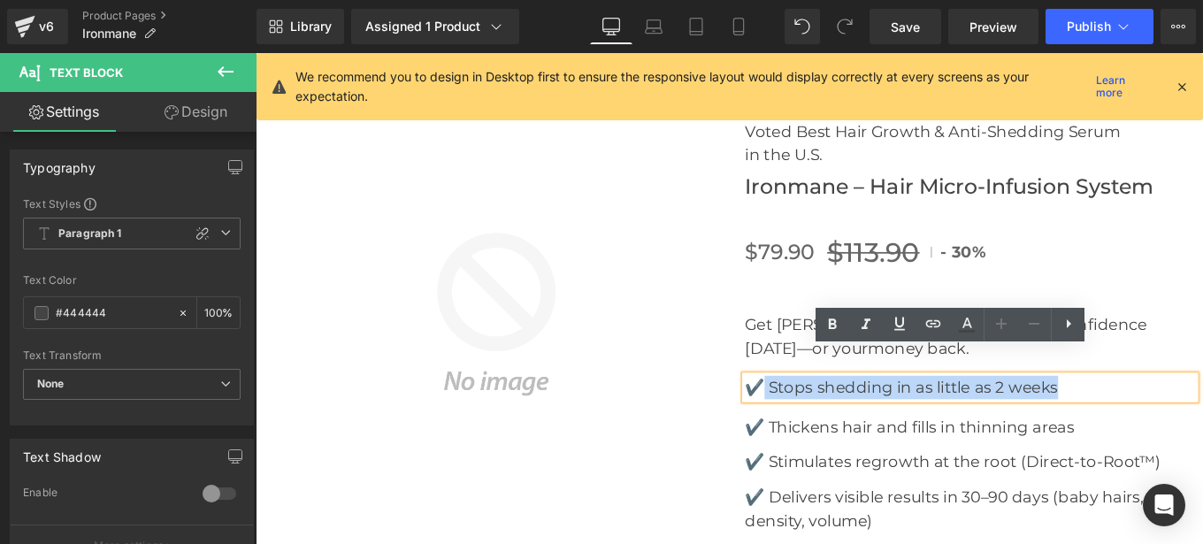
copy p "Stops shedding in as little as 2 weeks"
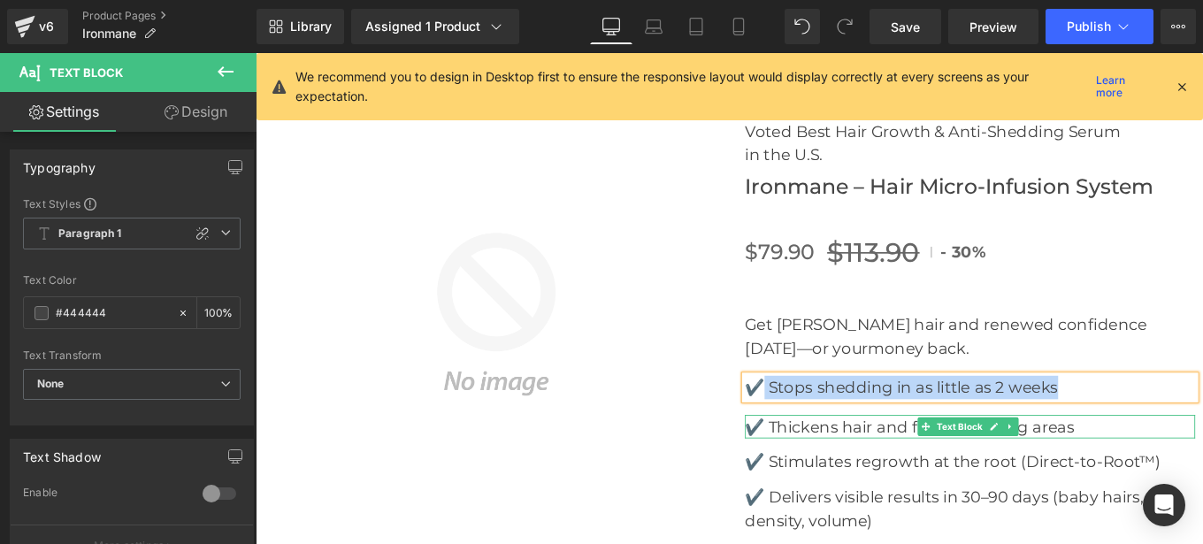
click at [852, 462] on p "✔️ Thickens hair and fills in thinning areas" at bounding box center [1063, 475] width 509 height 27
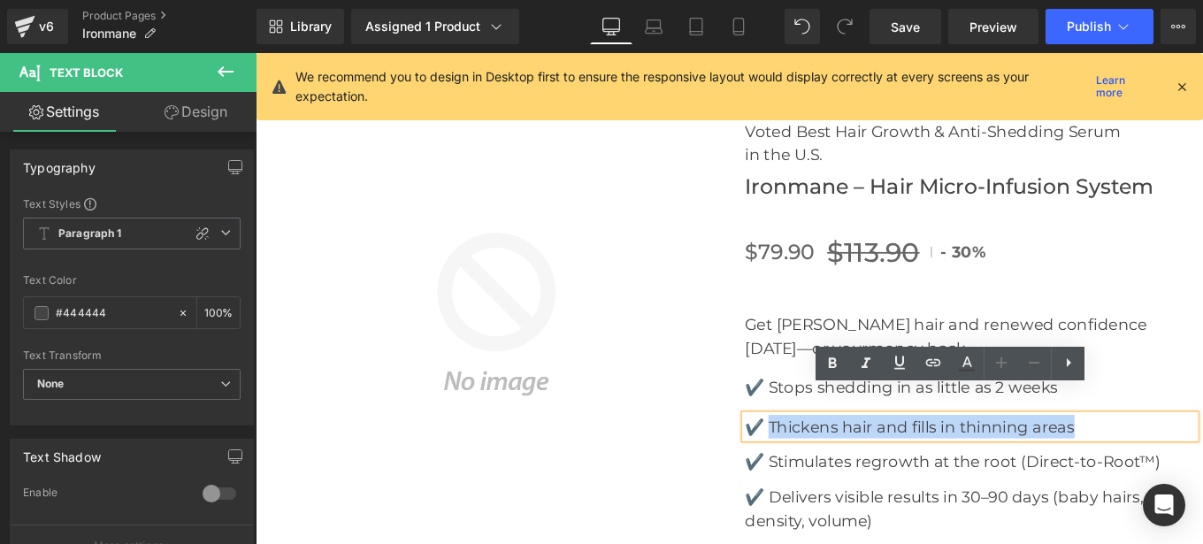
drag, startPoint x: 833, startPoint y: 447, endPoint x: 1207, endPoint y: 455, distance: 374.3
click at [1202, 462] on p "✔️ Thickens hair and fills in thinning areas" at bounding box center [1063, 475] width 509 height 27
copy p "Thickens hair and fills in thinning areas"
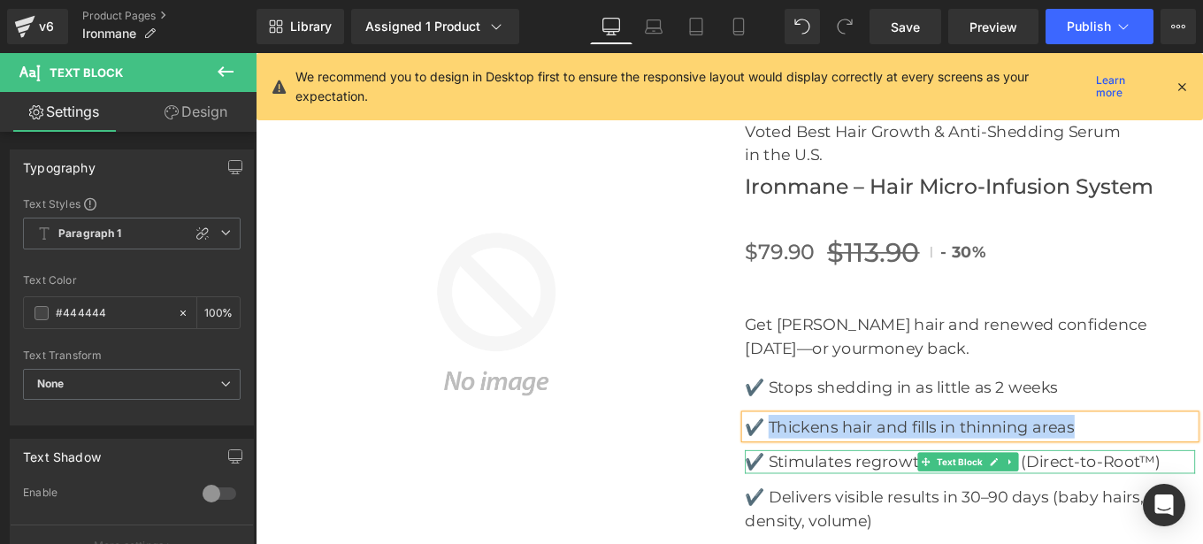
click at [865, 502] on p "✔️ Stimulates regrowth at the root (Direct-to-Root™)" at bounding box center [1063, 515] width 509 height 27
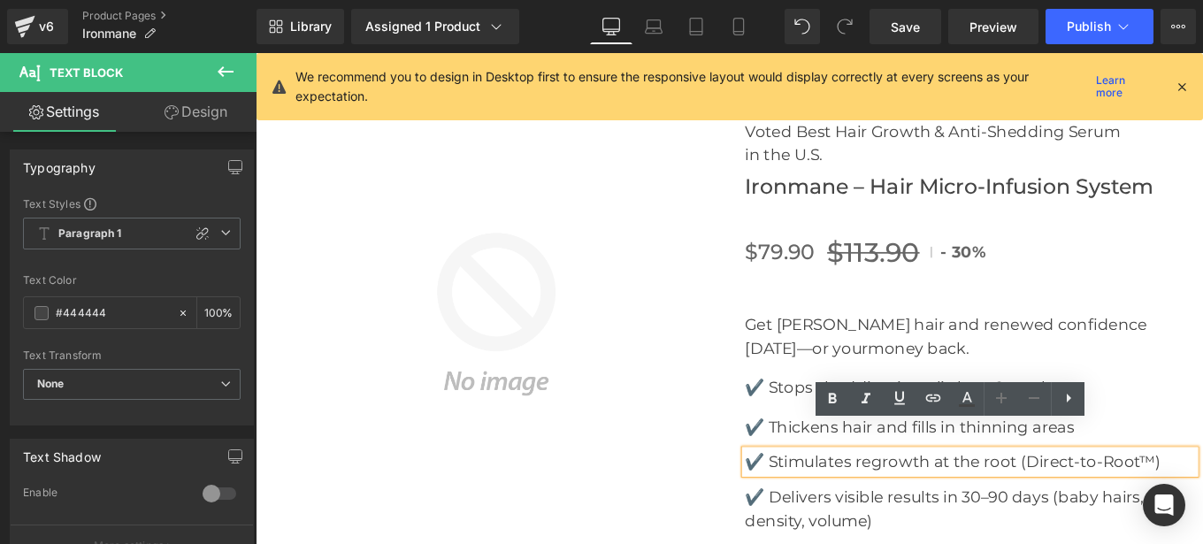
click at [835, 502] on p "✔️ Stimulates regrowth at the root (Direct-to-Root™)" at bounding box center [1063, 515] width 509 height 27
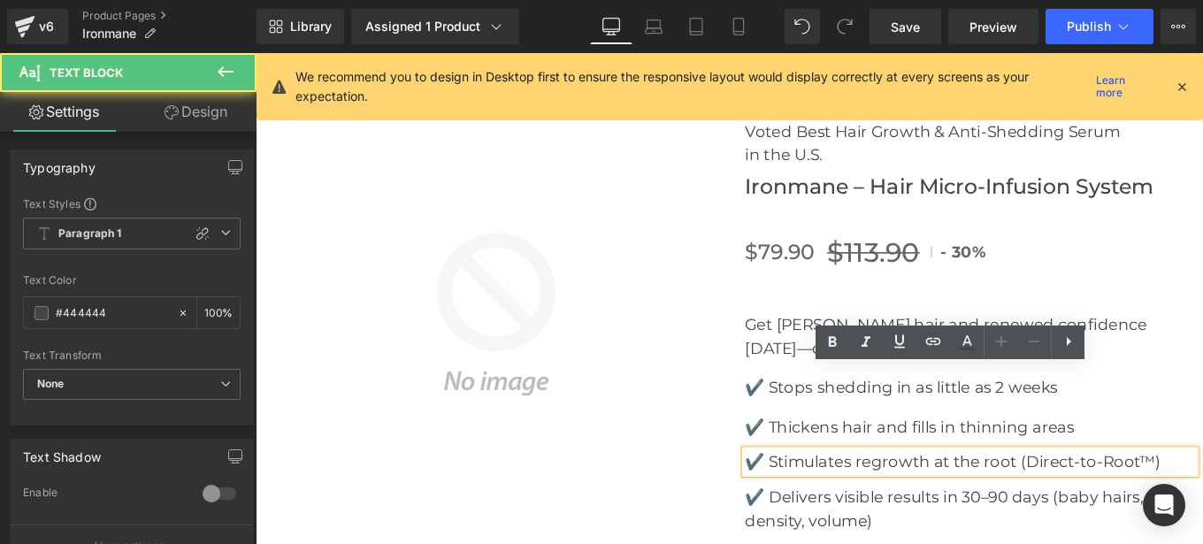
scroll to position [6046, 0]
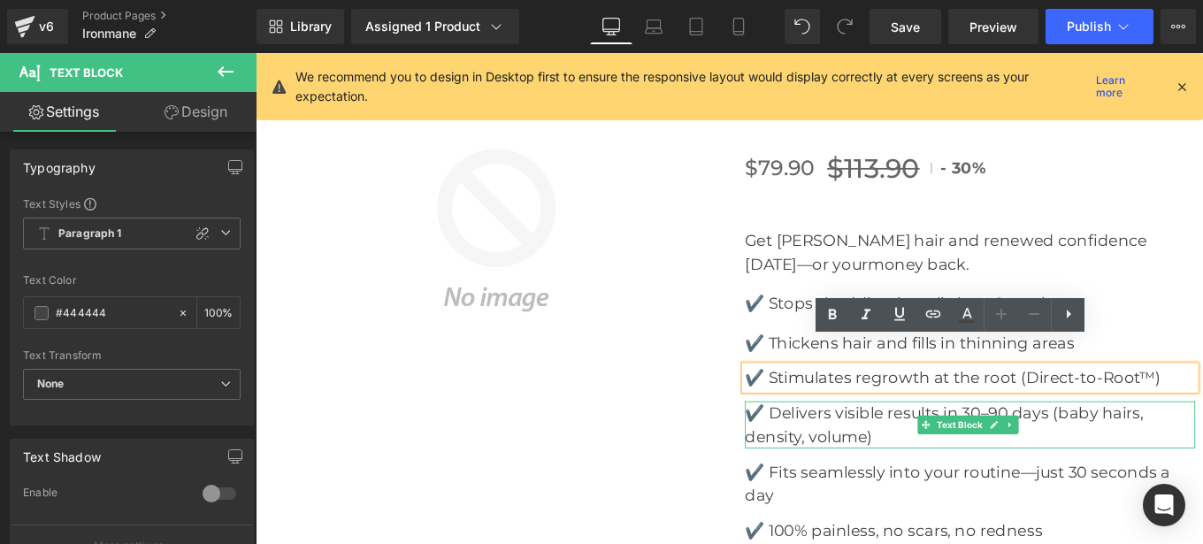
click at [839, 447] on p "✔️ Delivers visible results in 30–90 days (baby hairs, density, volume)" at bounding box center [1063, 473] width 509 height 53
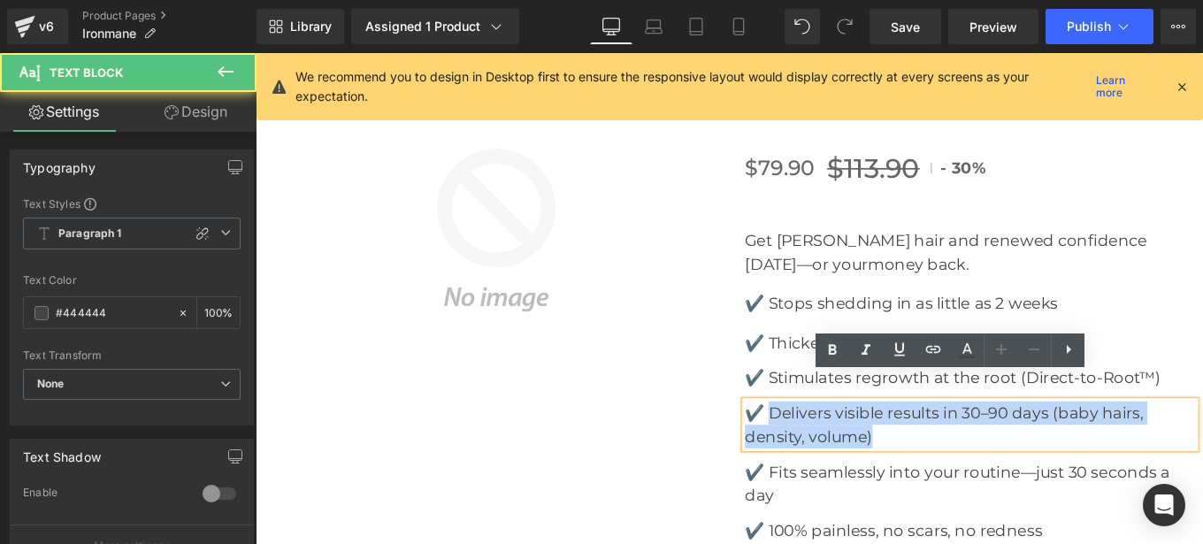
drag, startPoint x: 833, startPoint y: 433, endPoint x: 973, endPoint y: 457, distance: 141.9
click at [973, 457] on p "✔️ Delivers visible results in 30–90 days (baby hairs, density, volume)" at bounding box center [1063, 473] width 509 height 53
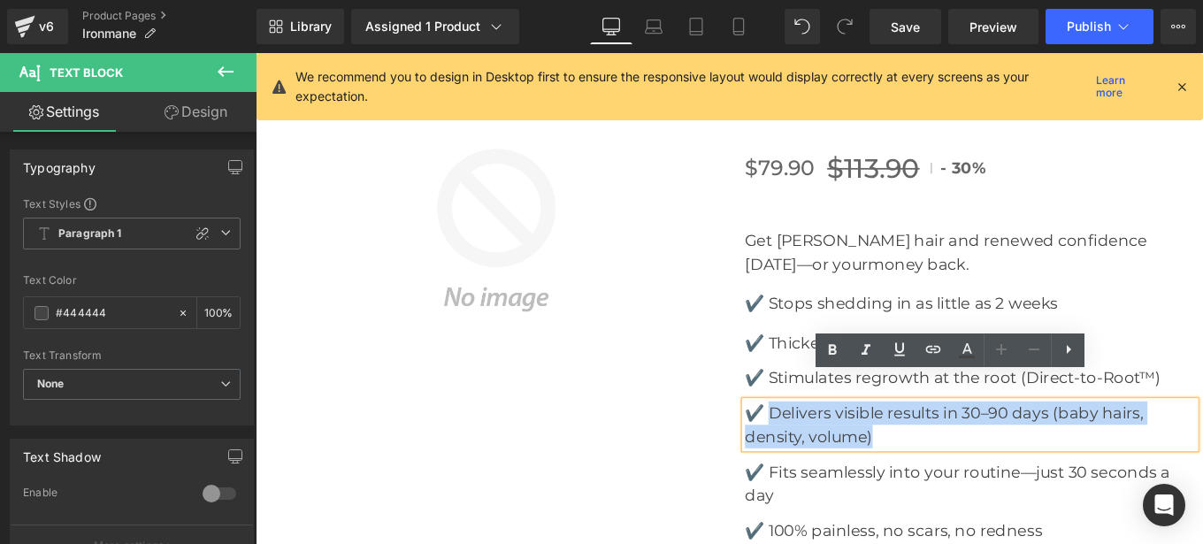
copy p "Delivers visible results in 30–90 days (baby hairs, density, volume)"
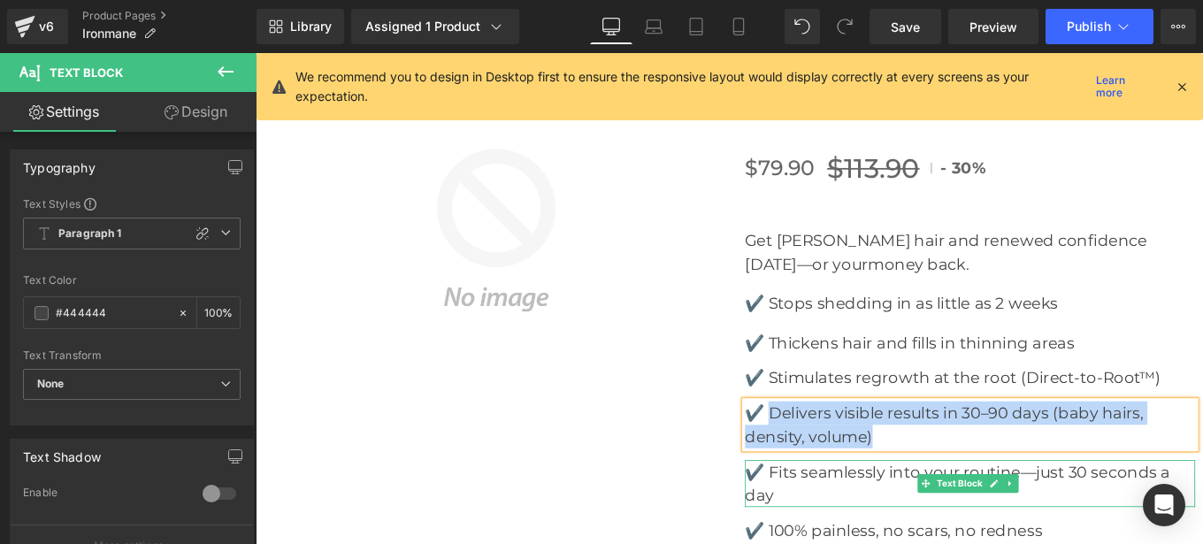
click at [852, 513] on p "✔️ Fits seamlessly into your routine—just 30 seconds a day" at bounding box center [1063, 539] width 509 height 53
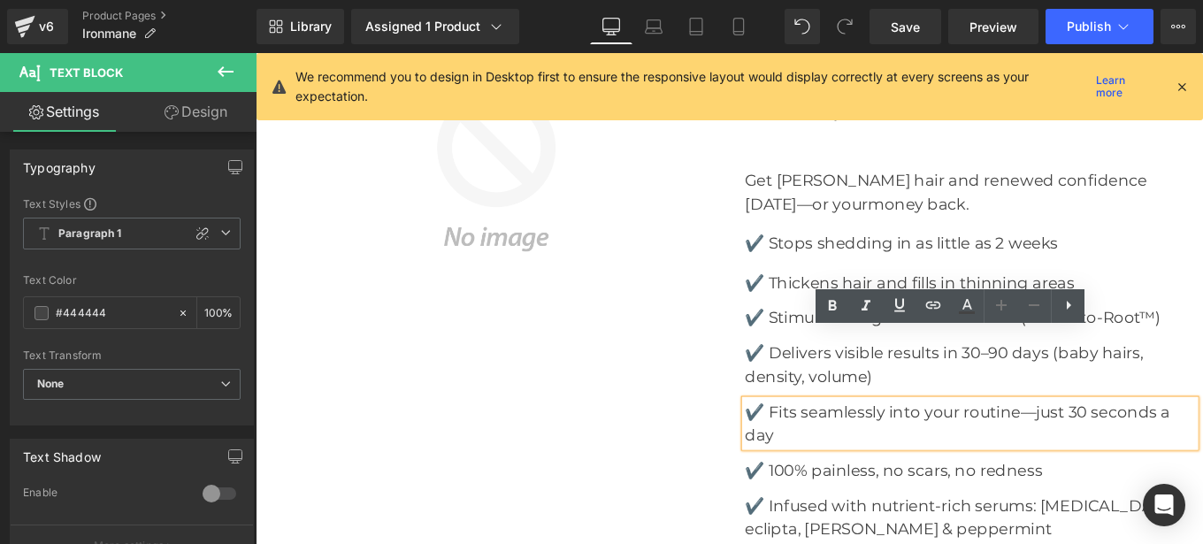
scroll to position [6171, 0]
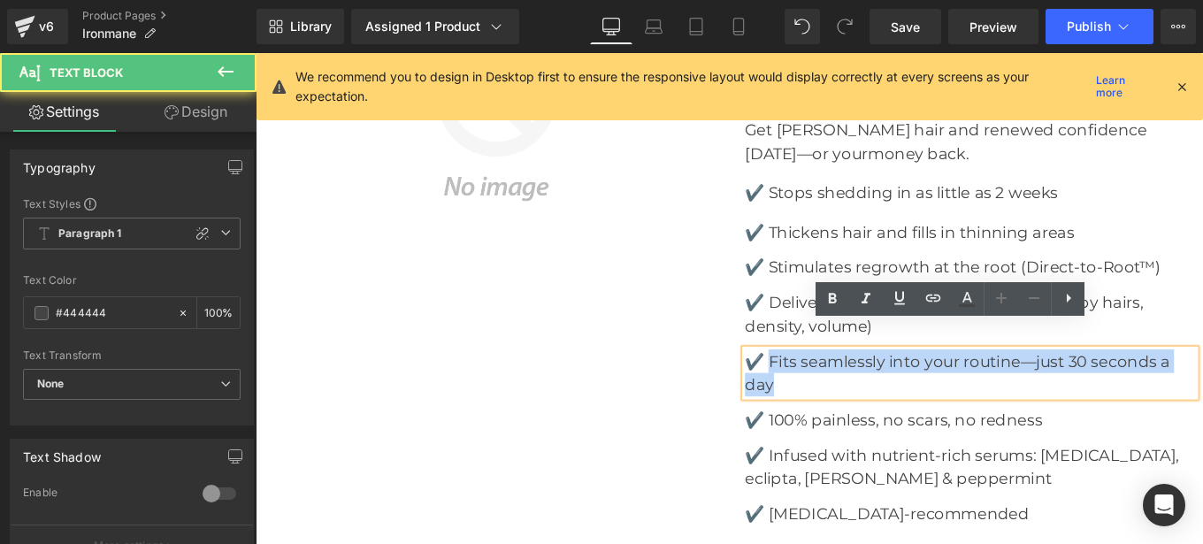
drag, startPoint x: 834, startPoint y: 373, endPoint x: 846, endPoint y: 401, distance: 29.7
click at [846, 401] on p "✔️ Fits seamlessly into your routine—just 30 seconds a day" at bounding box center [1063, 414] width 509 height 53
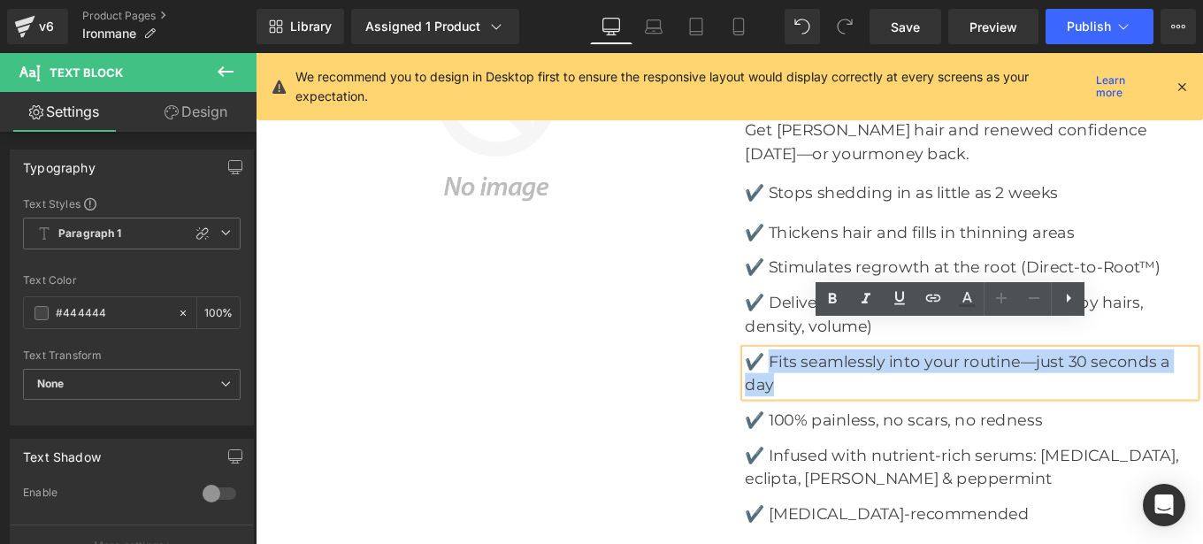
copy p "Fits seamlessly into your routine—just 30 seconds a day"
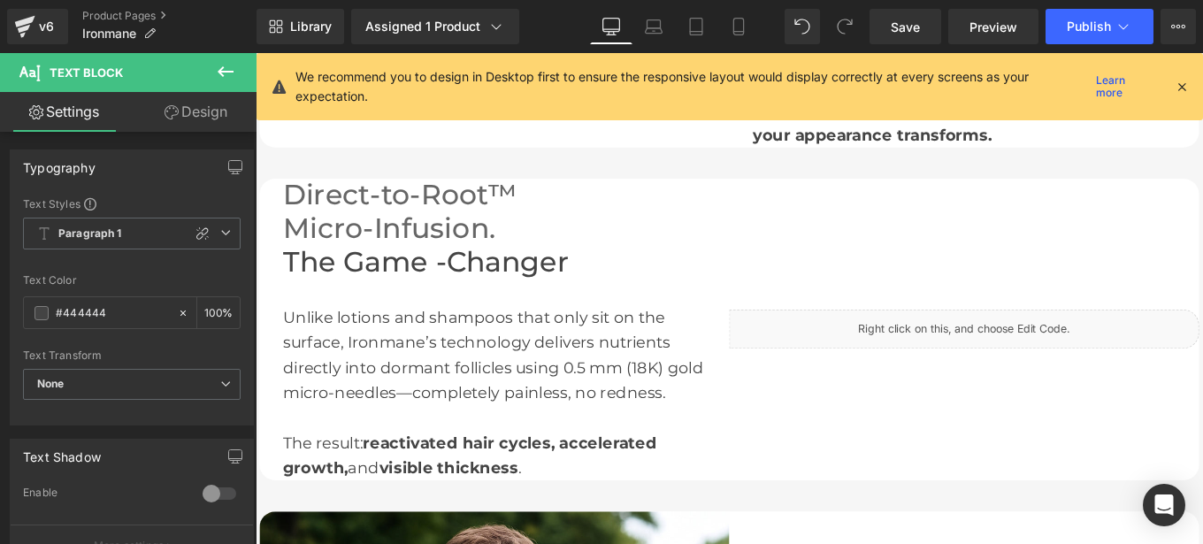
scroll to position [1656, 0]
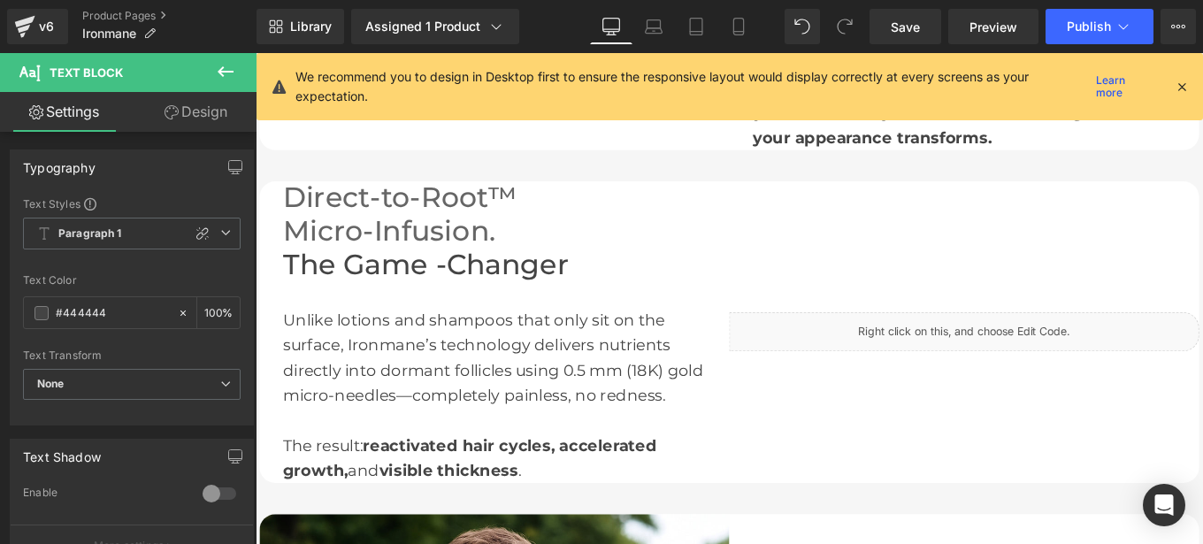
click at [370, 251] on span "Micro-Infusion." at bounding box center [407, 254] width 240 height 38
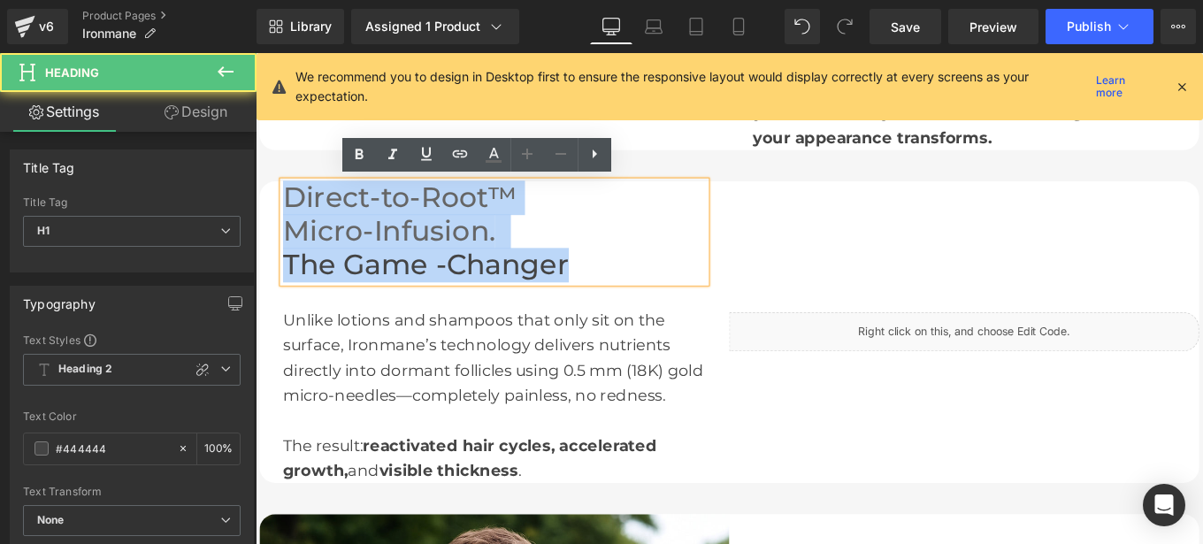
drag, startPoint x: 549, startPoint y: 270, endPoint x: 289, endPoint y: 203, distance: 268.6
click at [289, 203] on div "Liquid Direct-to-Root™ Micro-Infusion. The Game -Changer Heading Unlike lotions…" at bounding box center [791, 368] width 1062 height 340
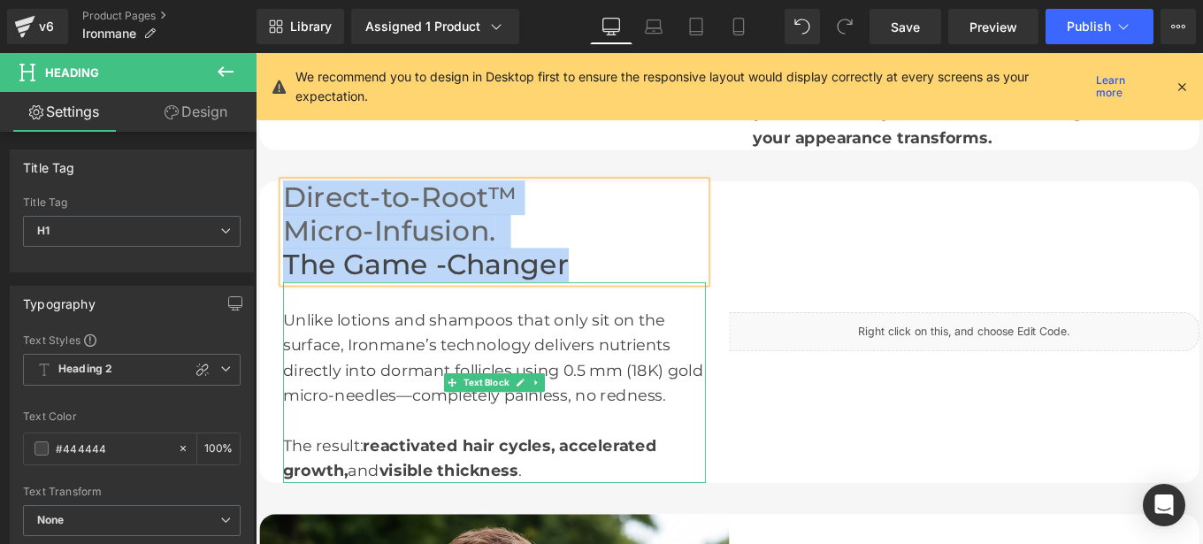
click at [722, 419] on div "Unlike lotions and shampoos that only sit on the surface, Ironmane’s technology…" at bounding box center [526, 425] width 478 height 226
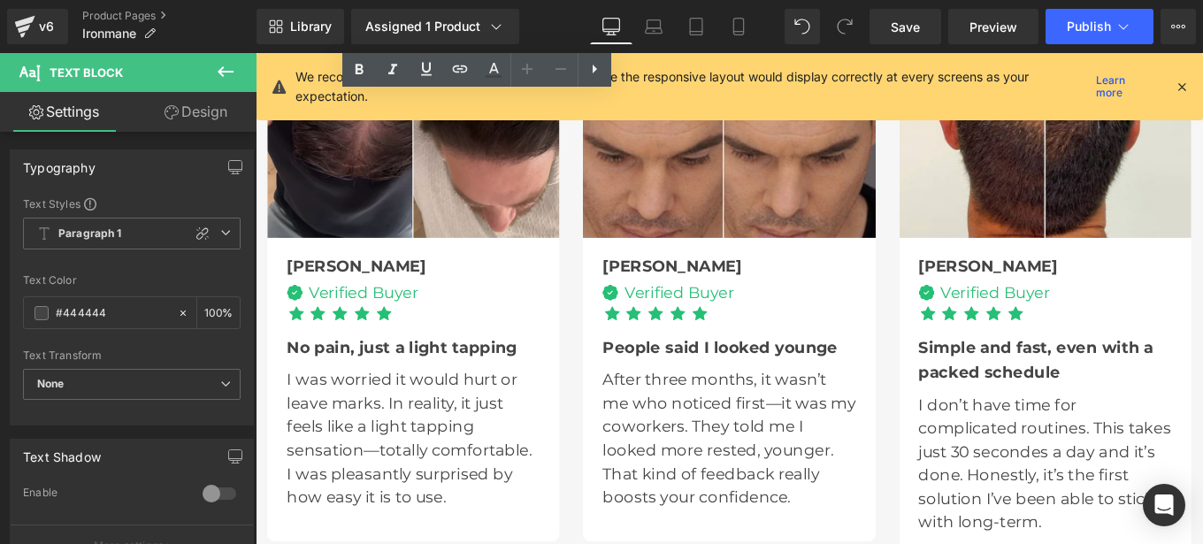
scroll to position [5213, 0]
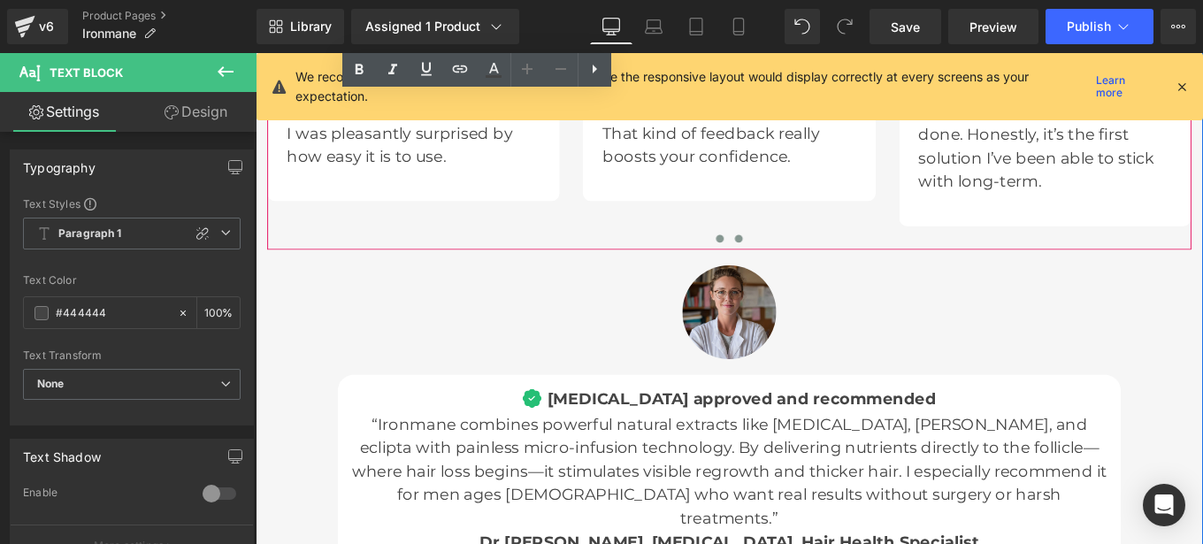
click at [797, 263] on span at bounding box center [801, 262] width 9 height 9
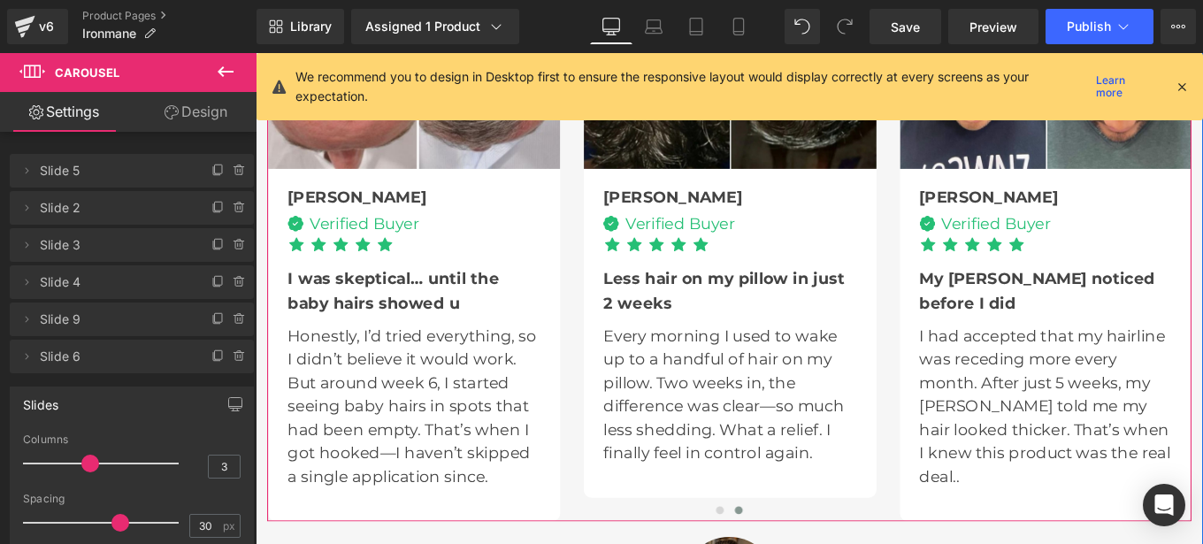
scroll to position [5100, 0]
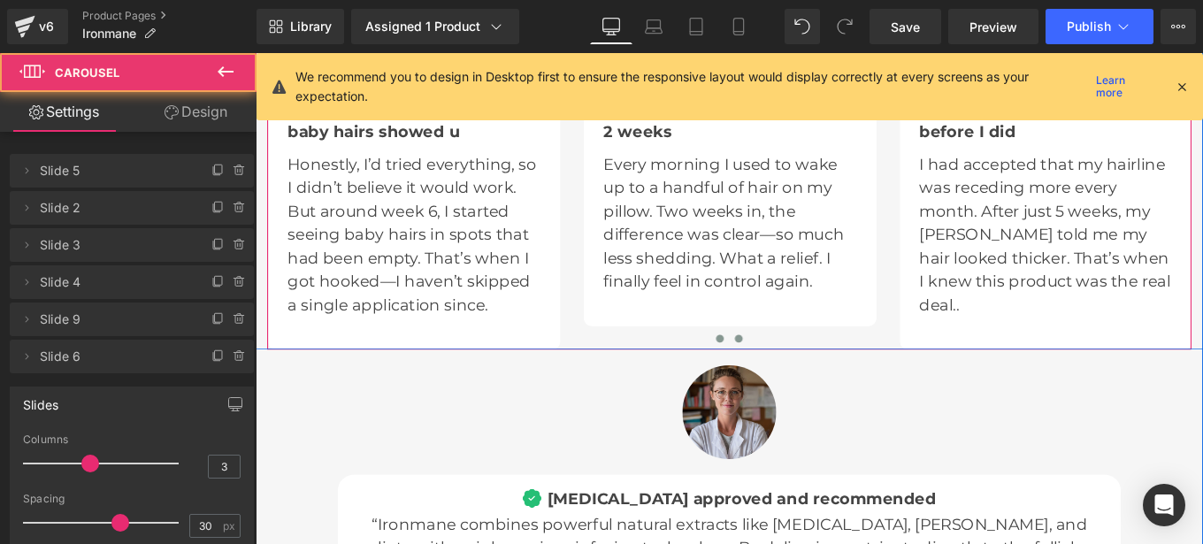
click at [778, 372] on span at bounding box center [780, 376] width 9 height 9
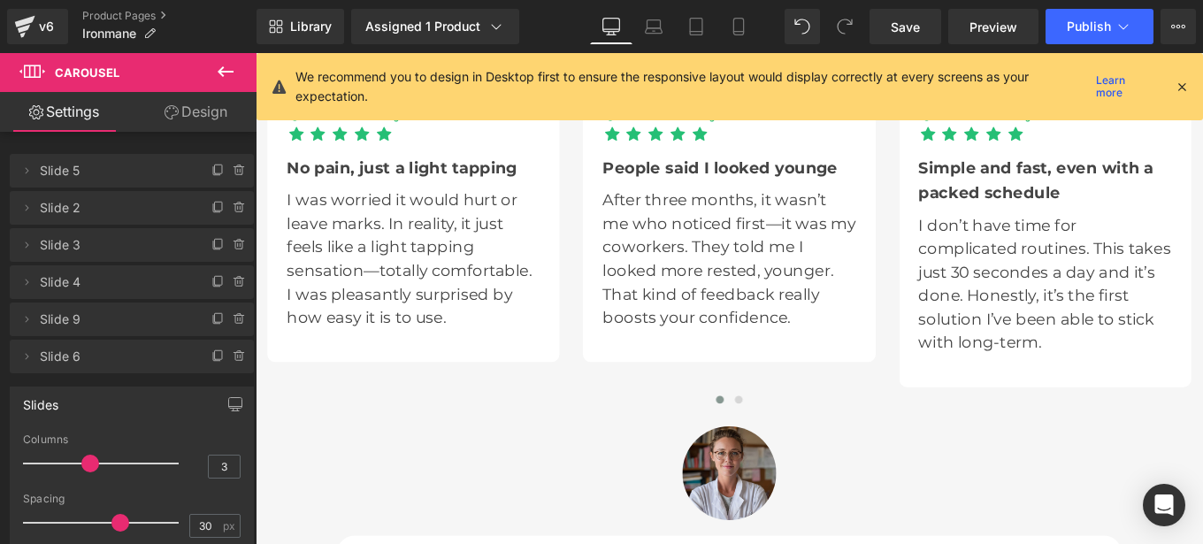
scroll to position [5046, 0]
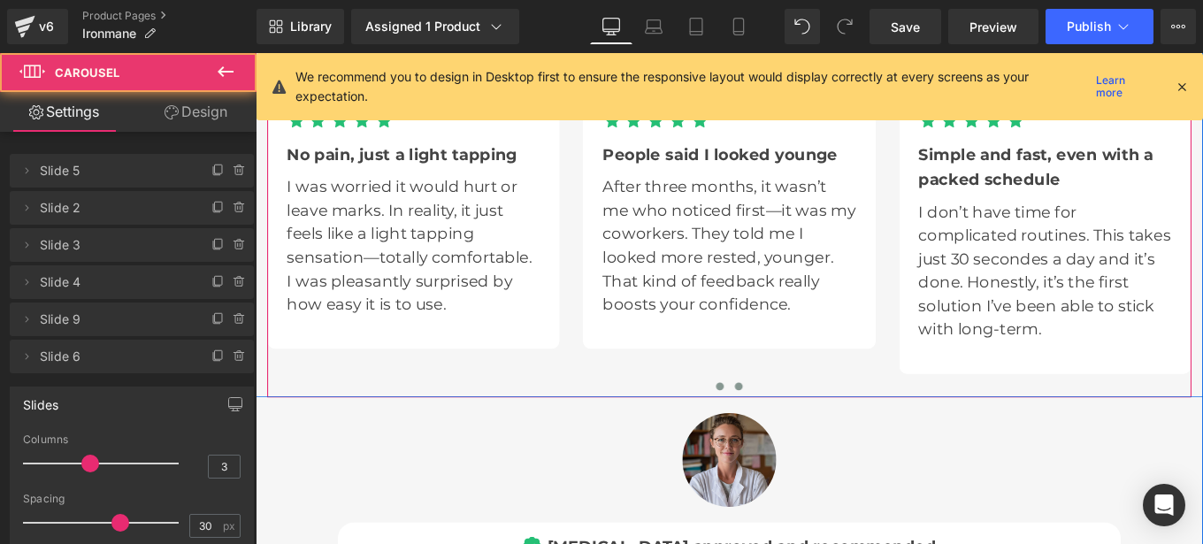
click at [803, 425] on button at bounding box center [801, 430] width 21 height 18
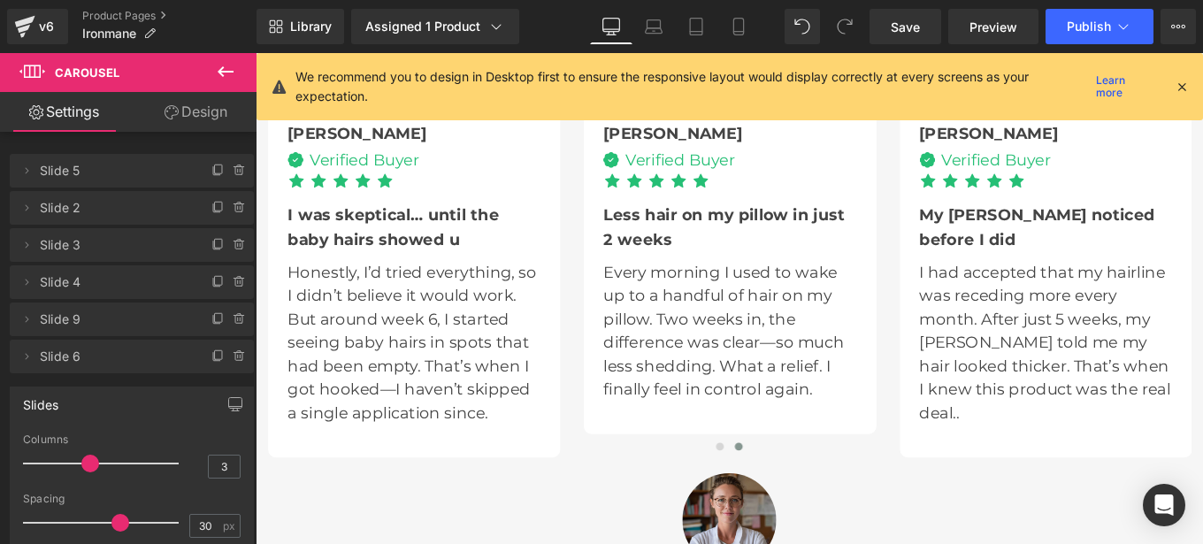
scroll to position [2178, 0]
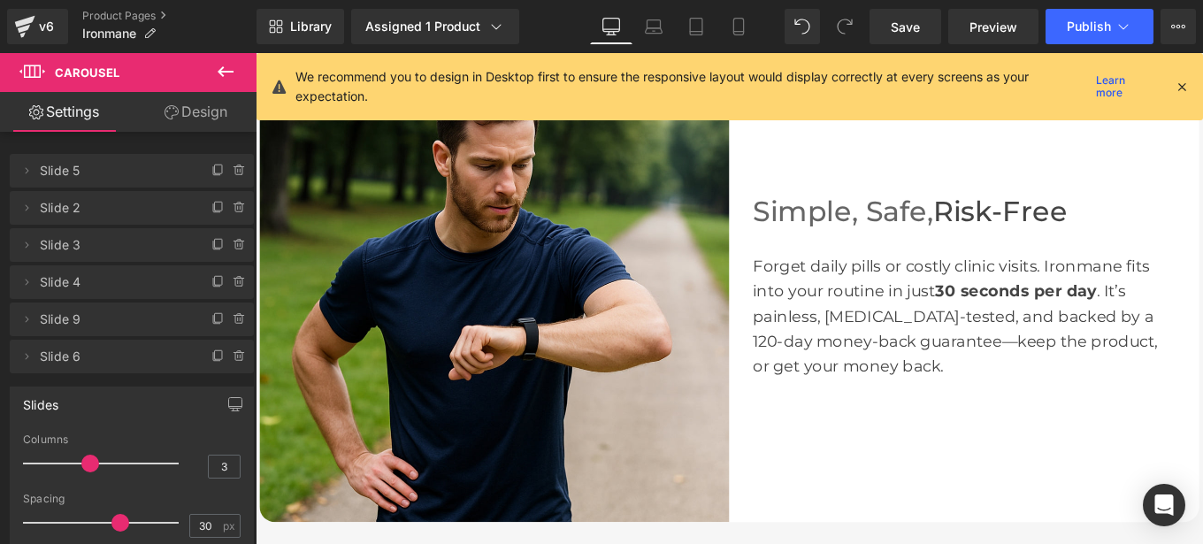
drag, startPoint x: 1182, startPoint y: 88, endPoint x: 558, endPoint y: 324, distance: 666.9
click at [1182, 88] on icon at bounding box center [1182, 87] width 16 height 16
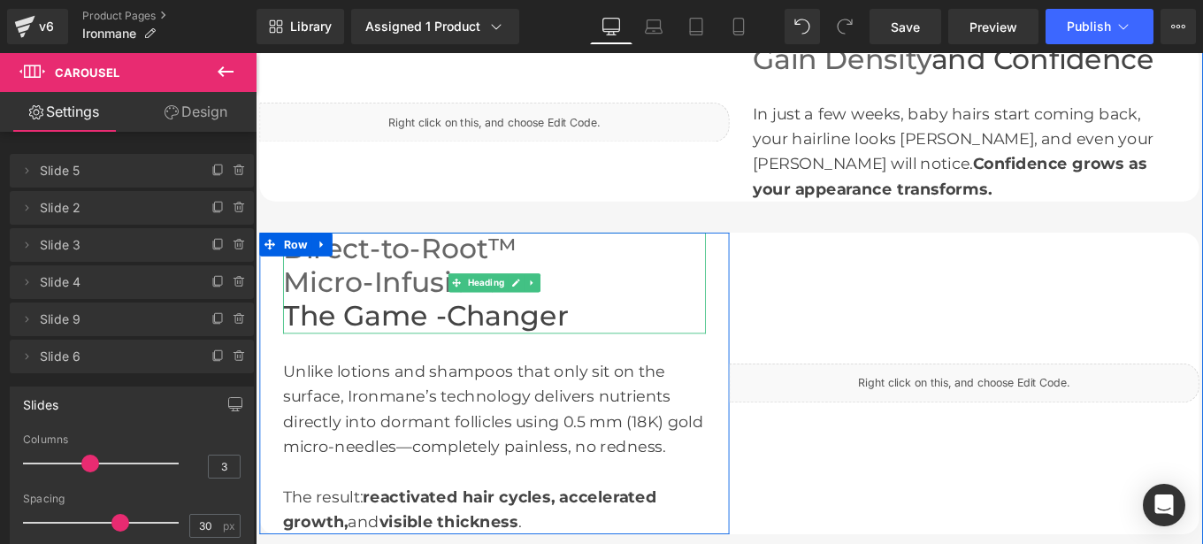
scroll to position [1414, 0]
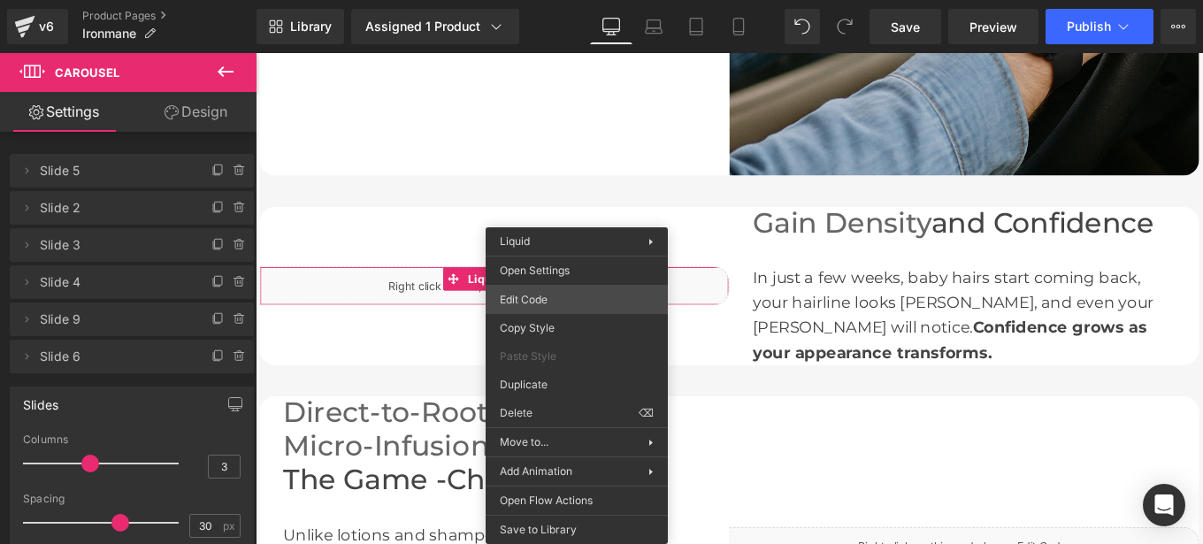
click at [535, 0] on div "Image You are previewing how the will restyle your page. You can not edit Eleme…" at bounding box center [601, 0] width 1203 height 0
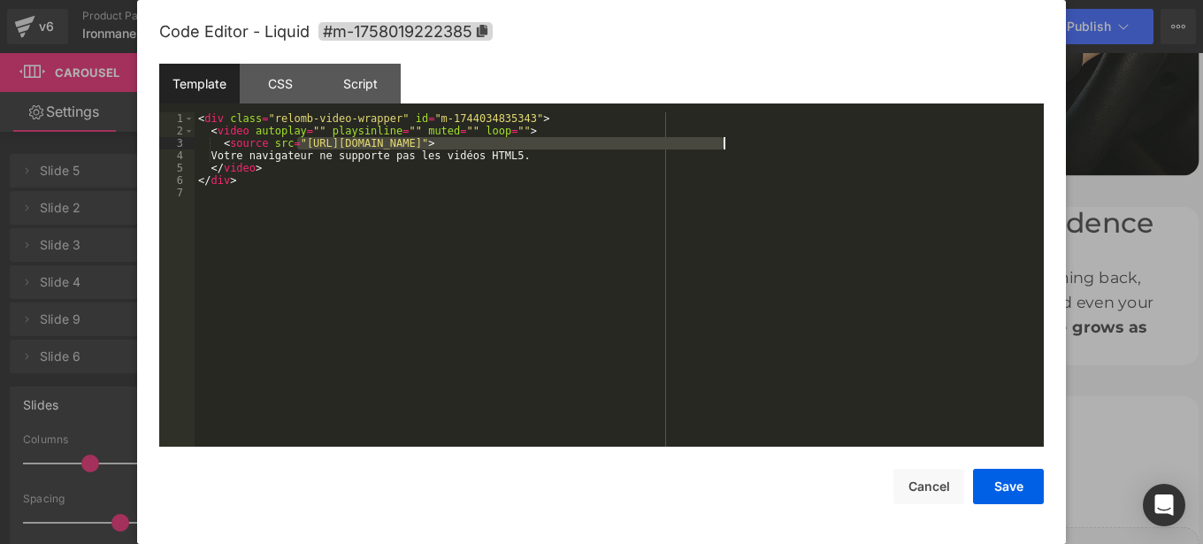
drag, startPoint x: 296, startPoint y: 148, endPoint x: 724, endPoint y: 145, distance: 428.2
click at [724, 145] on div "< div class = "relomb-video-wrapper" id = "m-1744034835343" > < video autoplay …" at bounding box center [619, 291] width 849 height 359
click at [1009, 486] on button "Save" at bounding box center [1008, 486] width 71 height 35
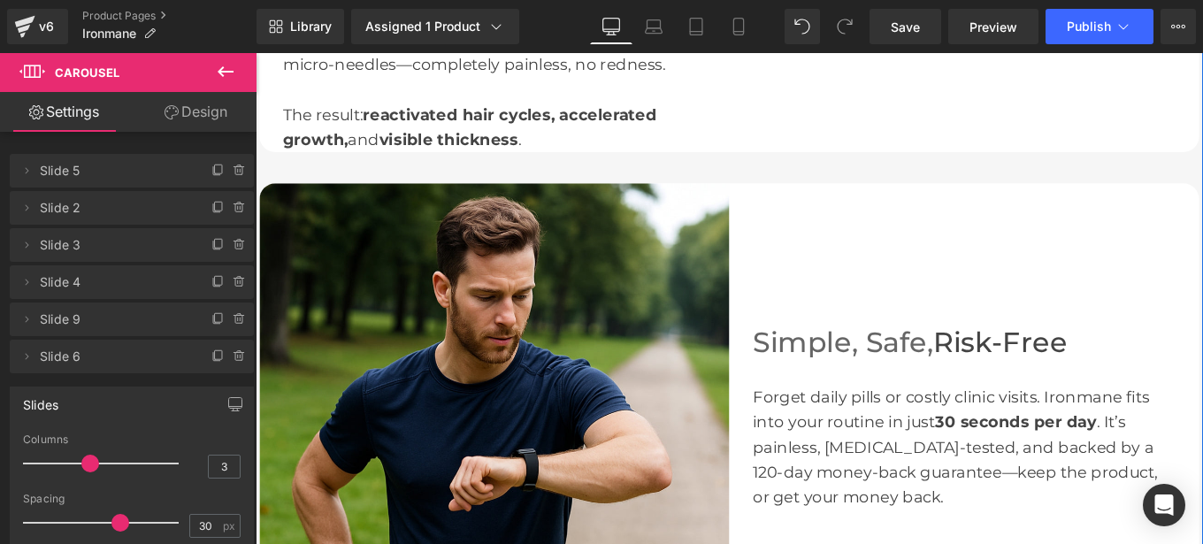
scroll to position [2033, 0]
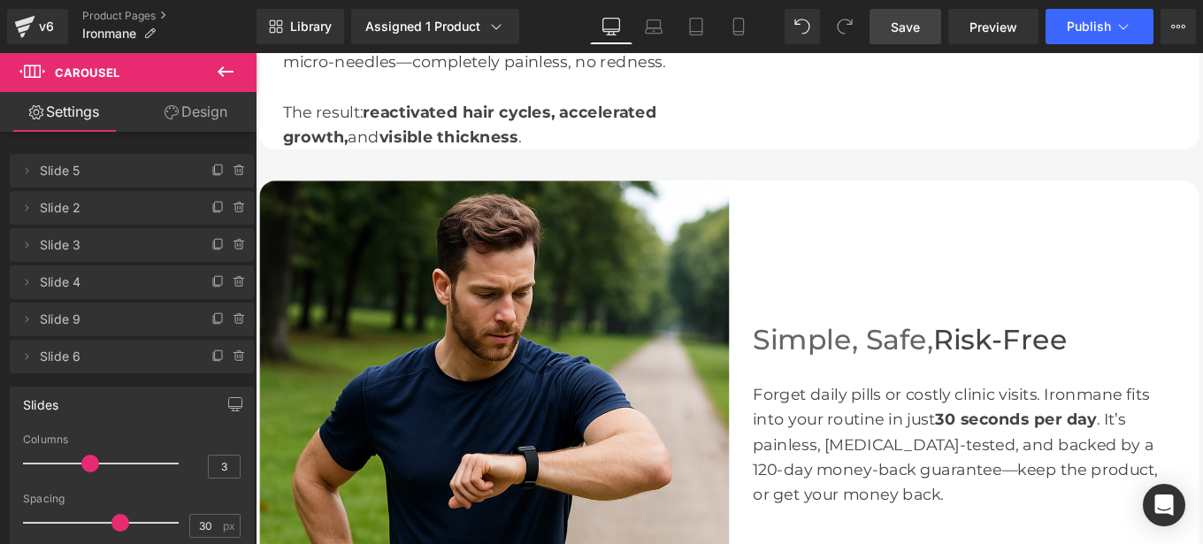
drag, startPoint x: 907, startPoint y: 33, endPoint x: 649, endPoint y: 391, distance: 441.2
click at [907, 33] on span "Save" at bounding box center [905, 27] width 29 height 19
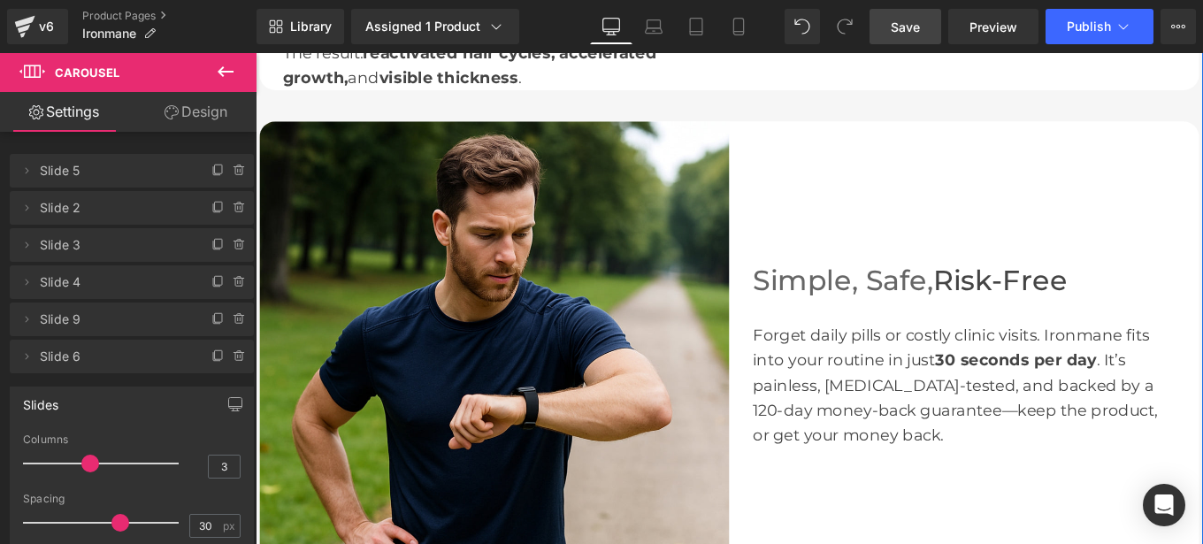
scroll to position [2099, 0]
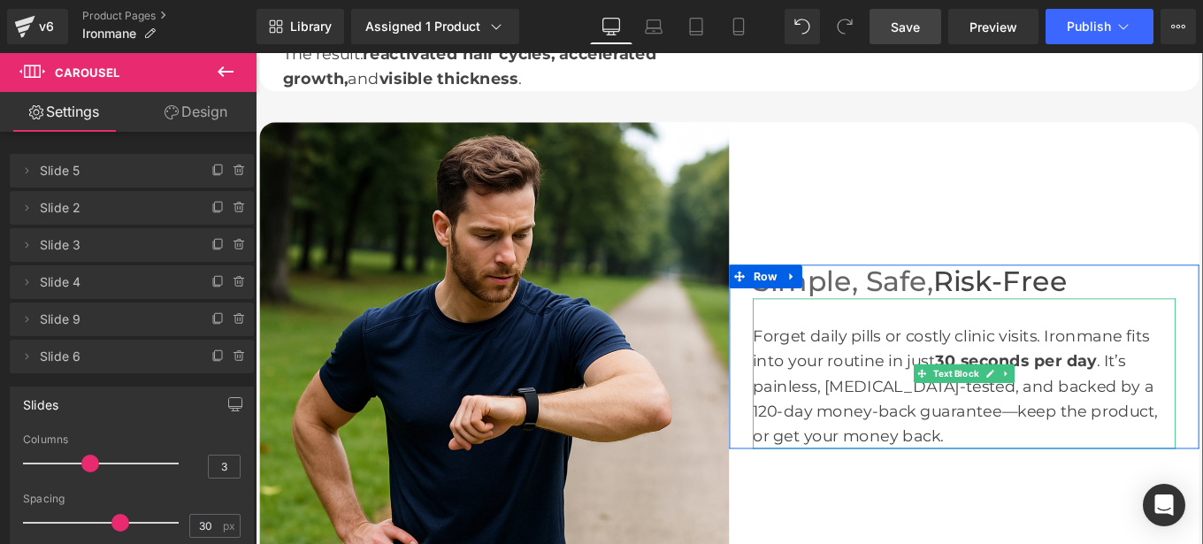
click at [930, 456] on div "Forget daily pills or costly clinic visits. [PERSON_NAME] fits into your routin…" at bounding box center [1056, 429] width 478 height 142
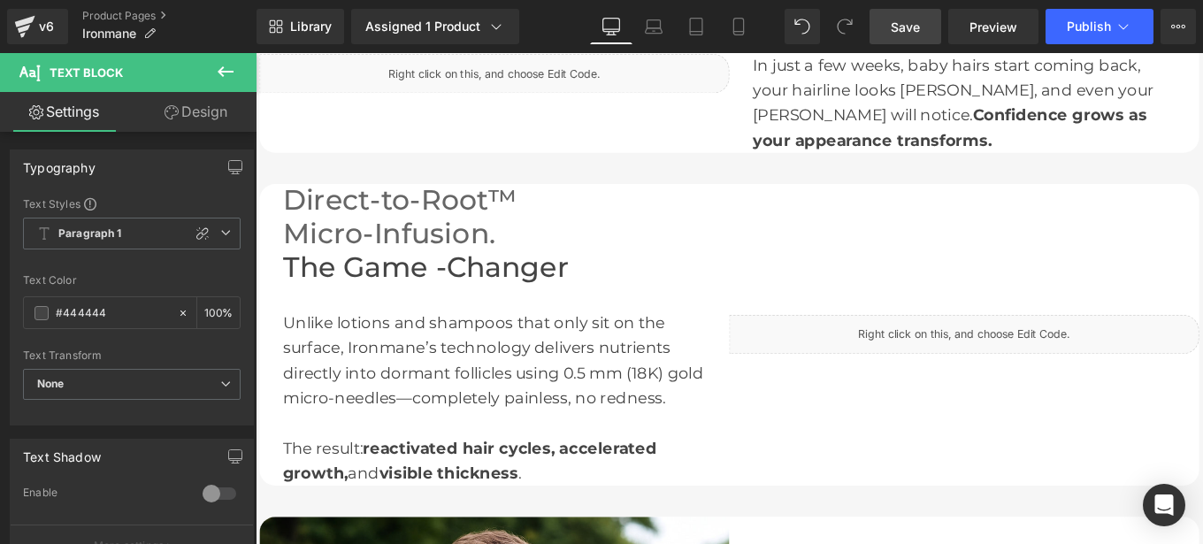
scroll to position [1652, 0]
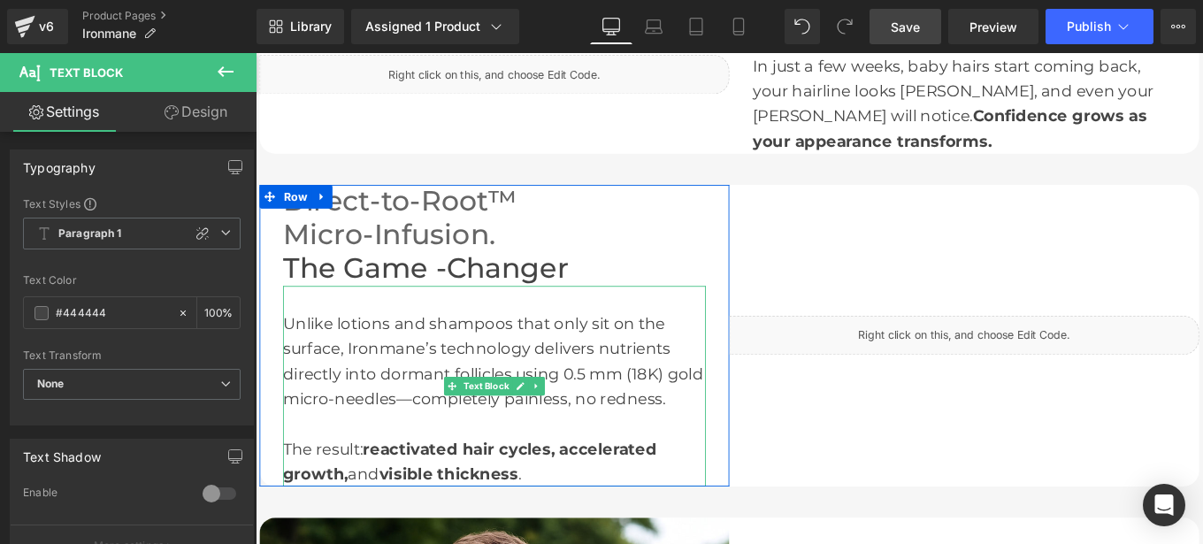
click at [431, 441] on div "Unlike lotions and shampoos that only sit on the surface, Ironmane’s technology…" at bounding box center [526, 429] width 478 height 226
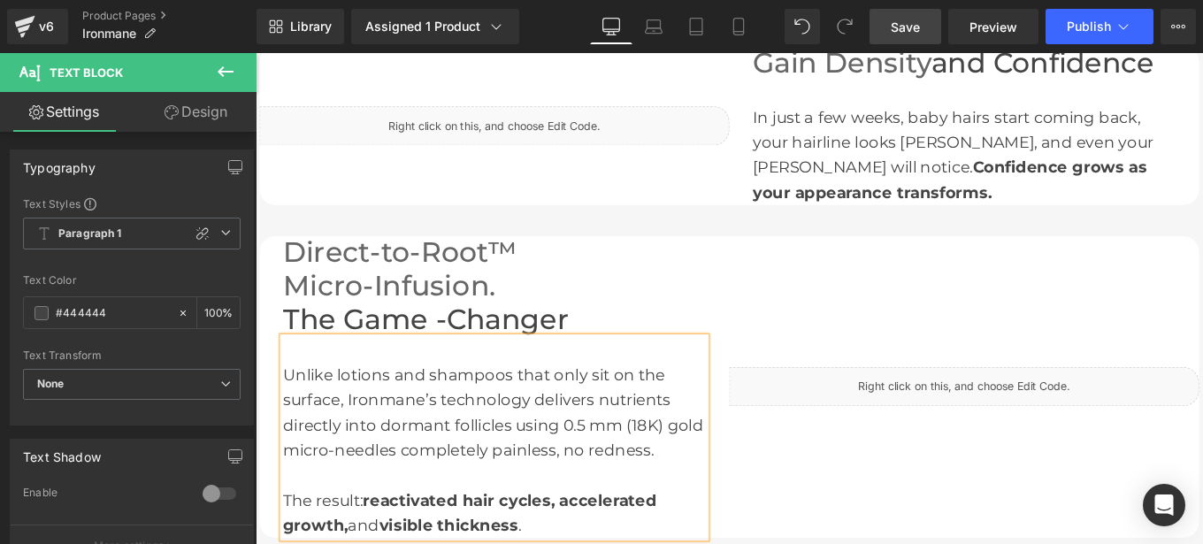
scroll to position [1391, 0]
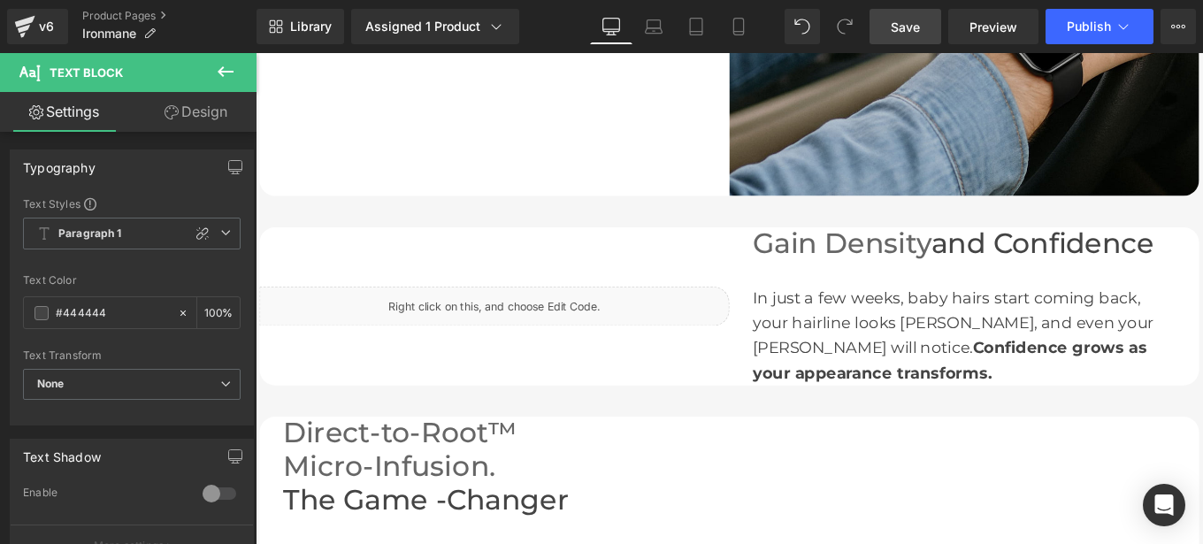
click at [893, 29] on span "Save" at bounding box center [905, 27] width 29 height 19
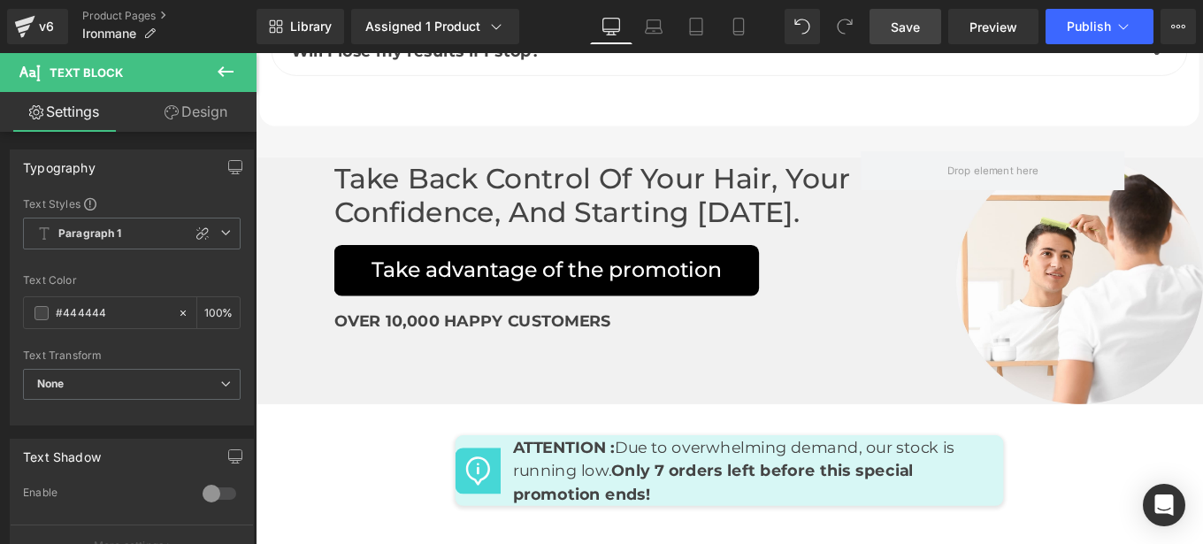
scroll to position [7792, 0]
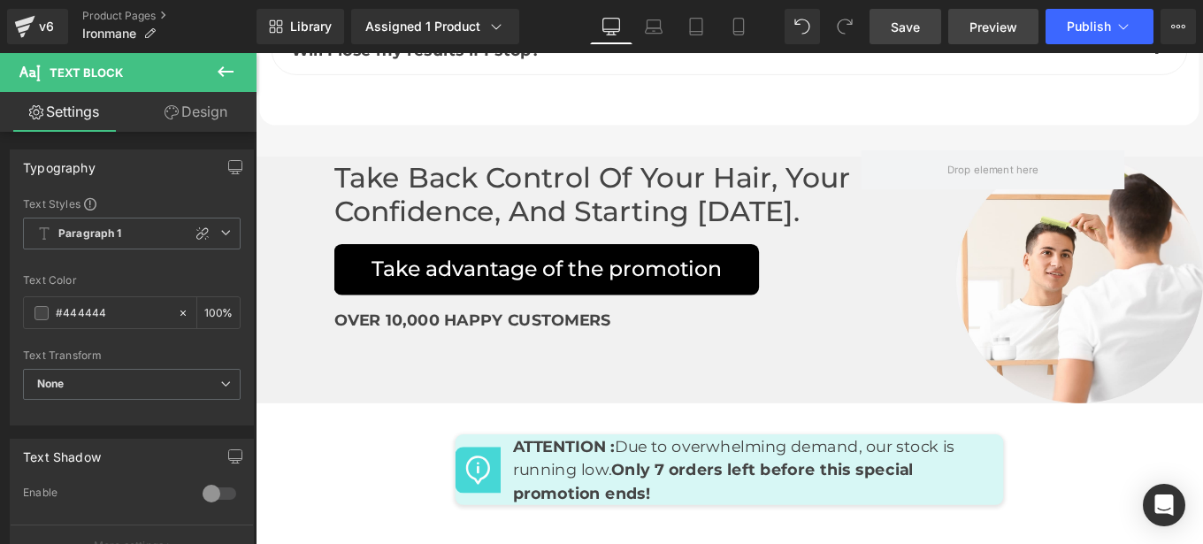
click at [995, 30] on span "Preview" at bounding box center [994, 27] width 48 height 19
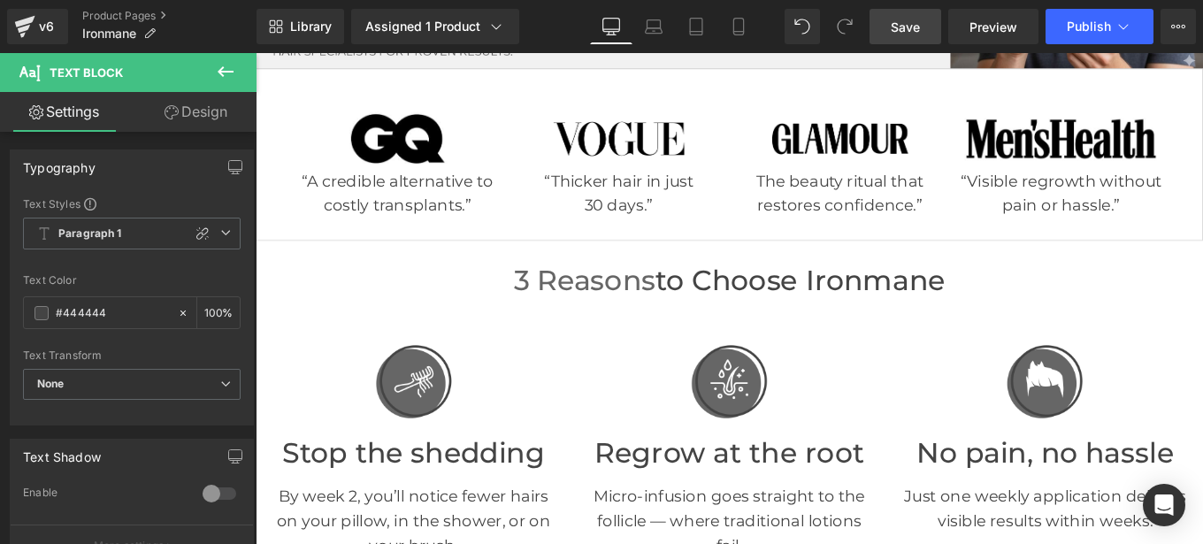
scroll to position [0, 0]
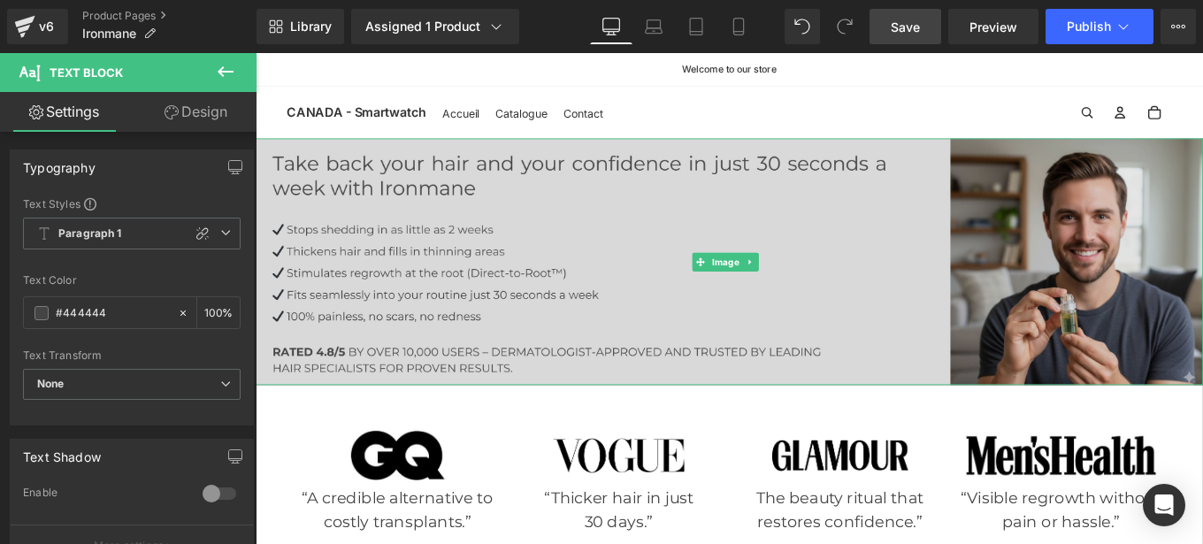
click at [581, 256] on img at bounding box center [791, 288] width 1070 height 279
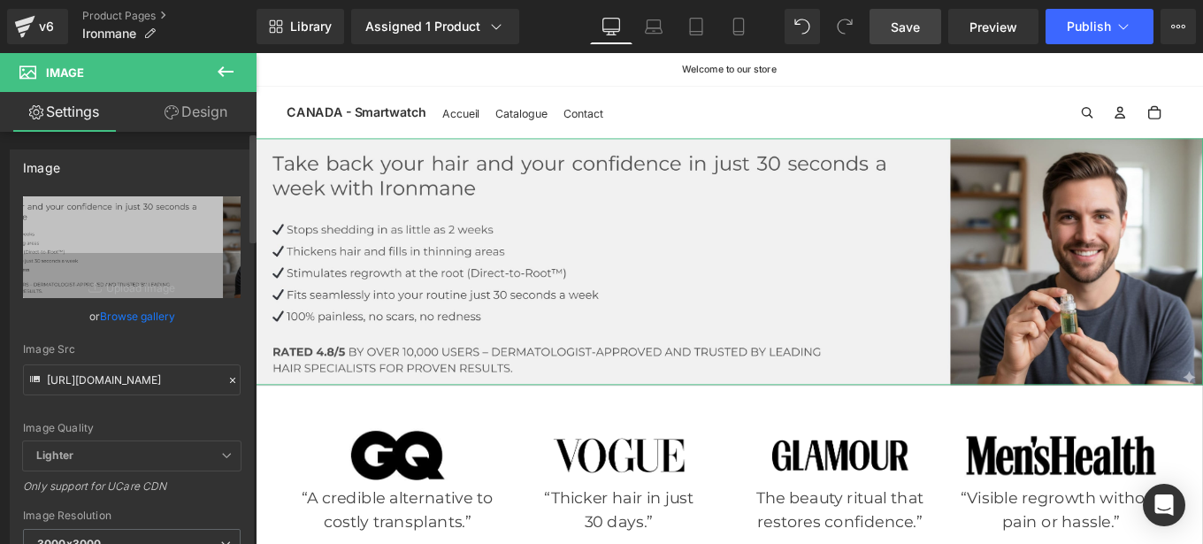
click at [226, 383] on icon at bounding box center [232, 380] width 12 height 12
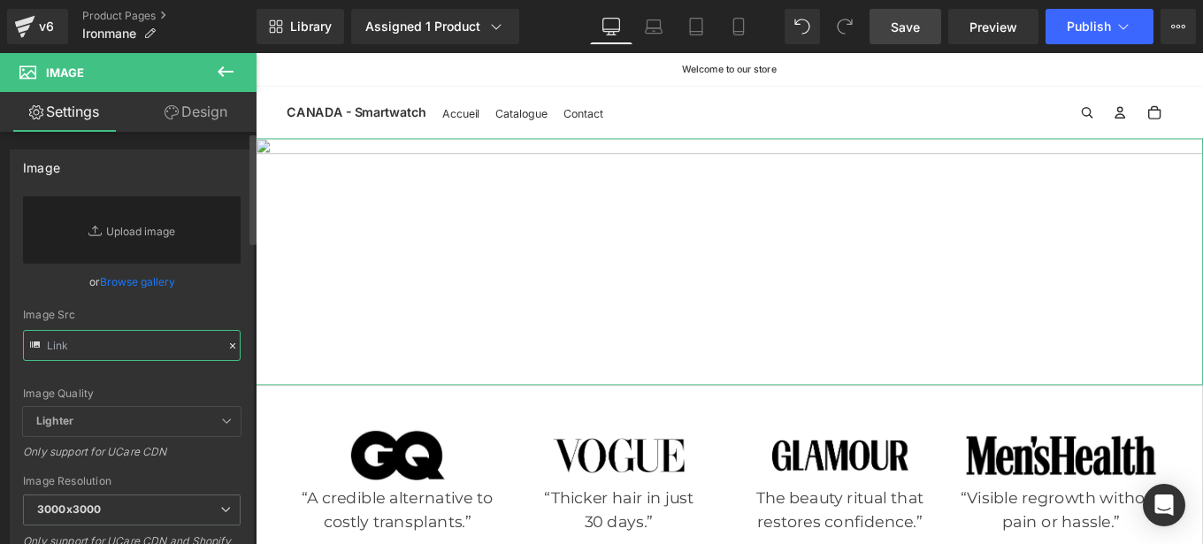
click at [107, 350] on input "text" at bounding box center [132, 345] width 218 height 31
paste input "[URL][DOMAIN_NAME]"
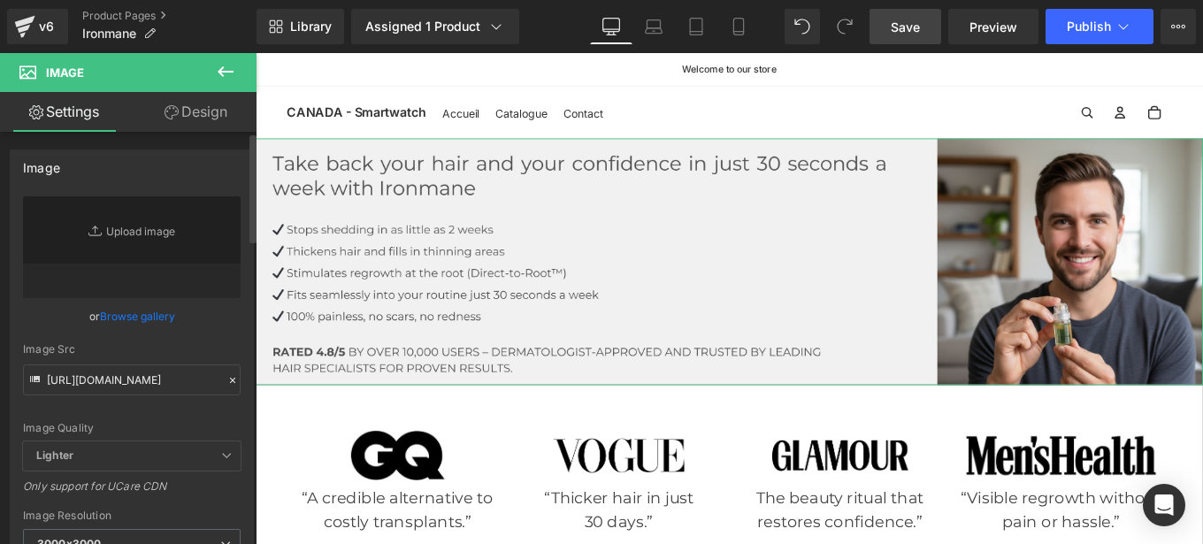
click at [241, 344] on div "[URL][DOMAIN_NAME] Replace Image Upload image or Browse gallery Image Src [URL]…" at bounding box center [132, 425] width 242 height 458
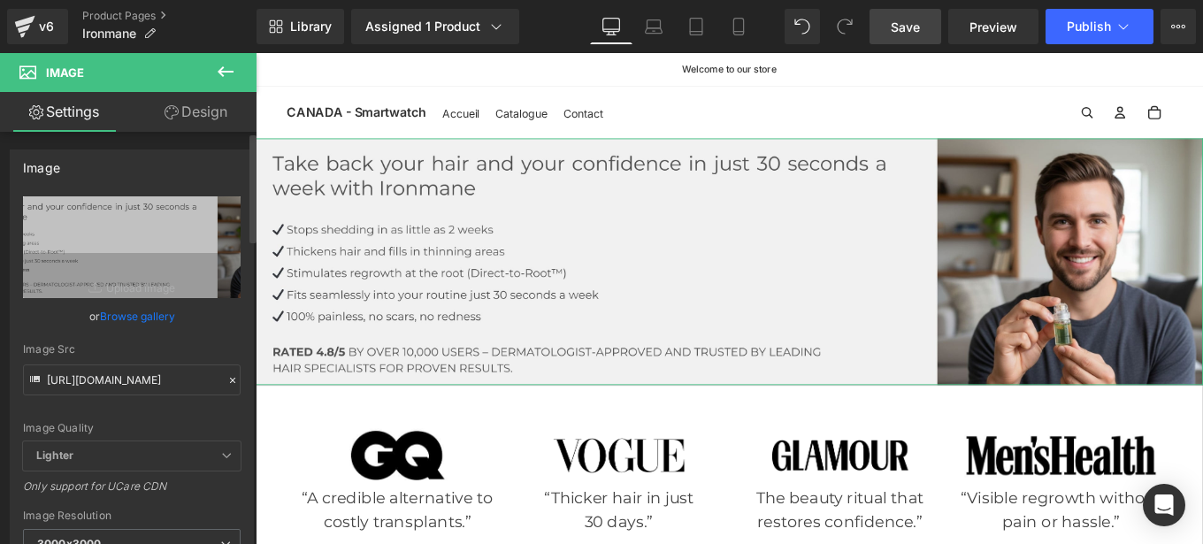
type input "[URL][DOMAIN_NAME]"
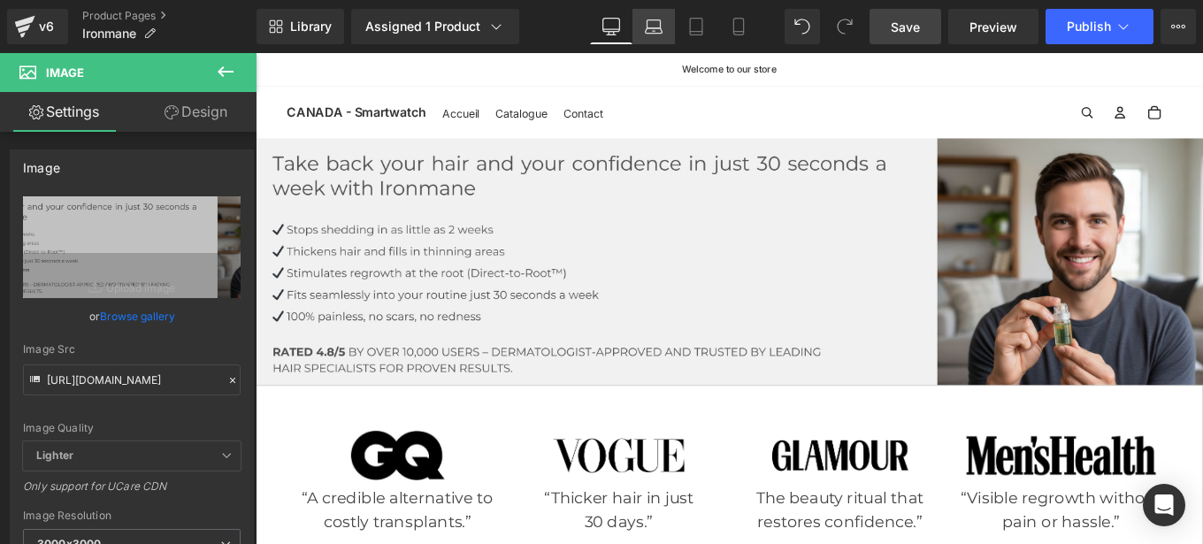
click at [657, 41] on link "Laptop" at bounding box center [653, 26] width 42 height 35
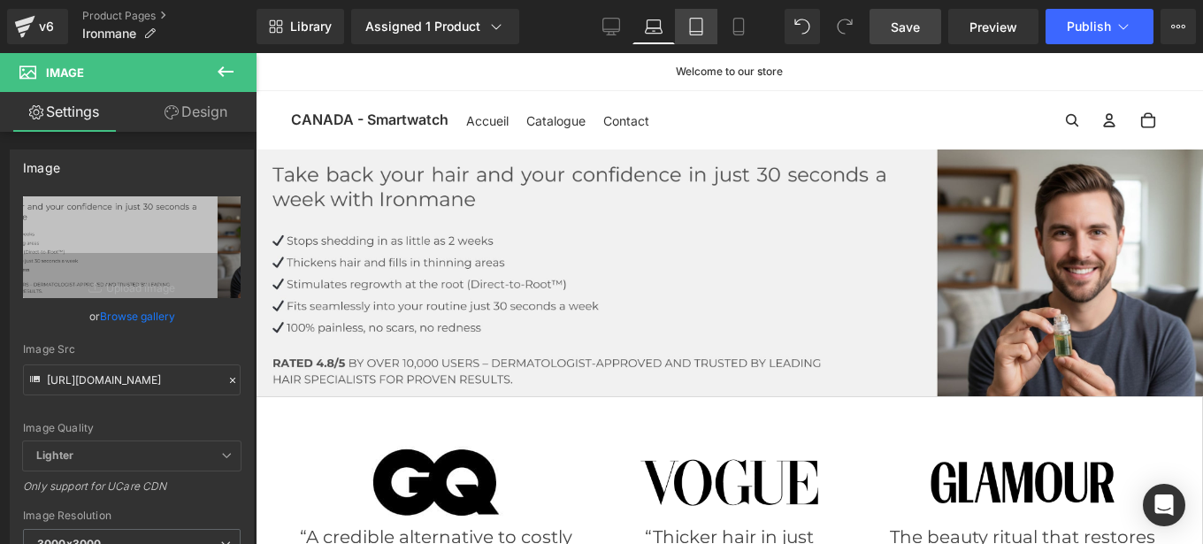
click at [686, 30] on link "Tablet" at bounding box center [696, 26] width 42 height 35
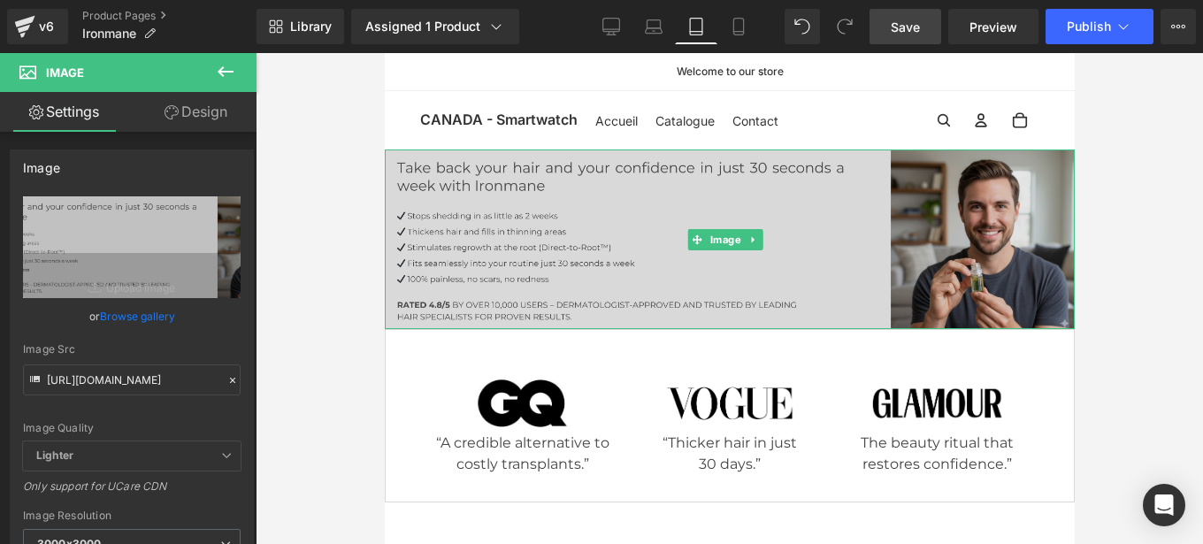
click at [695, 201] on img at bounding box center [729, 239] width 690 height 180
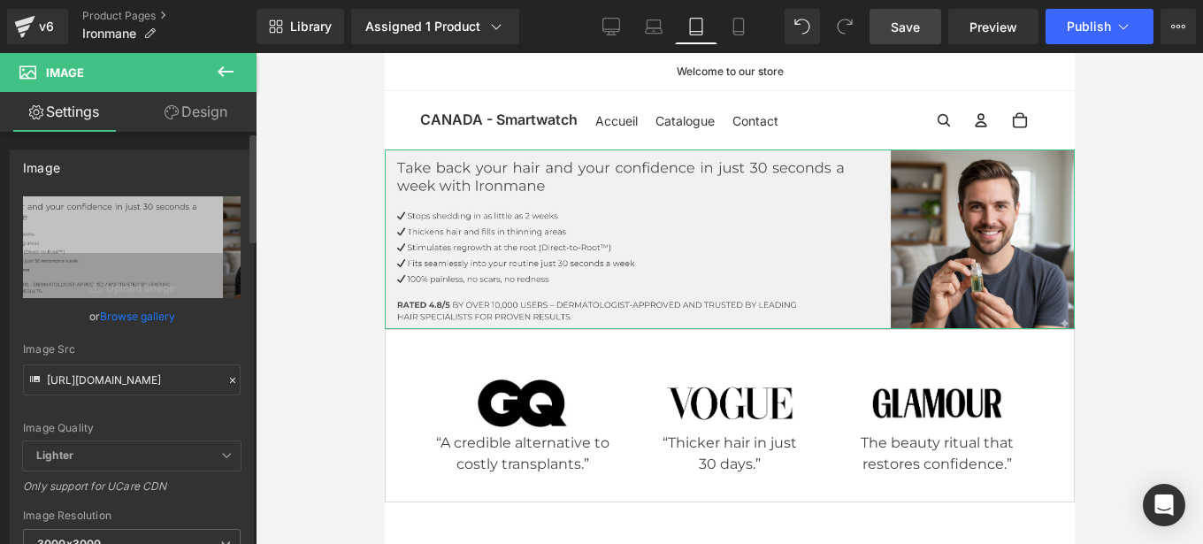
click at [226, 375] on icon at bounding box center [232, 380] width 12 height 12
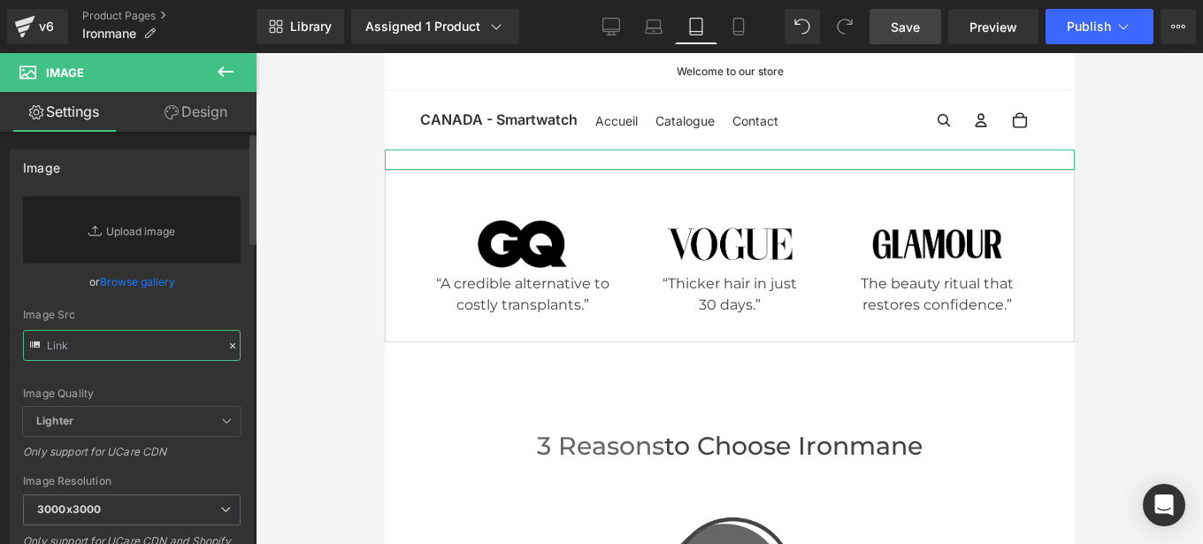
click at [122, 352] on input "text" at bounding box center [132, 345] width 218 height 31
paste input "[URL][DOMAIN_NAME]"
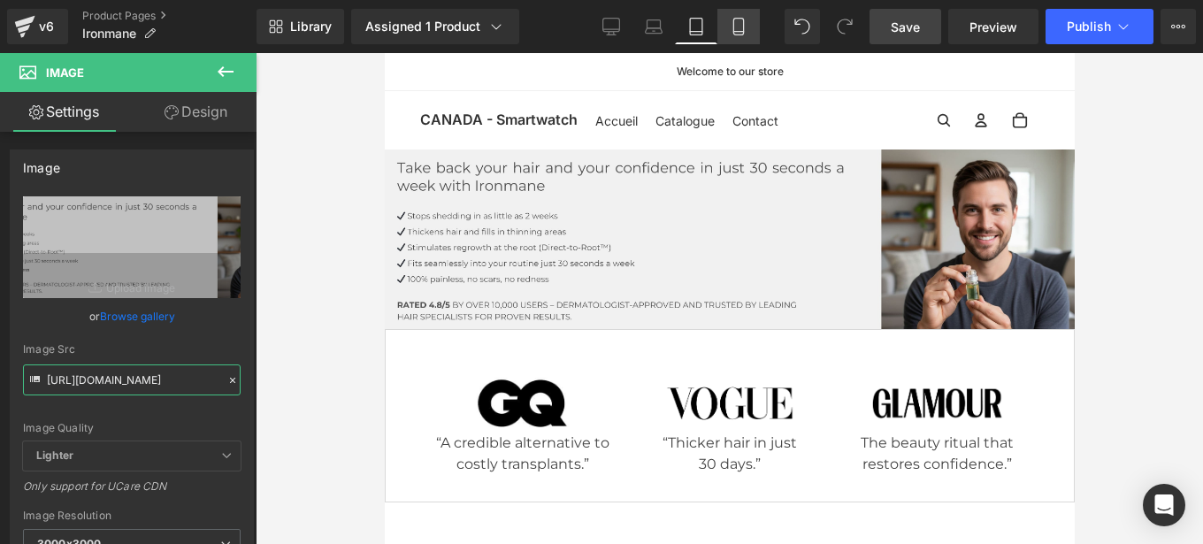
type input "[URL][DOMAIN_NAME]"
drag, startPoint x: 749, startPoint y: 34, endPoint x: 232, endPoint y: 11, distance: 518.0
click at [749, 34] on link "Mobile" at bounding box center [738, 26] width 42 height 35
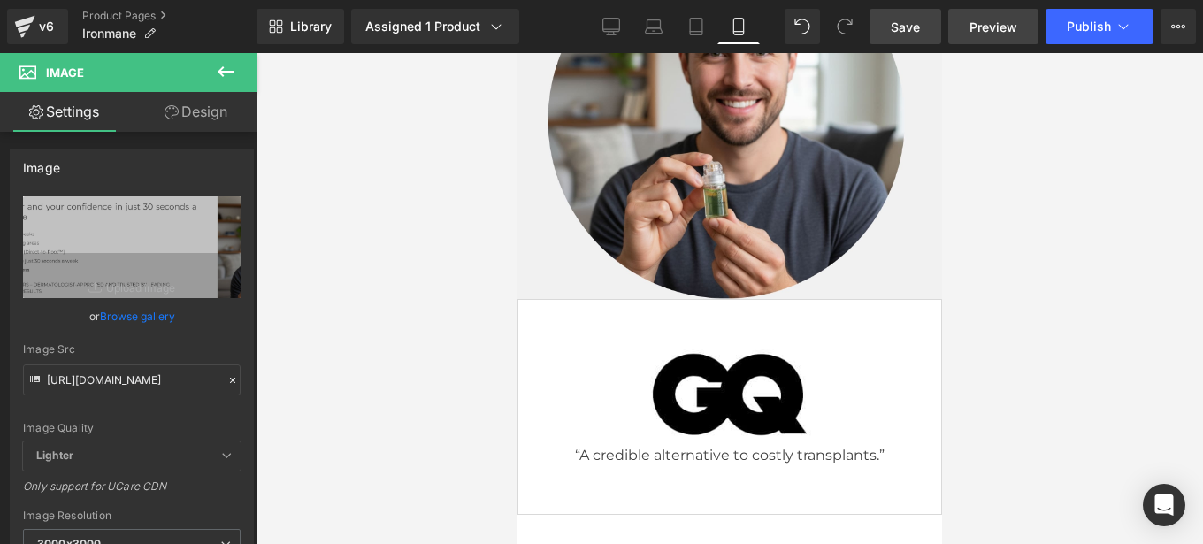
scroll to position [680, 0]
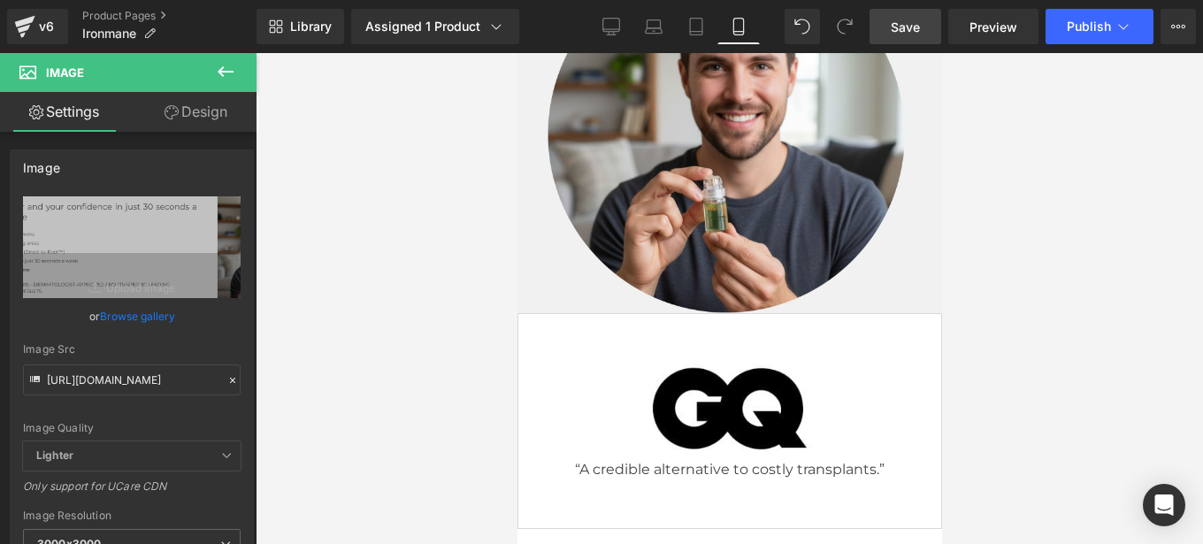
click at [919, 31] on span "Save" at bounding box center [905, 27] width 29 height 19
click at [1009, 31] on span "Preview" at bounding box center [994, 27] width 48 height 19
click at [615, 19] on icon at bounding box center [611, 27] width 18 height 18
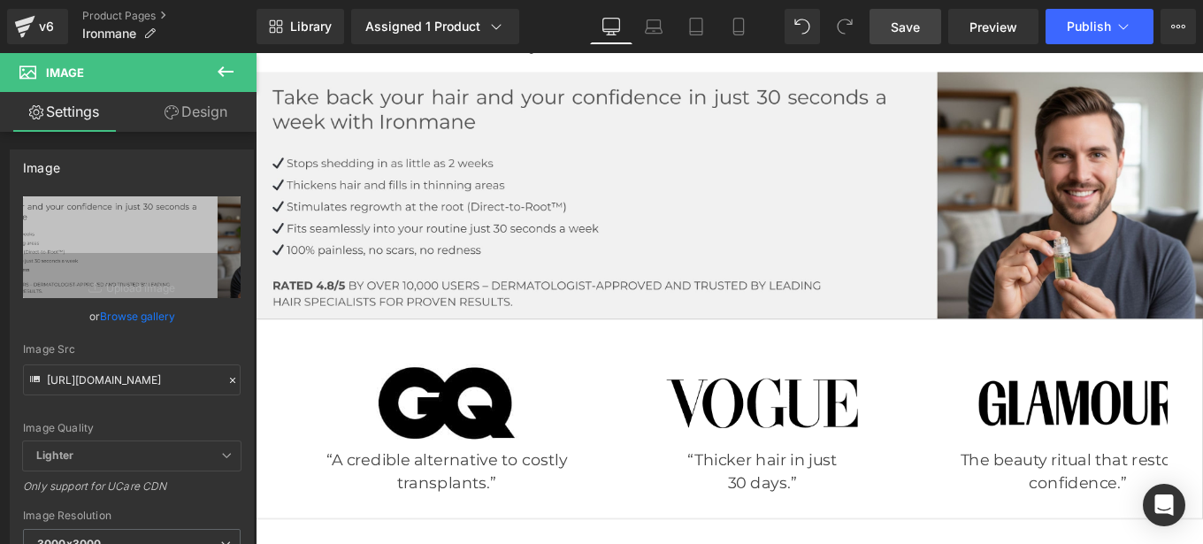
scroll to position [0, 0]
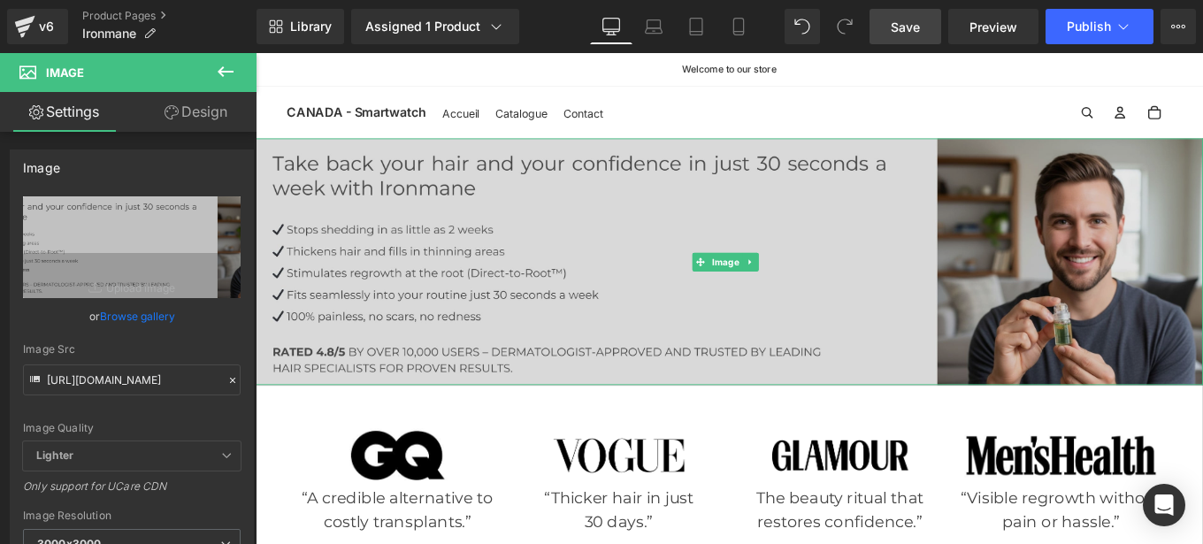
click at [862, 235] on img at bounding box center [791, 288] width 1070 height 279
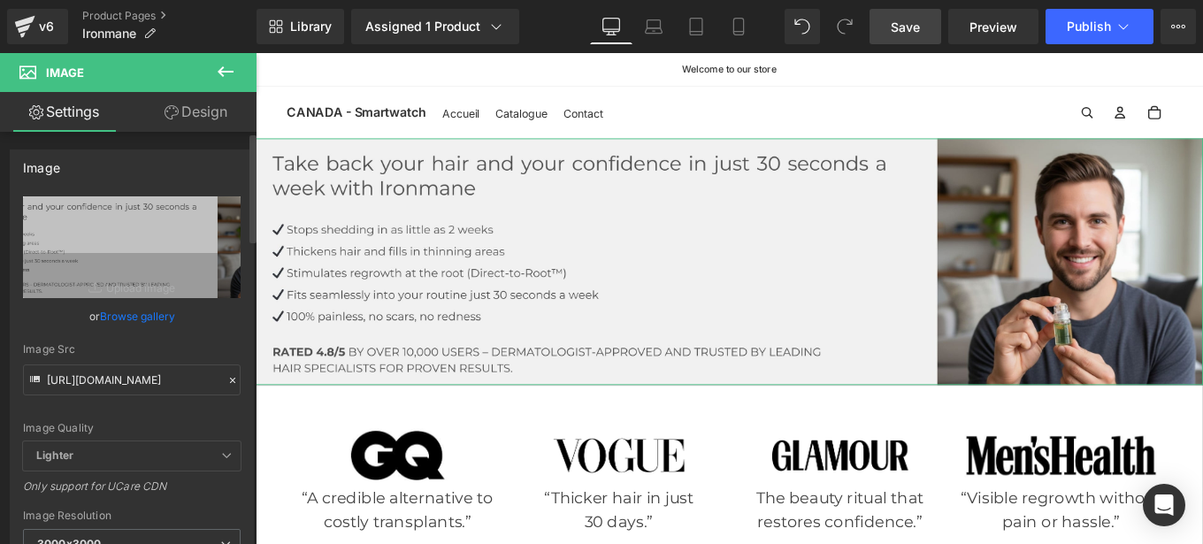
click at [226, 377] on icon at bounding box center [232, 380] width 12 height 12
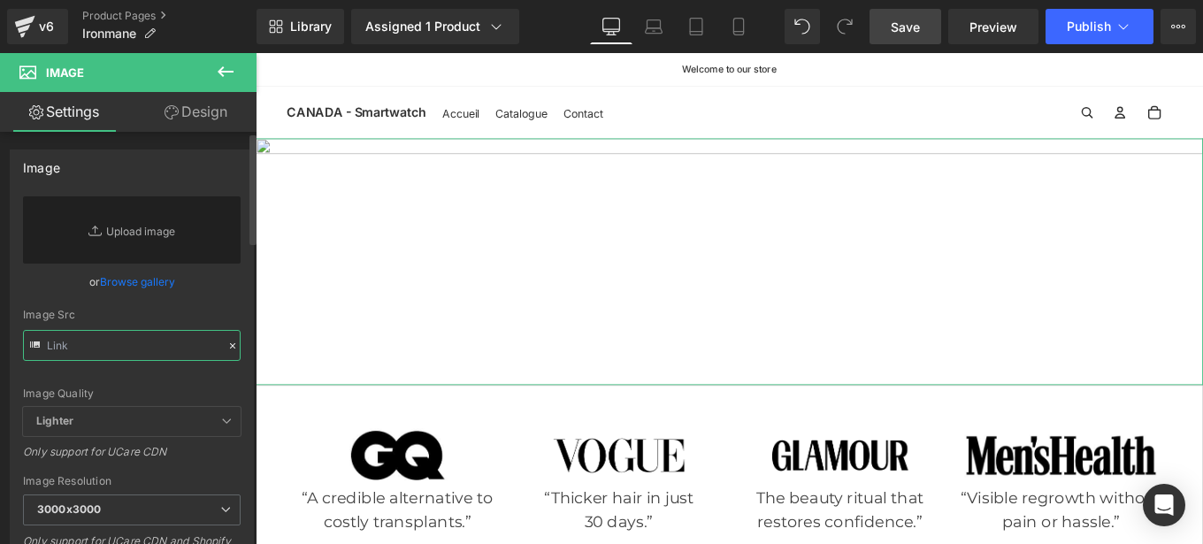
click at [131, 343] on input "text" at bounding box center [132, 345] width 218 height 31
paste input "[URL][DOMAIN_NAME]"
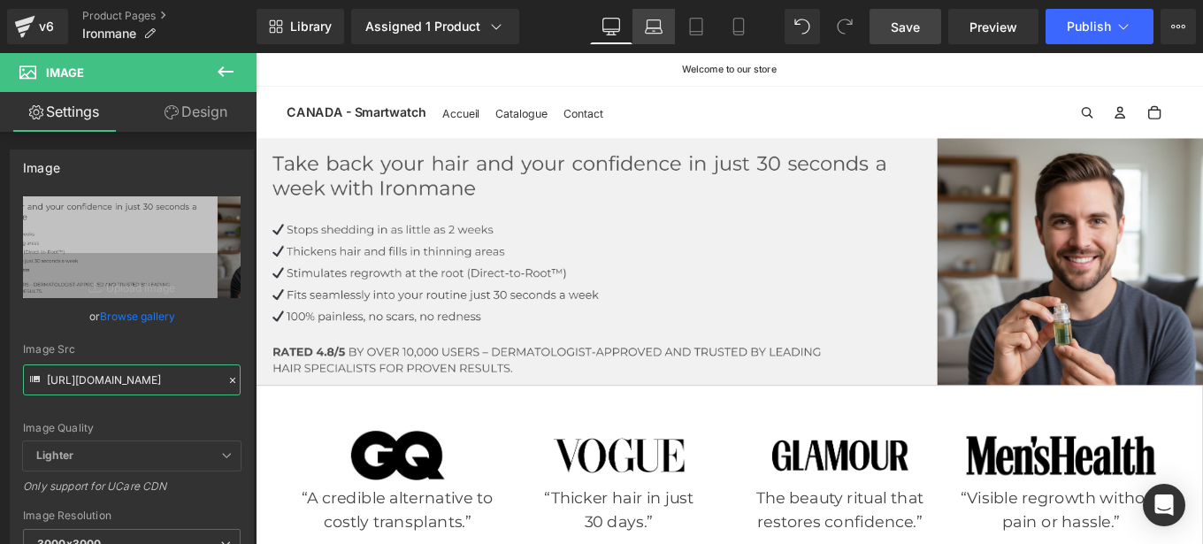
type input "[URL][DOMAIN_NAME]"
click at [653, 27] on icon at bounding box center [654, 27] width 18 height 18
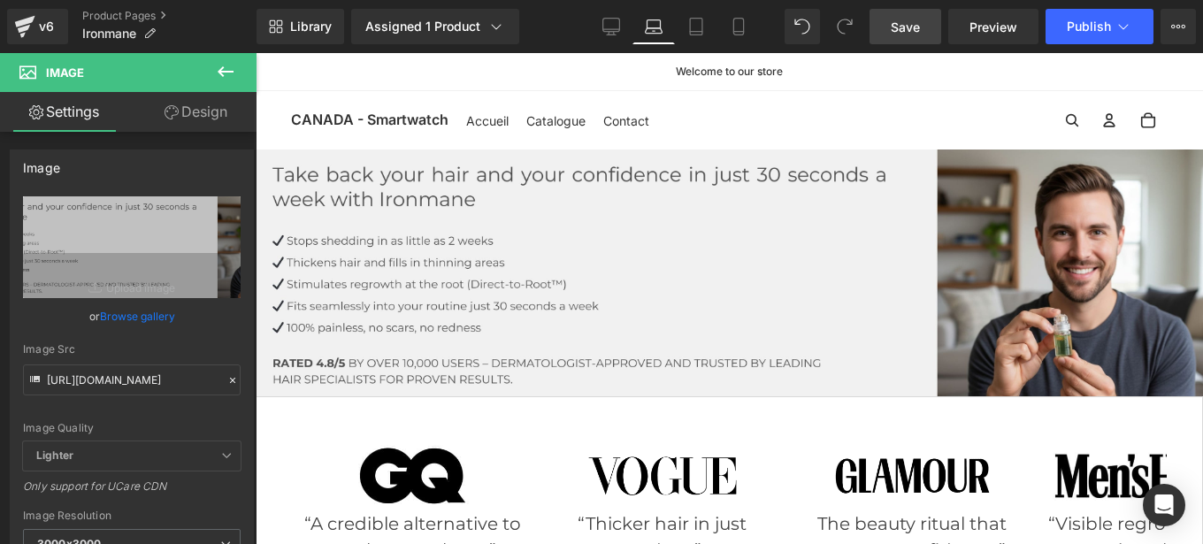
scroll to position [0, 0]
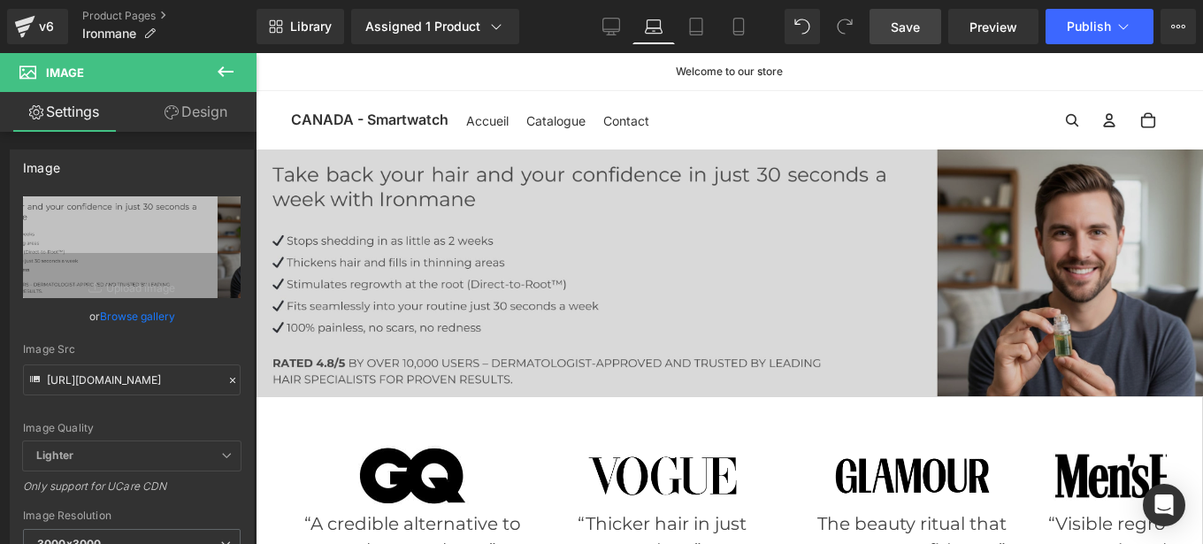
click at [666, 215] on img at bounding box center [729, 272] width 947 height 247
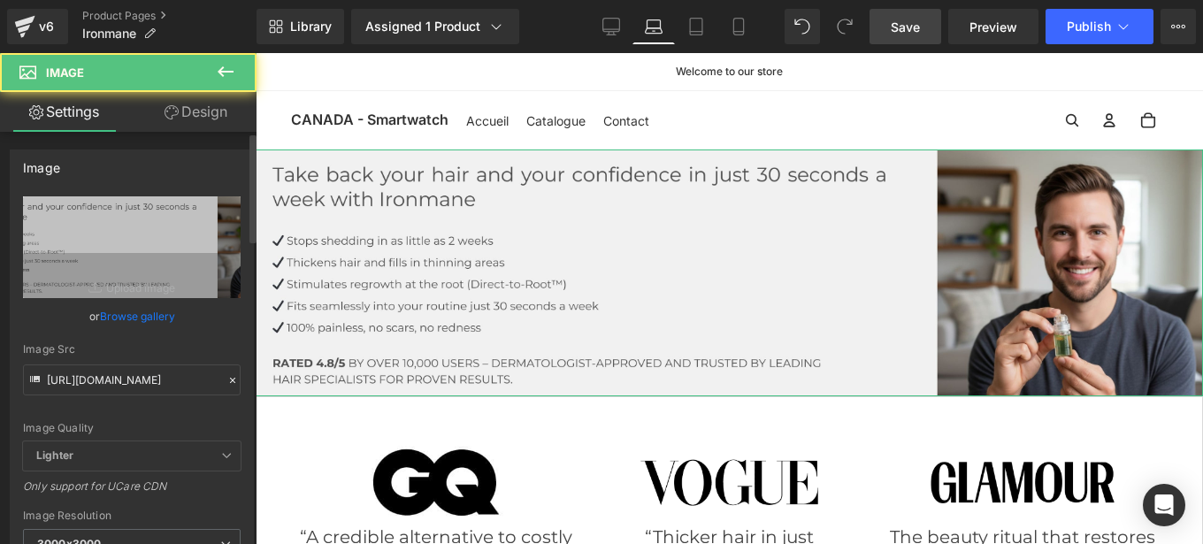
click at [226, 384] on icon at bounding box center [232, 380] width 12 height 12
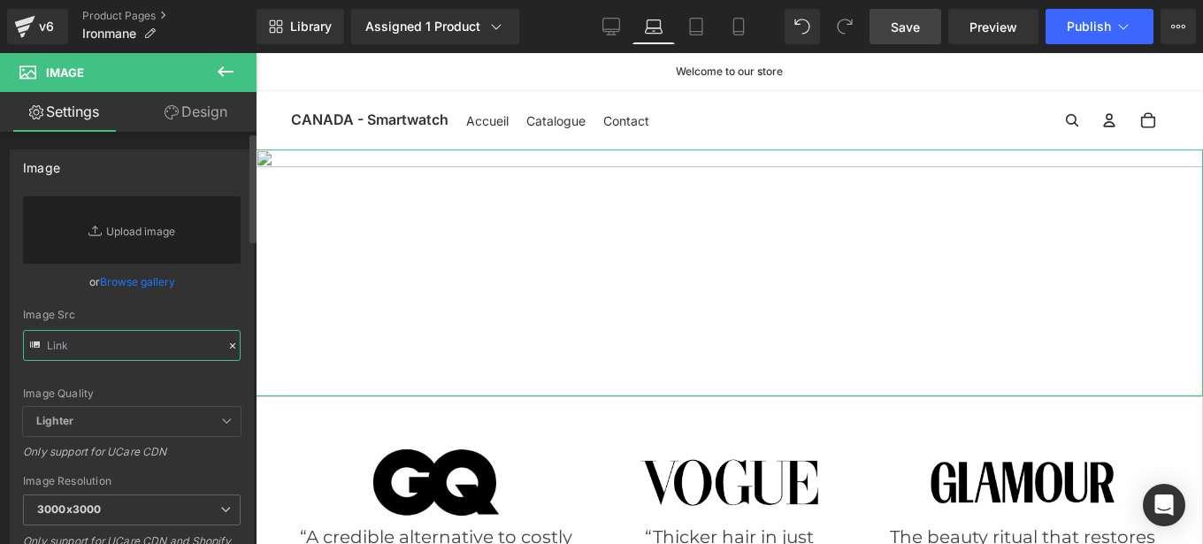
click at [128, 338] on input "text" at bounding box center [132, 345] width 218 height 31
paste input "[URL][DOMAIN_NAME]"
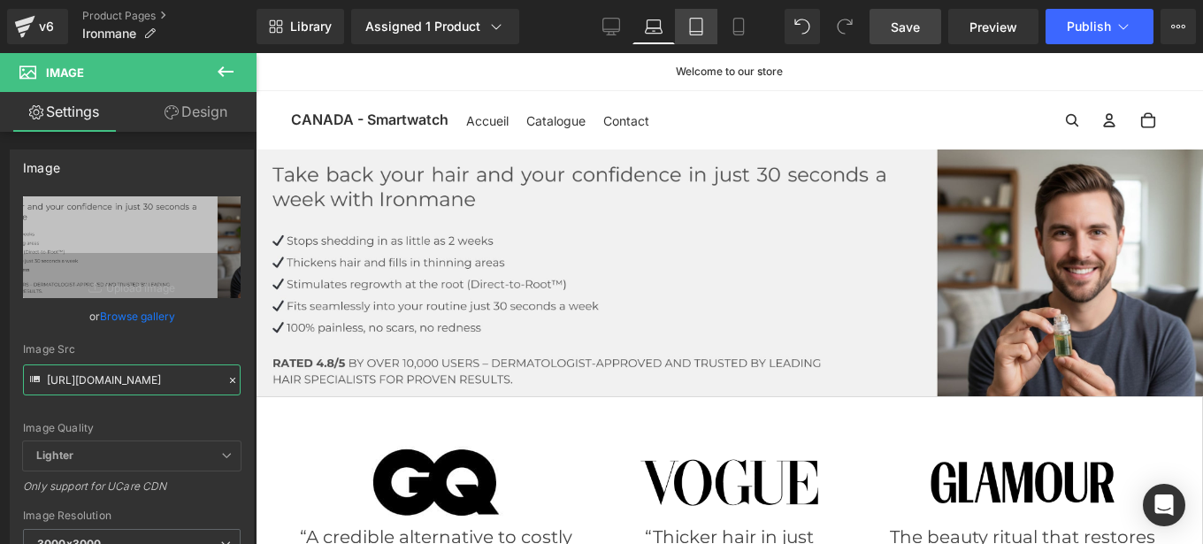
type input "[URL][DOMAIN_NAME]"
click at [694, 25] on icon at bounding box center [696, 27] width 18 height 18
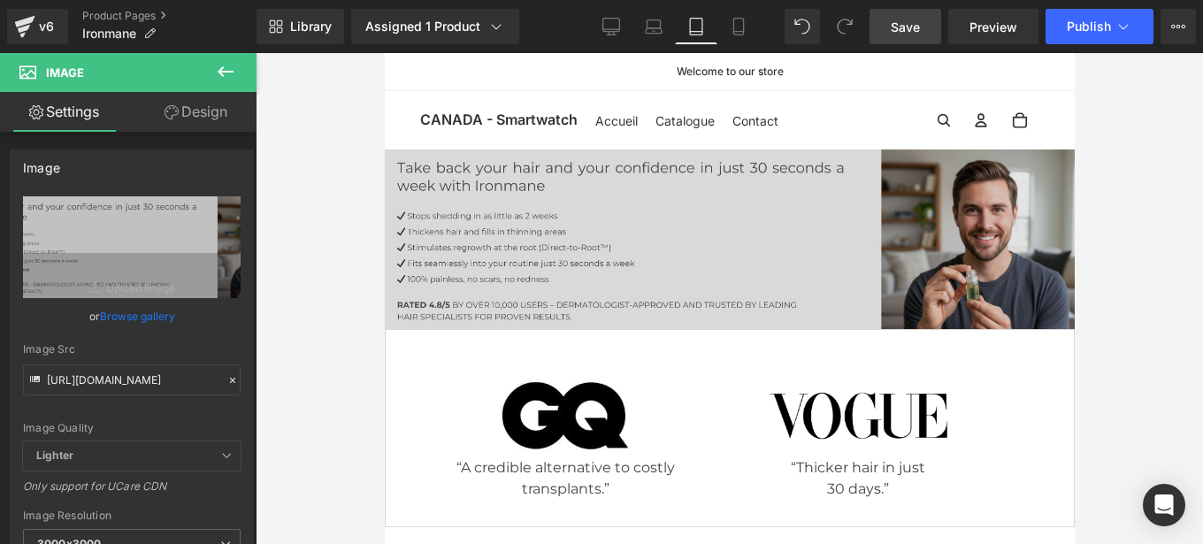
scroll to position [0, 0]
click at [661, 228] on img at bounding box center [729, 239] width 690 height 180
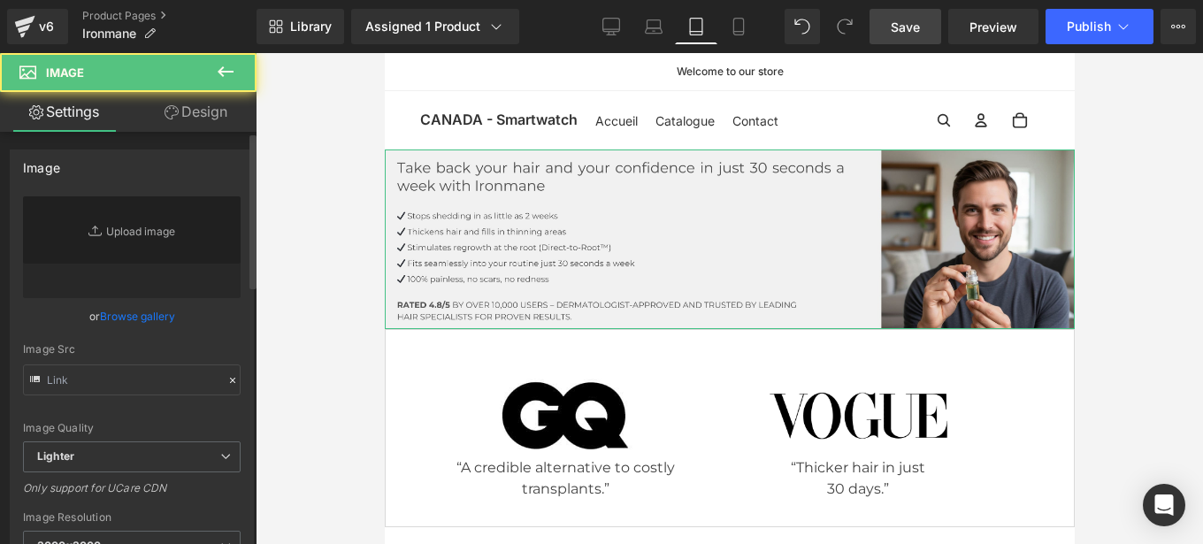
type input "[URL][DOMAIN_NAME]"
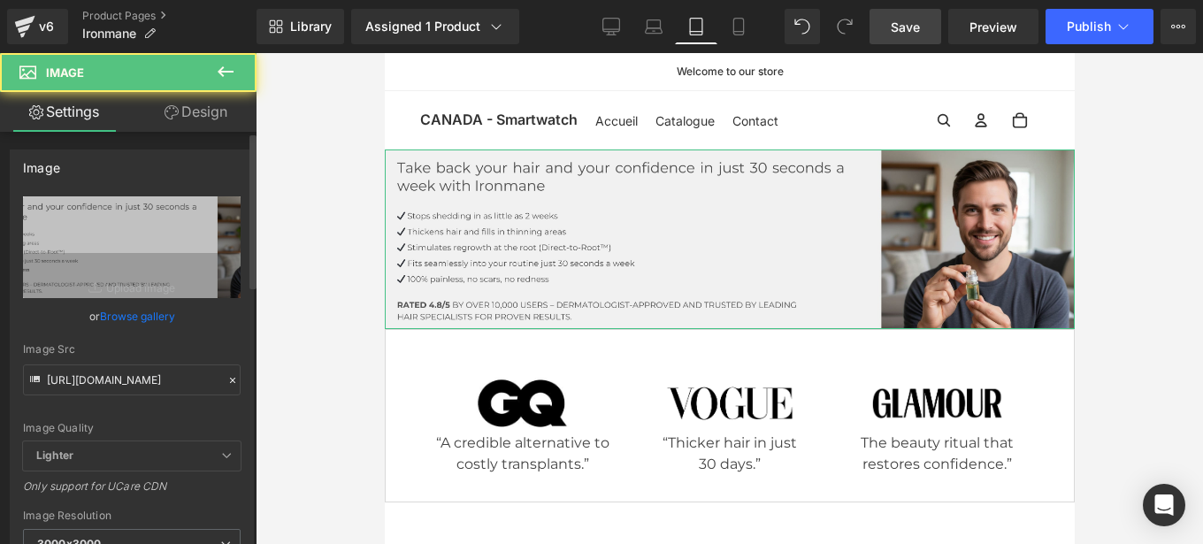
click at [226, 384] on icon at bounding box center [232, 380] width 12 height 12
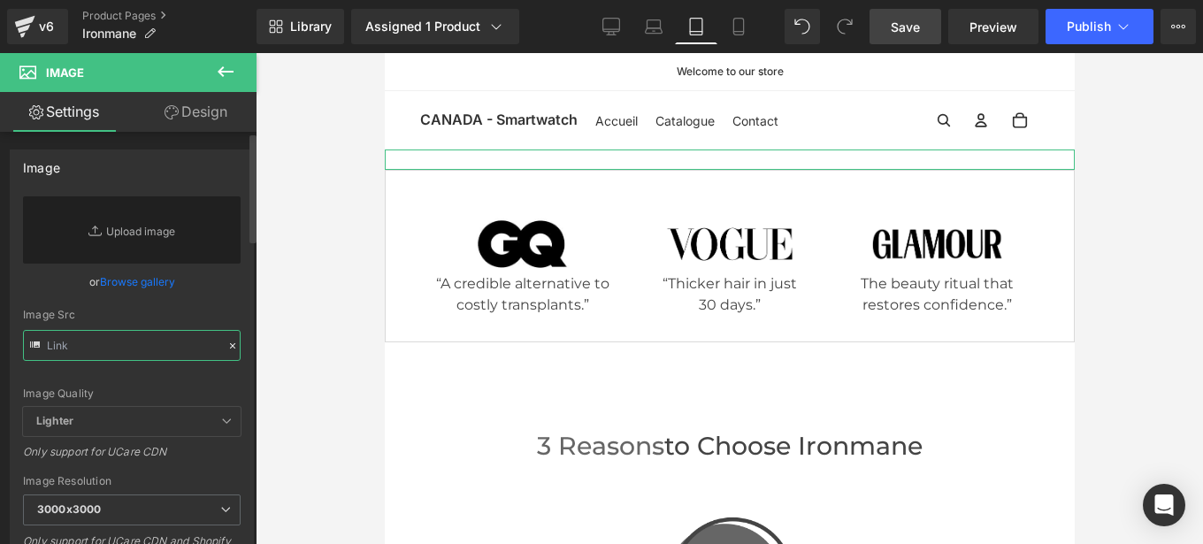
click at [137, 351] on input "text" at bounding box center [132, 345] width 218 height 31
paste input "[URL][DOMAIN_NAME]"
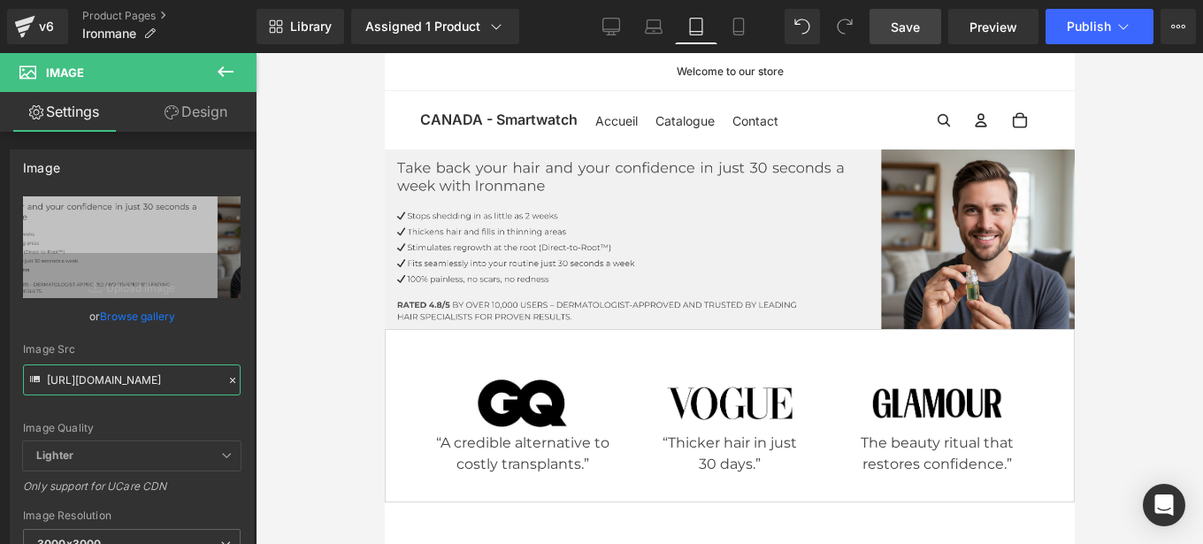
type input "[URL][DOMAIN_NAME]"
click at [901, 36] on link "Save" at bounding box center [906, 26] width 72 height 35
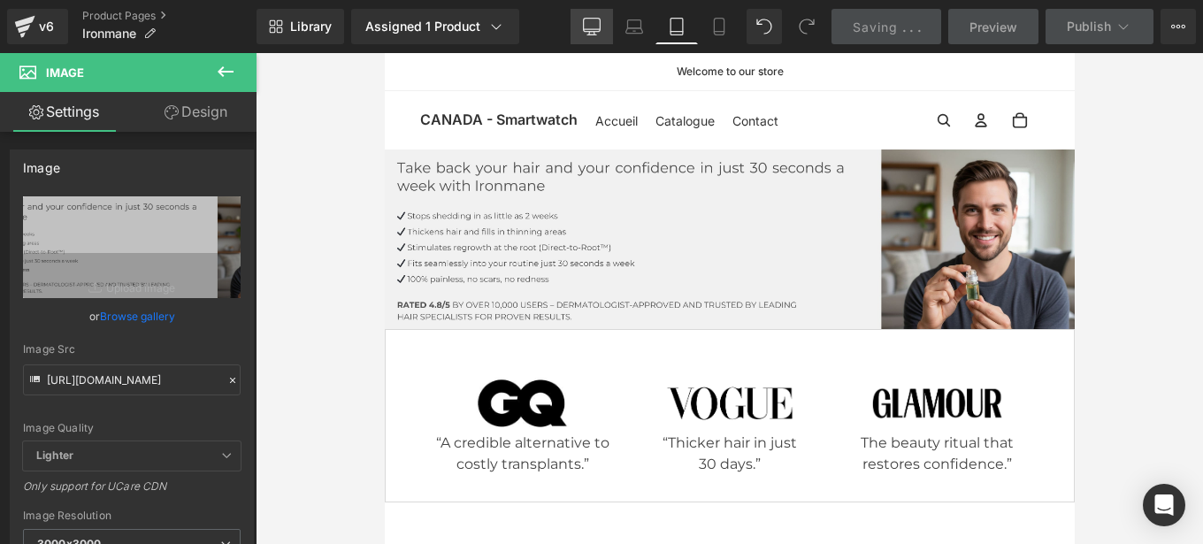
click at [588, 28] on icon at bounding box center [592, 27] width 18 height 18
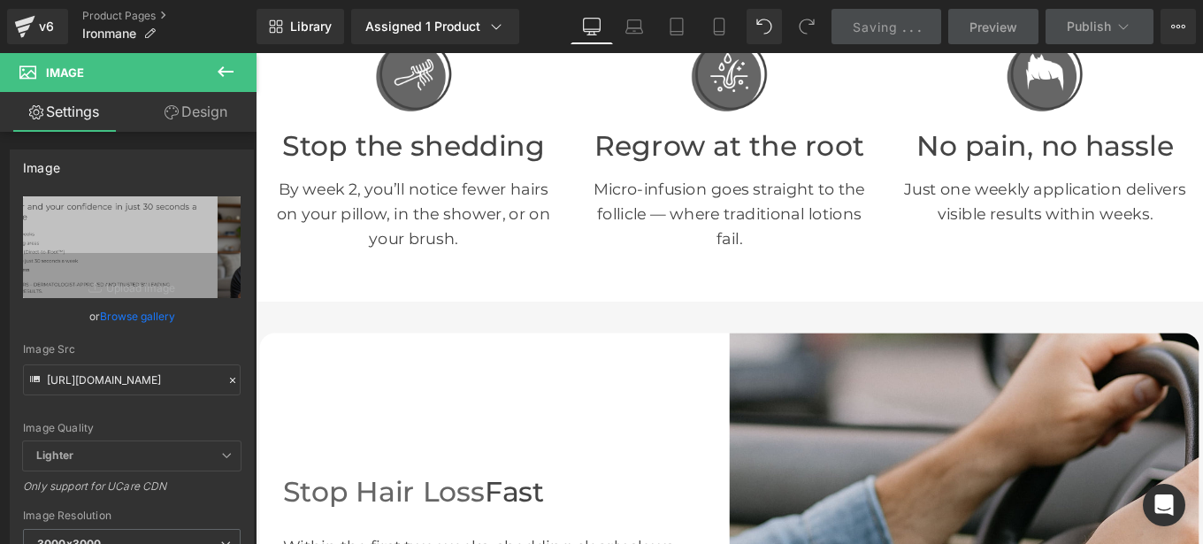
scroll to position [705, 0]
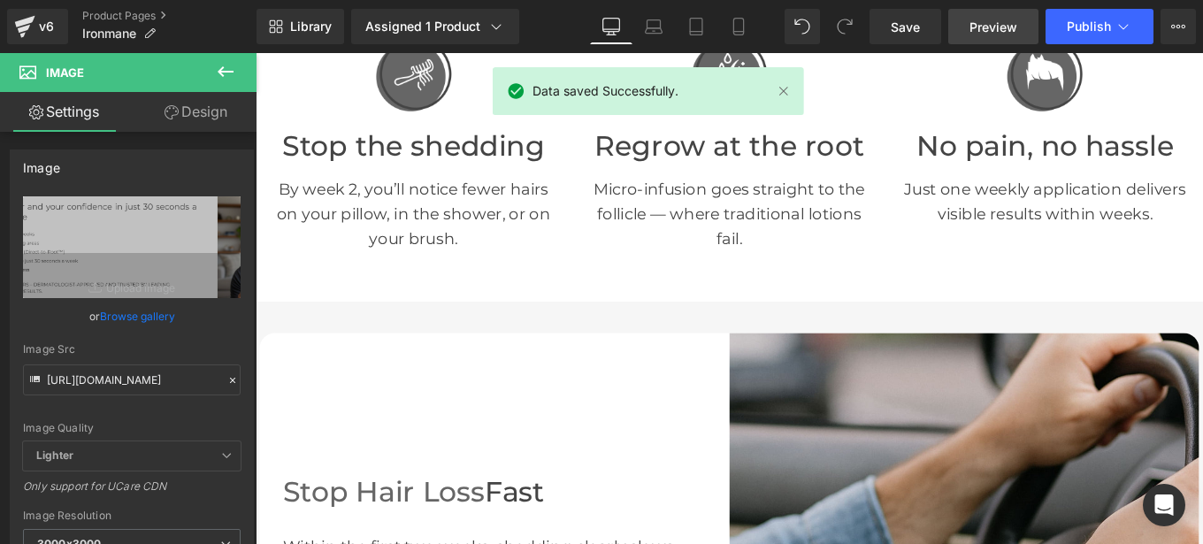
click at [1002, 19] on span "Preview" at bounding box center [994, 27] width 48 height 19
